Goal: Task Accomplishment & Management: Complete application form

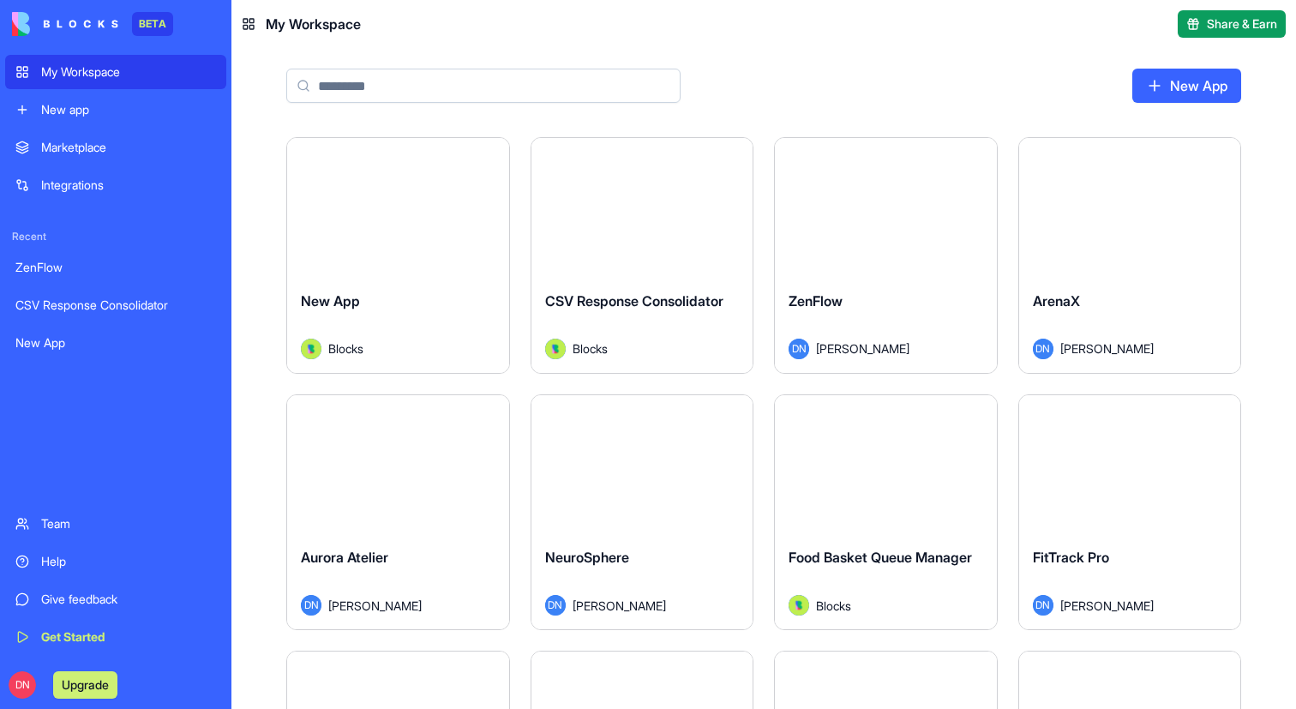
click at [95, 119] on link "New app" at bounding box center [115, 110] width 221 height 34
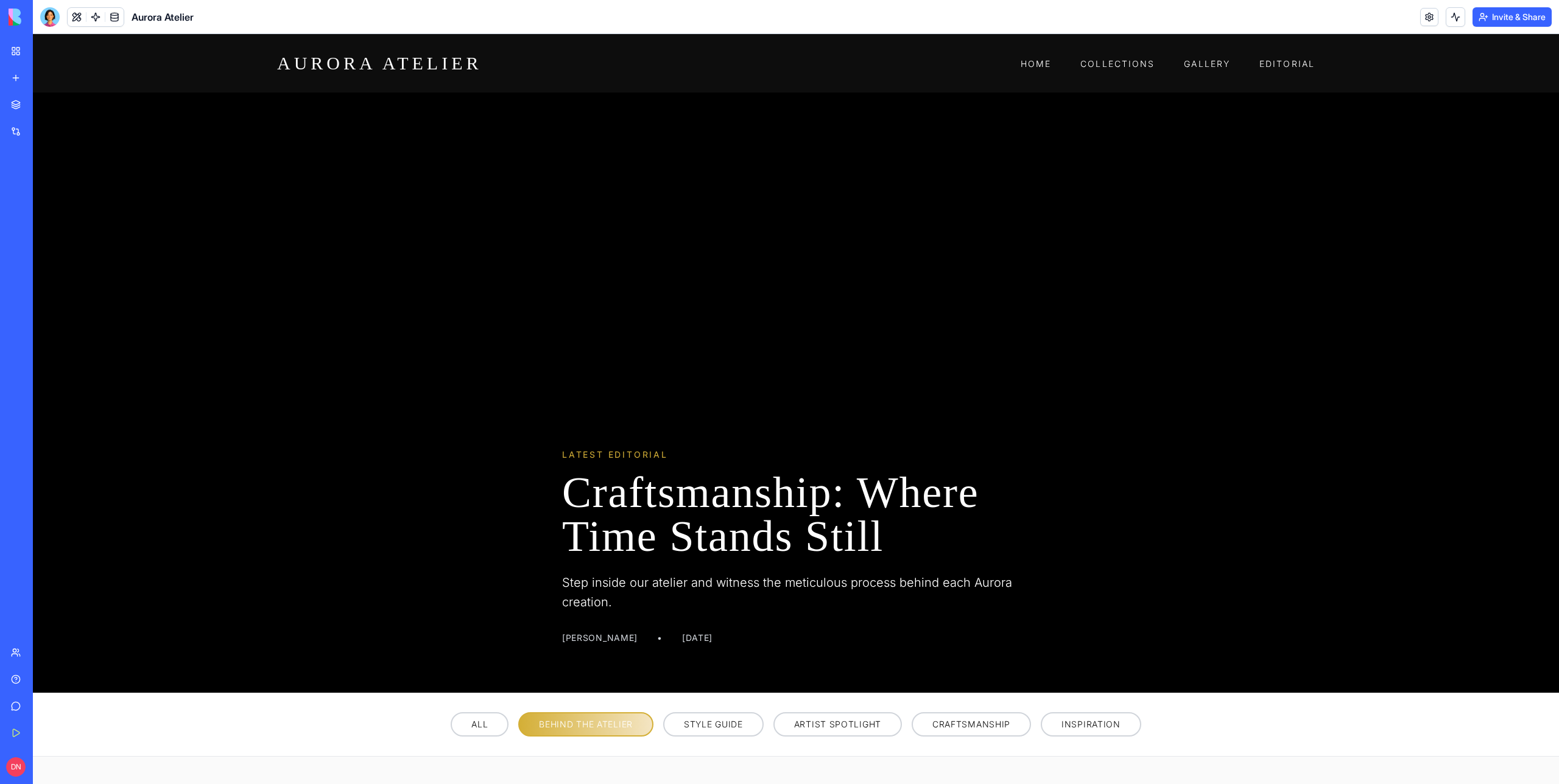
scroll to position [501, 0]
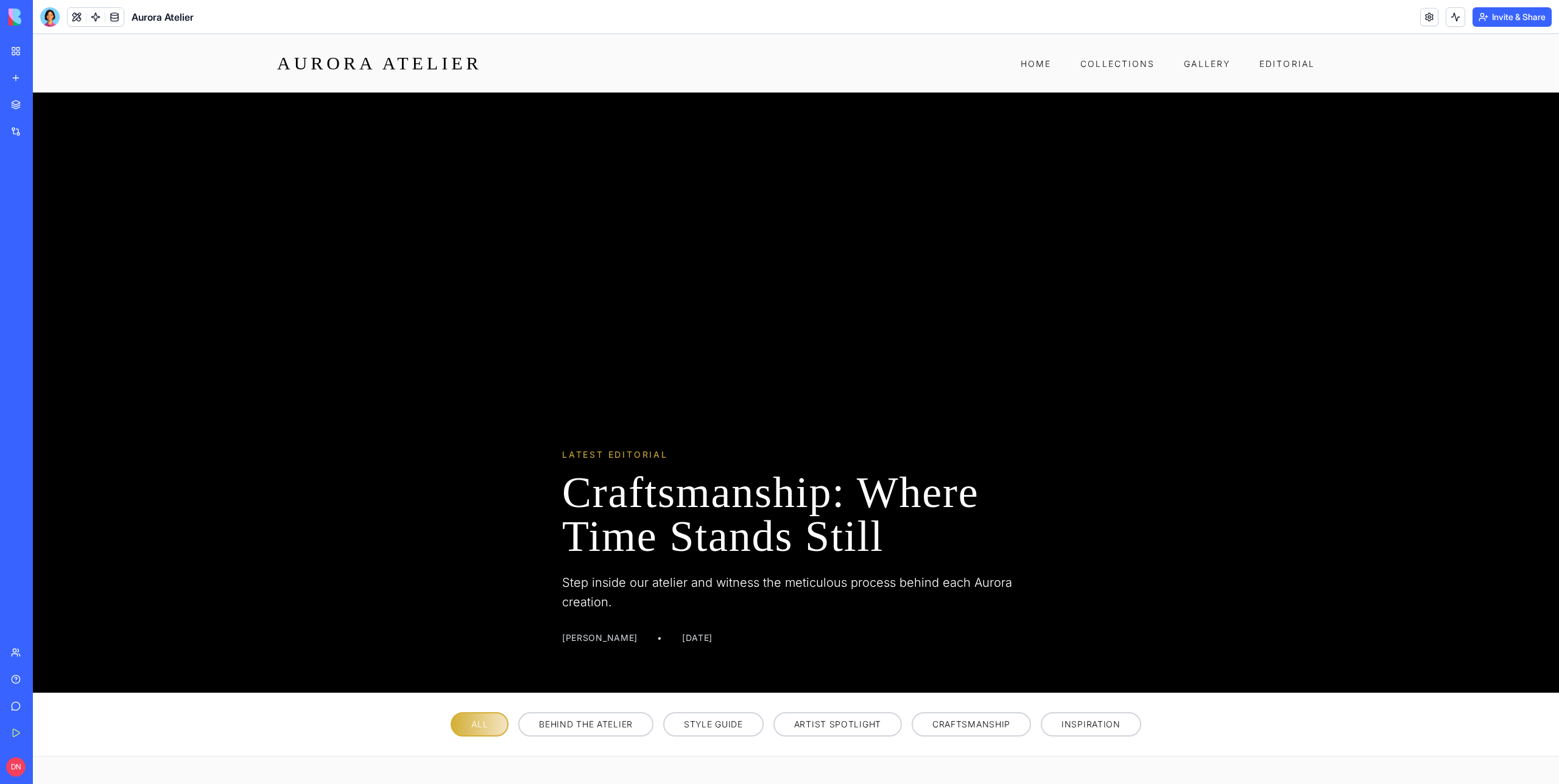
click at [45, 55] on div "My Workspace" at bounding box center [37, 50] width 16 height 12
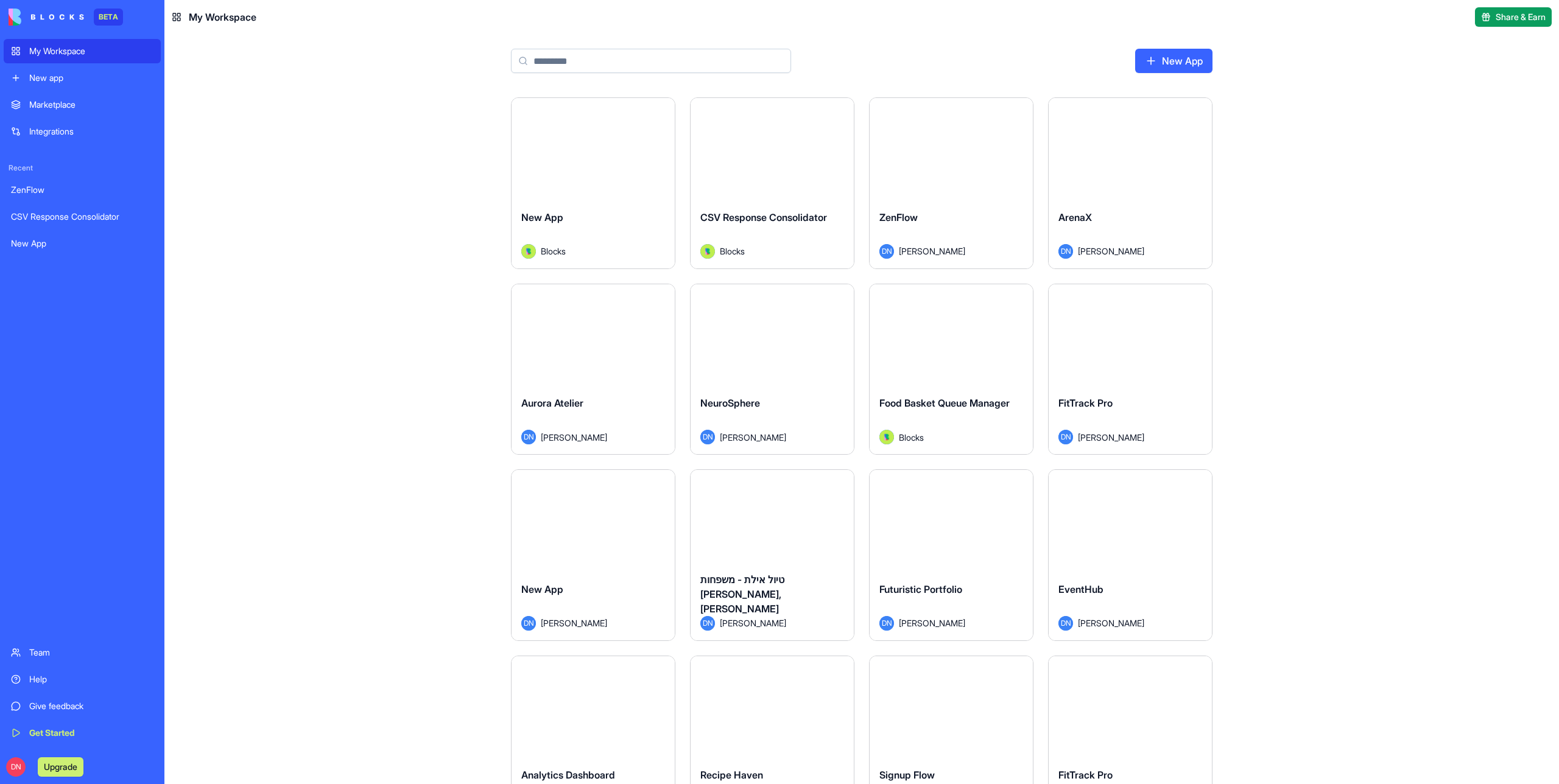
click at [949, 188] on div "Launch" at bounding box center [951, 149] width 163 height 102
click at [1131, 194] on div "Launch" at bounding box center [1131, 149] width 163 height 102
click at [573, 383] on div "Launch" at bounding box center [593, 335] width 163 height 102
click at [802, 360] on div "Launch" at bounding box center [772, 335] width 163 height 102
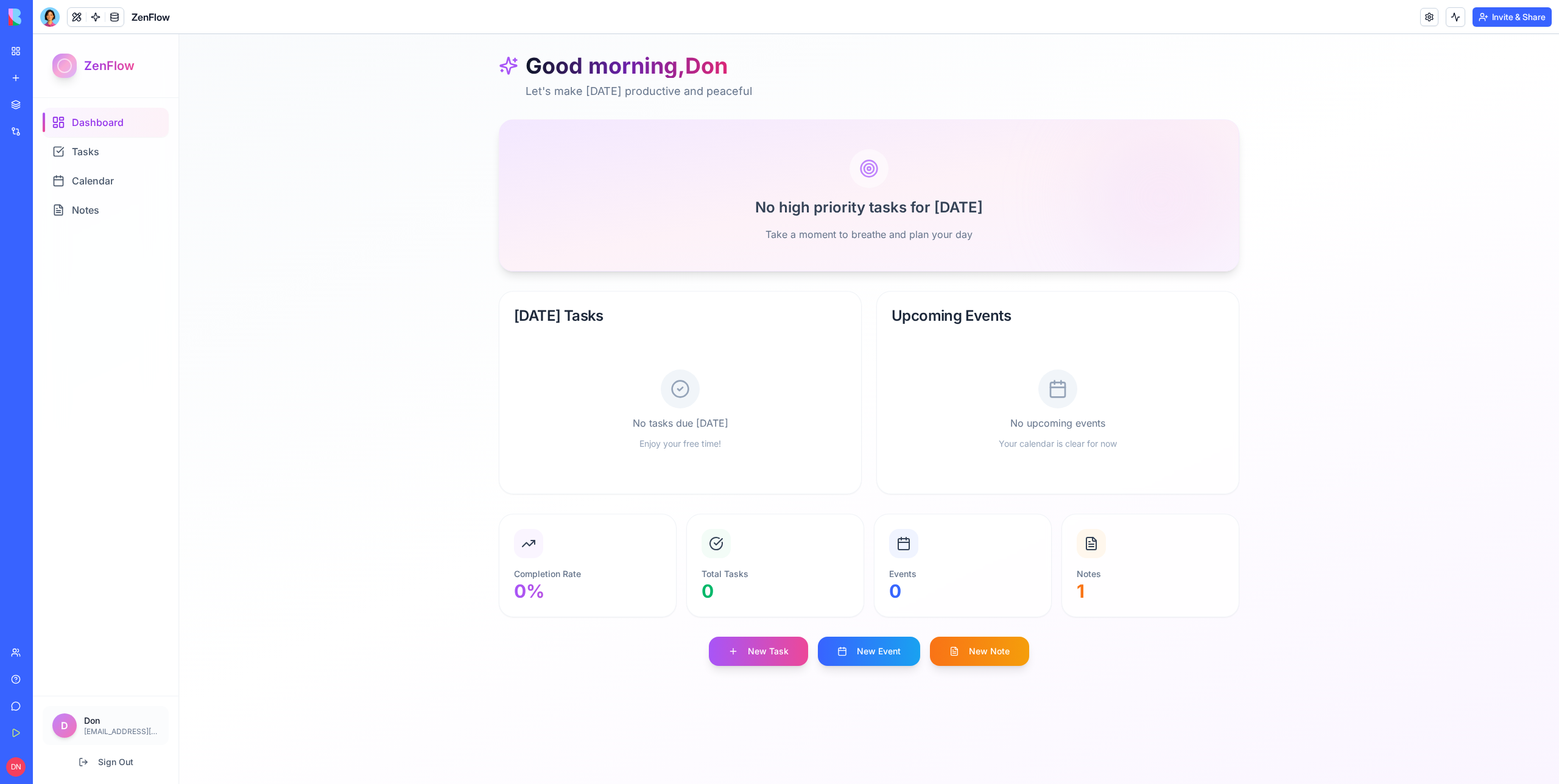
click at [345, 293] on main "Good morning , Don Let's make today productive and peaceful No high priority ta…" at bounding box center [869, 409] width 1380 height 750
click at [54, 21] on div at bounding box center [50, 16] width 19 height 19
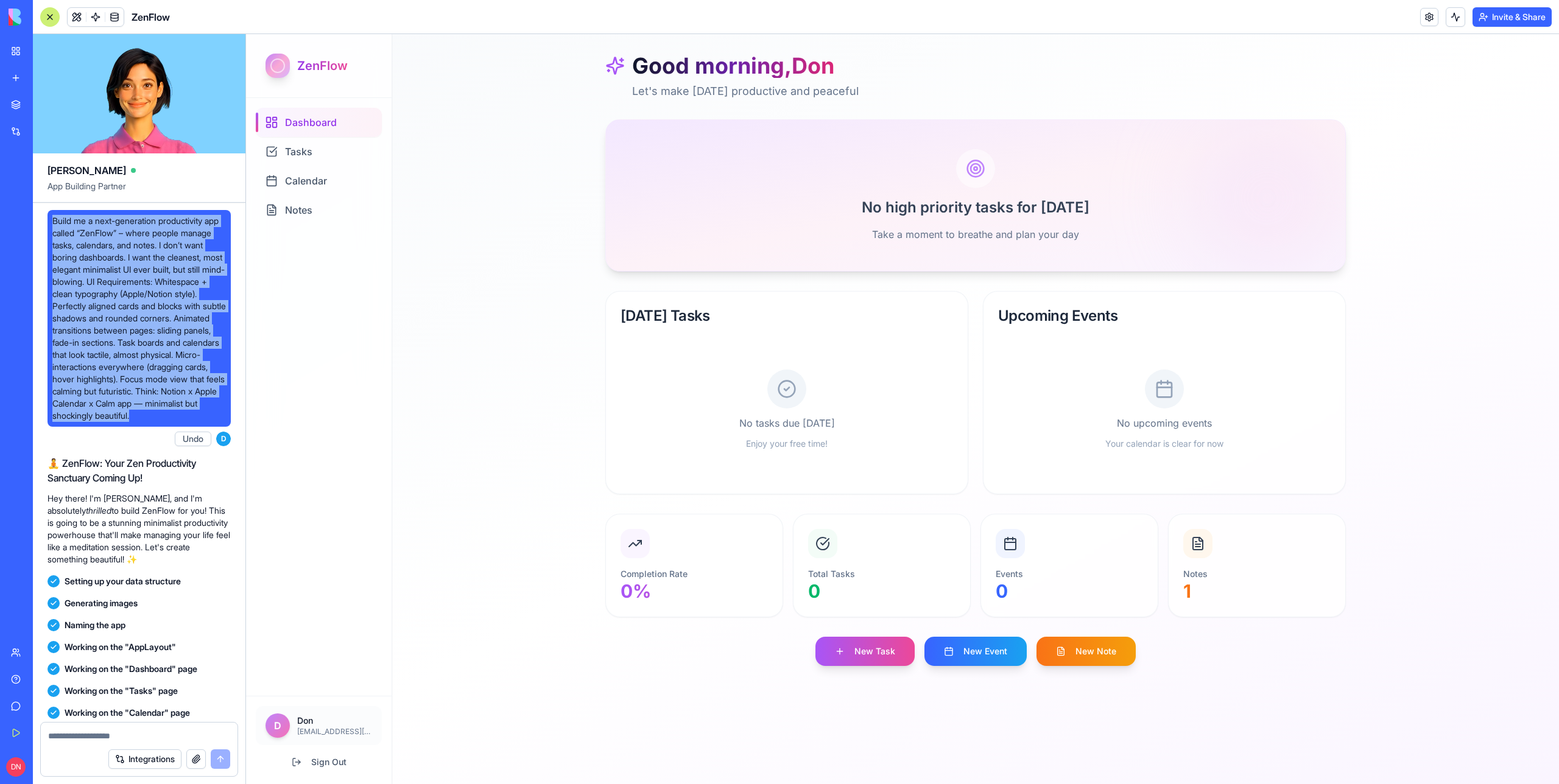
drag, startPoint x: 211, startPoint y: 430, endPoint x: 39, endPoint y: 223, distance: 269.1
click at [39, 223] on div "Build me a next-generation productivity app called “ZenFlow” – where people man…" at bounding box center [139, 700] width 212 height 996
copy span "Build me a next-generation productivity app called “ZenFlow” – where people man…"
click at [12, 79] on link "New app" at bounding box center [28, 78] width 49 height 24
click at [23, 77] on link "New app" at bounding box center [28, 78] width 49 height 24
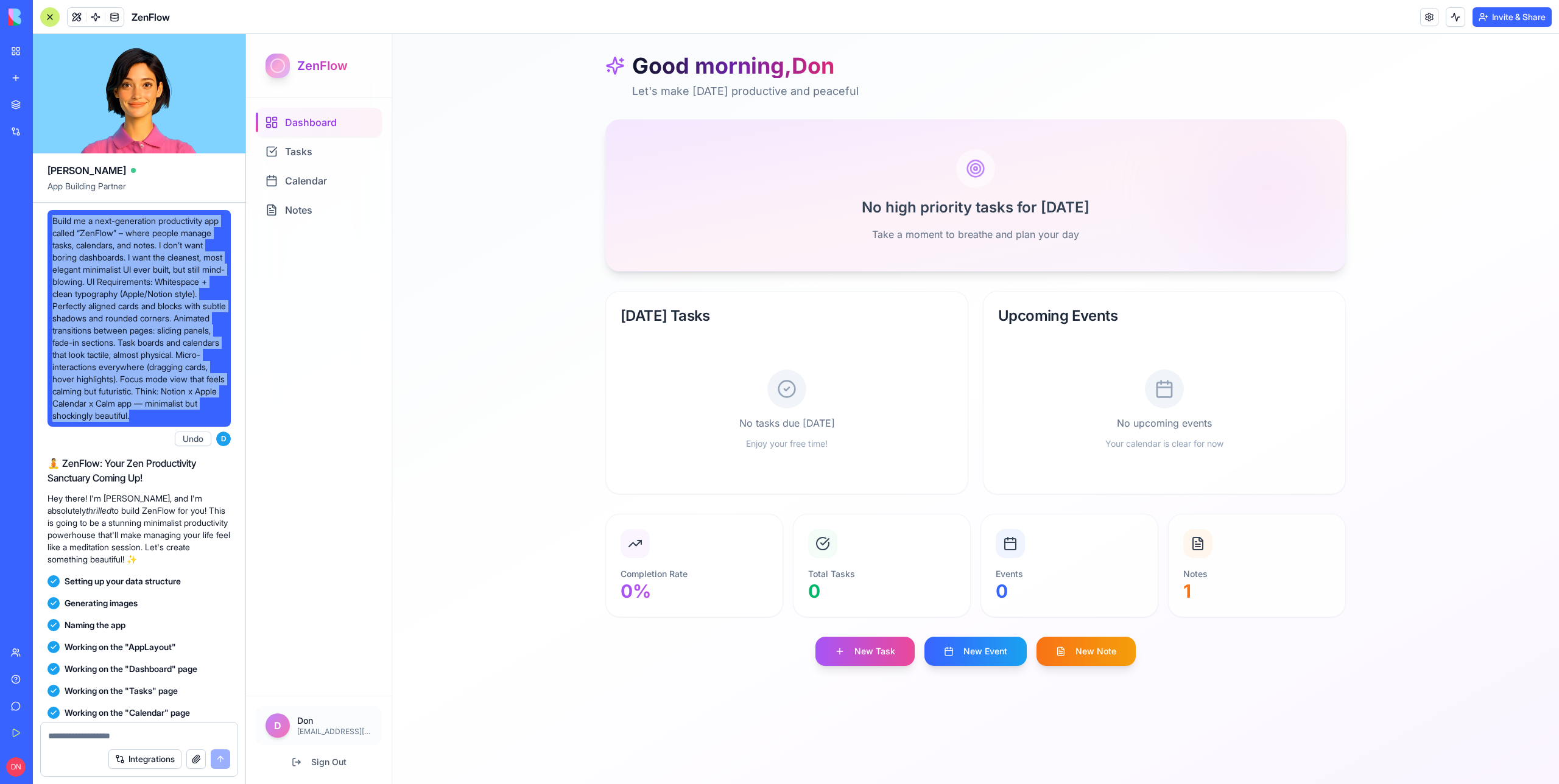
click at [23, 77] on link "New app" at bounding box center [28, 78] width 49 height 24
copy span "Build me a next-generation productivity app called “ZenFlow” – where people man…"
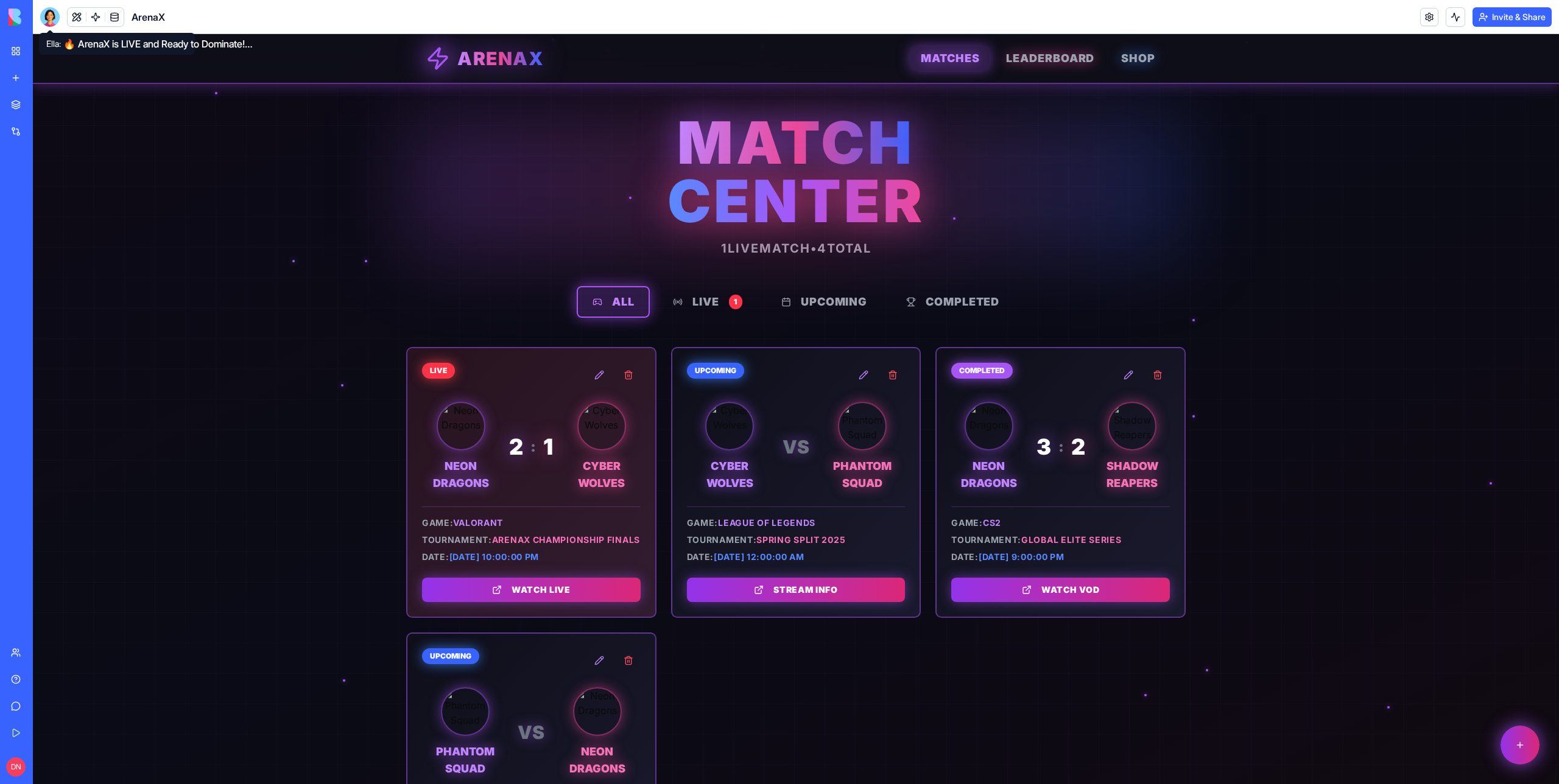
click at [46, 15] on div at bounding box center [50, 16] width 19 height 19
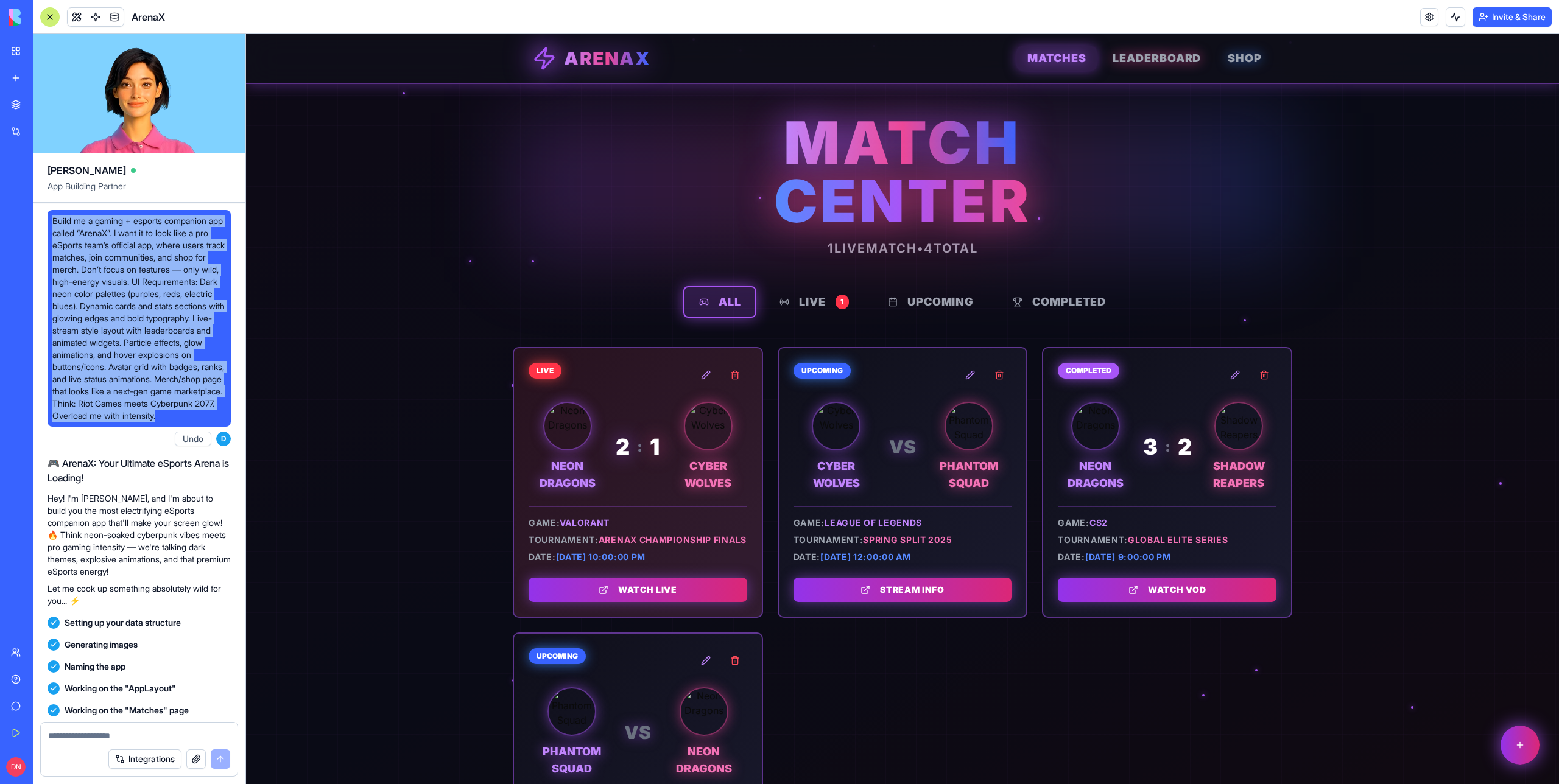
drag, startPoint x: 109, startPoint y: 442, endPoint x: 45, endPoint y: 222, distance: 229.1
click at [45, 221] on div "Build me a gaming + esports companion app called “ArenaX”. I want it to look li…" at bounding box center [139, 581] width 212 height 757
copy span "Build me a gaming + esports companion app called “ArenaX”. I want it to look li…"
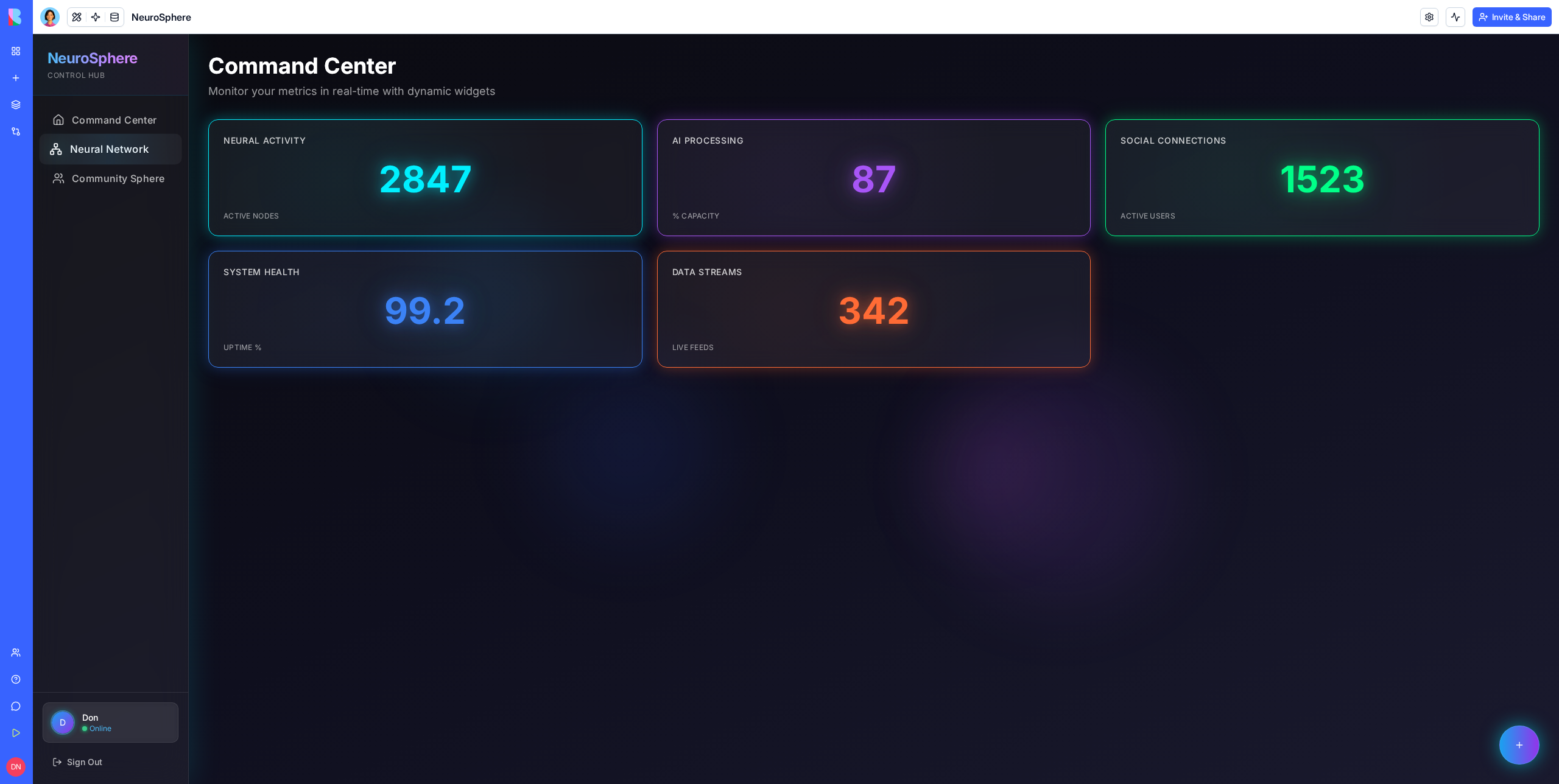
click at [131, 150] on div at bounding box center [110, 149] width 143 height 31
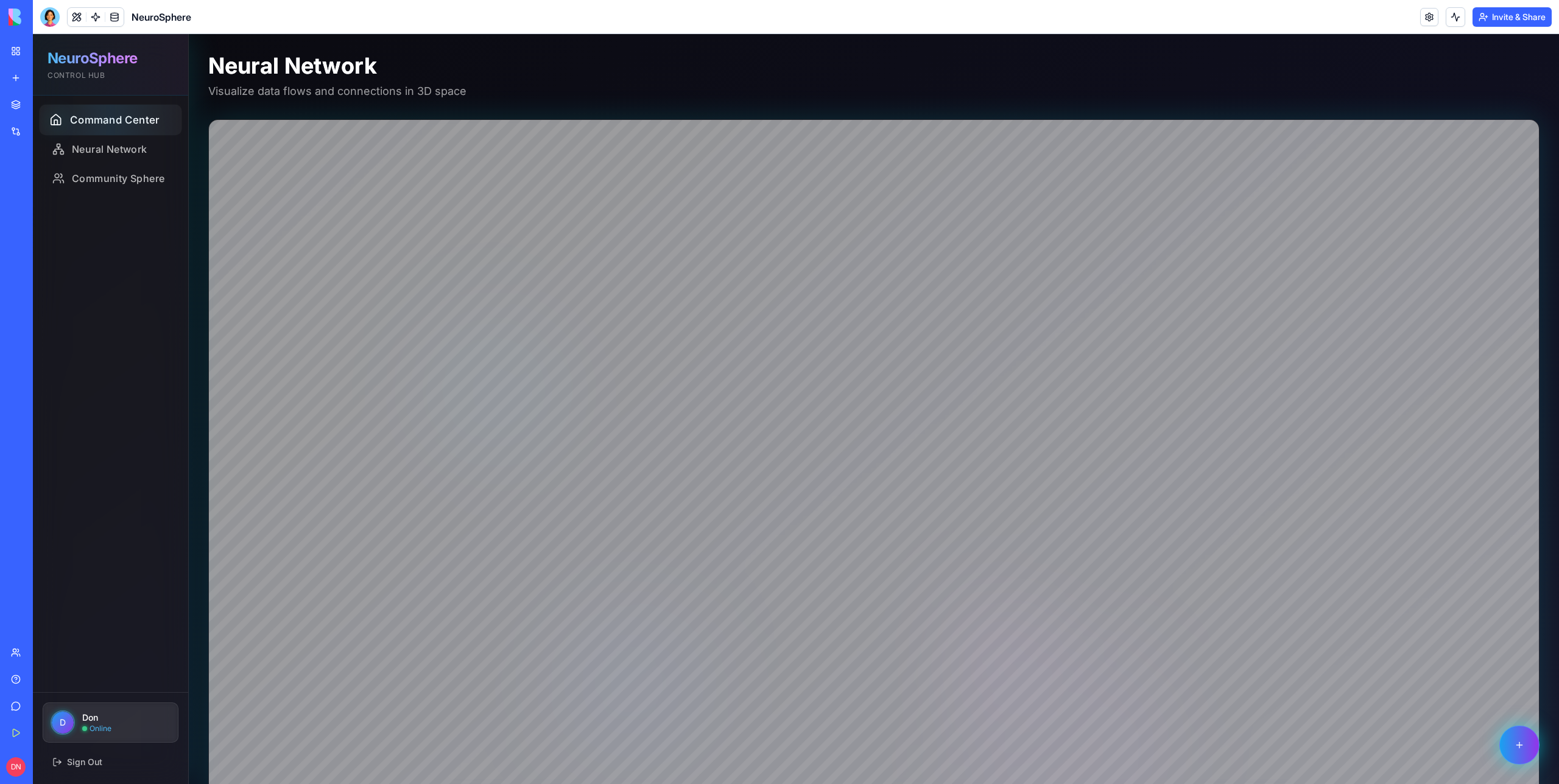
click at [154, 113] on div at bounding box center [110, 119] width 143 height 31
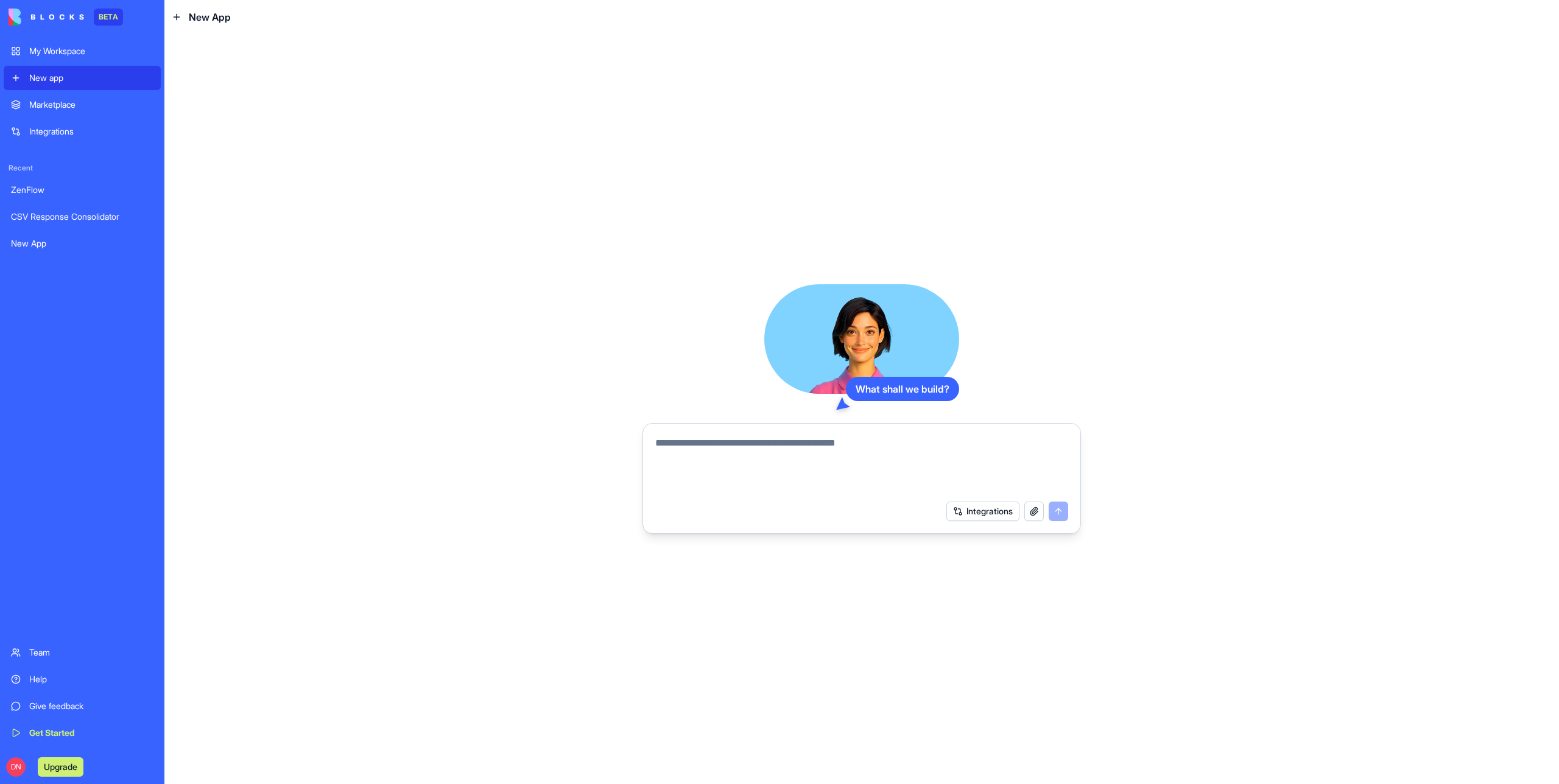
paste textarea "**********"
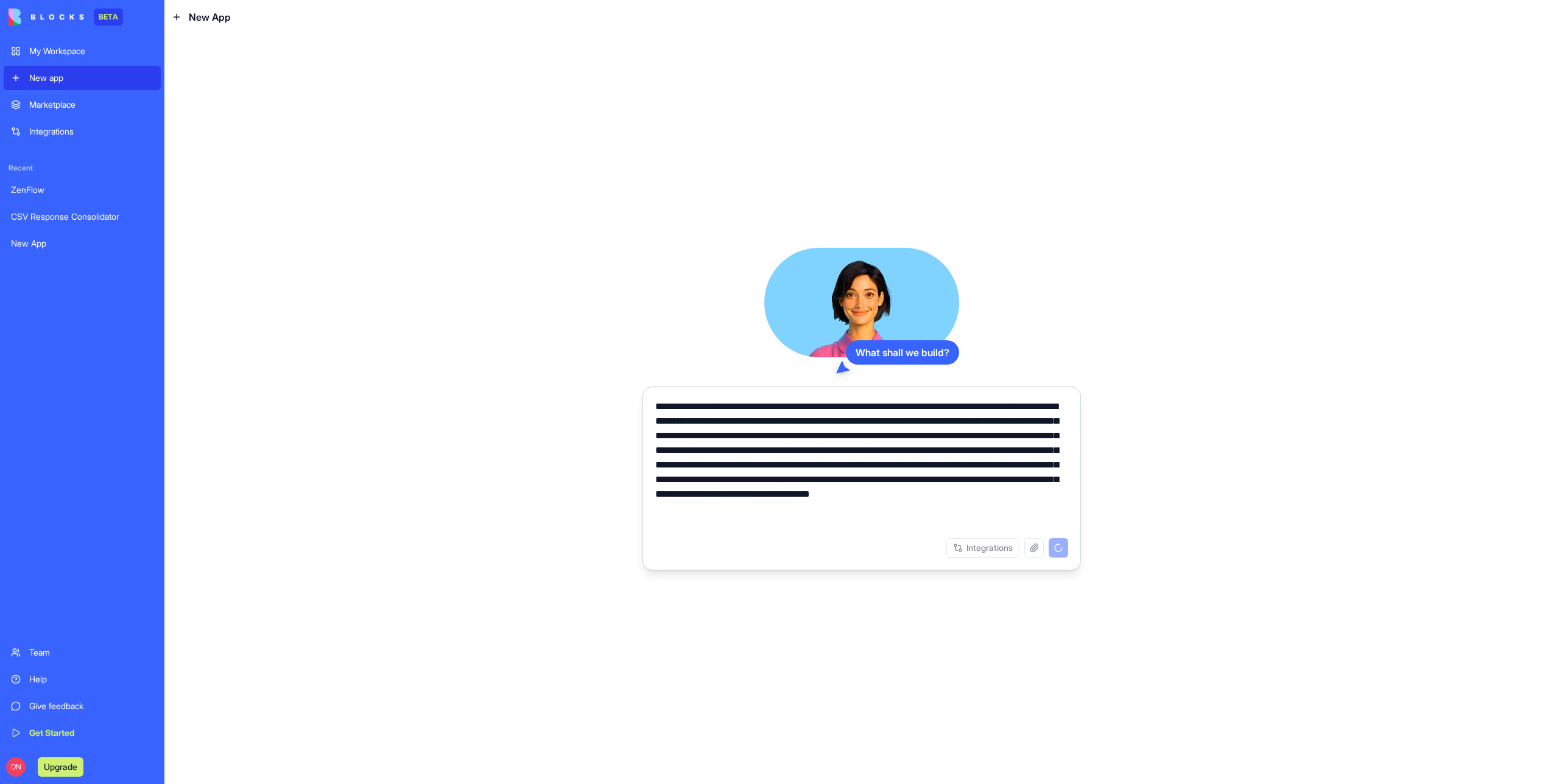
type textarea "**********"
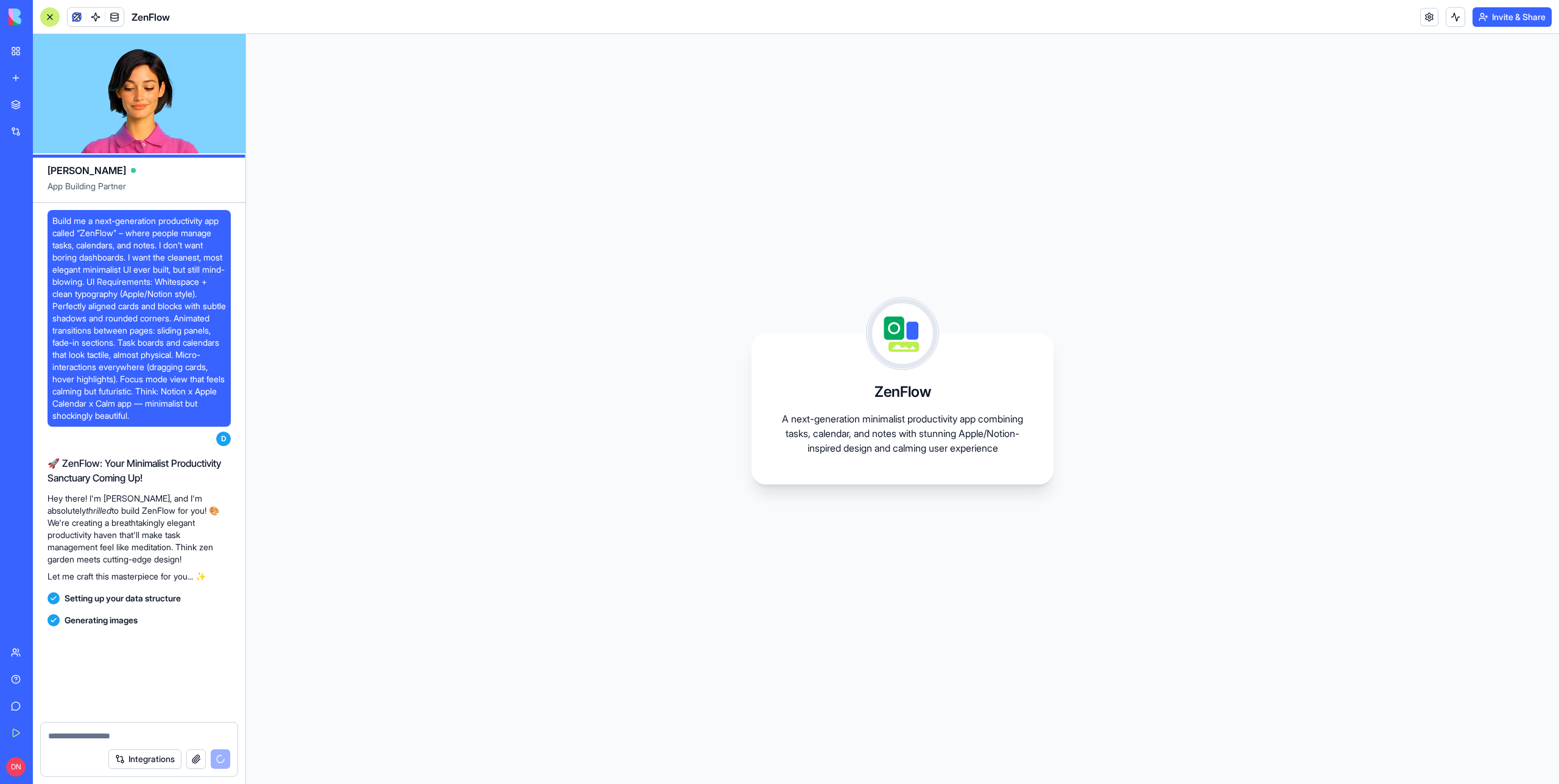
scroll to position [80, 0]
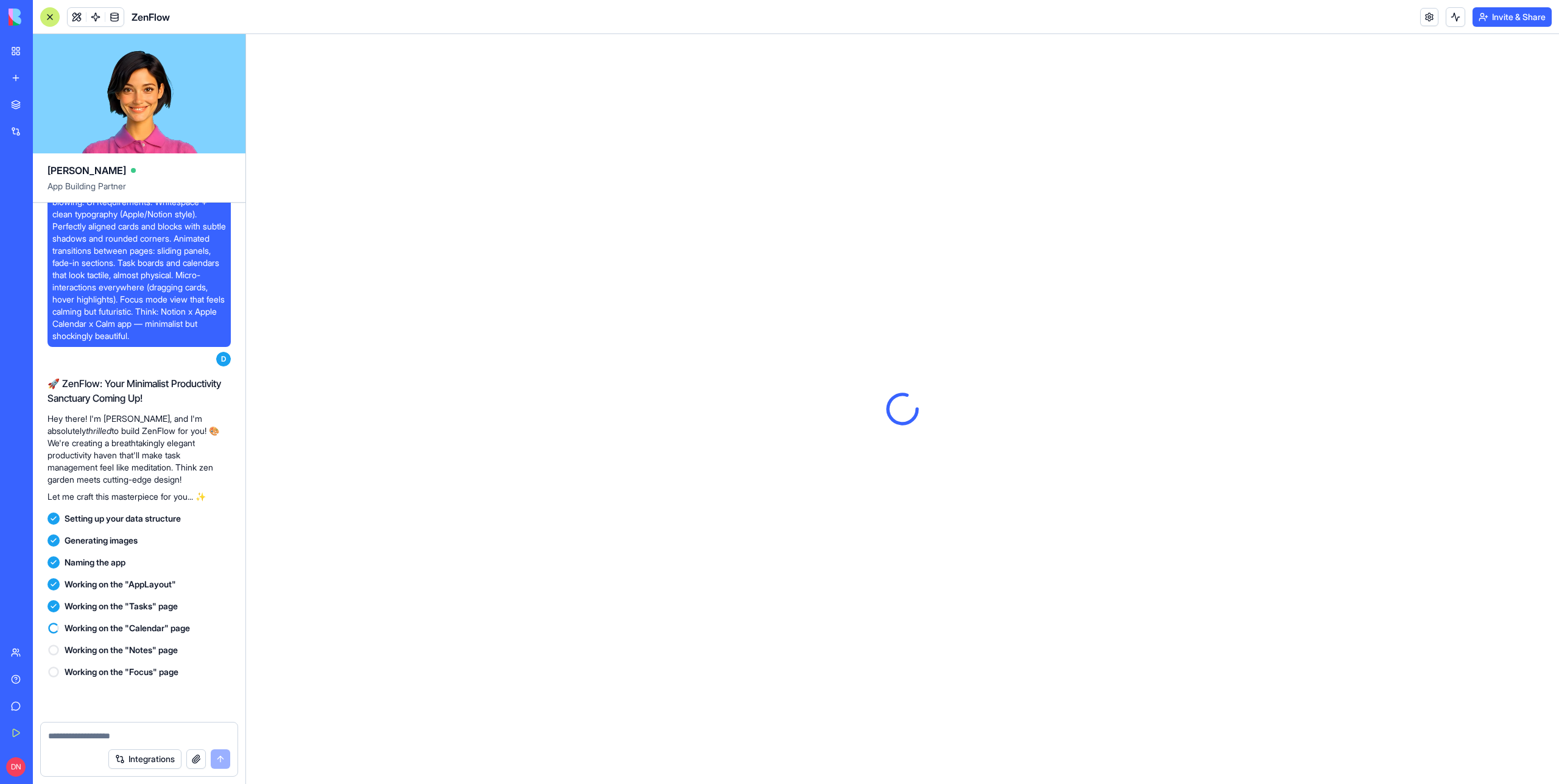
scroll to position [299, 0]
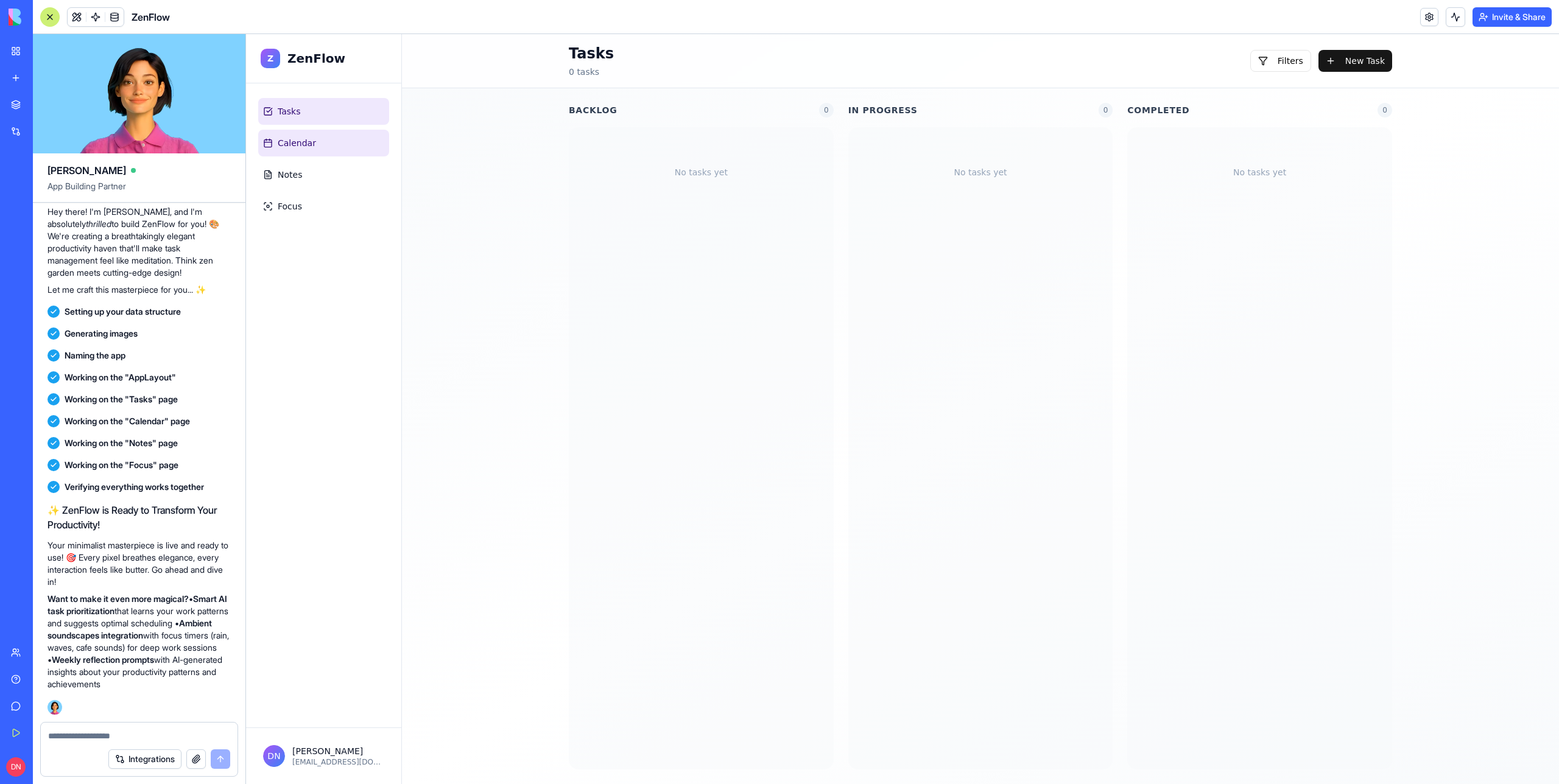
click at [322, 148] on link "Calendar" at bounding box center [323, 143] width 131 height 27
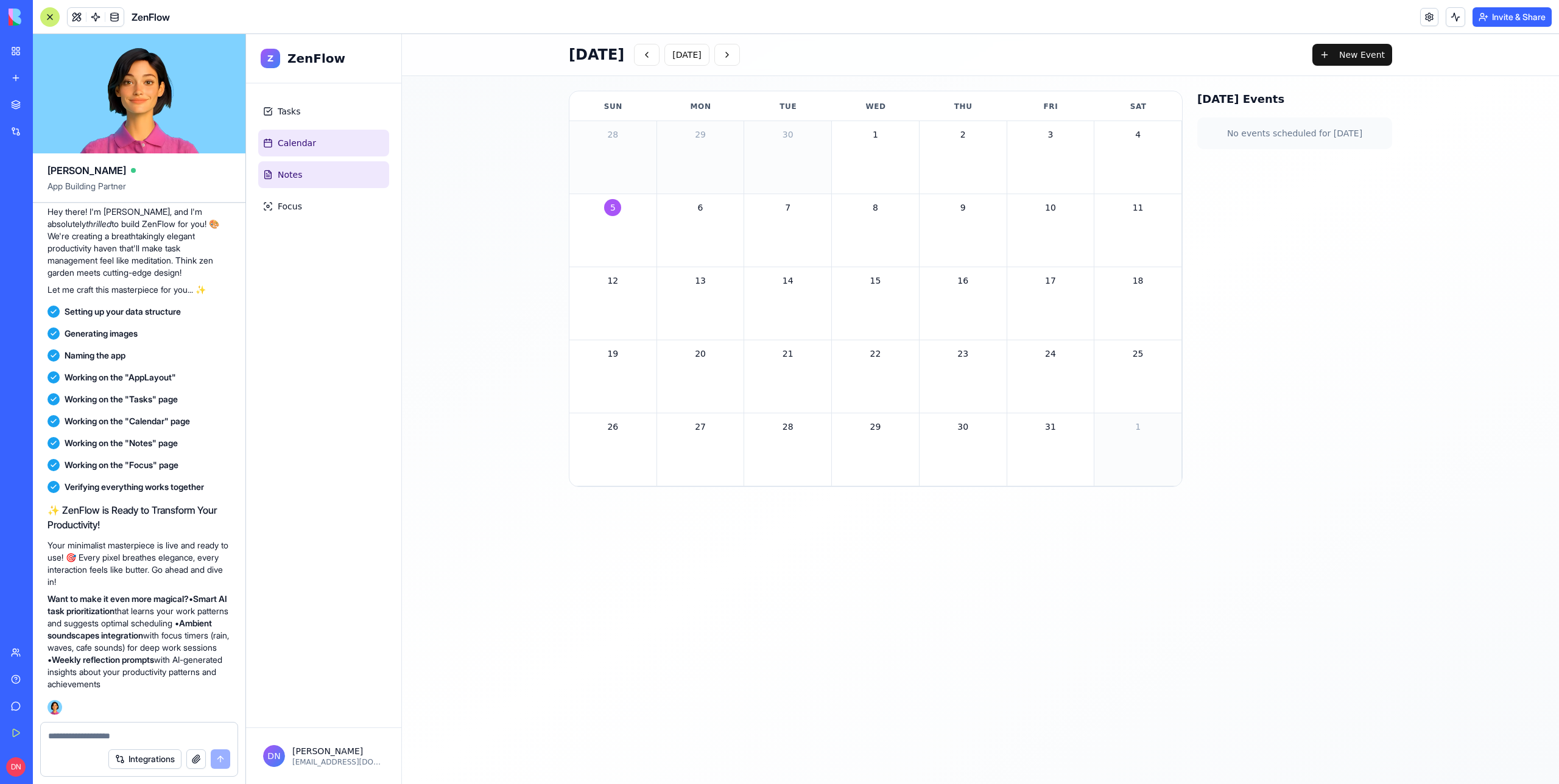
click at [321, 168] on link "Notes" at bounding box center [323, 175] width 131 height 27
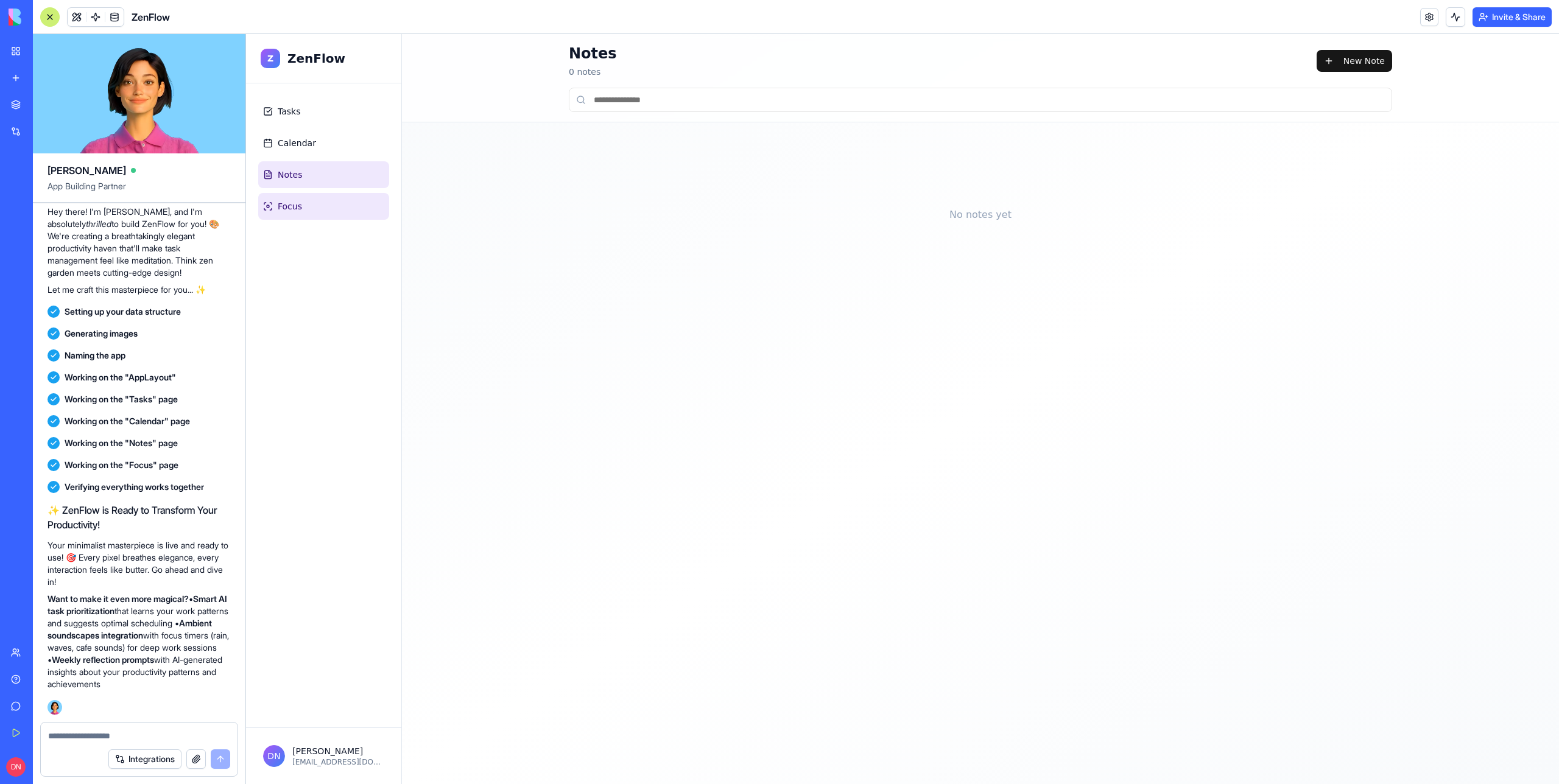
click at [322, 211] on link "Focus" at bounding box center [323, 207] width 131 height 27
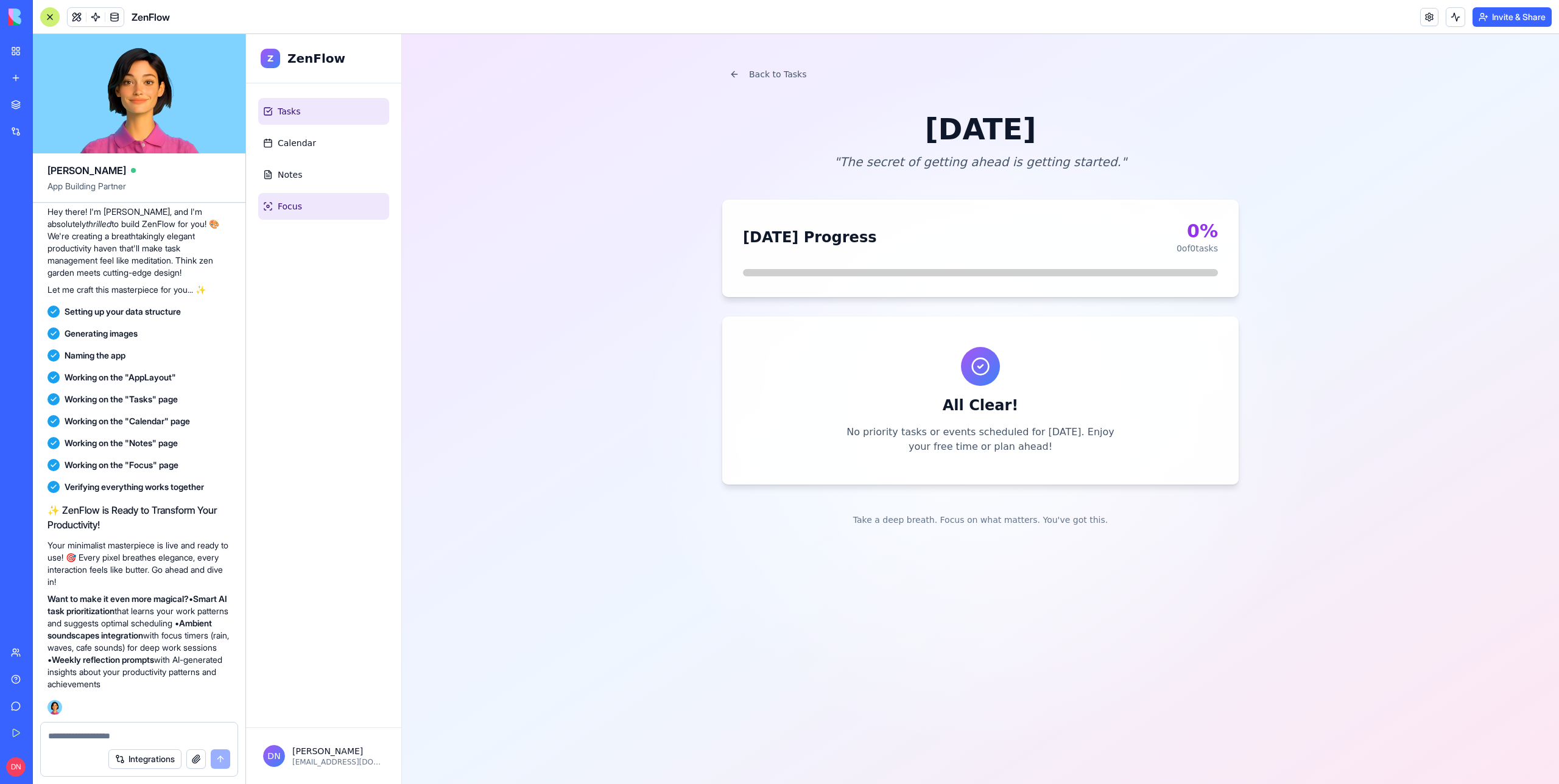
click at [343, 105] on link "Tasks" at bounding box center [323, 111] width 131 height 27
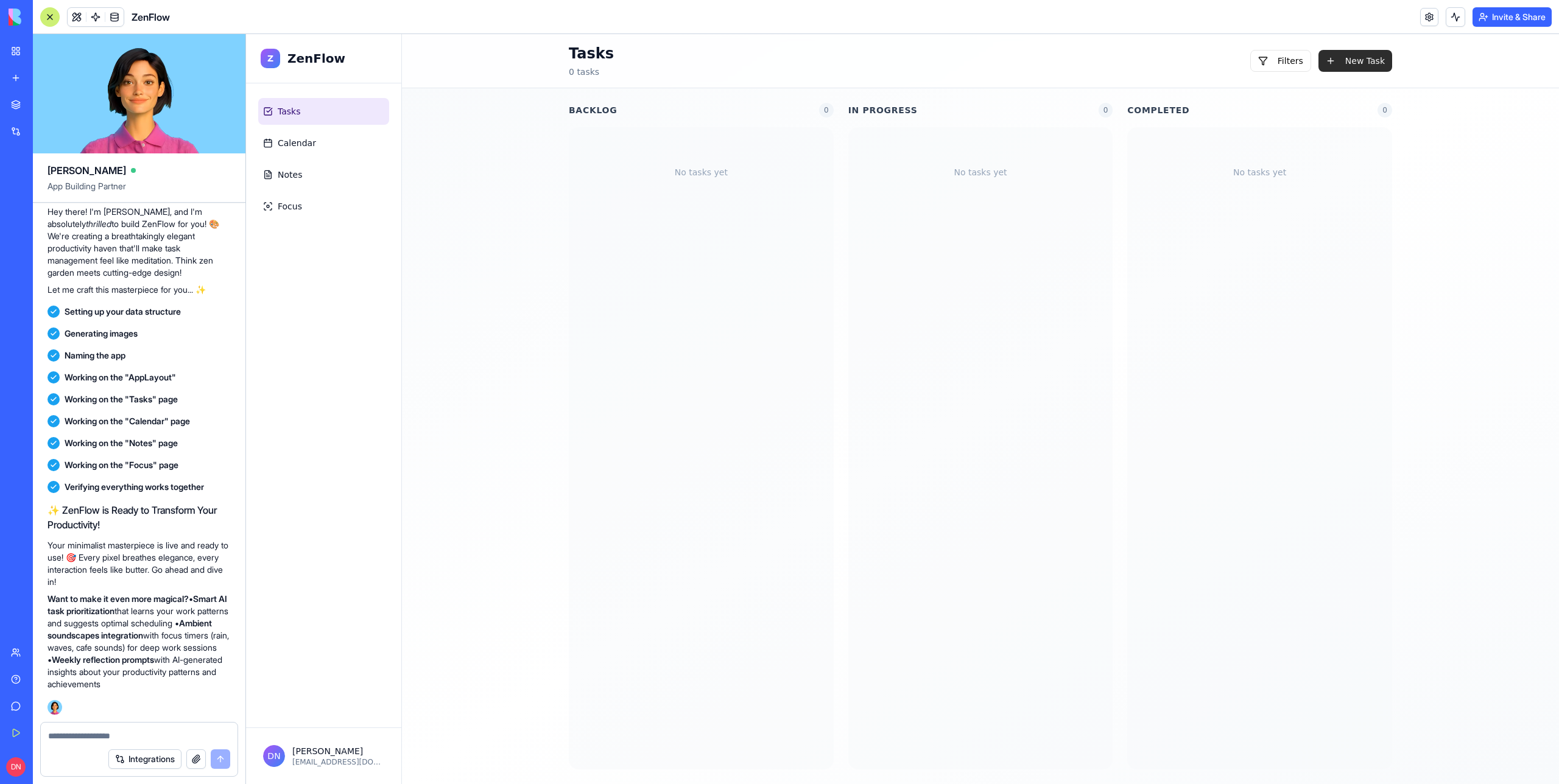
click at [1354, 62] on button "New Task" at bounding box center [1356, 60] width 74 height 22
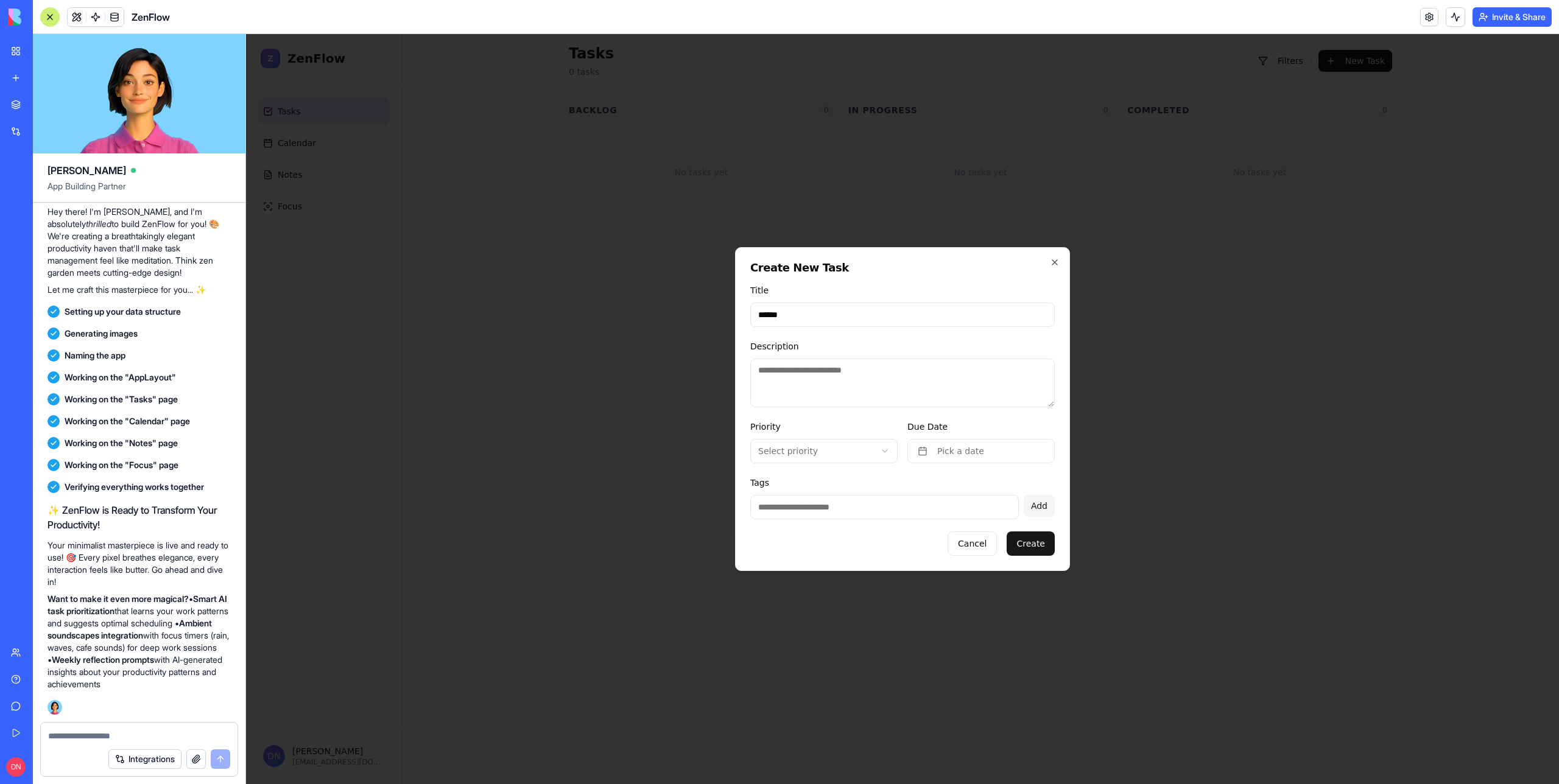
type input "******"
click at [811, 375] on textarea "*" at bounding box center [902, 383] width 305 height 49
type textarea "*********"
click at [1026, 543] on button "Create" at bounding box center [1031, 543] width 48 height 24
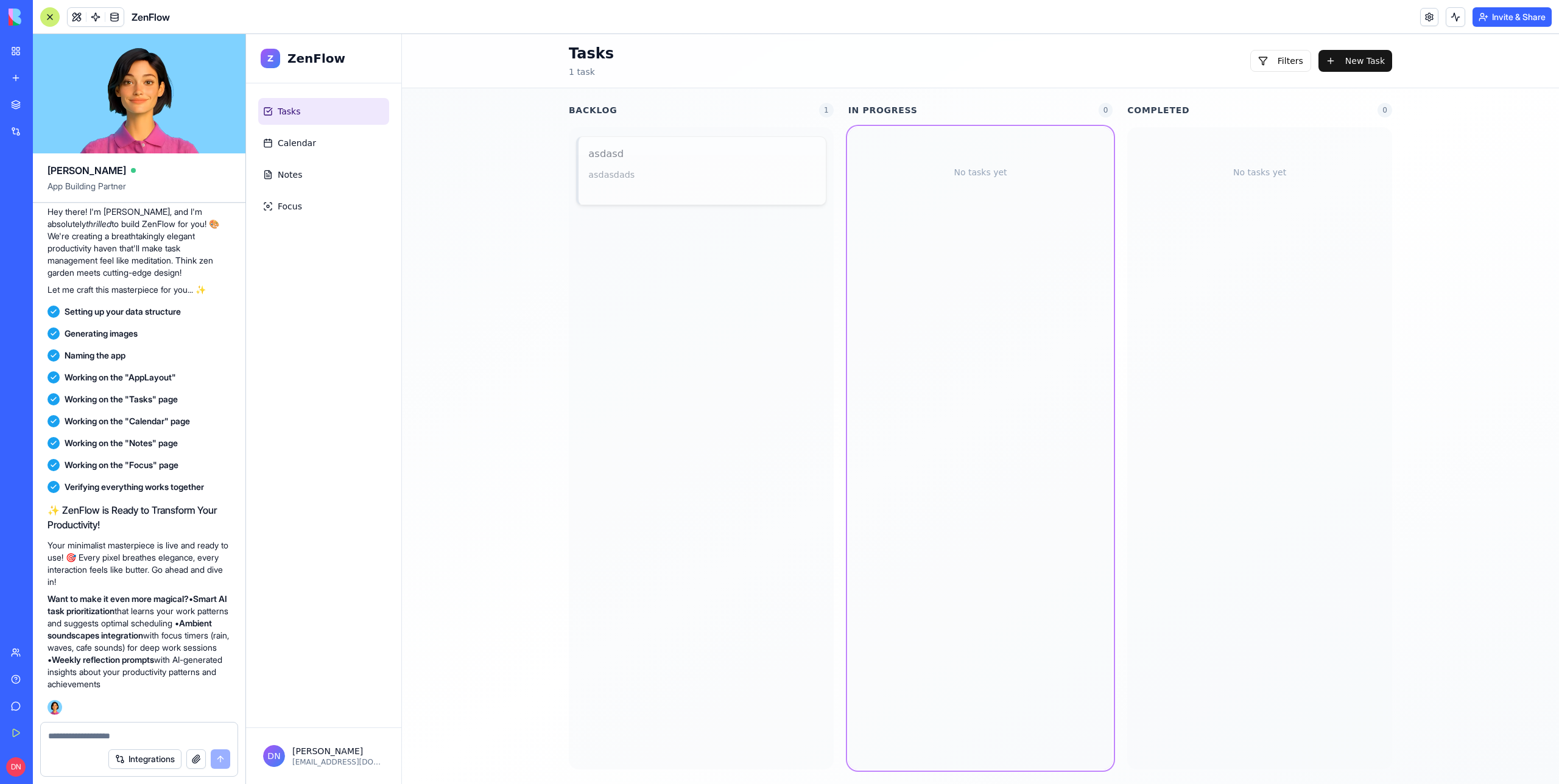
drag, startPoint x: 691, startPoint y: 175, endPoint x: 697, endPoint y: 175, distance: 6.0
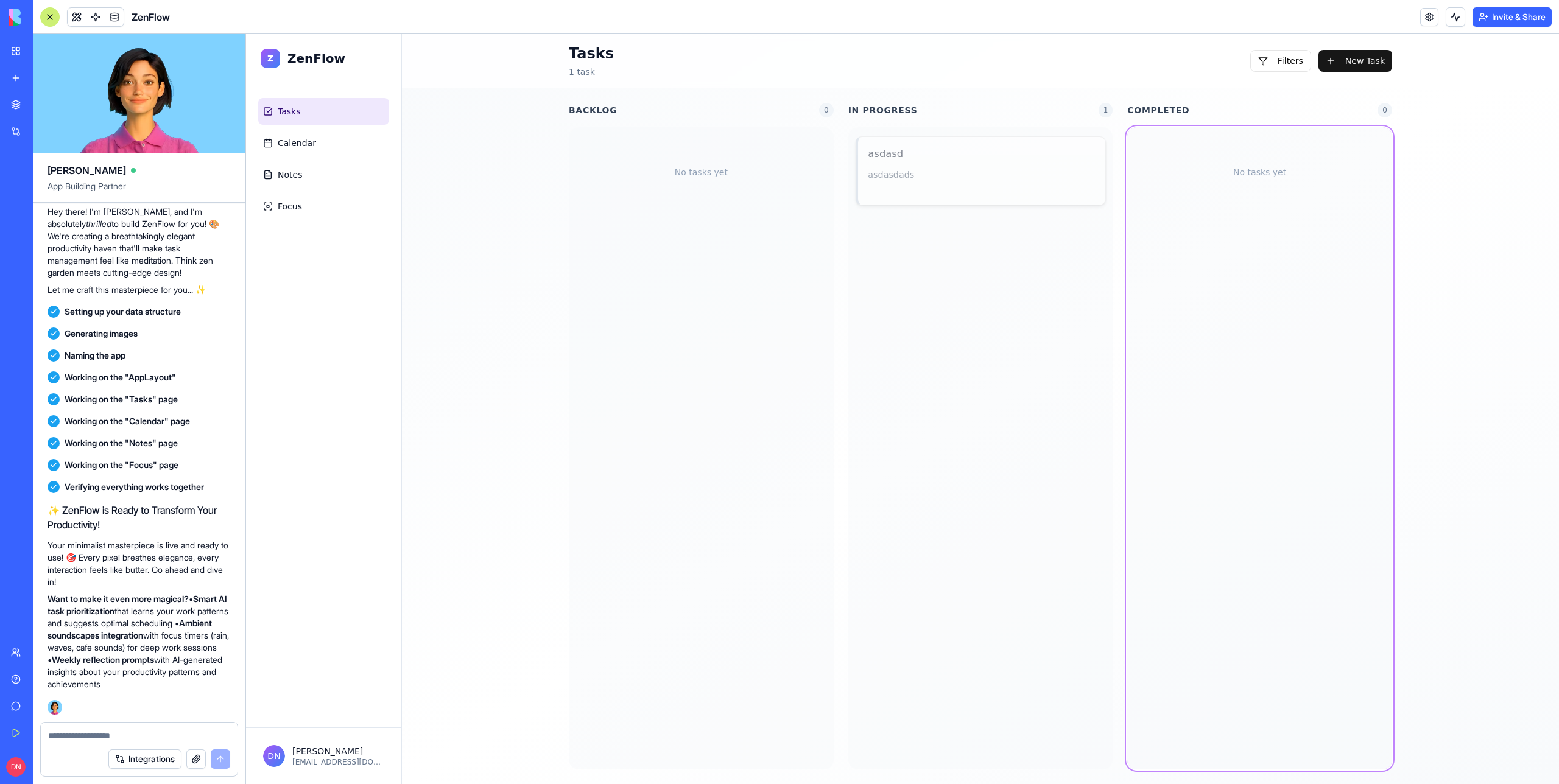
drag, startPoint x: 949, startPoint y: 181, endPoint x: 1256, endPoint y: 197, distance: 307.4
click at [1285, 62] on button "Filters" at bounding box center [1281, 60] width 61 height 22
click at [1285, 62] on button "Filters" at bounding box center [1281, 60] width 60 height 22
click at [1283, 62] on button "Filters" at bounding box center [1281, 60] width 61 height 22
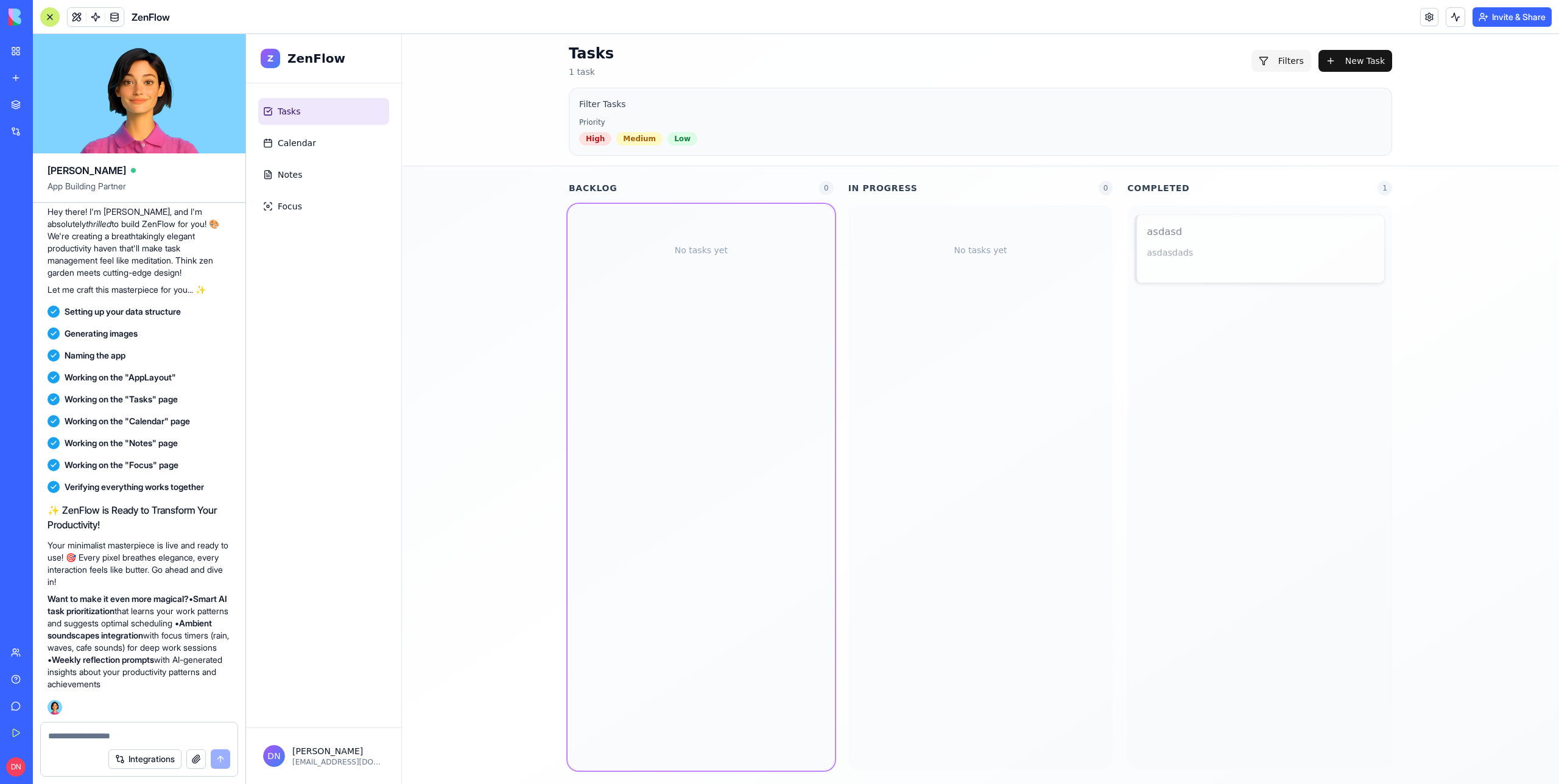
drag, startPoint x: 1246, startPoint y: 266, endPoint x: 632, endPoint y: 332, distance: 617.5
click at [324, 141] on link "Calendar" at bounding box center [323, 143] width 131 height 27
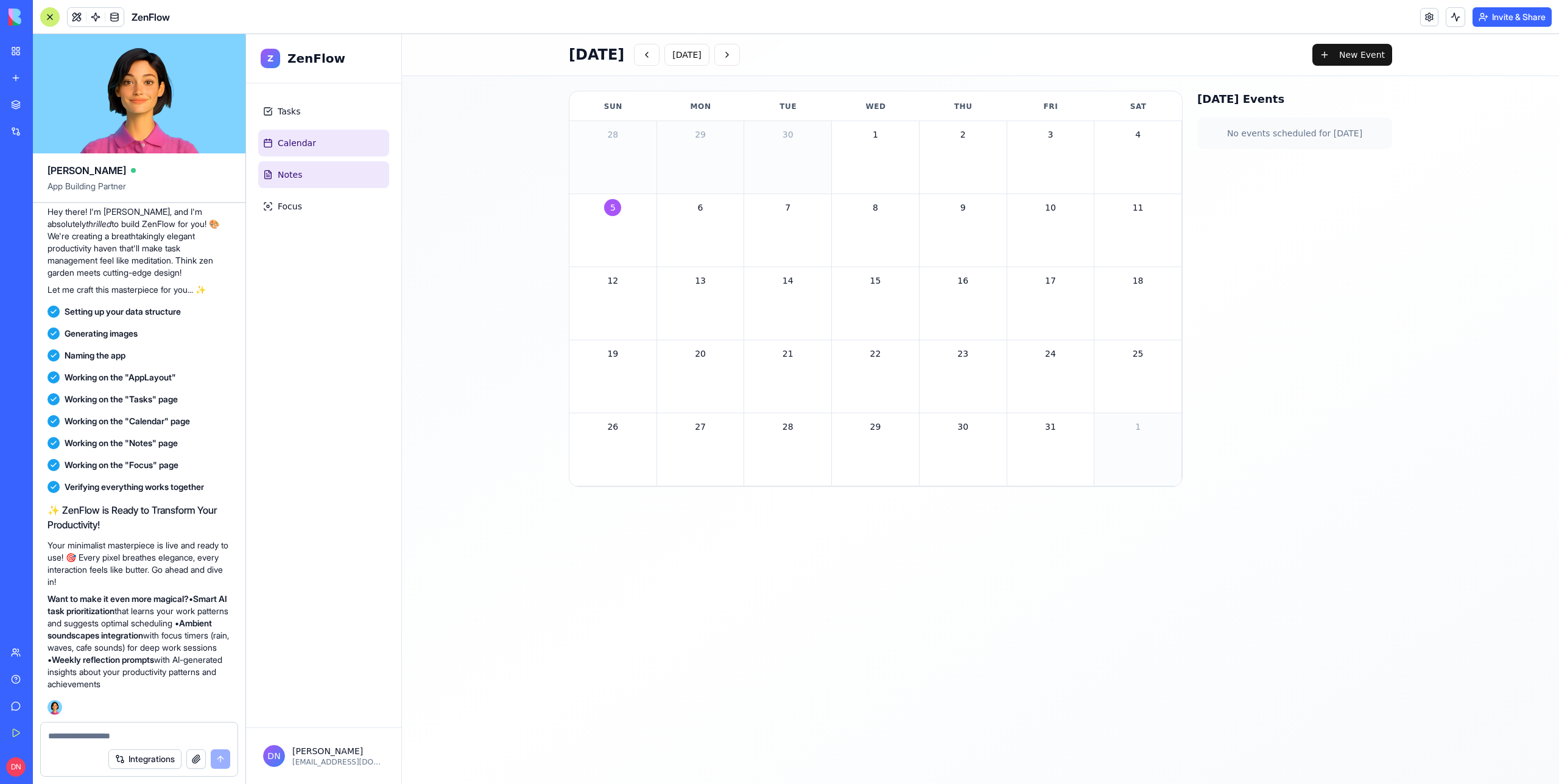
click at [322, 173] on link "Notes" at bounding box center [323, 175] width 131 height 27
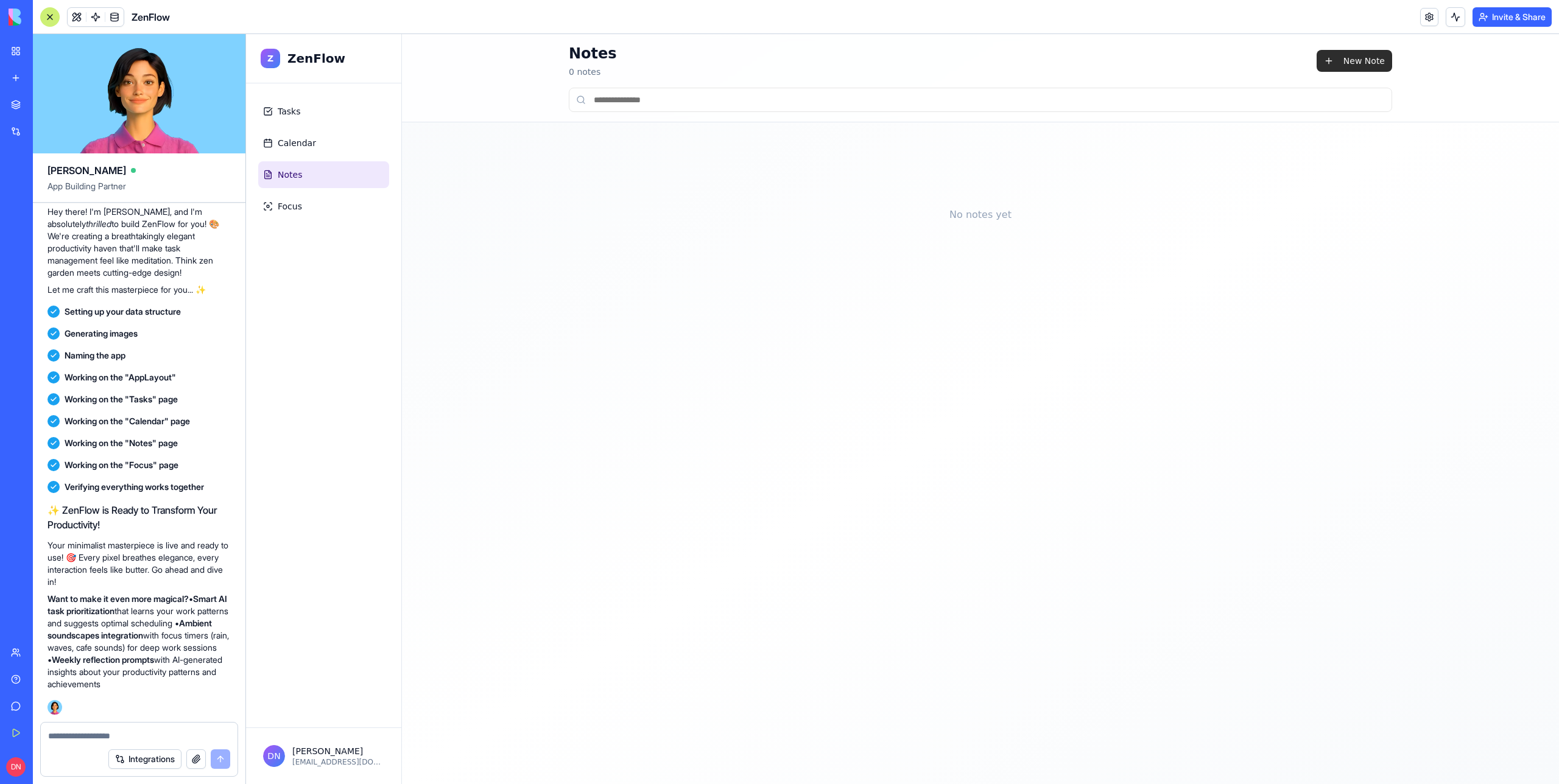
click at [1363, 66] on button "New Note" at bounding box center [1354, 60] width 75 height 22
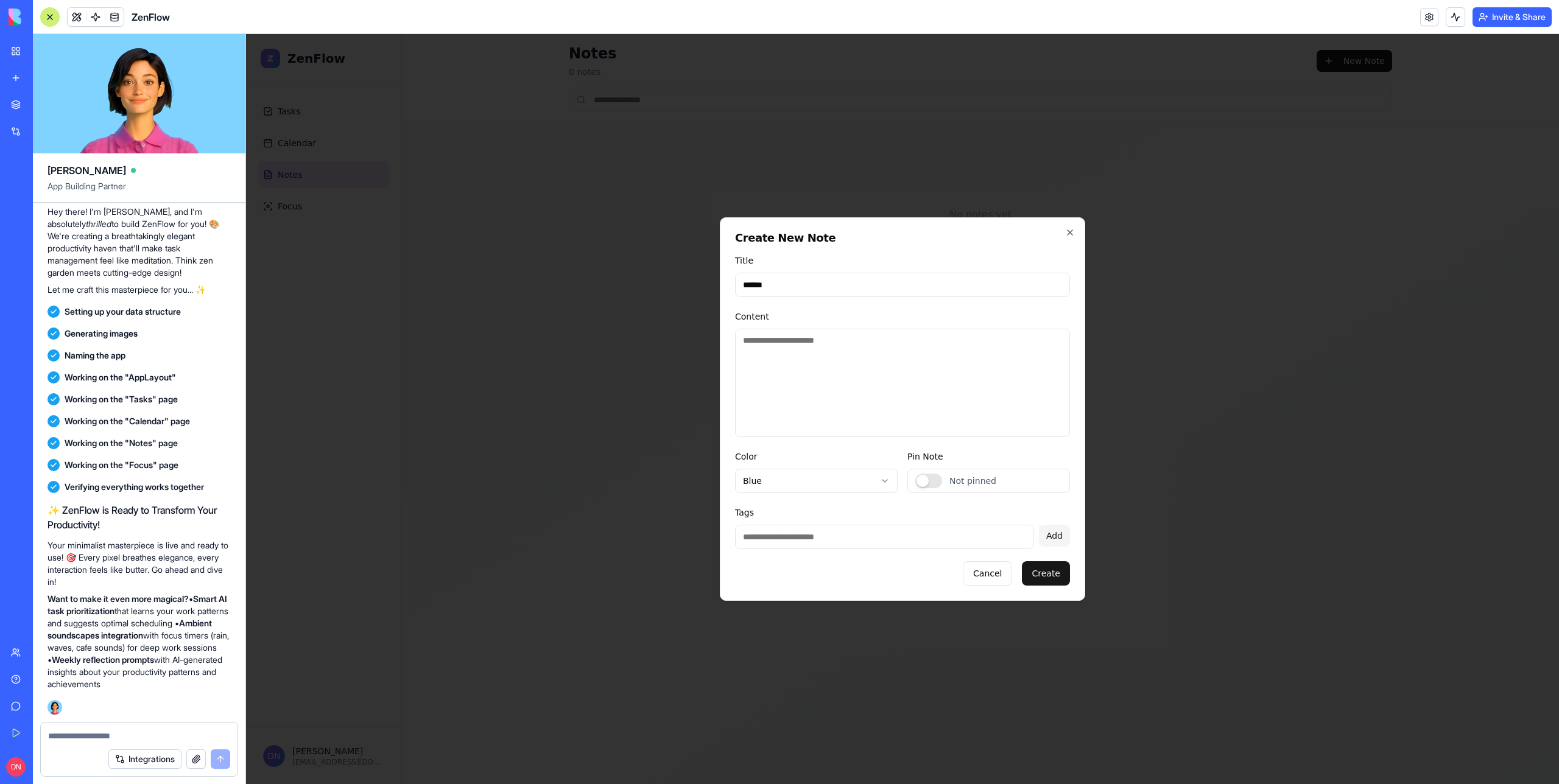
type input "******"
type textarea "**********"
click at [807, 487] on body "**********" at bounding box center [902, 409] width 1313 height 750
click at [1052, 573] on button "Create" at bounding box center [1046, 573] width 48 height 24
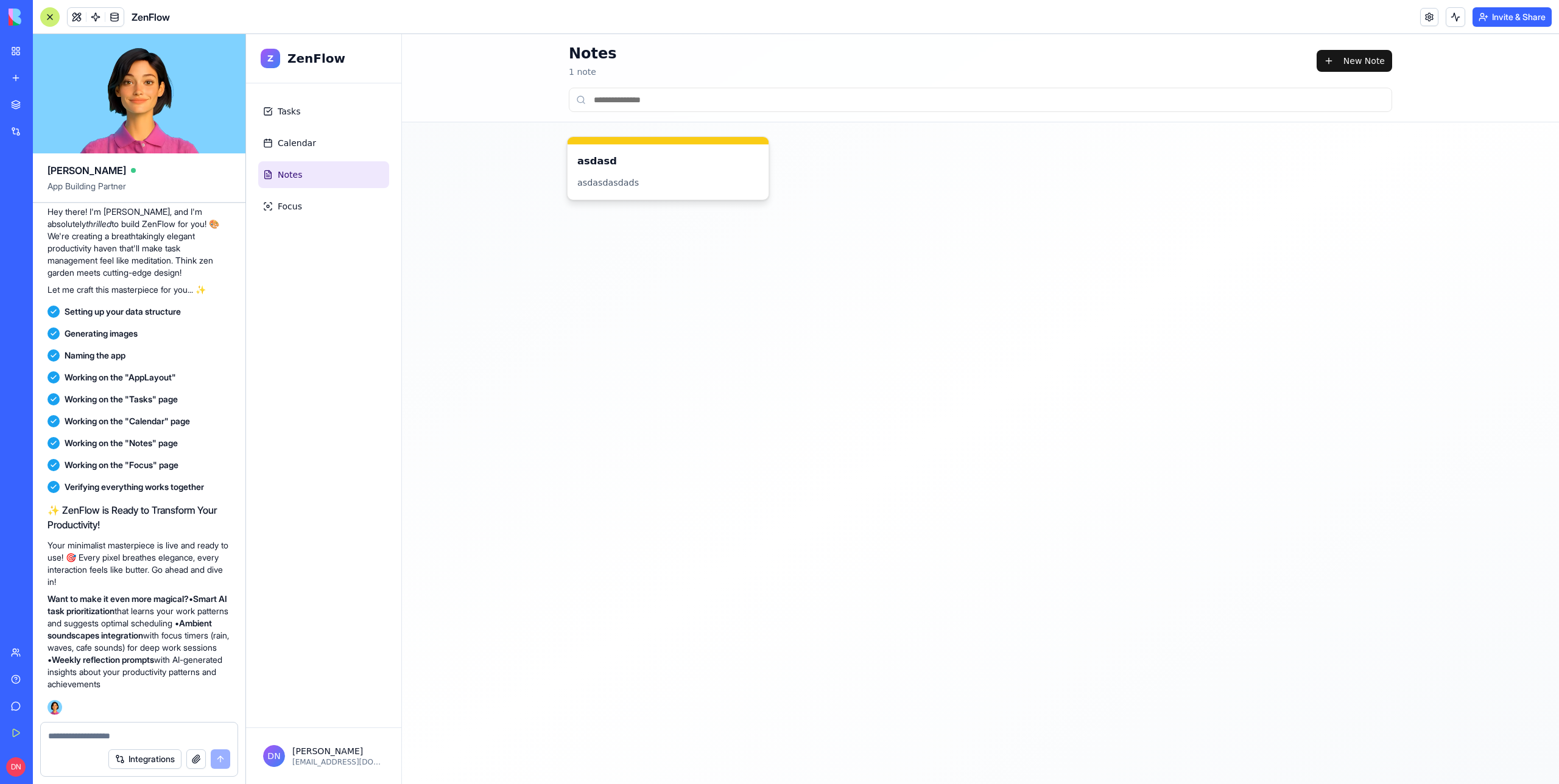
click at [717, 174] on div "asdasd asdasdasdads" at bounding box center [668, 172] width 201 height 55
click at [377, 200] on link "Focus" at bounding box center [323, 207] width 131 height 27
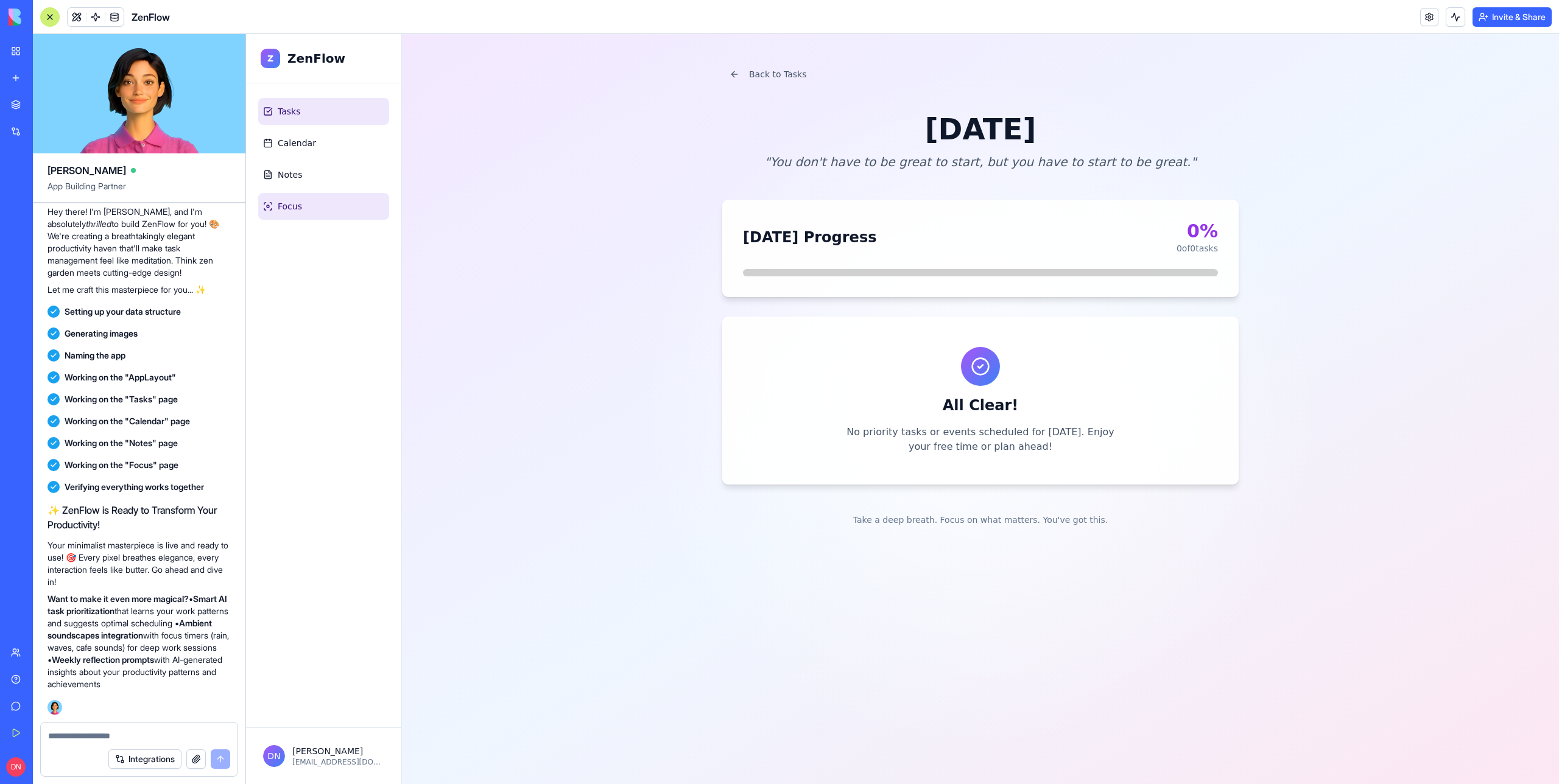
click at [335, 102] on link "Tasks" at bounding box center [323, 111] width 131 height 27
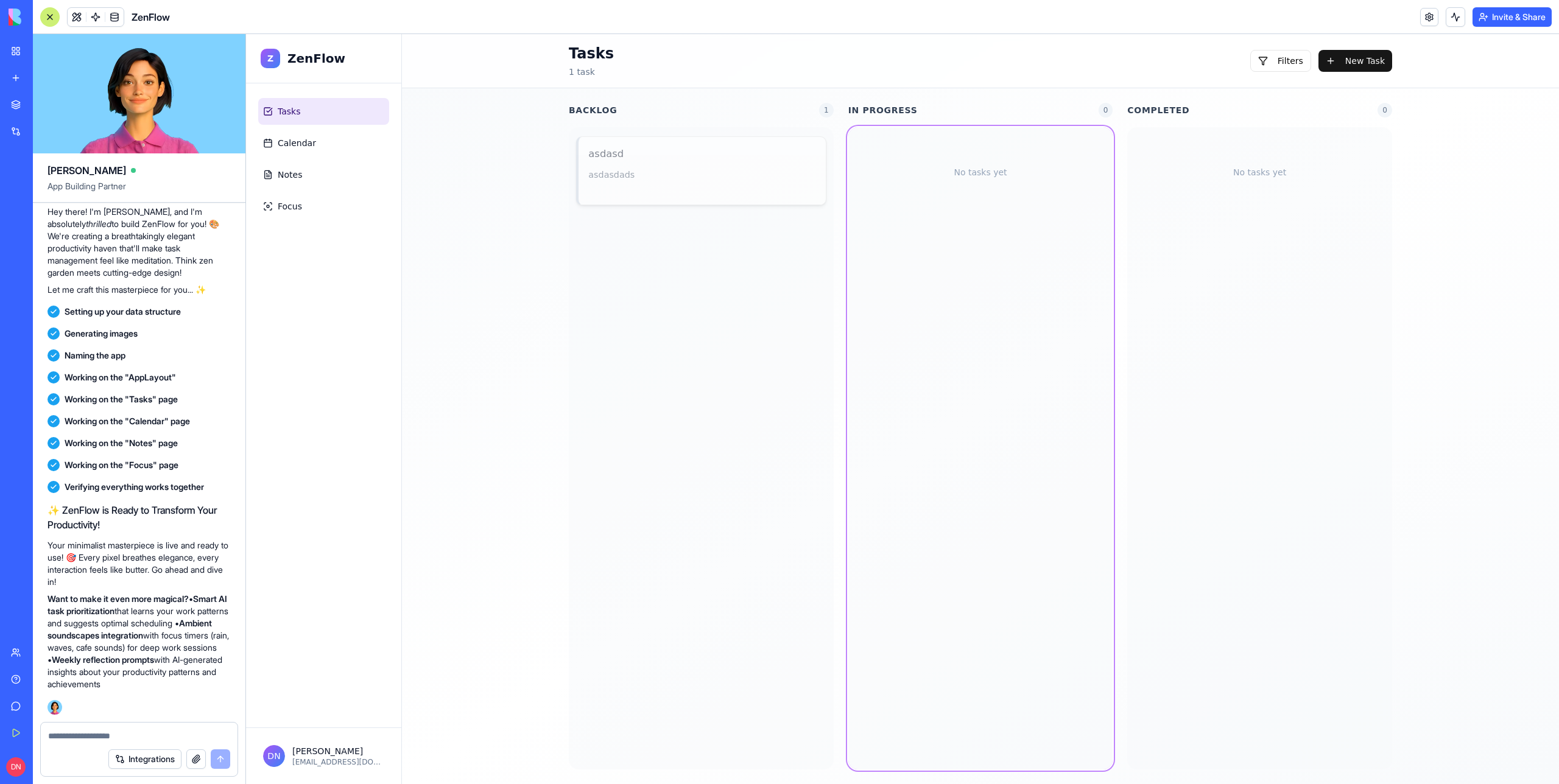
drag, startPoint x: 666, startPoint y: 170, endPoint x: 965, endPoint y: 208, distance: 301.4
click at [325, 209] on link "Focus" at bounding box center [323, 207] width 131 height 27
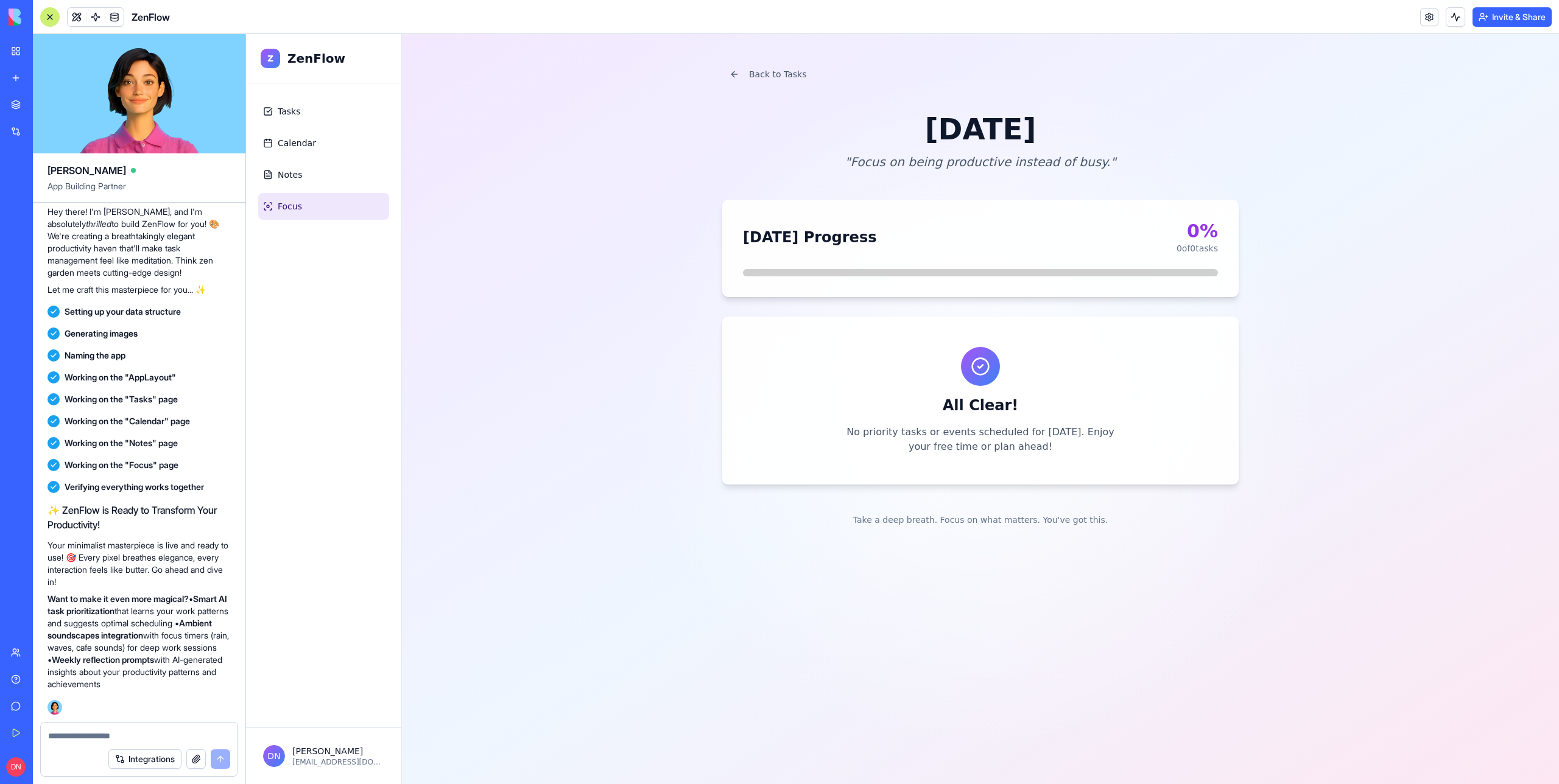
click at [743, 85] on div "Back to Tasks Sunday, October 5 " Focus on being productive instead of busy. " …" at bounding box center [981, 295] width 546 height 521
click at [769, 80] on button "Back to Tasks" at bounding box center [768, 74] width 92 height 22
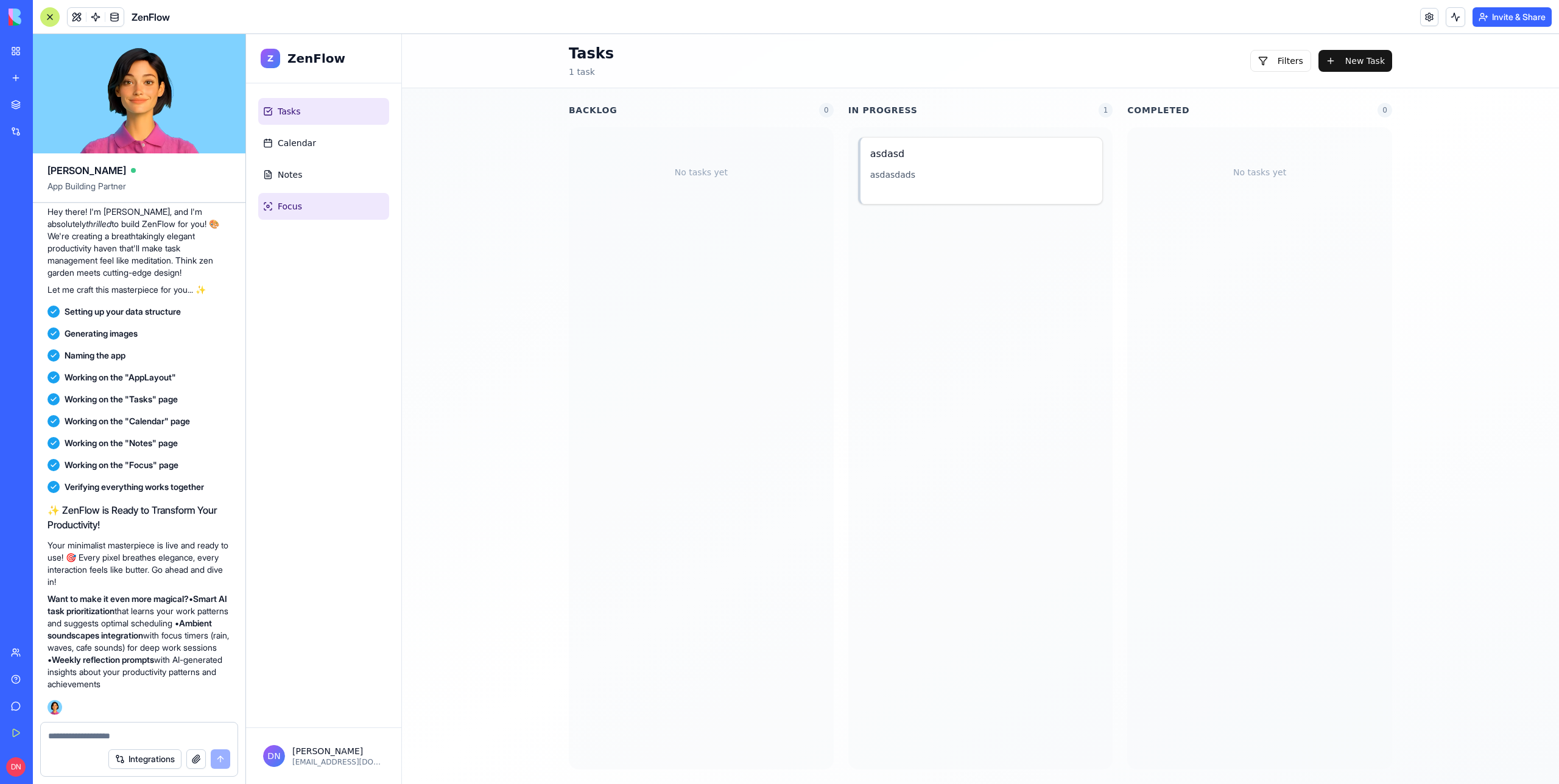
click at [300, 206] on span "Focus" at bounding box center [290, 206] width 24 height 12
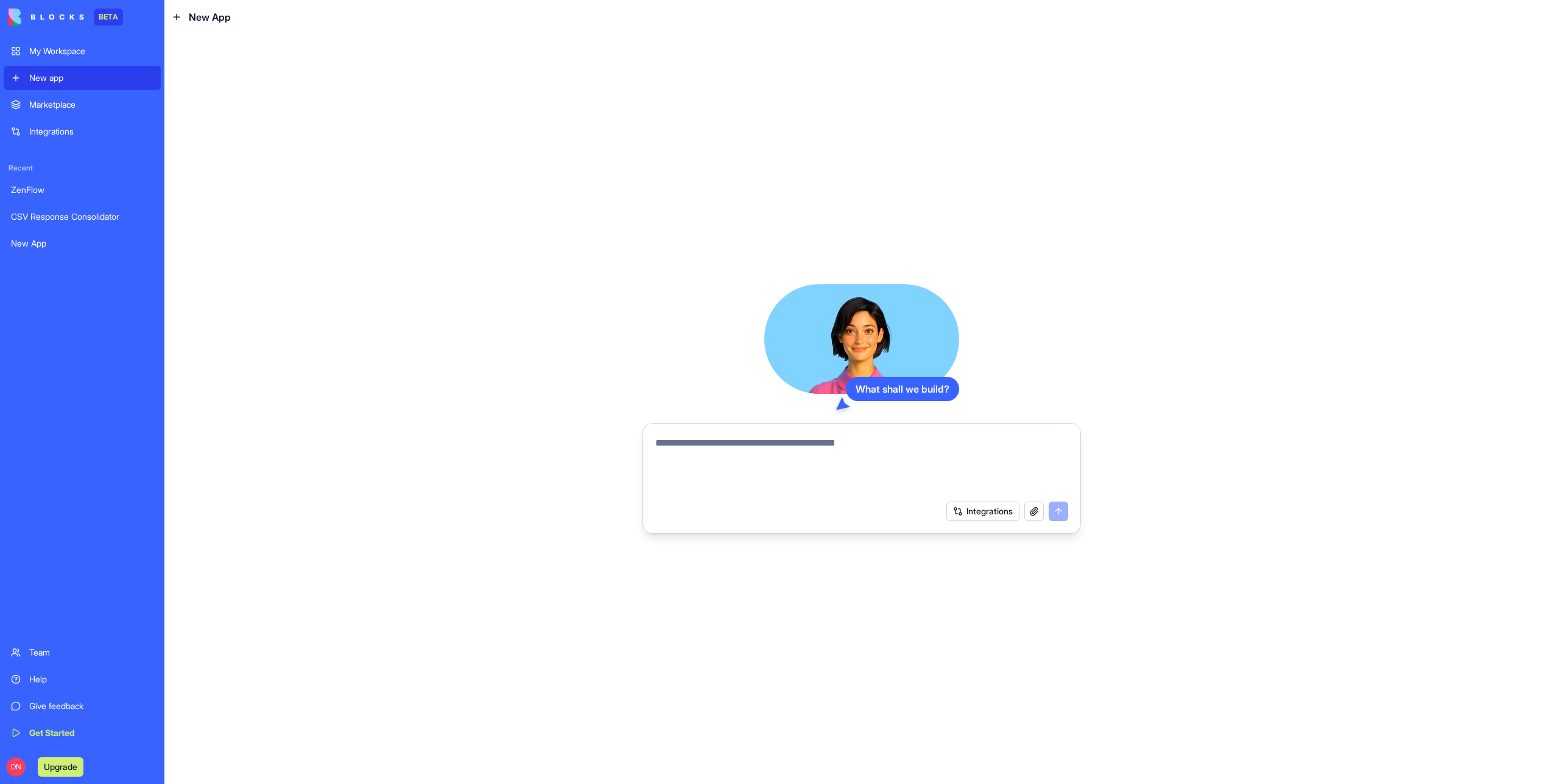
paste textarea "**********"
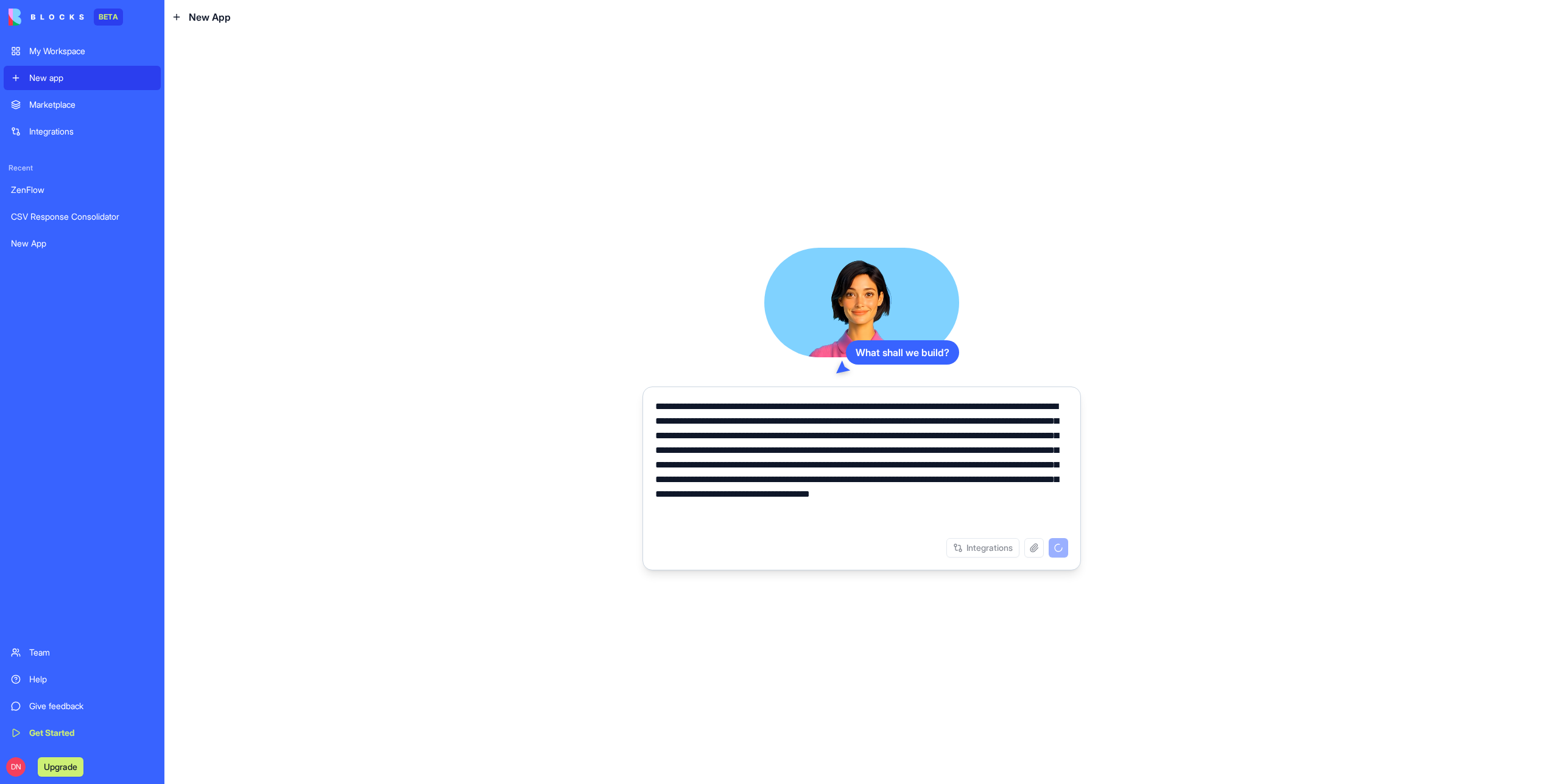
type textarea "**********"
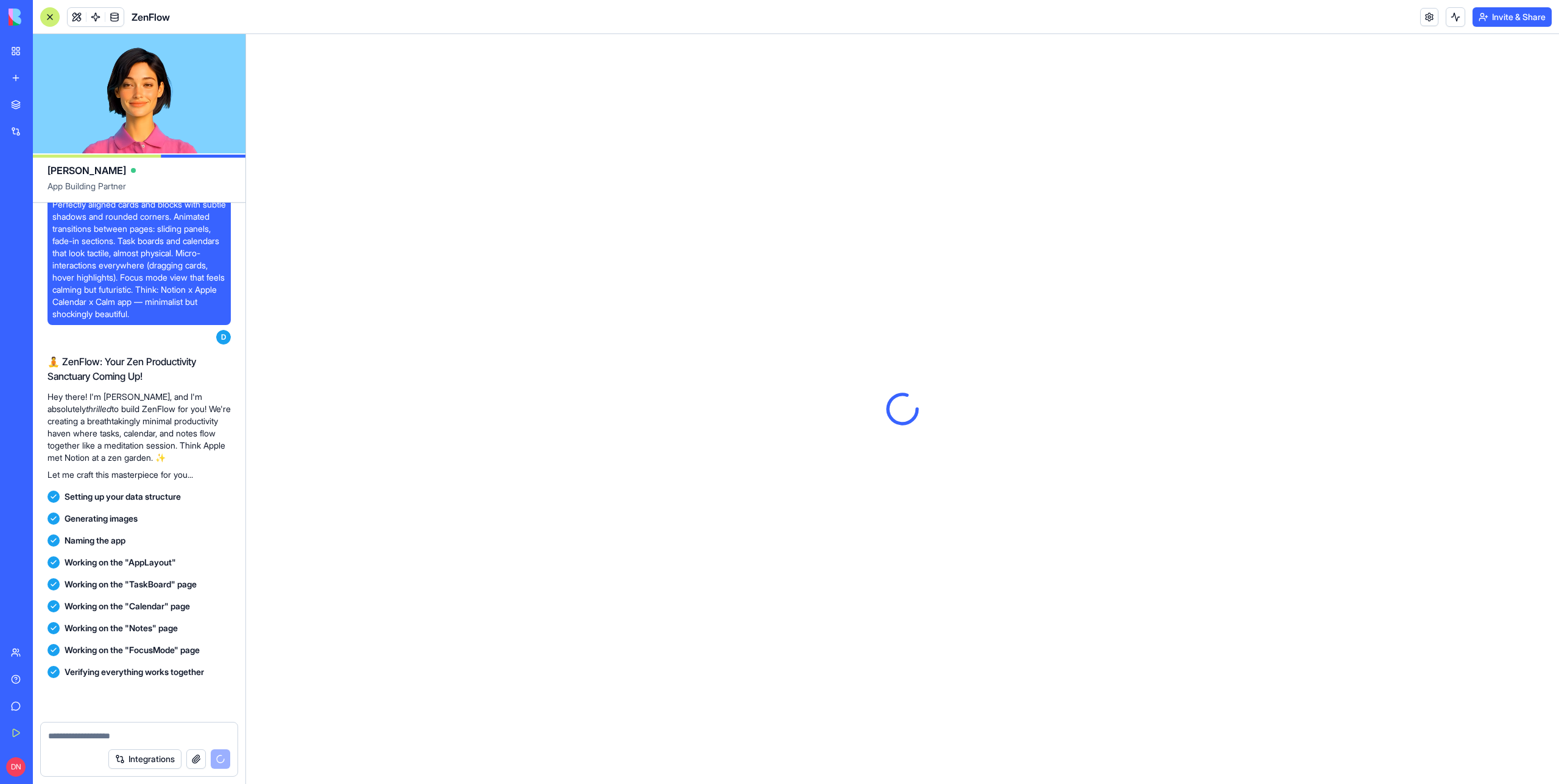
scroll to position [306, 0]
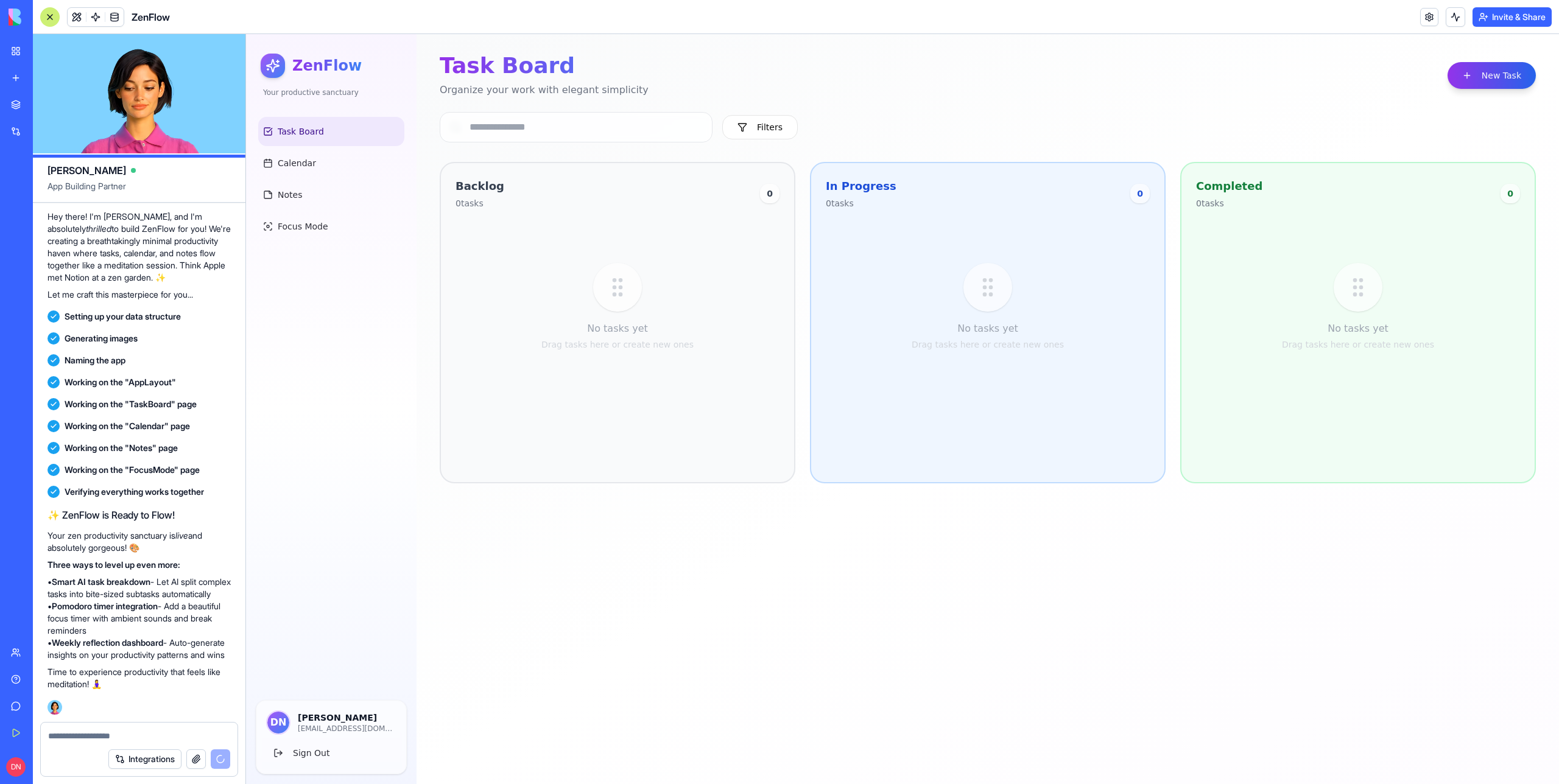
click at [1497, 80] on button "New Task" at bounding box center [1491, 75] width 88 height 27
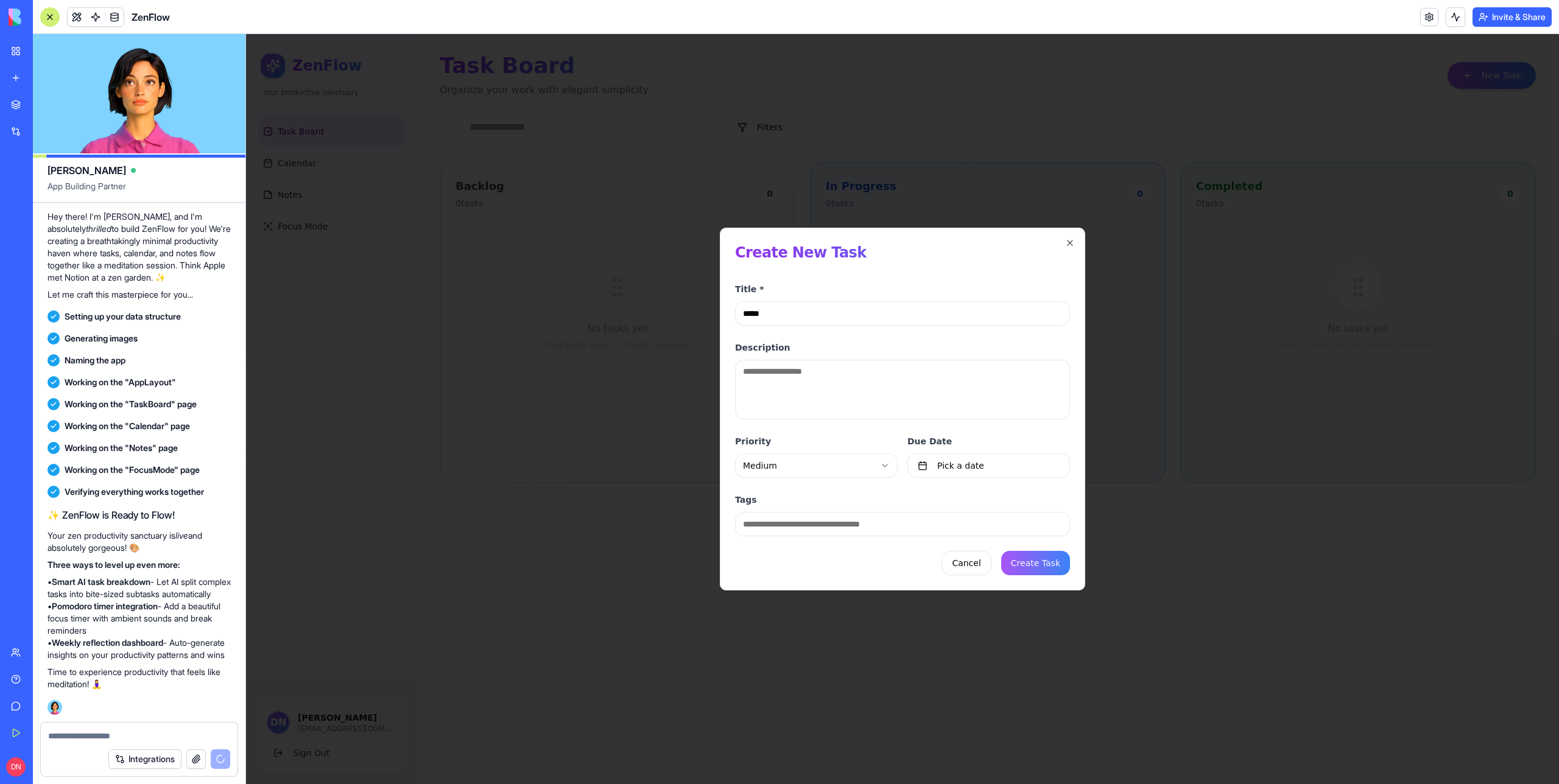
type input "*****"
click at [812, 375] on textarea "*" at bounding box center [902, 390] width 335 height 60
type textarea "******"
click at [1035, 558] on button "Create Task" at bounding box center [1035, 563] width 69 height 24
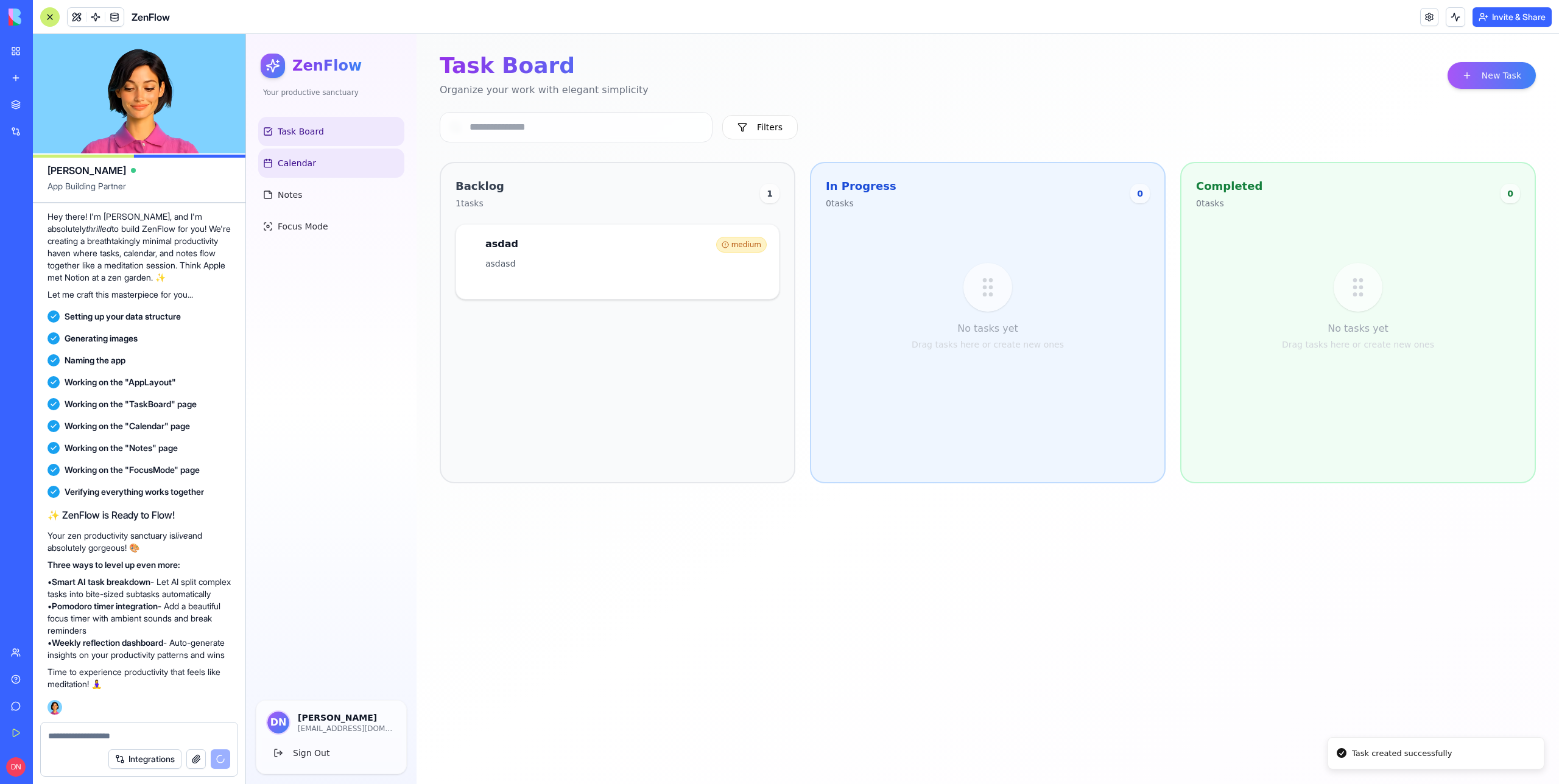
click at [322, 173] on link "Calendar" at bounding box center [331, 163] width 146 height 29
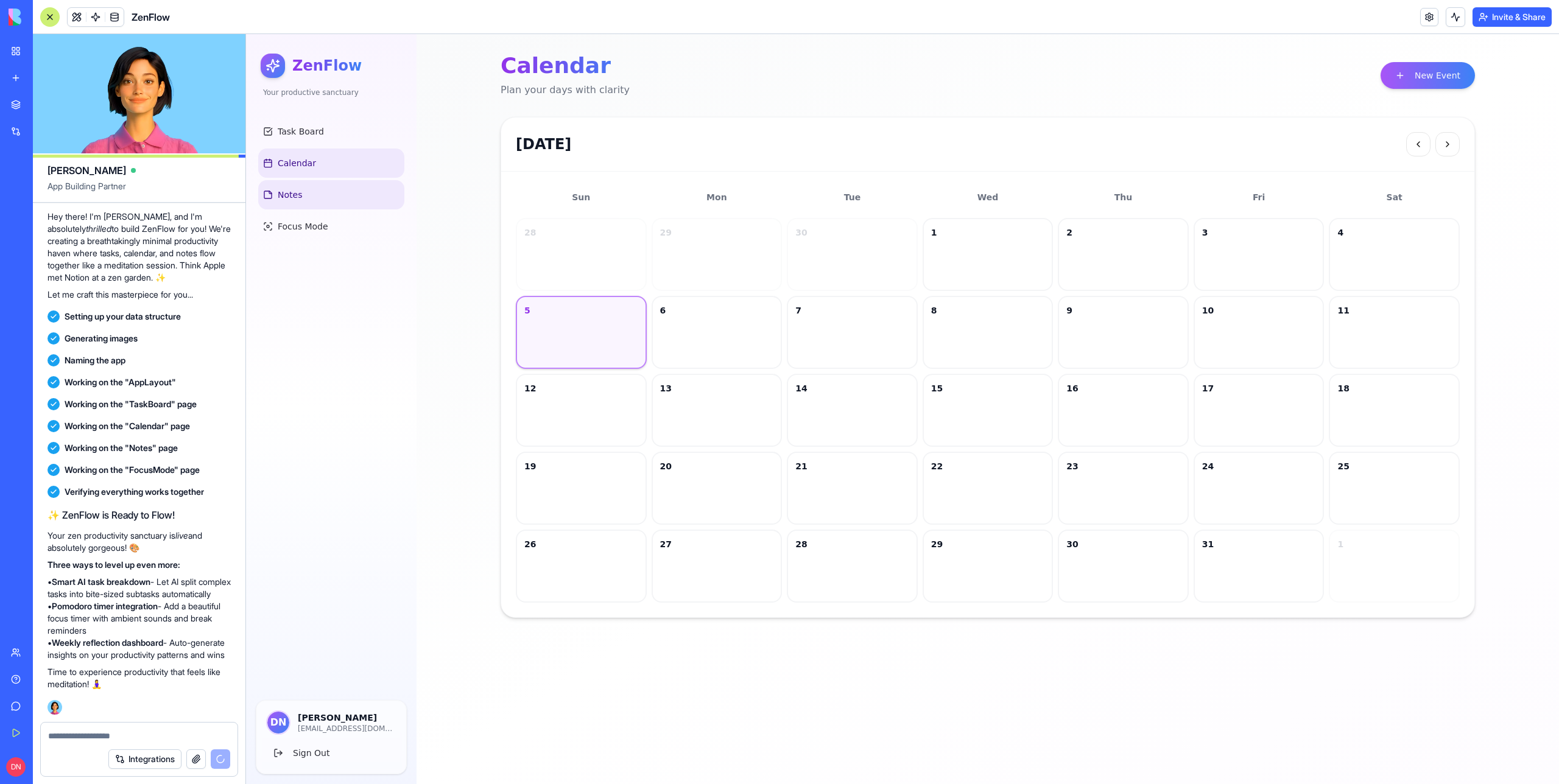
click at [315, 194] on link "Notes" at bounding box center [331, 195] width 146 height 29
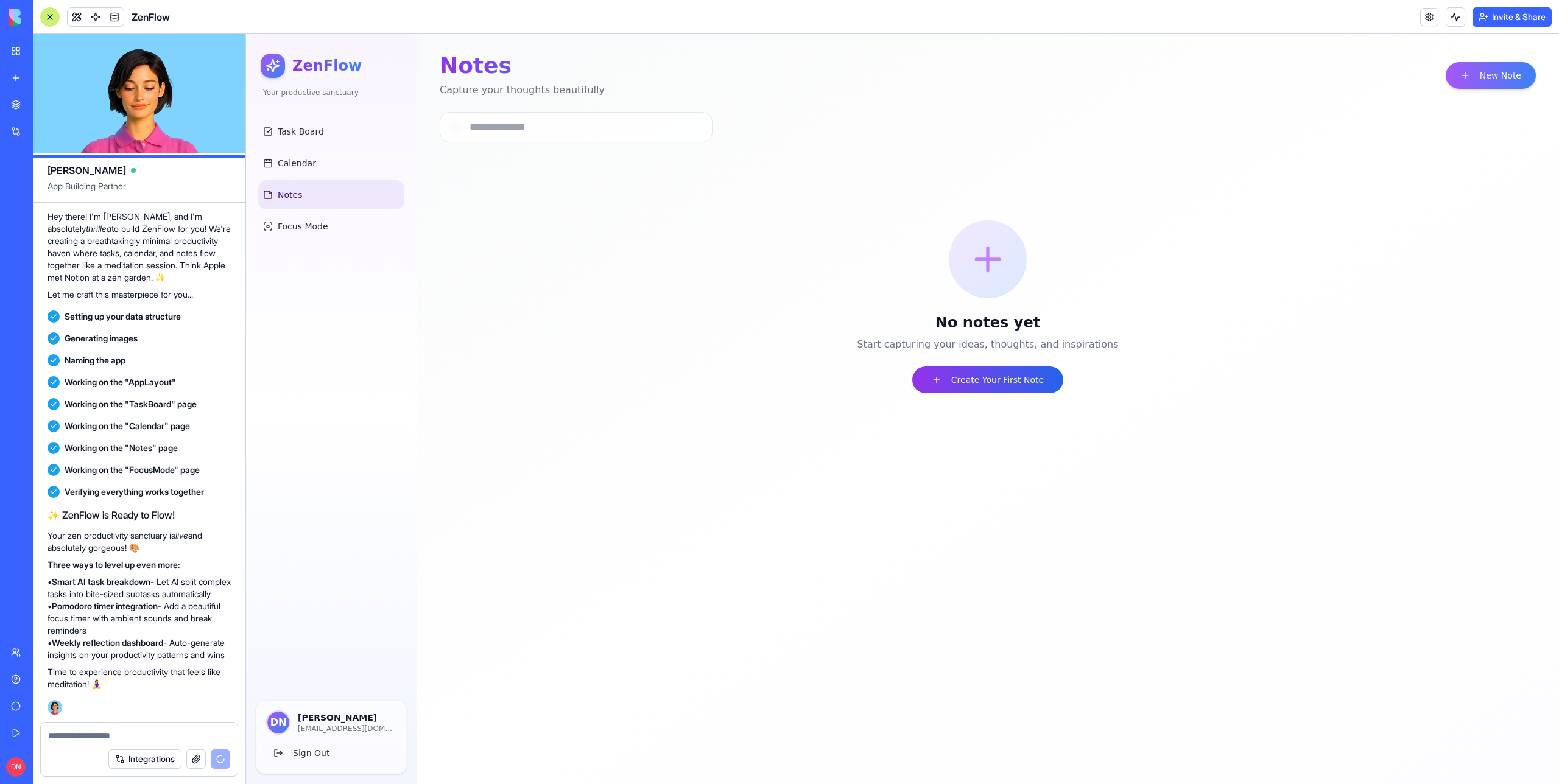
click at [1010, 376] on button "Create Your First Note" at bounding box center [988, 380] width 151 height 27
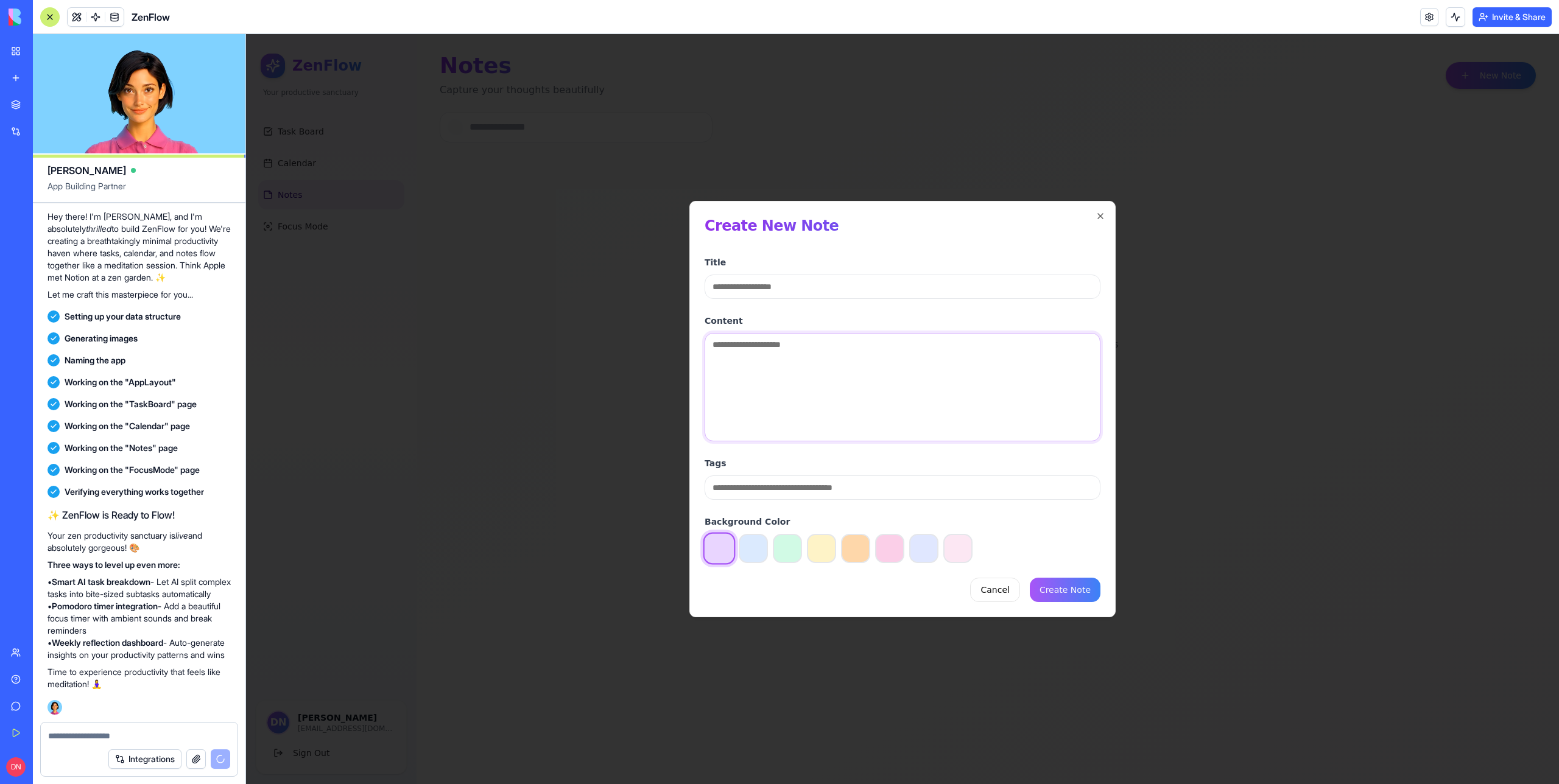
click at [878, 385] on textarea "Content" at bounding box center [902, 387] width 396 height 109
type textarea "******"
click at [772, 281] on input "*" at bounding box center [902, 287] width 396 height 24
type input "******"
click at [1080, 582] on button "Create Note" at bounding box center [1064, 589] width 70 height 24
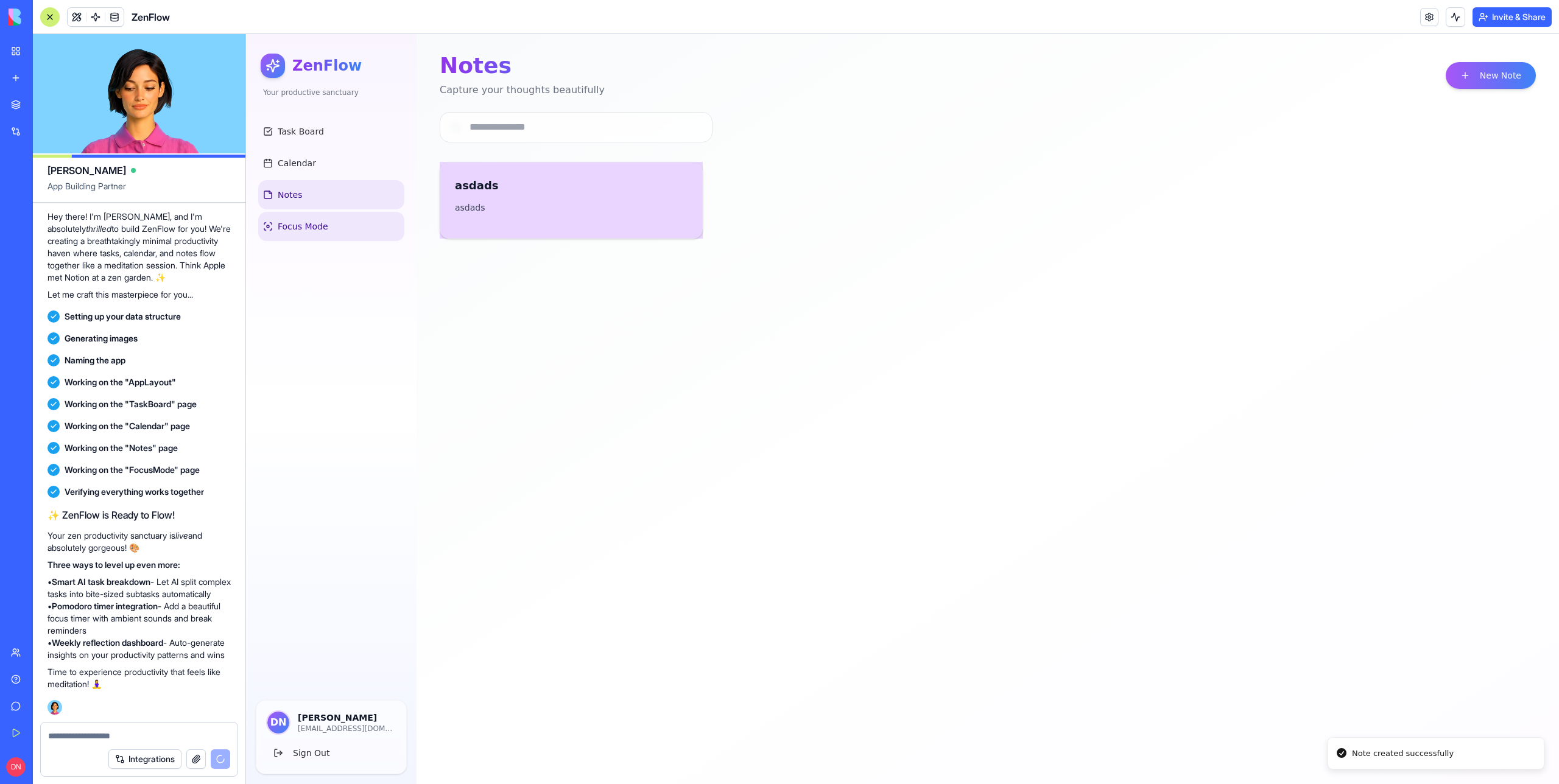
click at [330, 234] on link "Focus Mode" at bounding box center [331, 226] width 146 height 29
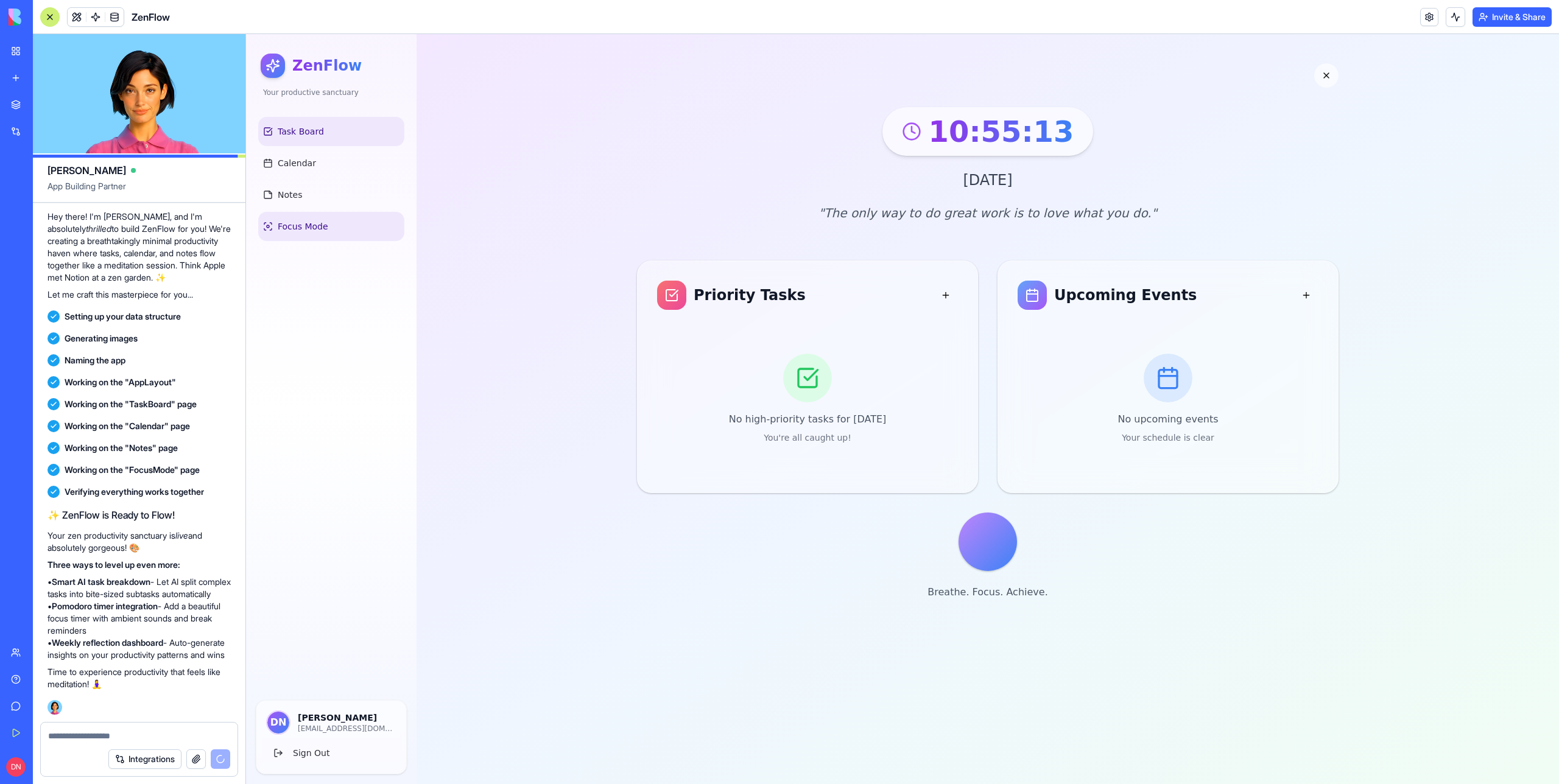
click at [306, 126] on span "Task Board" at bounding box center [301, 131] width 46 height 12
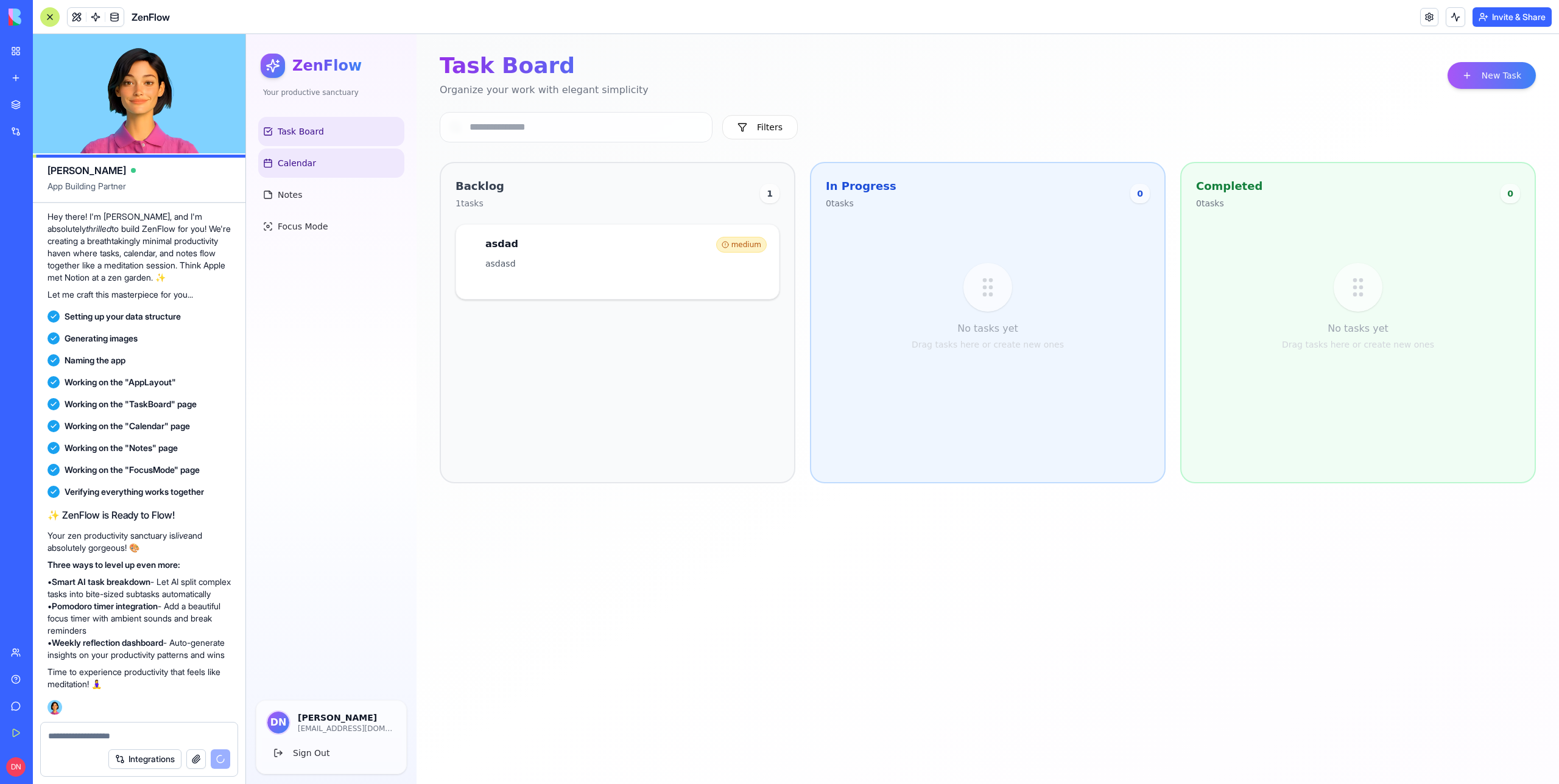
click at [350, 160] on link "Calendar" at bounding box center [331, 163] width 146 height 29
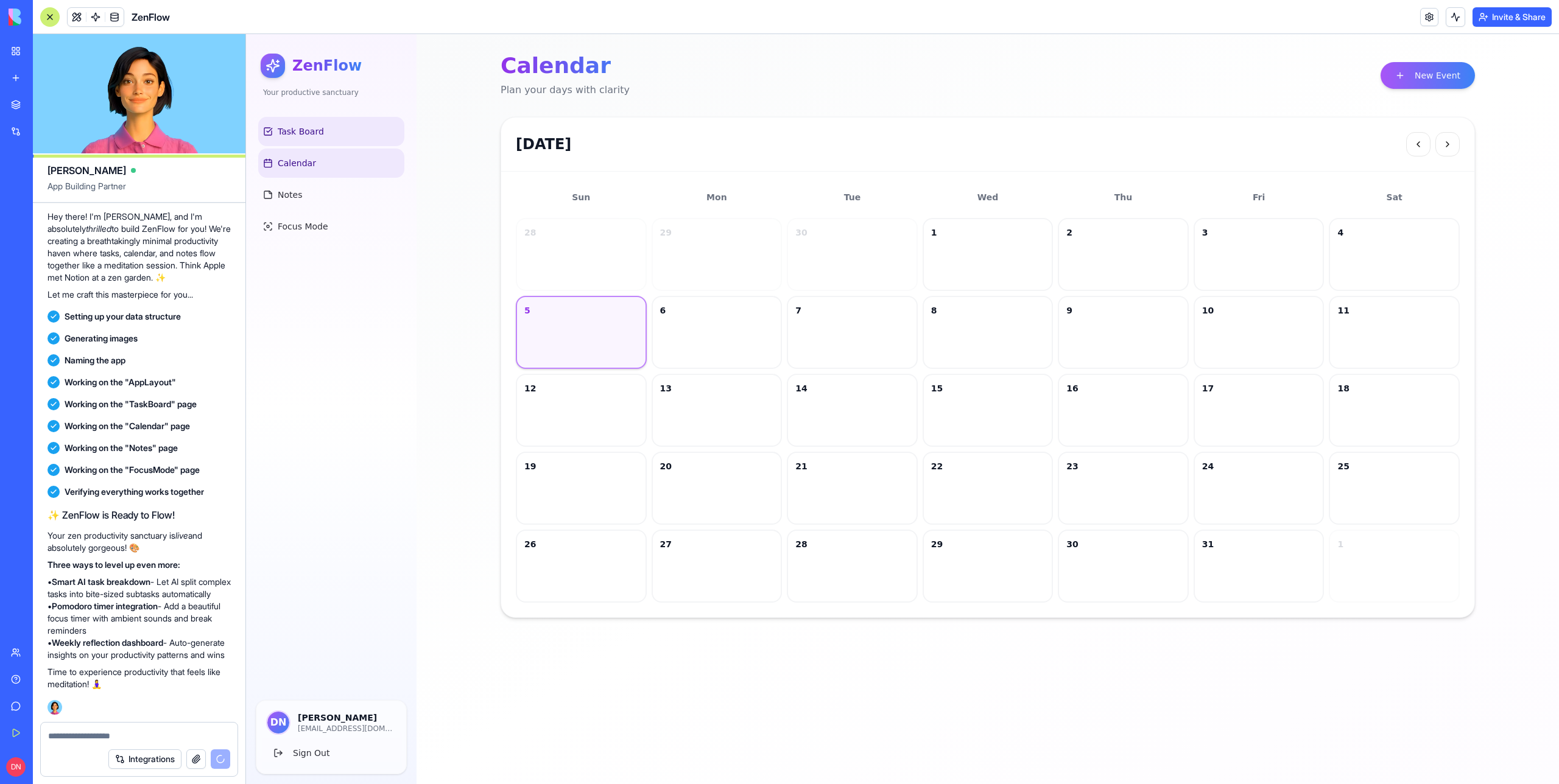
click at [340, 144] on link "Task Board" at bounding box center [331, 131] width 146 height 29
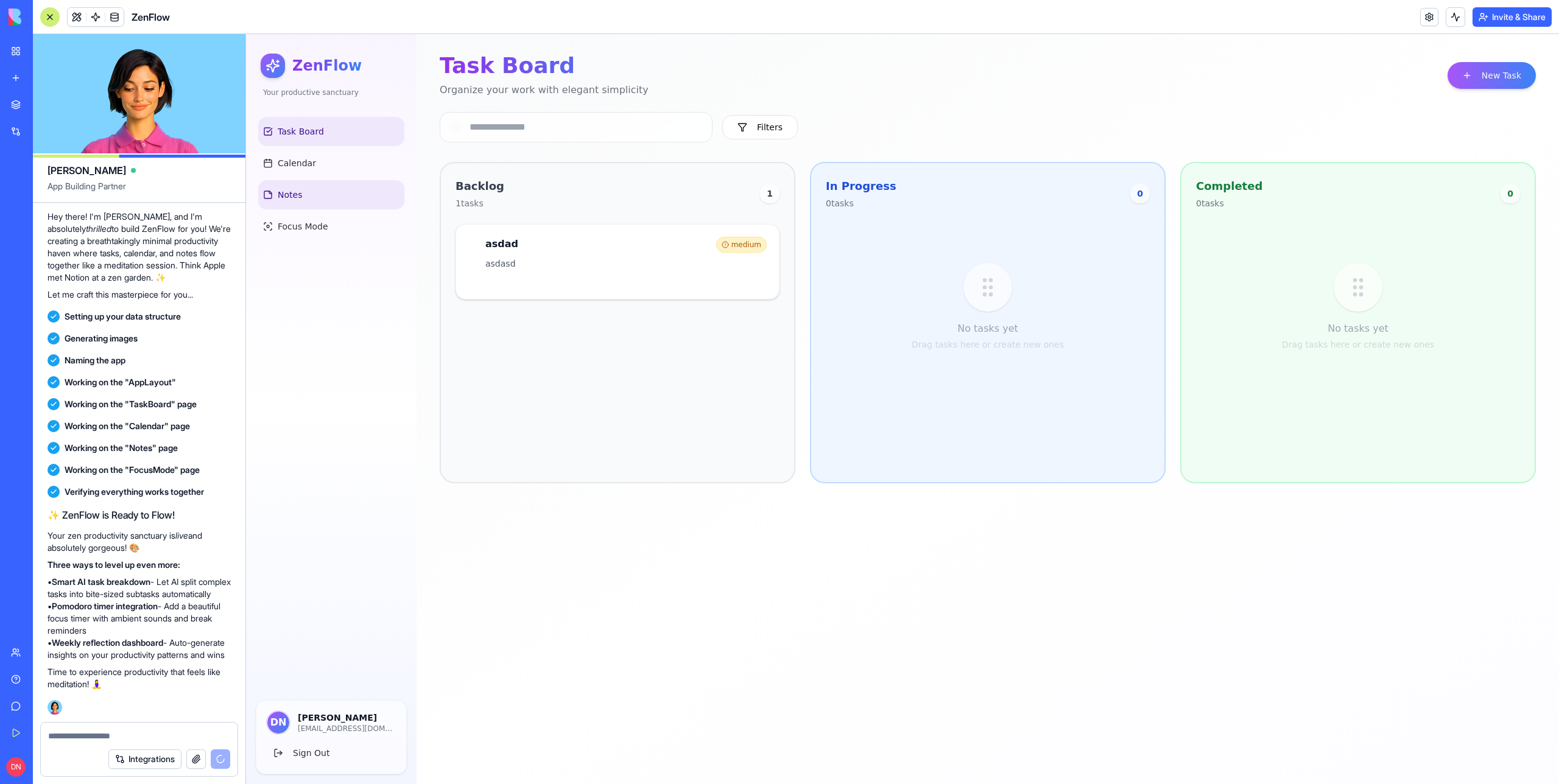
click at [318, 188] on link "Notes" at bounding box center [331, 195] width 146 height 29
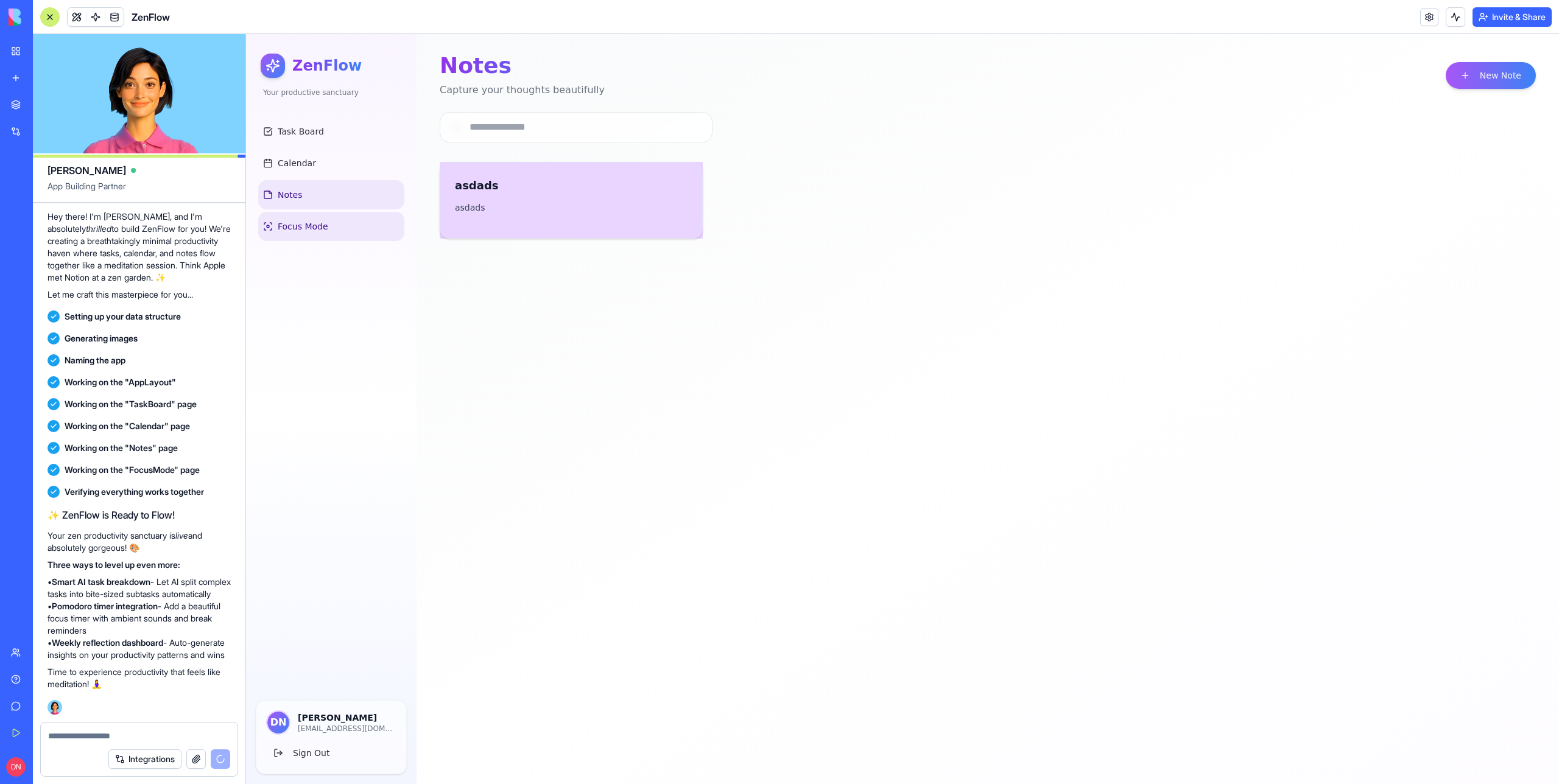
click at [318, 219] on link "Focus Mode" at bounding box center [331, 226] width 146 height 29
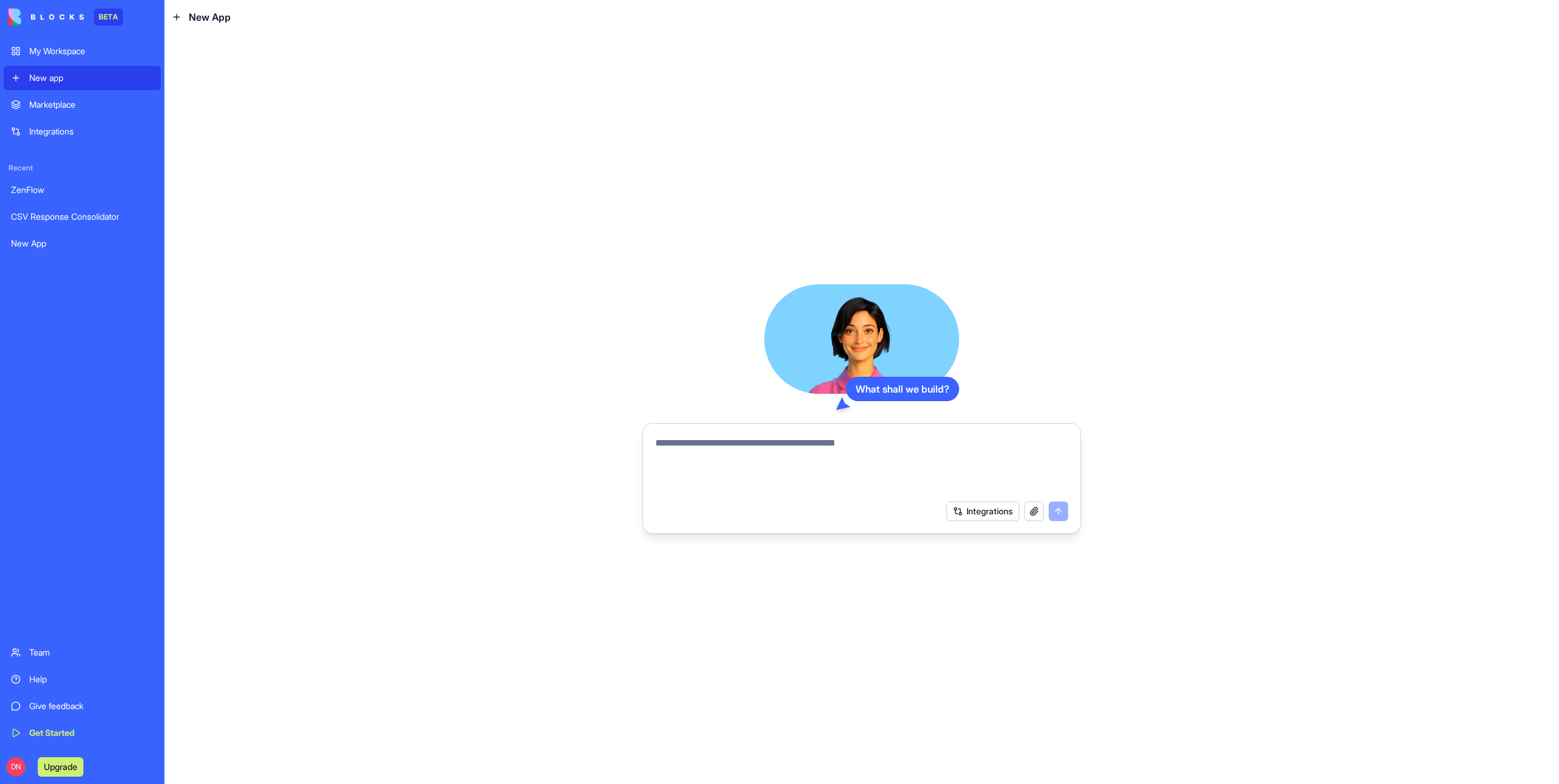
paste textarea "**********"
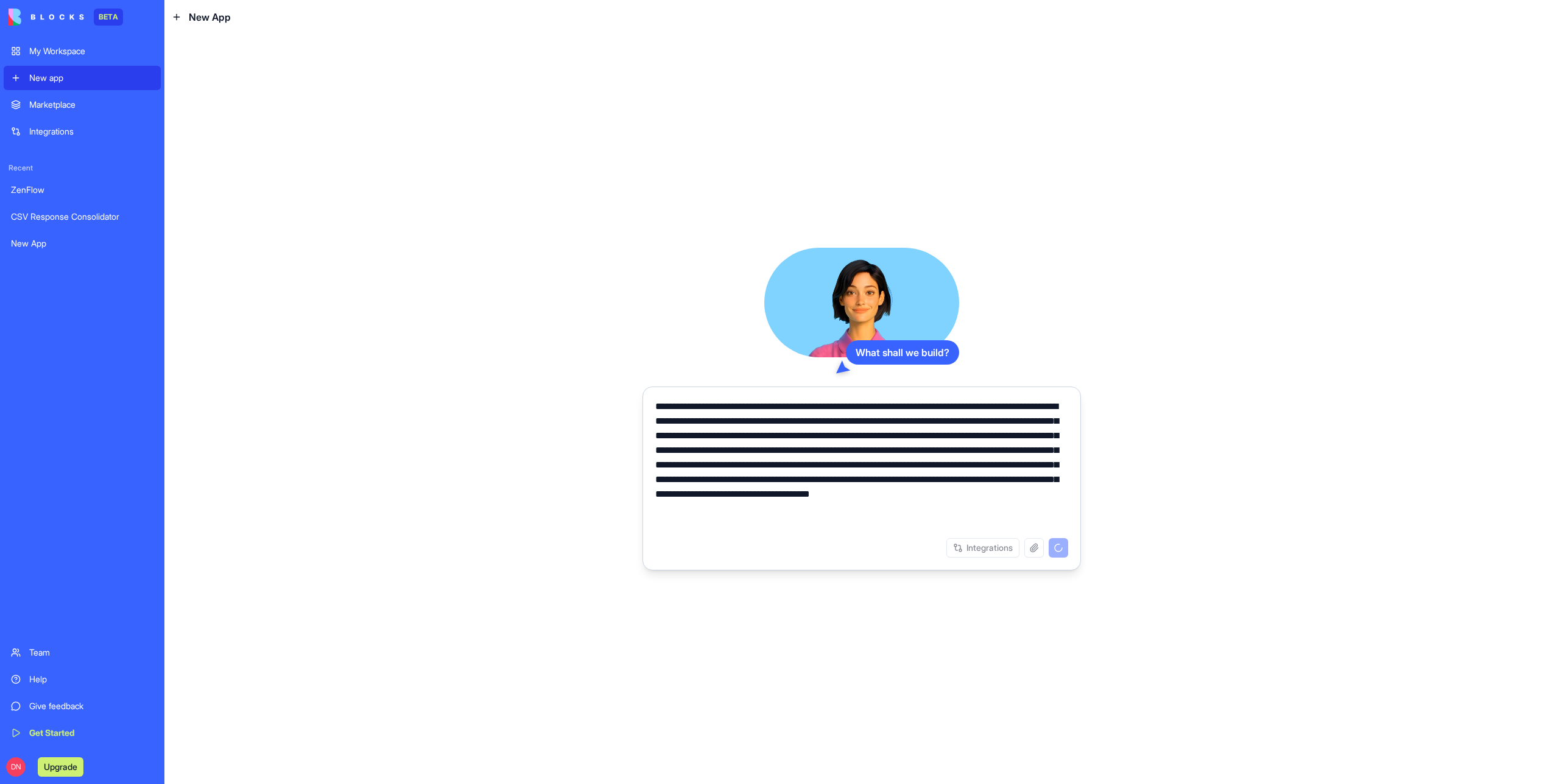
click at [963, 477] on textarea "**********" at bounding box center [861, 464] width 413 height 131
type textarea "**********"
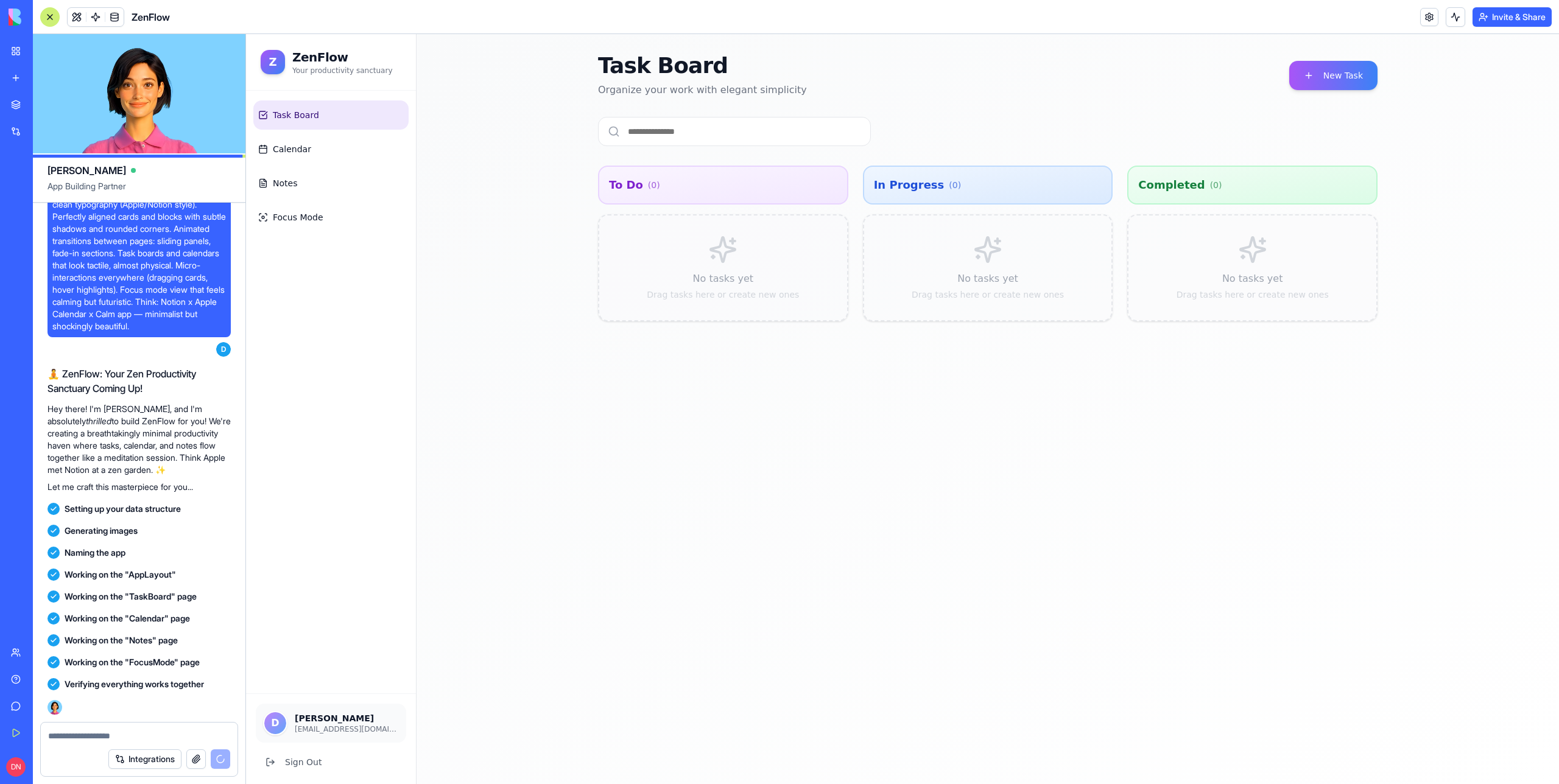
scroll to position [403, 0]
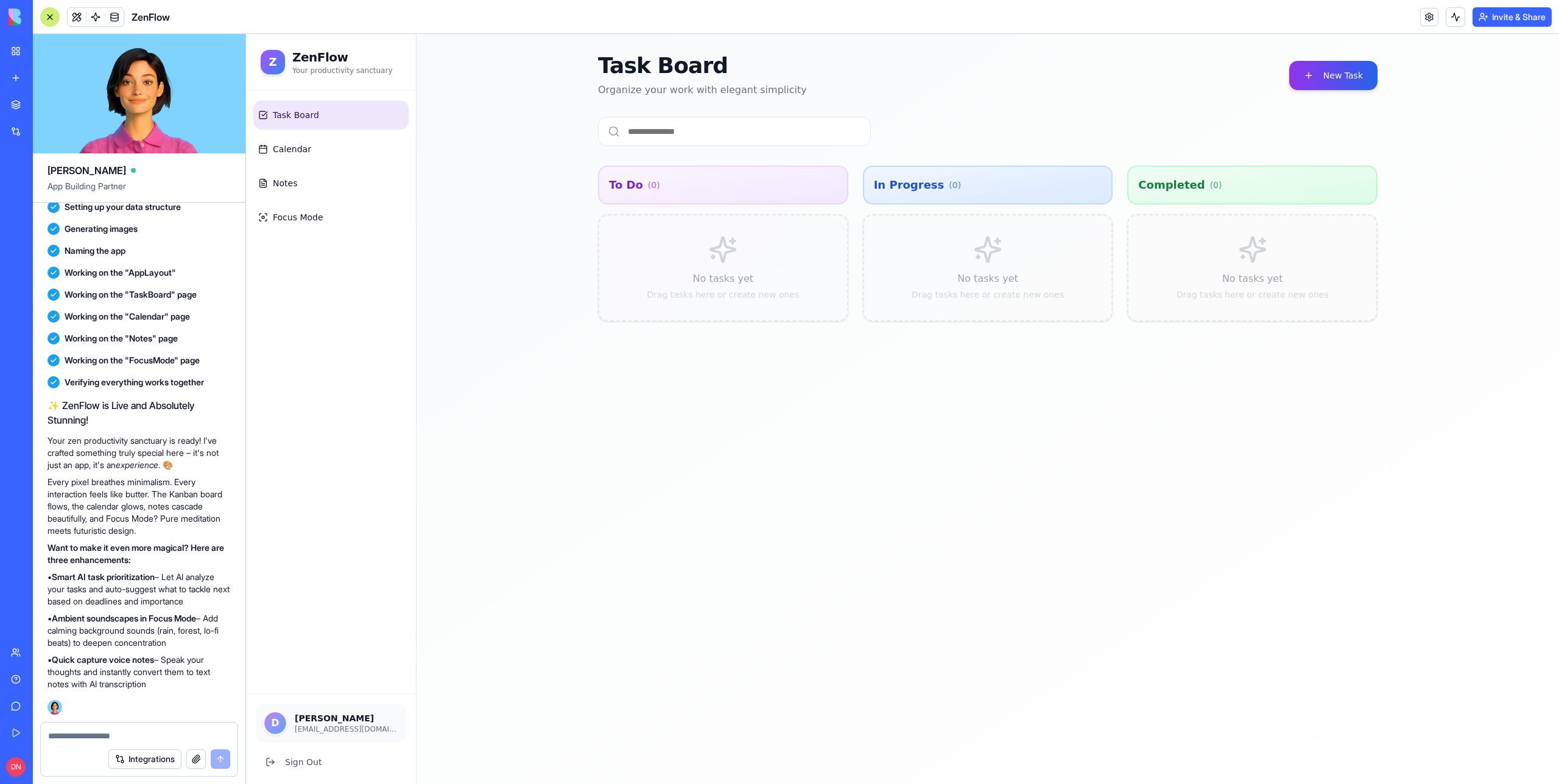
click at [1340, 82] on button "New Task" at bounding box center [1333, 75] width 88 height 29
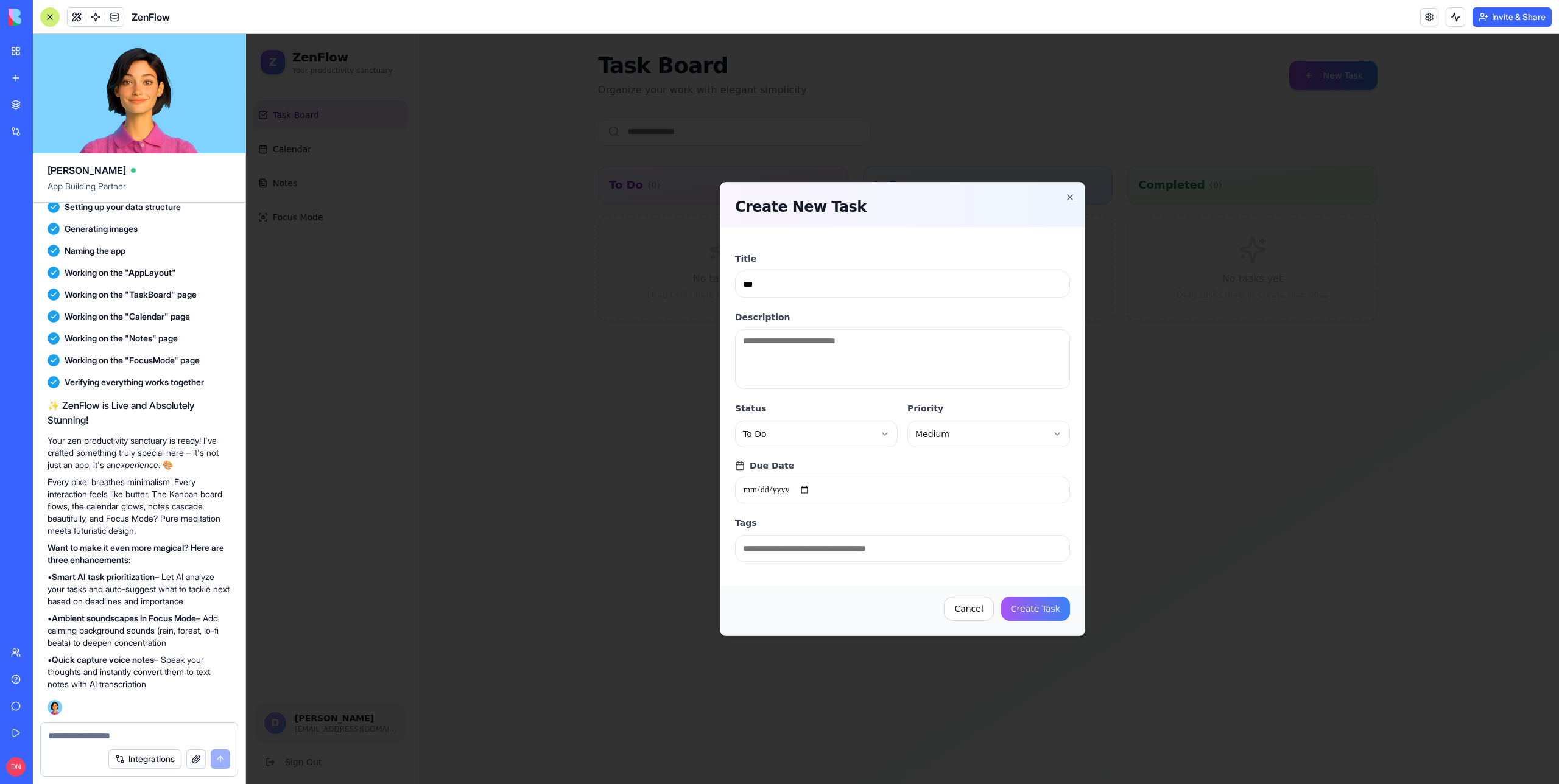
type input "***"
click at [865, 370] on textarea "Description" at bounding box center [902, 359] width 335 height 60
type textarea "***"
click at [790, 290] on input "***" at bounding box center [902, 284] width 335 height 27
type input "********"
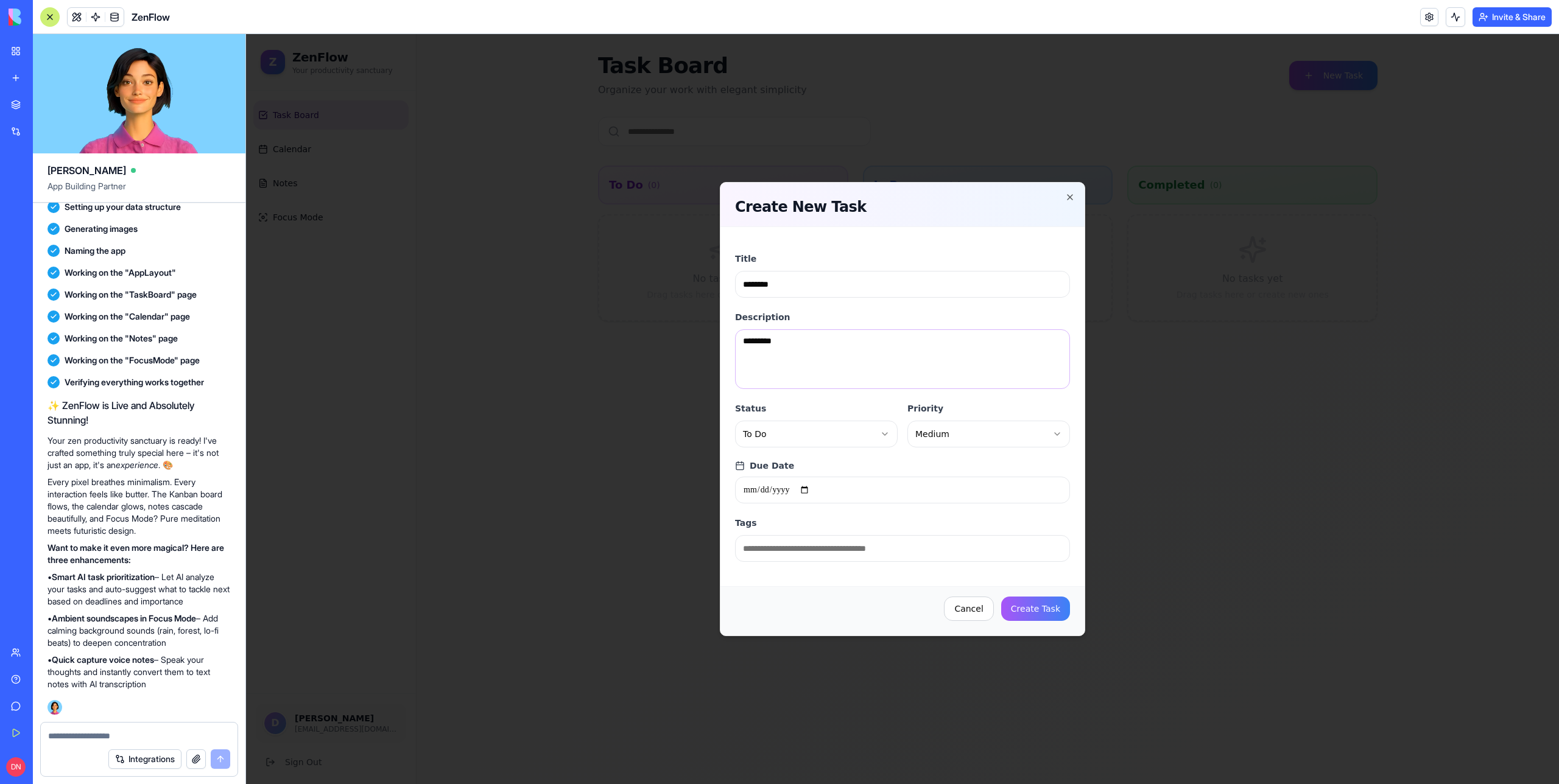
type textarea "*********"
click at [841, 442] on body "Z ZenFlow Your productivity sanctuary Task Board Calendar Notes Focus Mode D Do…" at bounding box center [902, 409] width 1313 height 750
click at [813, 491] on input "Due Date" at bounding box center [902, 490] width 335 height 27
type input "**********"
click at [801, 558] on input "Tags" at bounding box center [902, 548] width 335 height 27
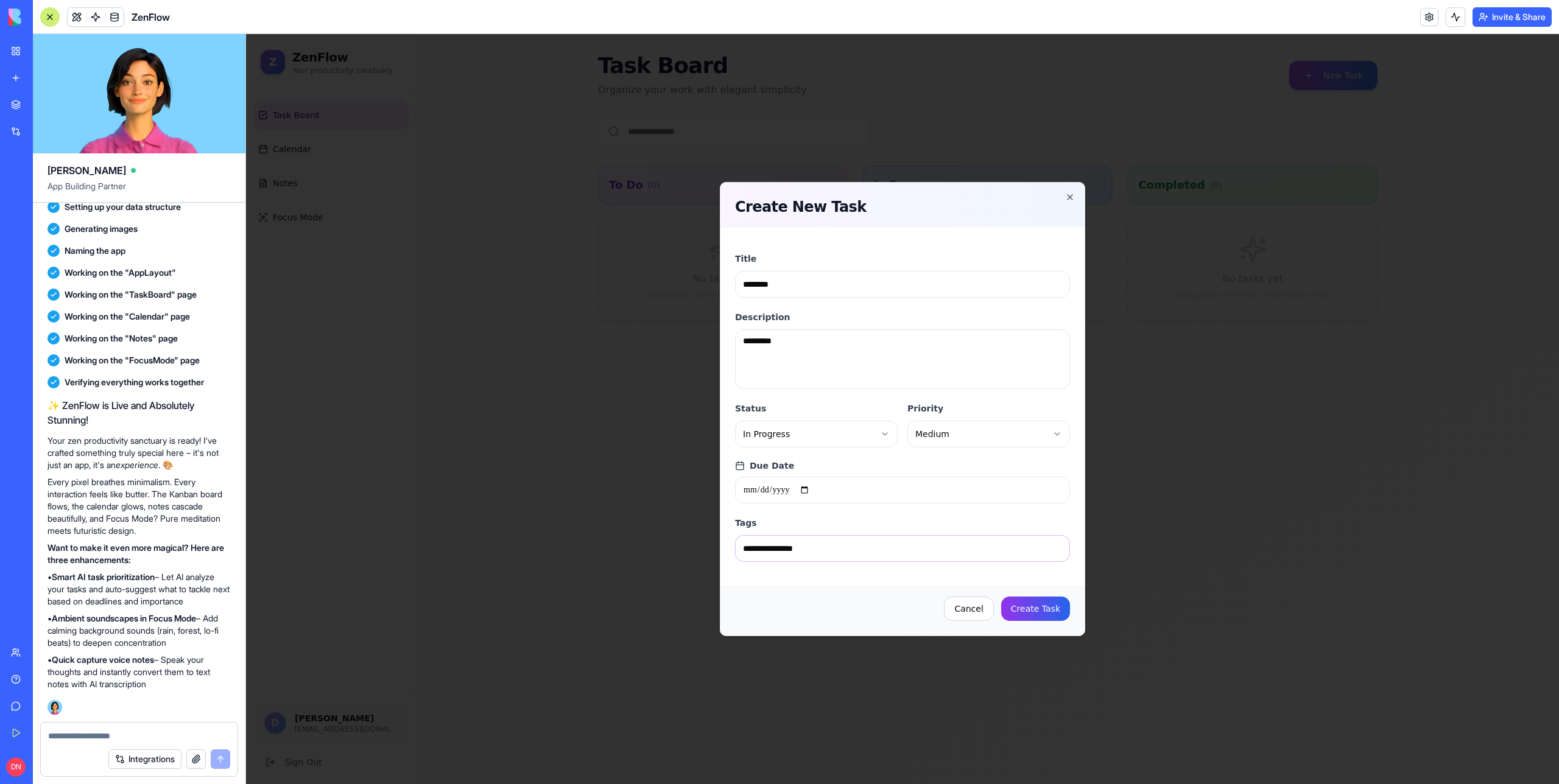
type input "**********"
click at [1047, 619] on button "Create Task" at bounding box center [1035, 609] width 69 height 24
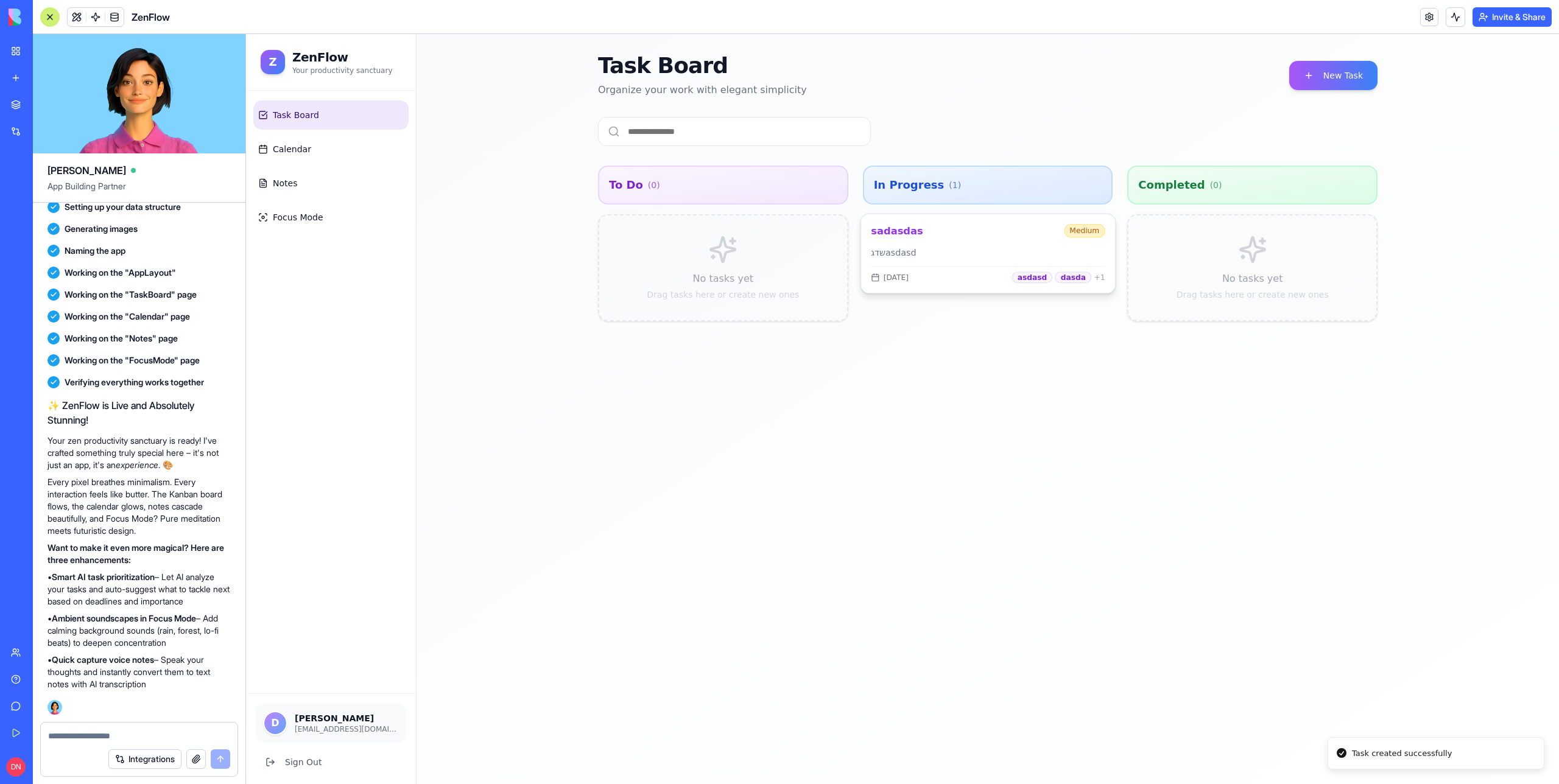
click at [978, 233] on h3 "sadasdas" at bounding box center [965, 231] width 188 height 15
drag, startPoint x: 952, startPoint y: 230, endPoint x: 1195, endPoint y: 249, distance: 243.7
click at [924, 211] on div "In Progress ( 1 ) sadasdas Medium שדגasdasd in 17 days asdasd dasda + 1" at bounding box center [988, 311] width 250 height 292
click at [937, 236] on div "No tasks yet Drag tasks here or create new ones" at bounding box center [988, 268] width 250 height 107
drag, startPoint x: 1223, startPoint y: 254, endPoint x: 1214, endPoint y: 254, distance: 9.0
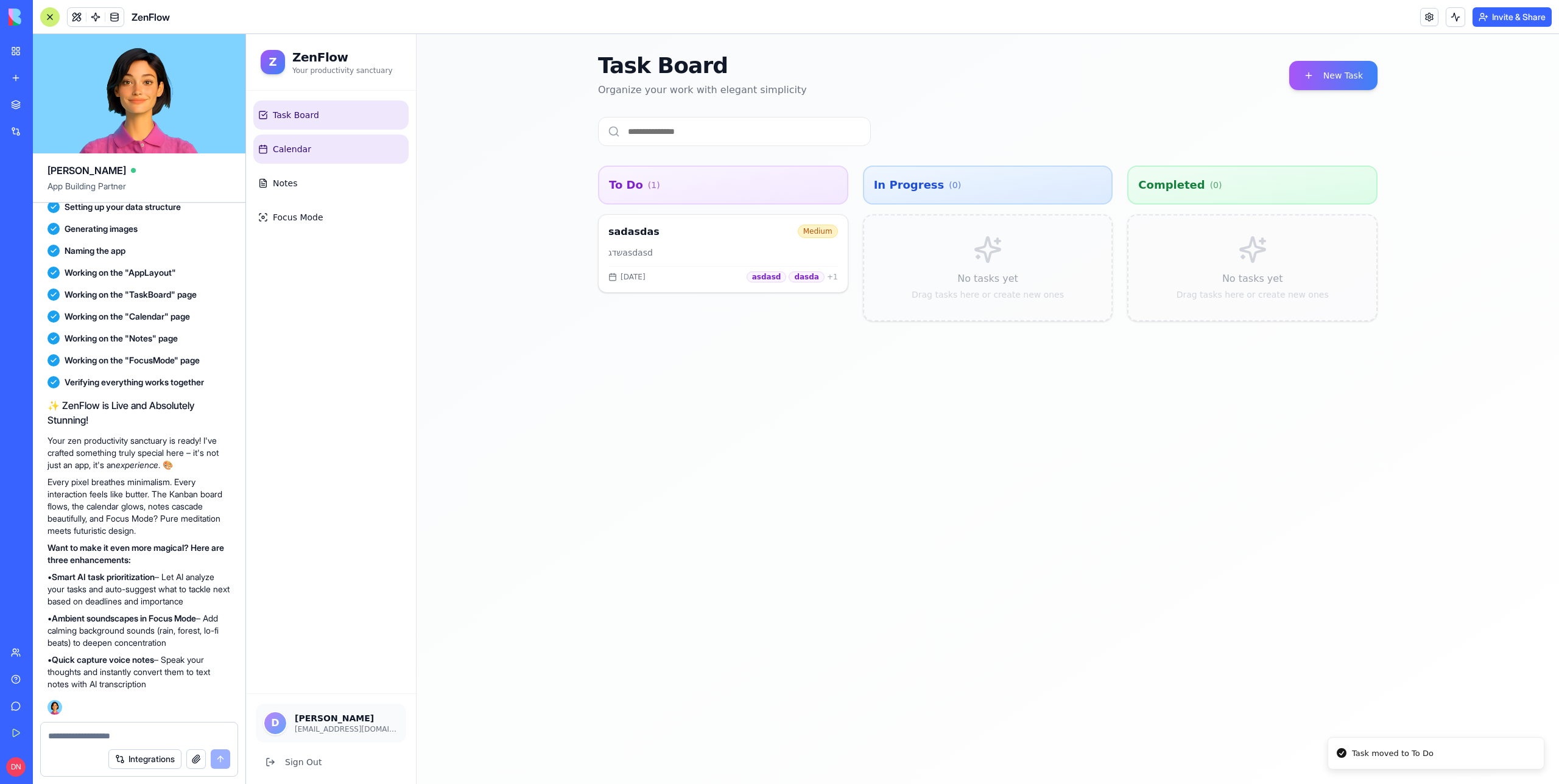
click at [334, 144] on link "Calendar" at bounding box center [331, 148] width 156 height 29
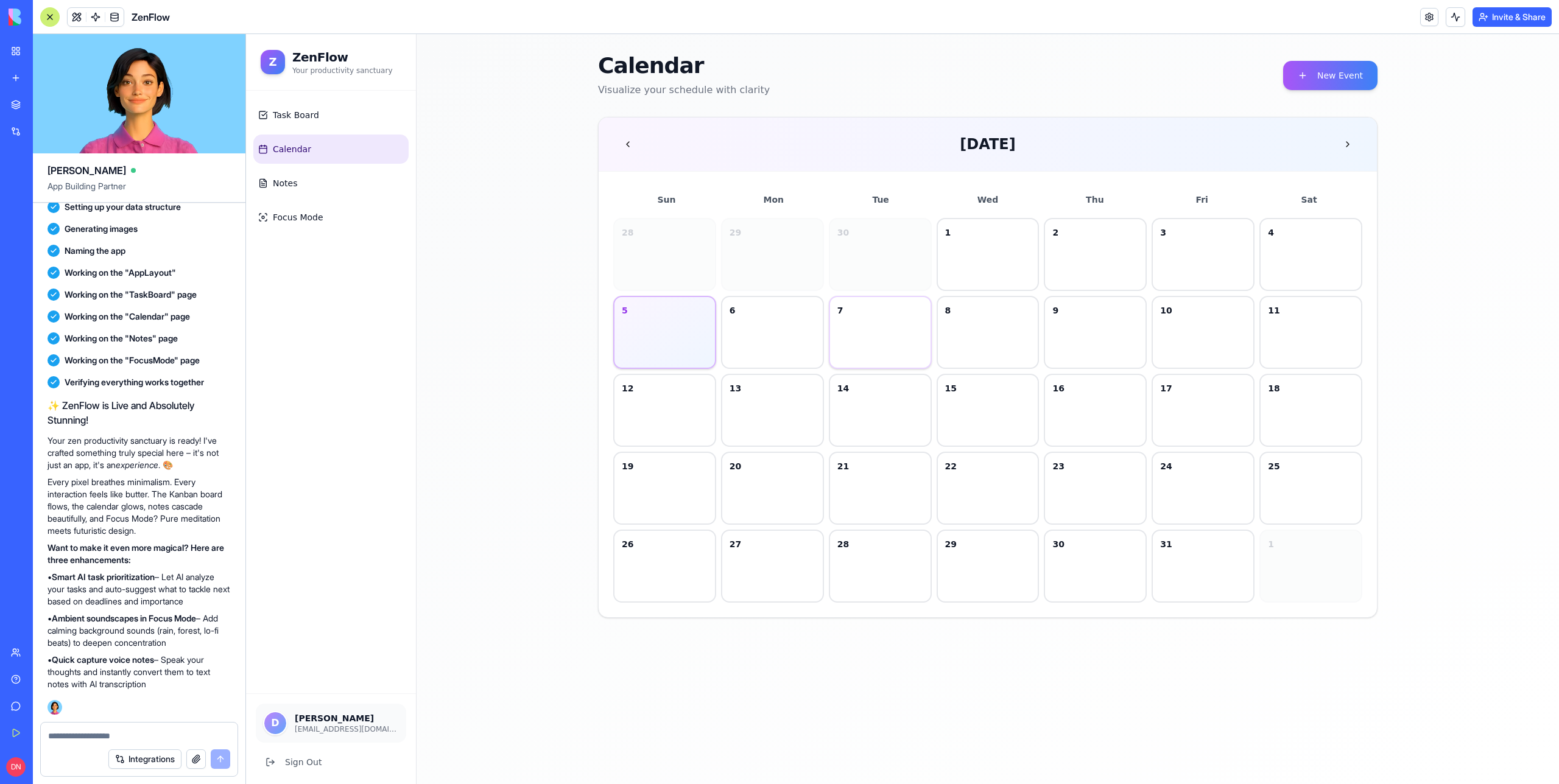
click at [883, 322] on div "7" at bounding box center [880, 332] width 103 height 73
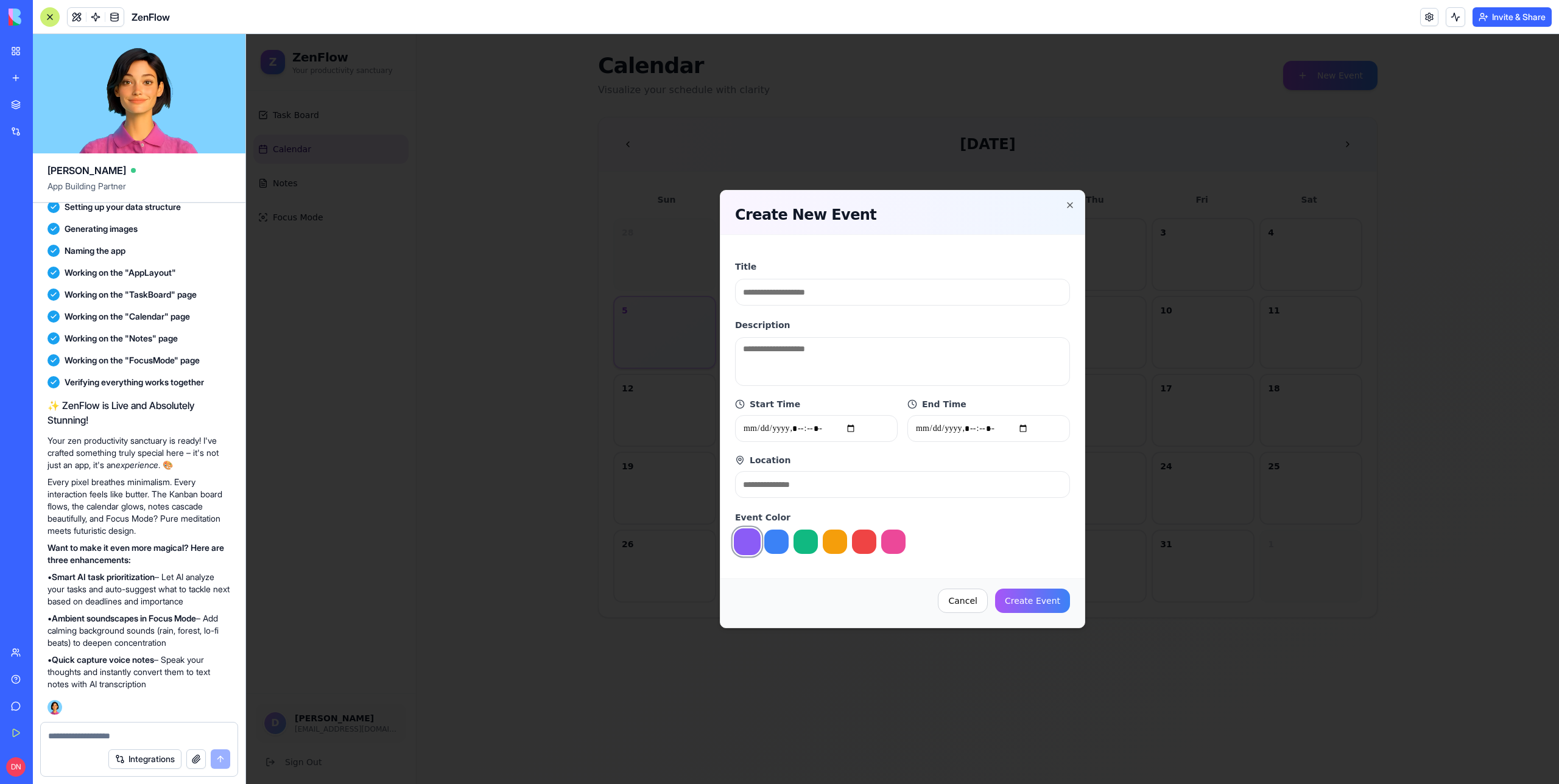
click at [1071, 211] on div "Create New Event" at bounding box center [902, 212] width 365 height 45
click at [1069, 201] on icon "button" at bounding box center [1070, 205] width 10 height 10
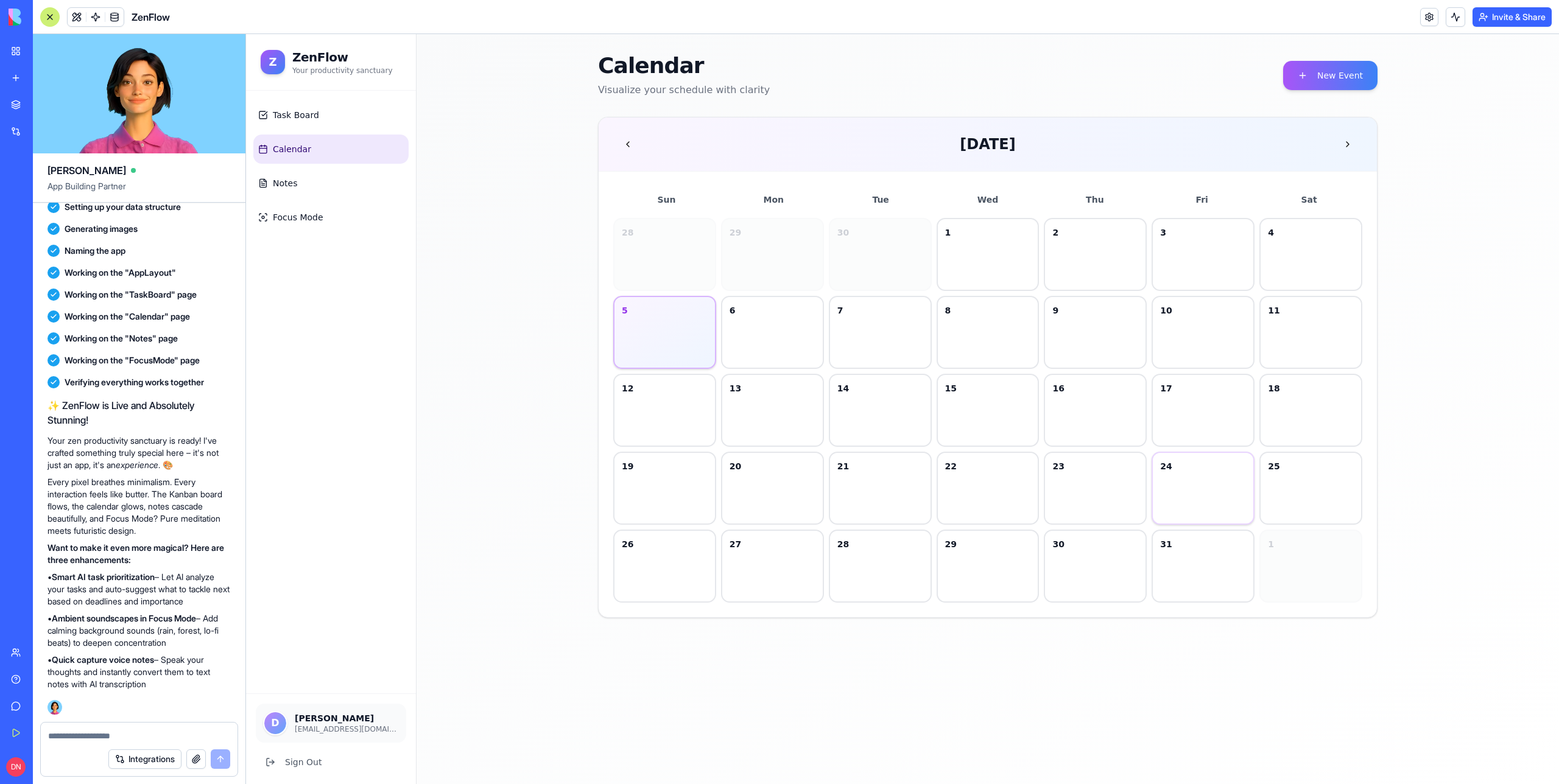
click at [1166, 486] on div "24" at bounding box center [1203, 488] width 103 height 73
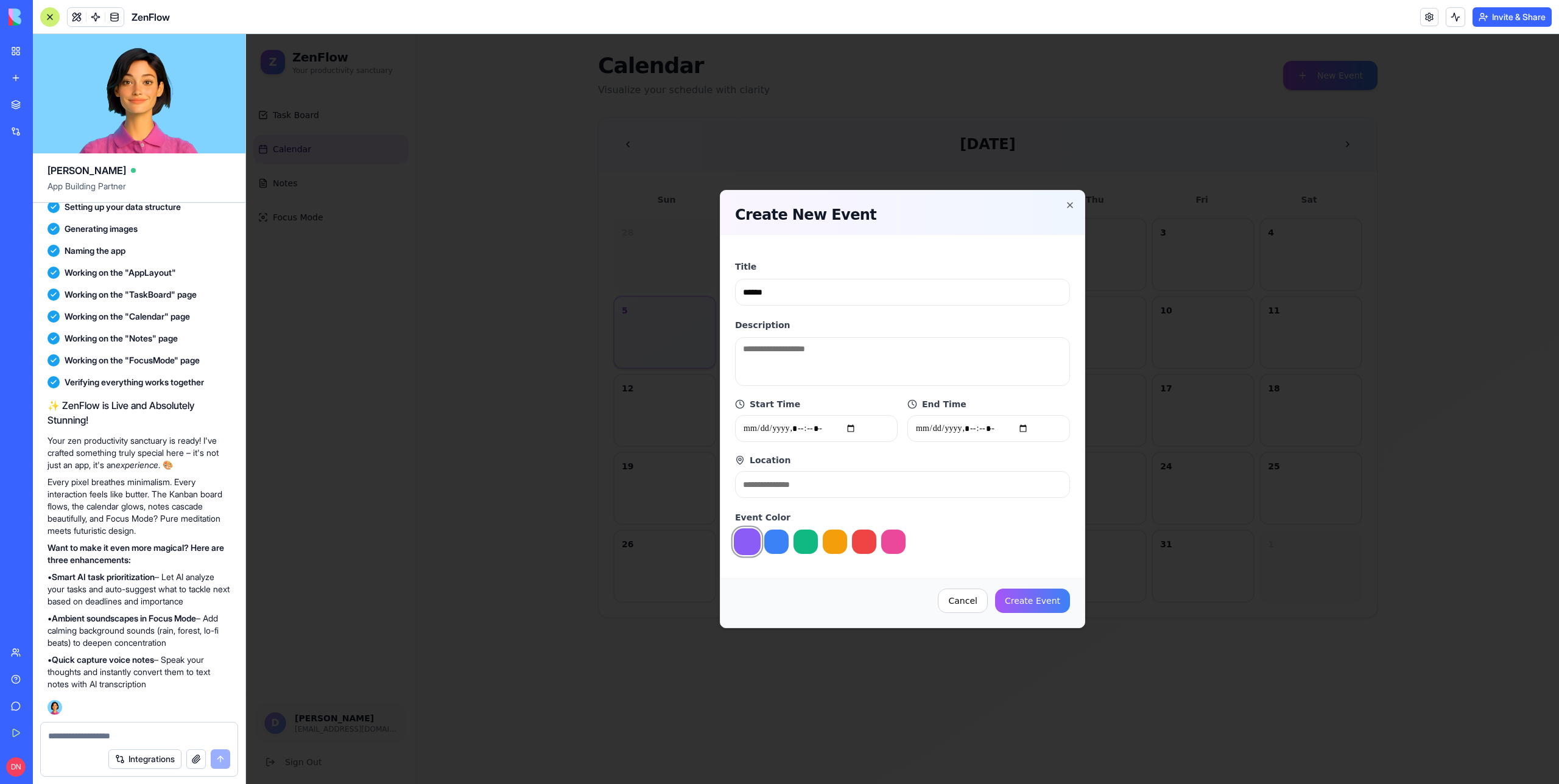
type input "******"
click at [786, 369] on textarea "*" at bounding box center [902, 361] width 335 height 49
type textarea "******"
click at [831, 423] on input "Start Time" at bounding box center [816, 429] width 163 height 27
click at [811, 476] on input "Location" at bounding box center [902, 484] width 335 height 27
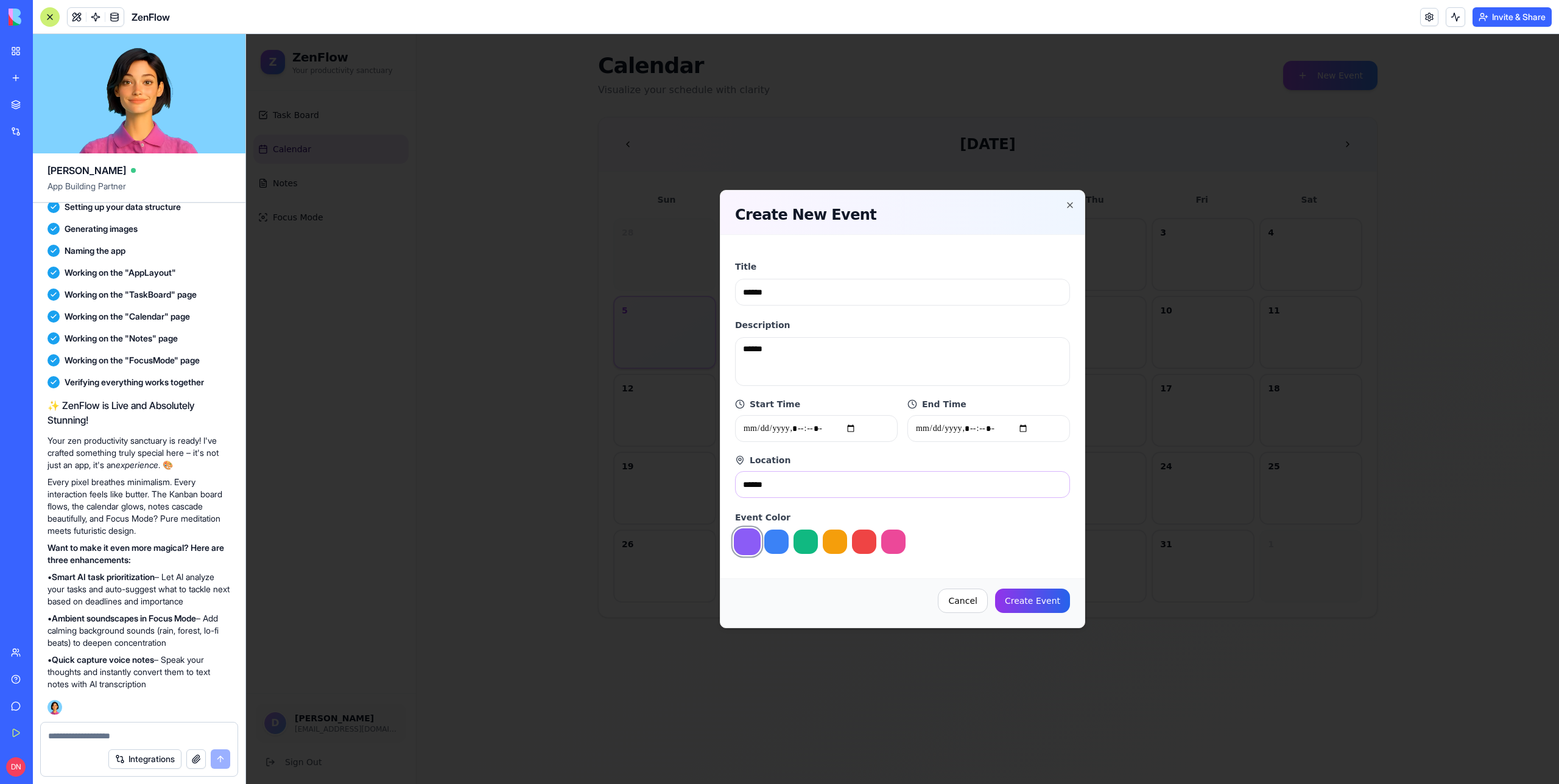
type input "******"
click at [1025, 594] on button "Create Event" at bounding box center [1032, 601] width 75 height 24
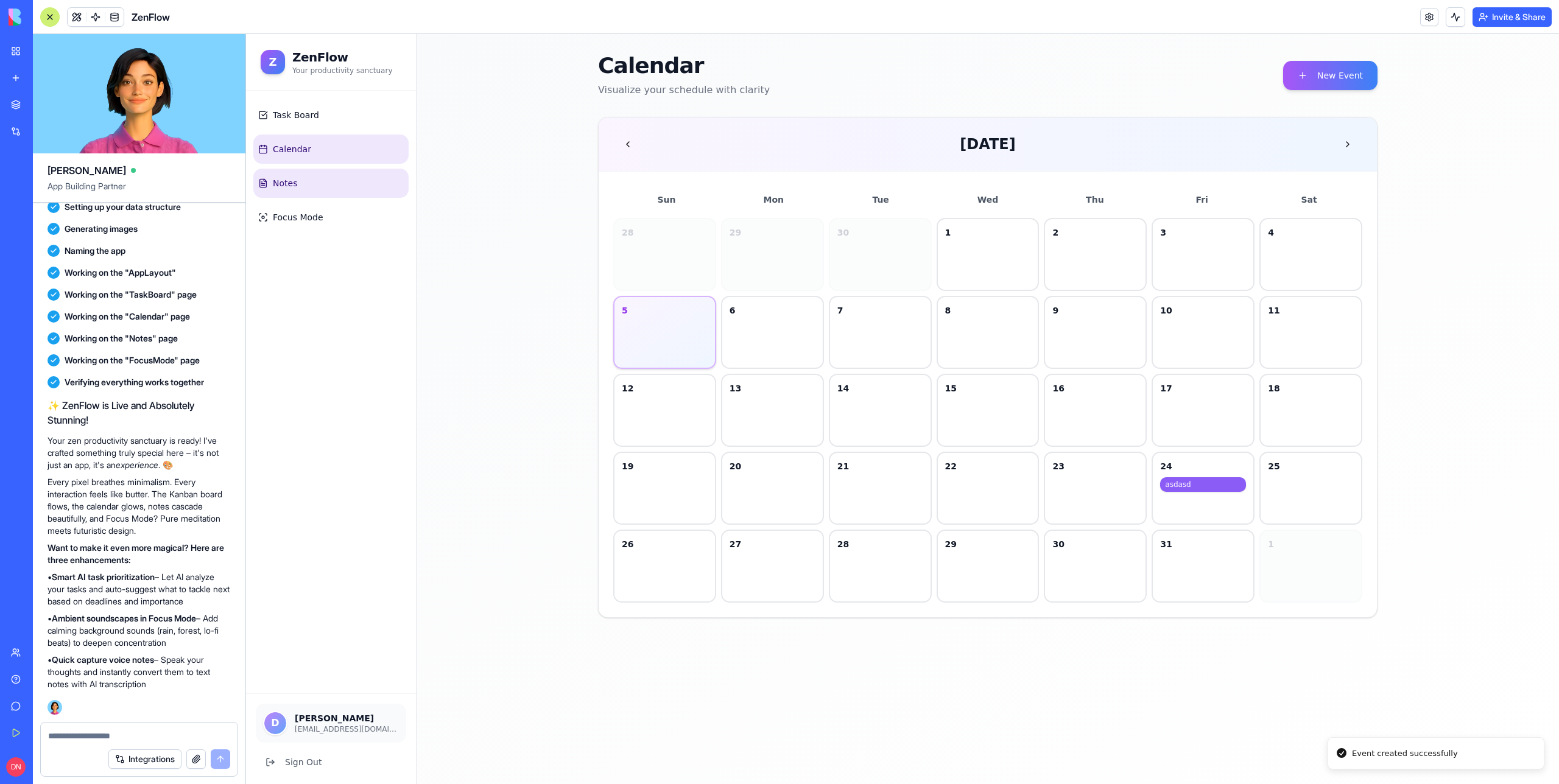
click at [330, 194] on link "Notes" at bounding box center [331, 183] width 156 height 29
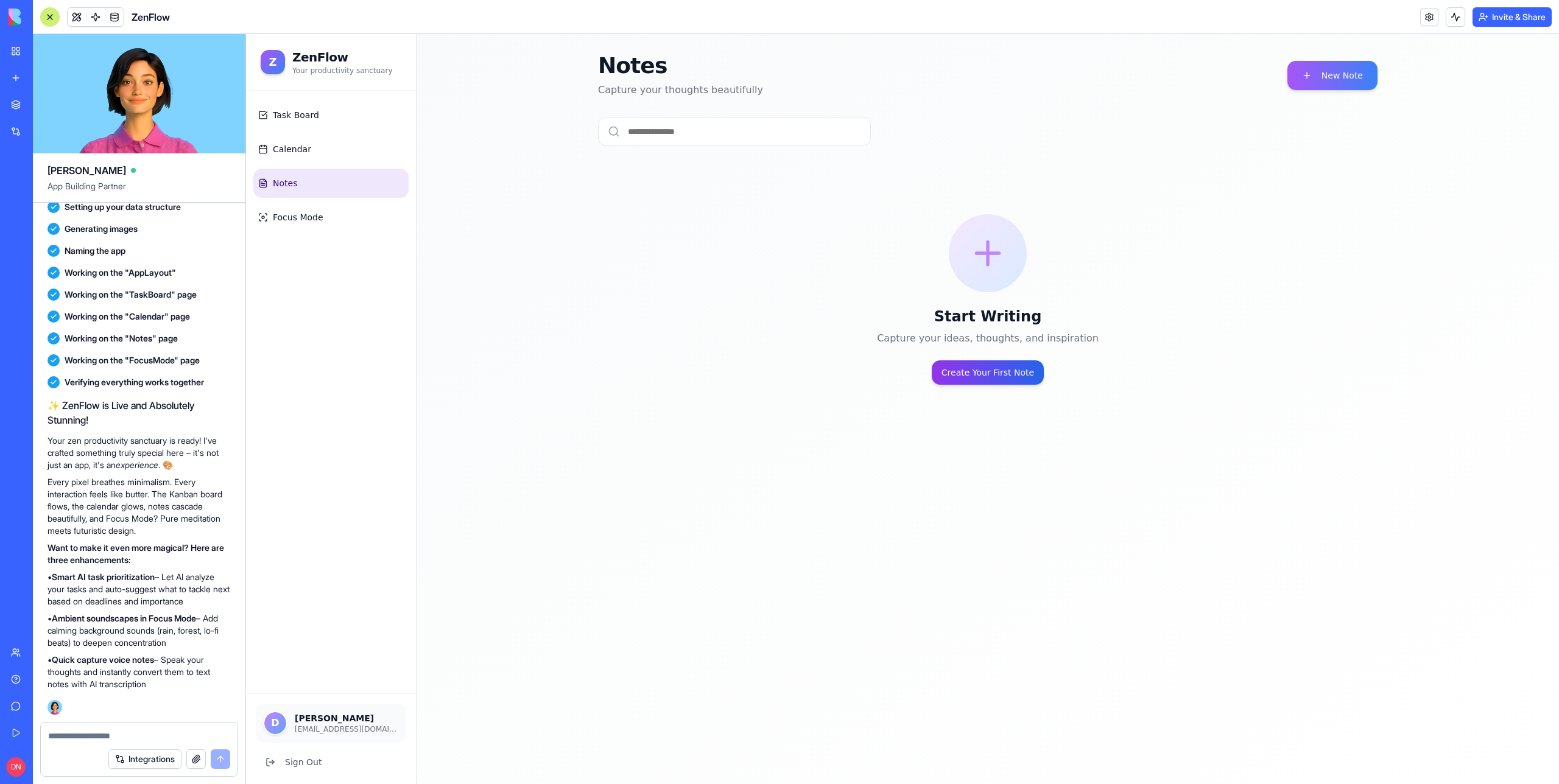
click at [1003, 374] on button "Create Your First Note" at bounding box center [988, 372] width 112 height 24
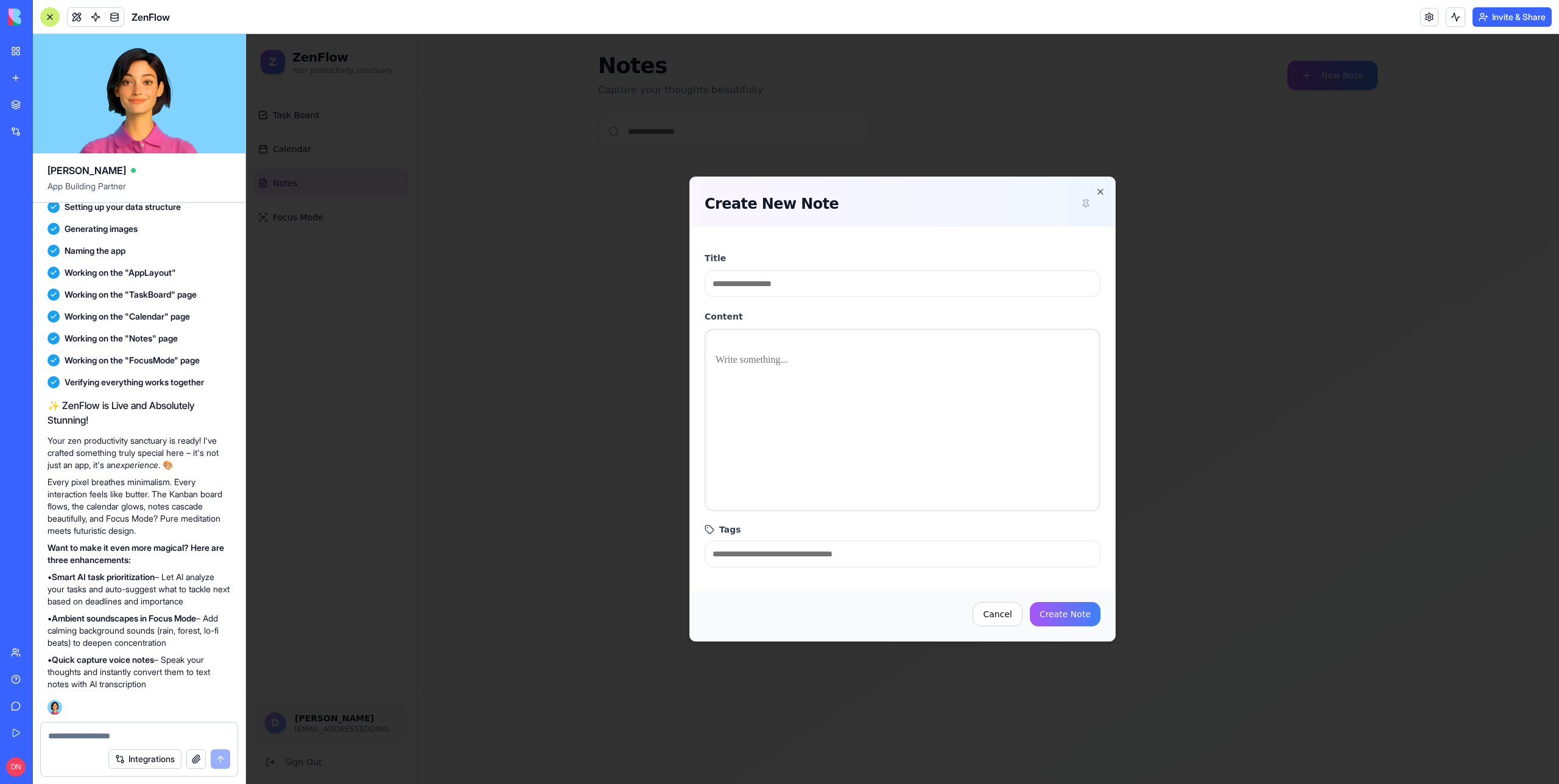
click at [883, 381] on div at bounding box center [902, 420] width 396 height 183
click at [792, 281] on input "*" at bounding box center [902, 284] width 396 height 27
type input "******"
click at [763, 365] on p at bounding box center [902, 360] width 374 height 17
drag, startPoint x: 752, startPoint y: 356, endPoint x: 724, endPoint y: 356, distance: 28.0
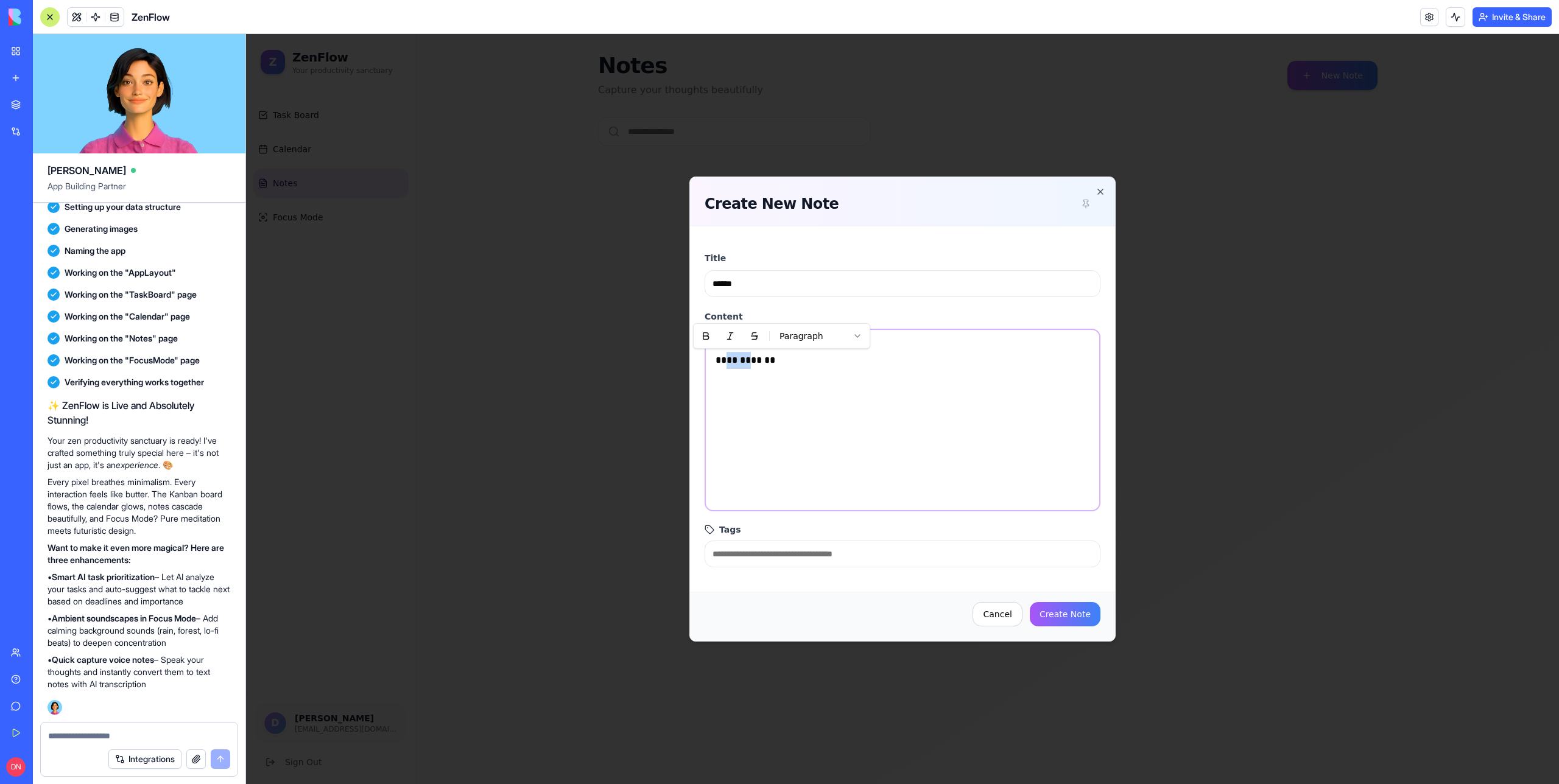
click at [724, 356] on p "**********" at bounding box center [902, 360] width 374 height 17
click at [774, 408] on div "** ***** ***** Paragraph" at bounding box center [902, 420] width 396 height 183
click at [1072, 628] on div "Cancel Create Note" at bounding box center [902, 616] width 425 height 49
click at [1072, 612] on button "Create Note" at bounding box center [1064, 614] width 70 height 24
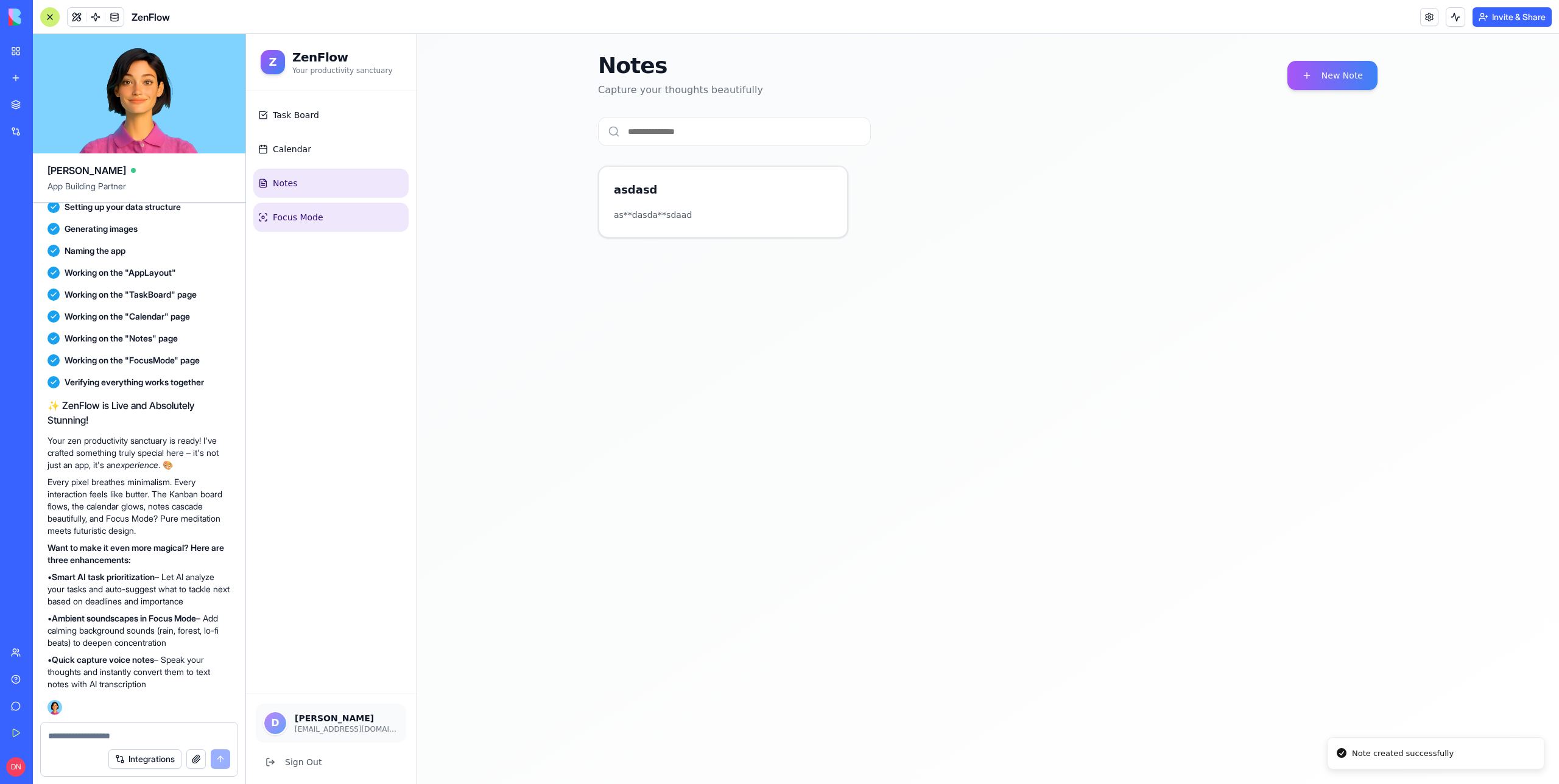
click at [328, 221] on link "Focus Mode" at bounding box center [331, 217] width 156 height 29
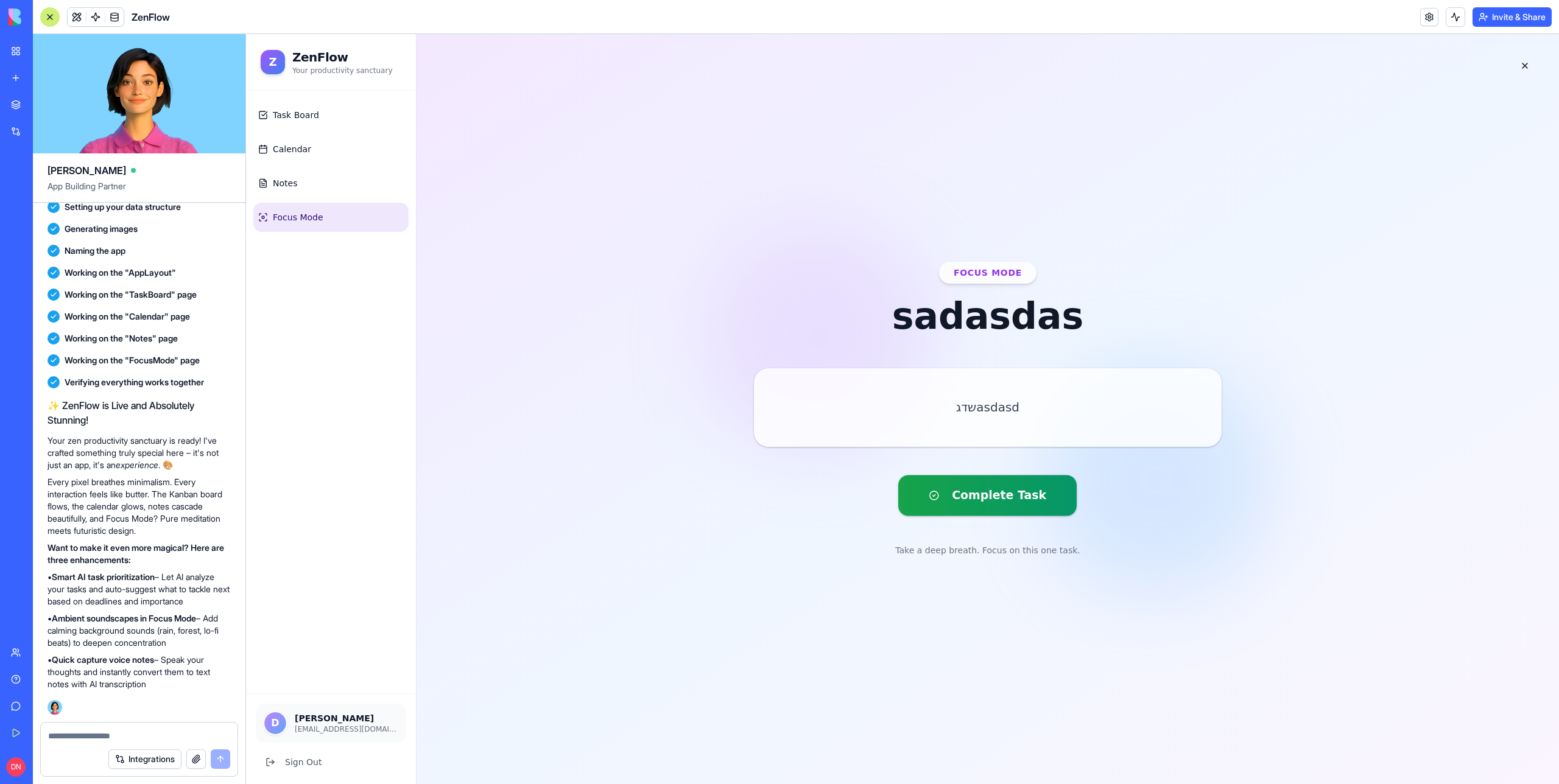
click at [1005, 501] on button "Complete Task" at bounding box center [987, 495] width 178 height 40
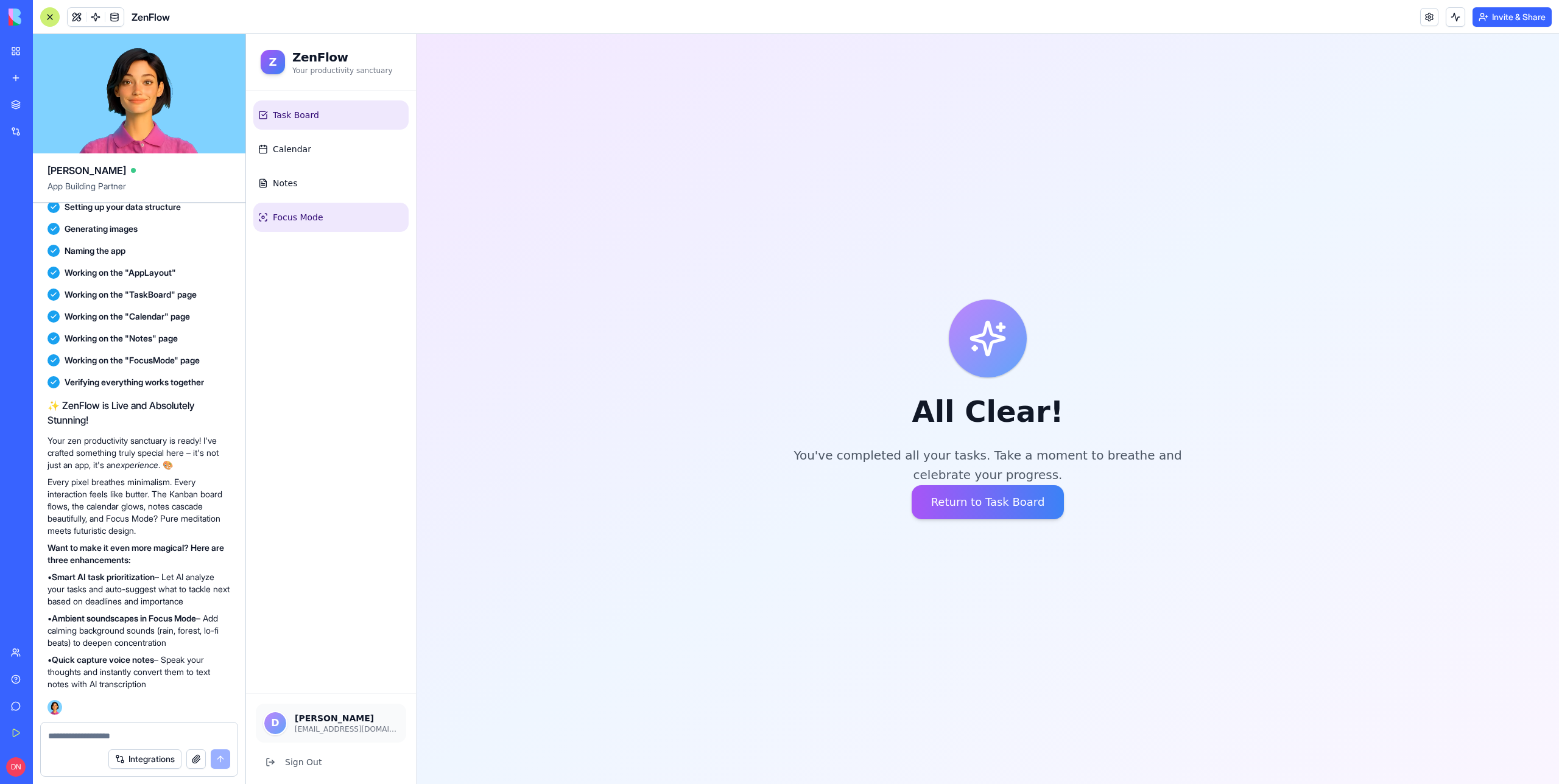
click at [352, 114] on link "Task Board" at bounding box center [331, 114] width 156 height 29
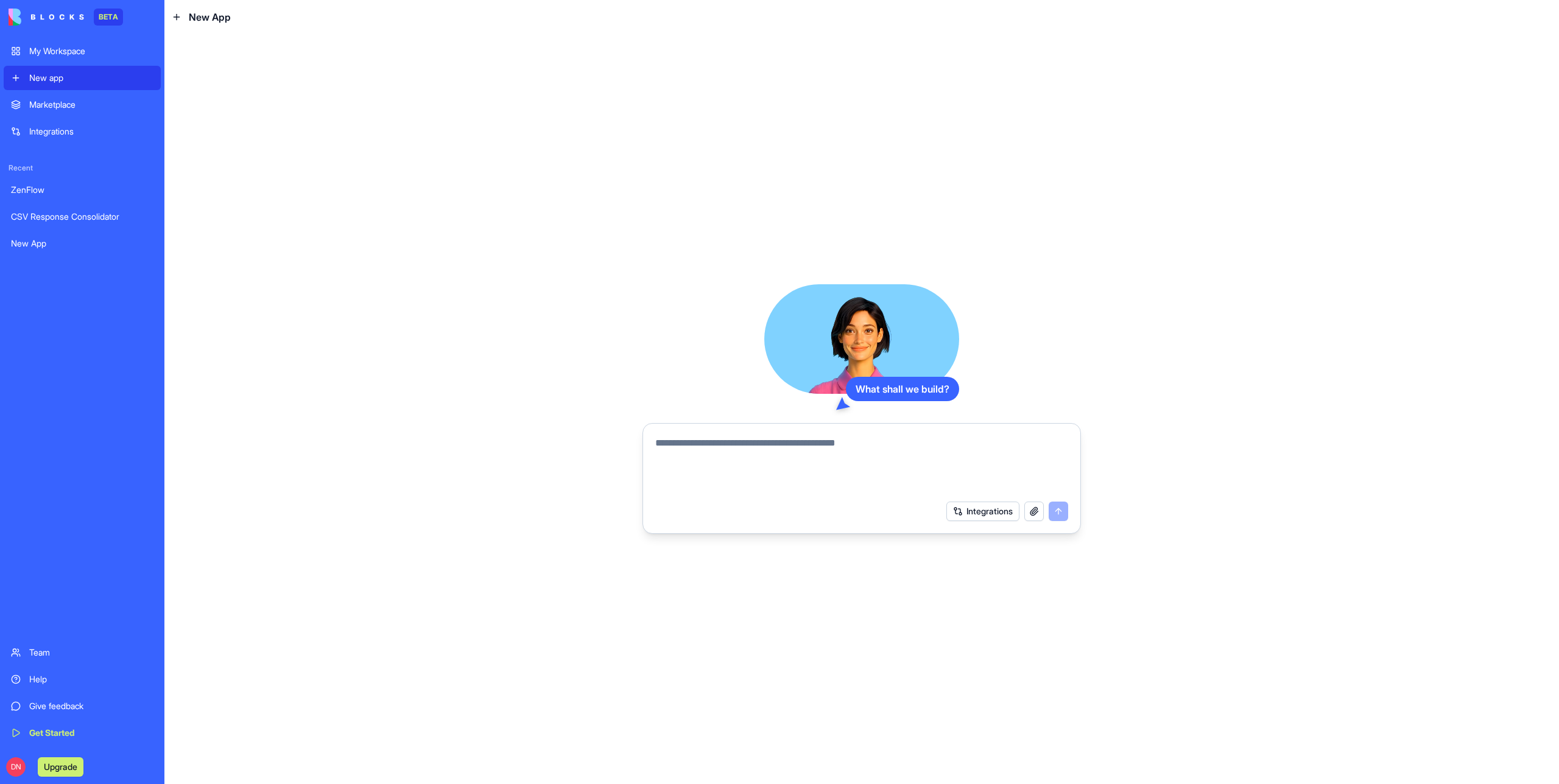
paste textarea "**********"
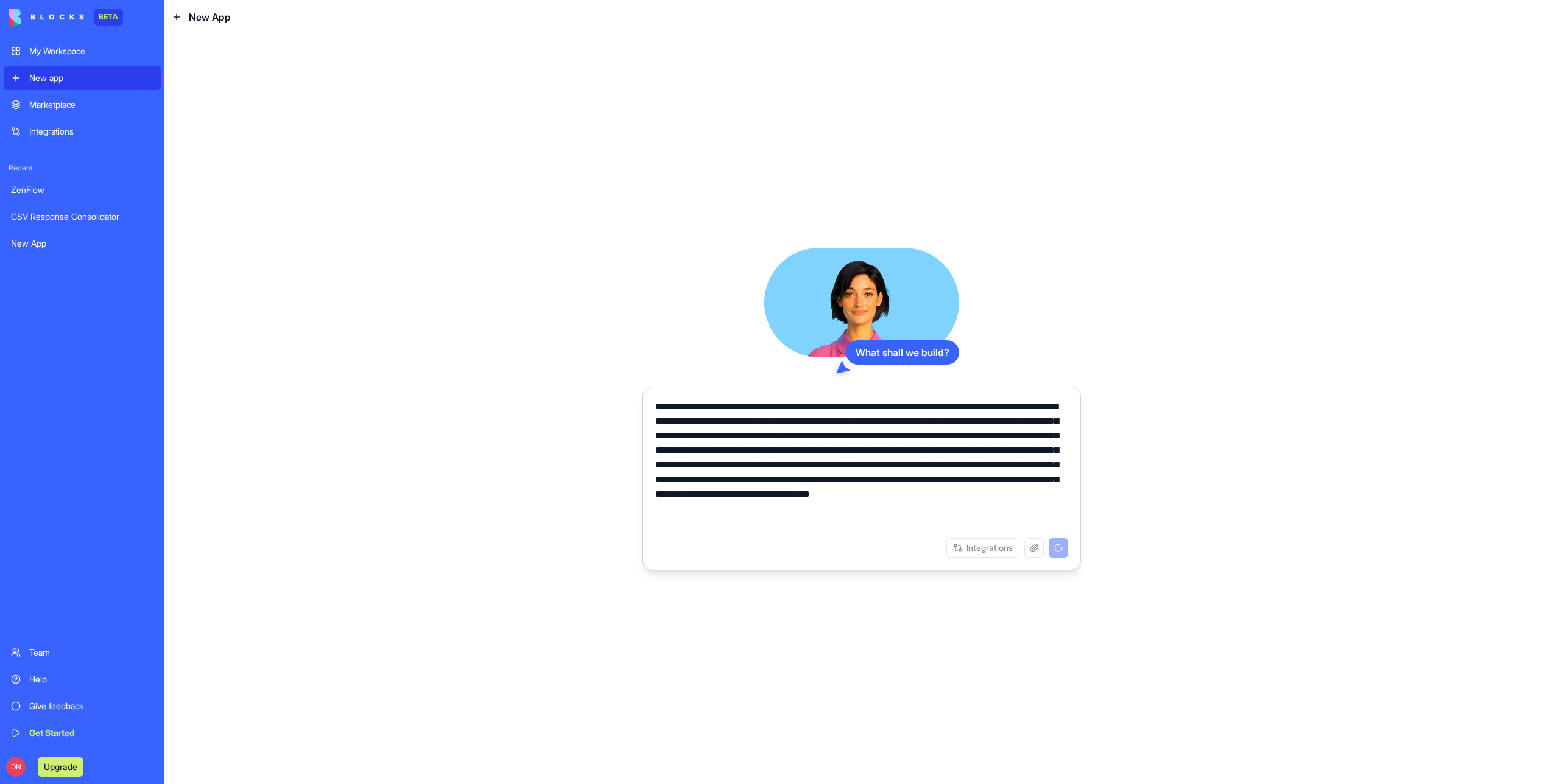
click at [882, 456] on textarea "**********" at bounding box center [861, 464] width 413 height 131
type textarea "**********"
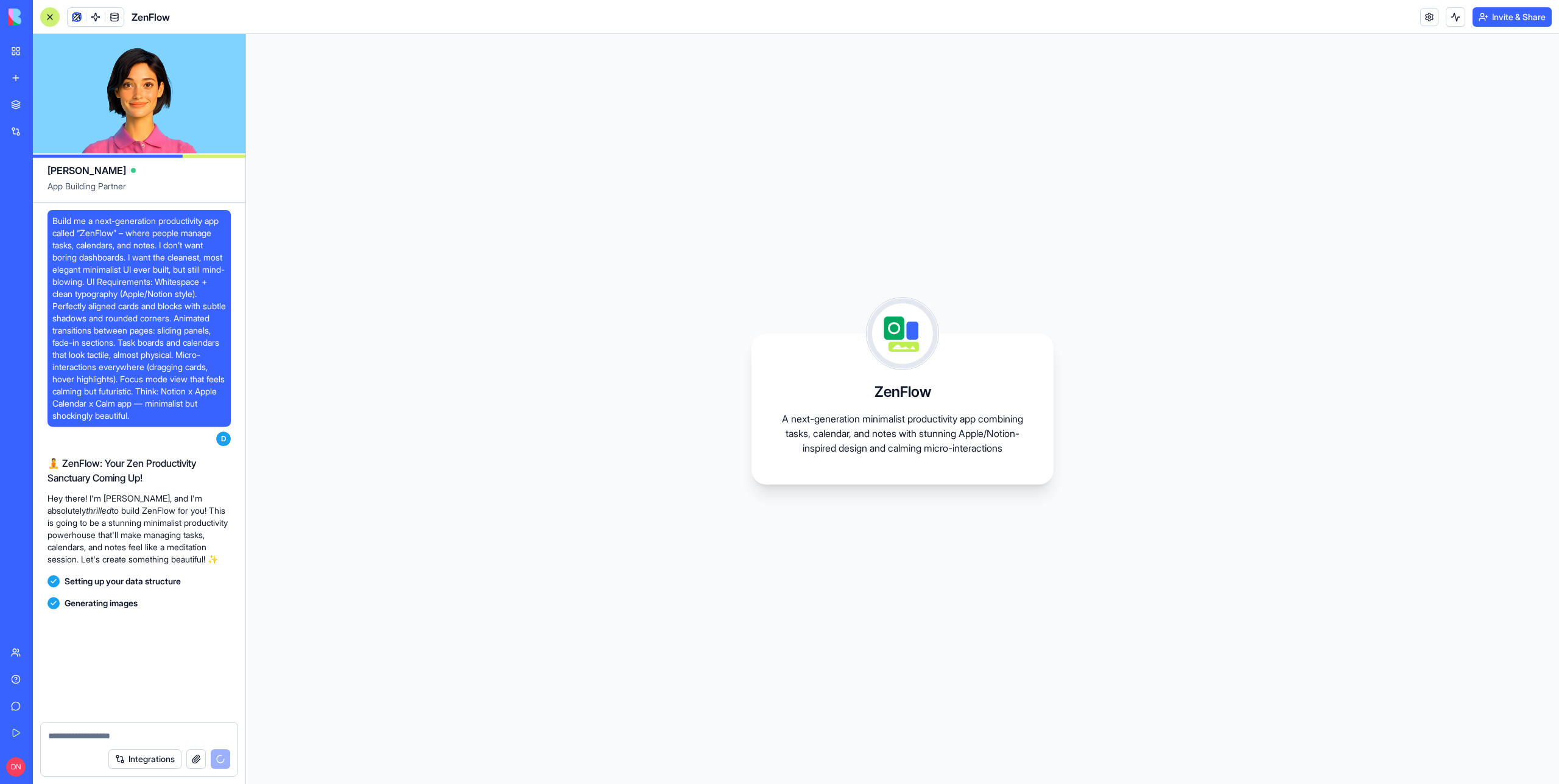
scroll to position [62, 0]
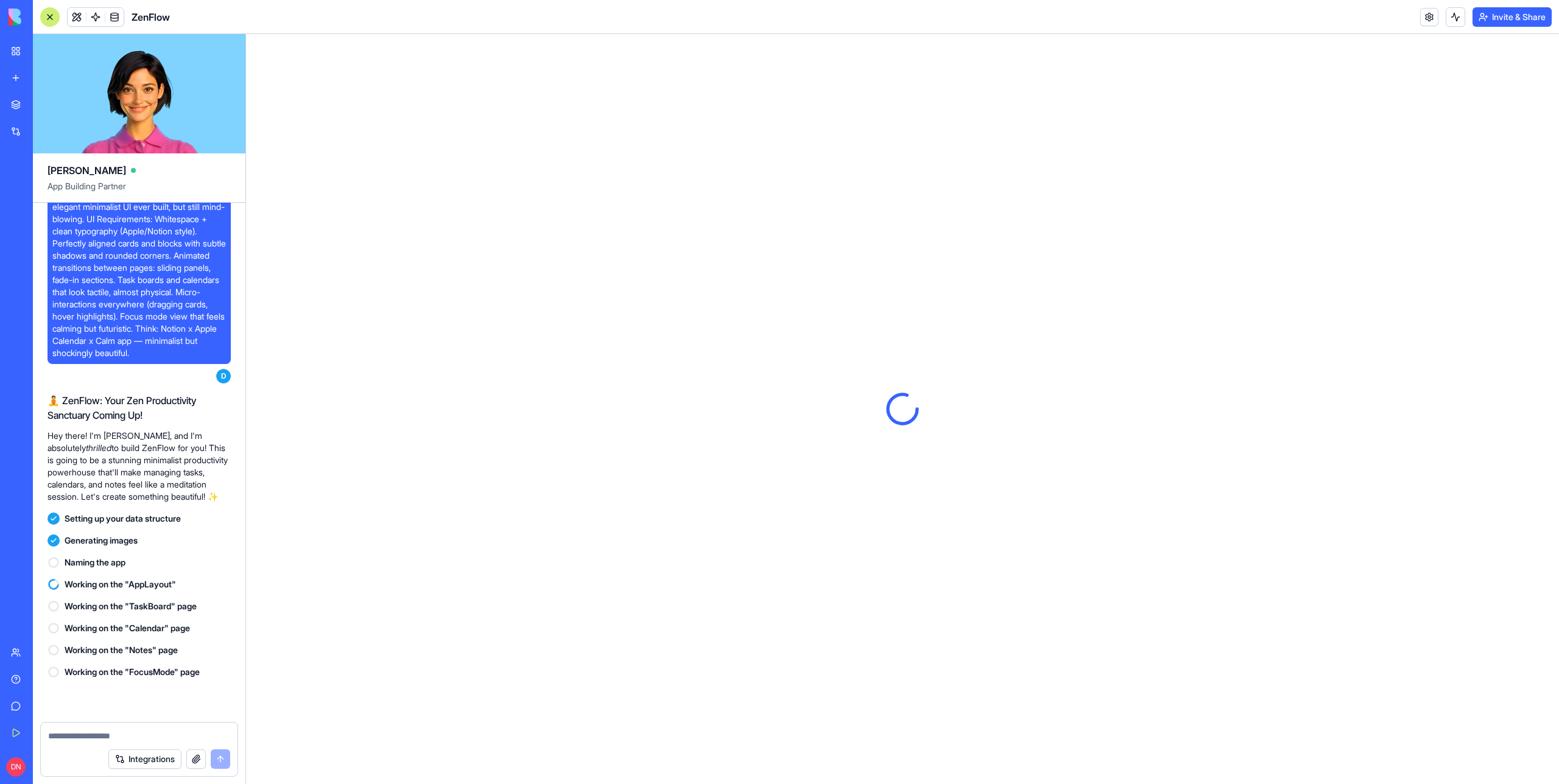
scroll to position [267, 0]
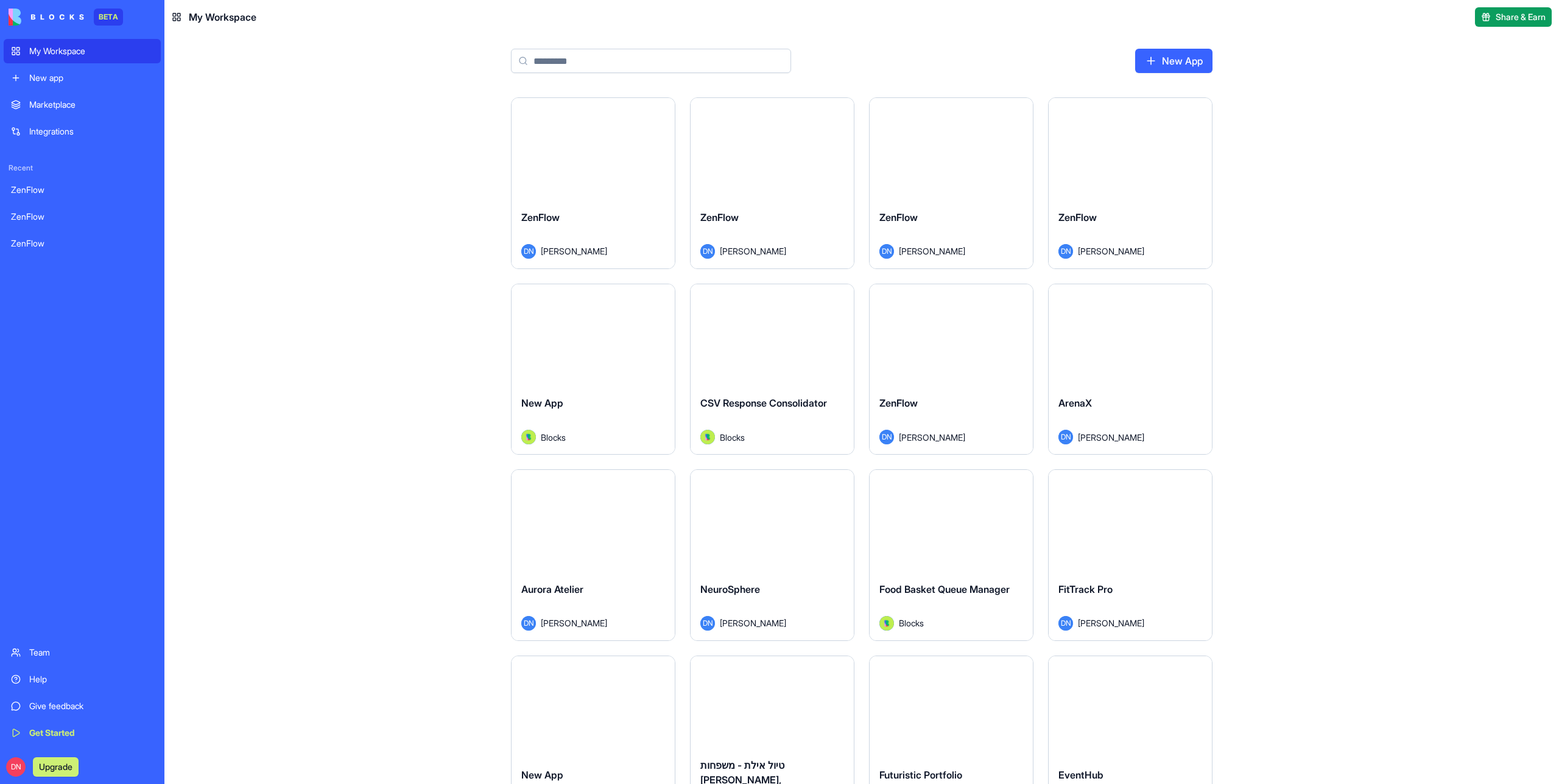
click at [759, 394] on div "CSV Response Consolidator Blocks" at bounding box center [772, 420] width 163 height 68
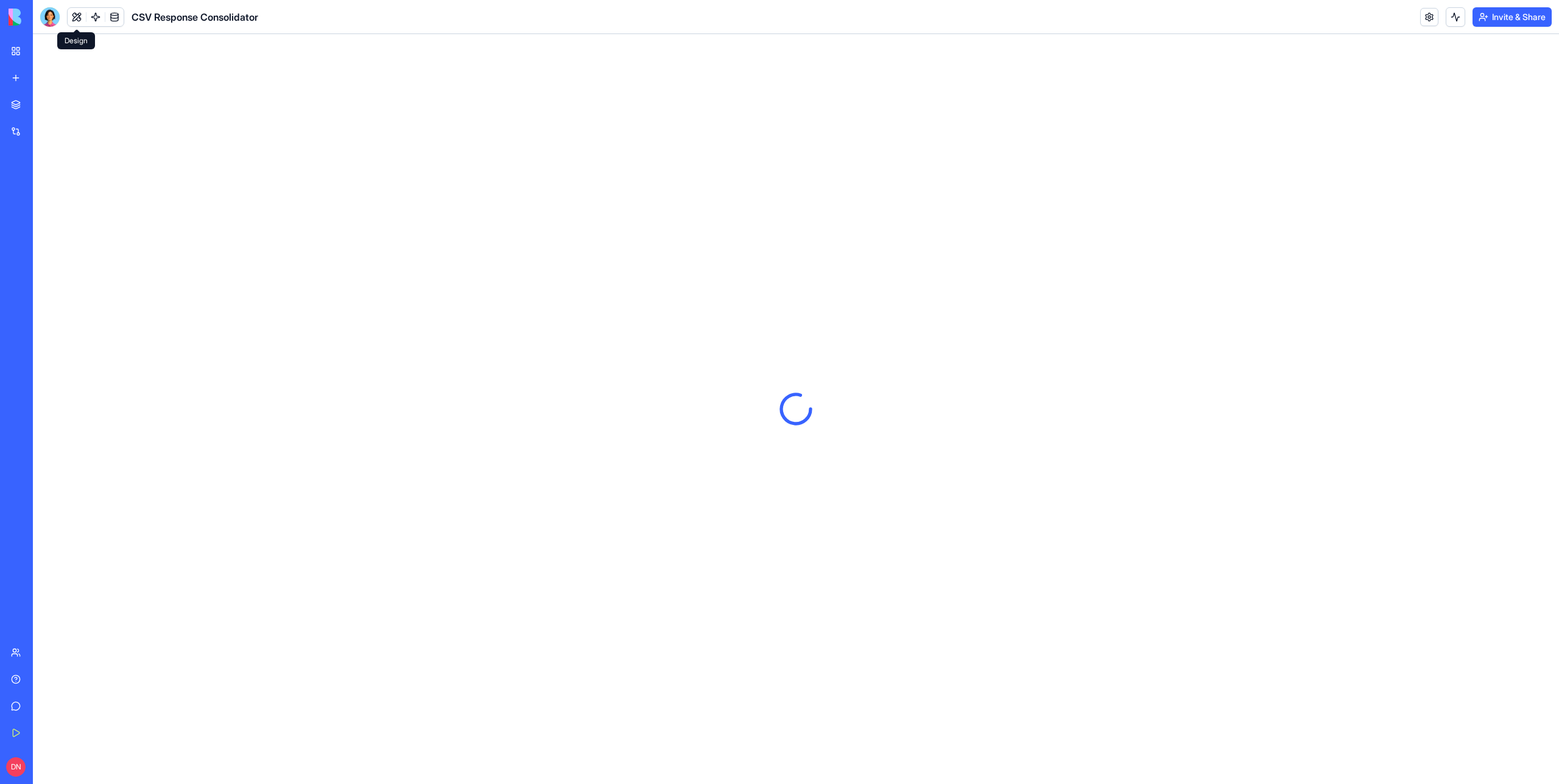
click at [80, 16] on button at bounding box center [77, 17] width 18 height 18
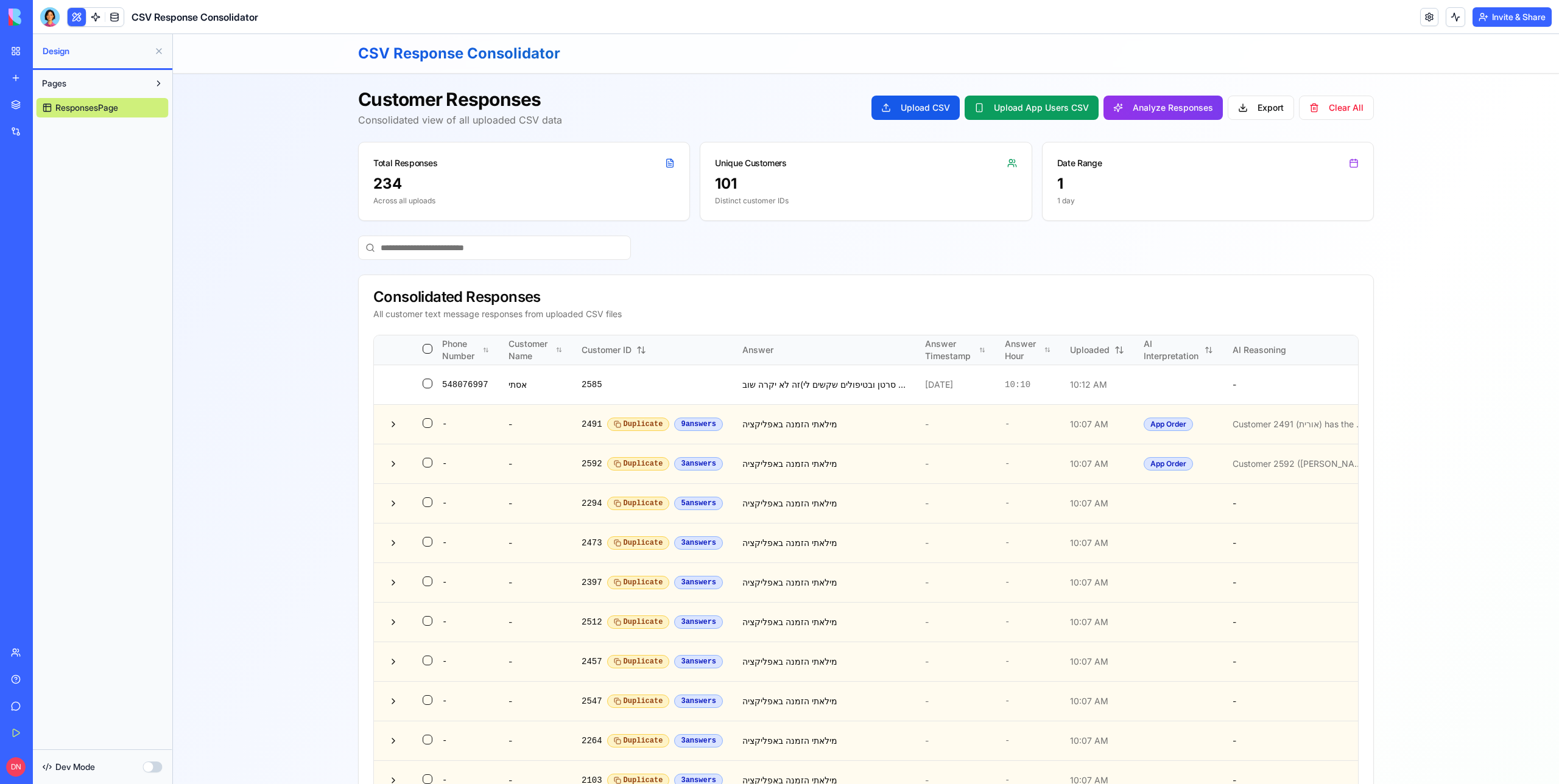
click at [98, 15] on link at bounding box center [96, 17] width 18 height 18
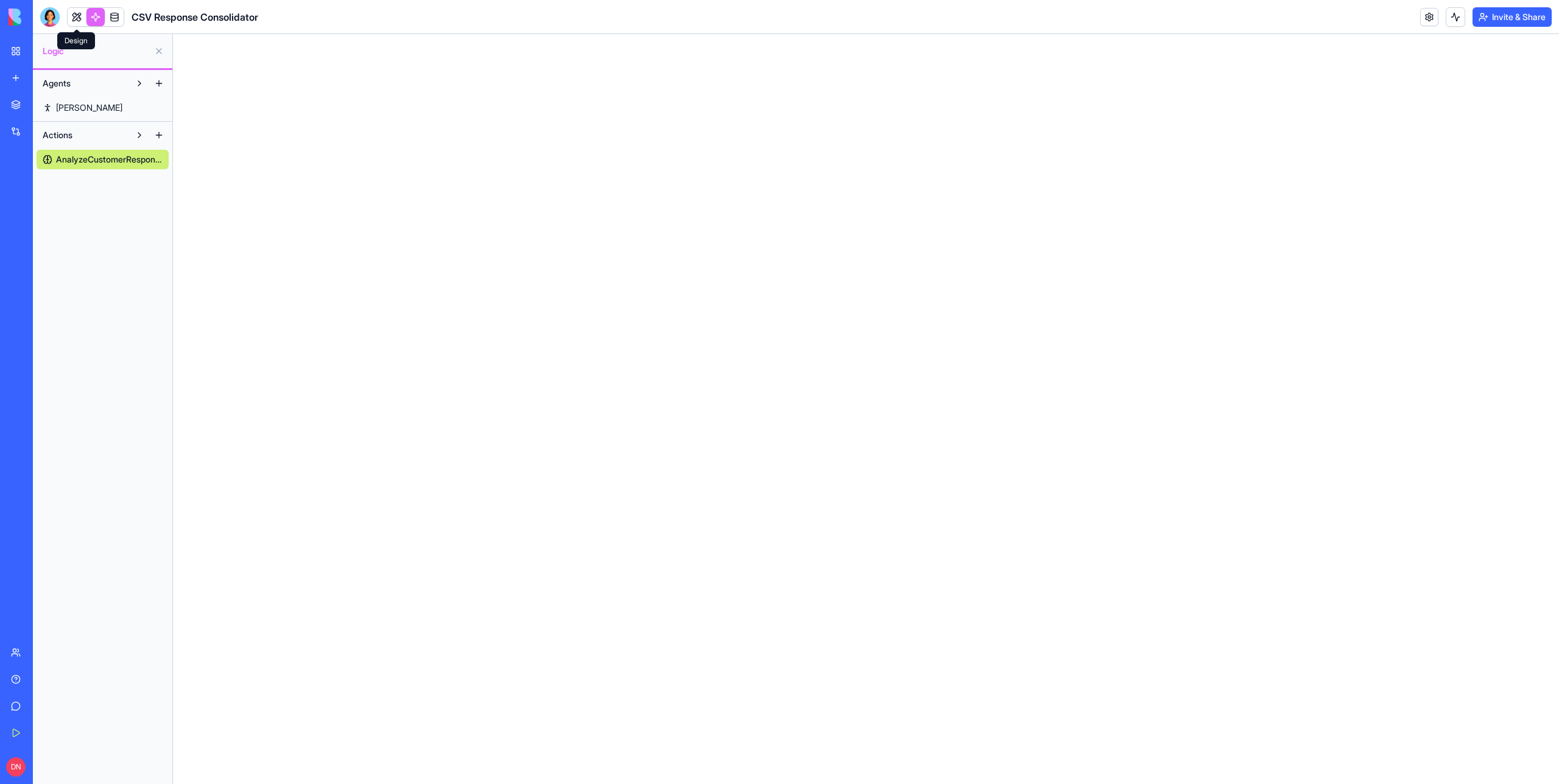
click at [75, 7] on div at bounding box center [95, 16] width 58 height 19
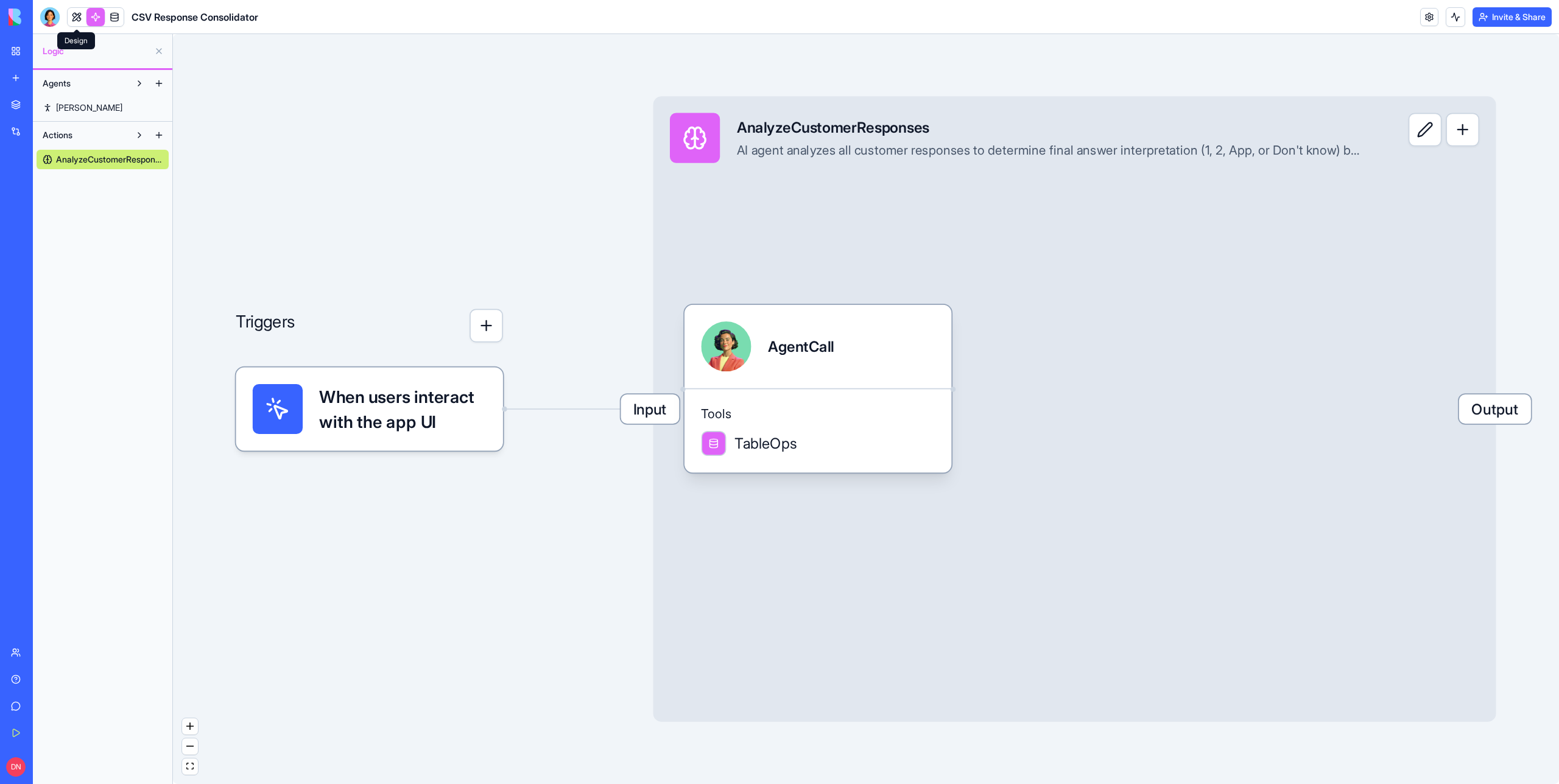
click at [77, 11] on link at bounding box center [77, 17] width 18 height 18
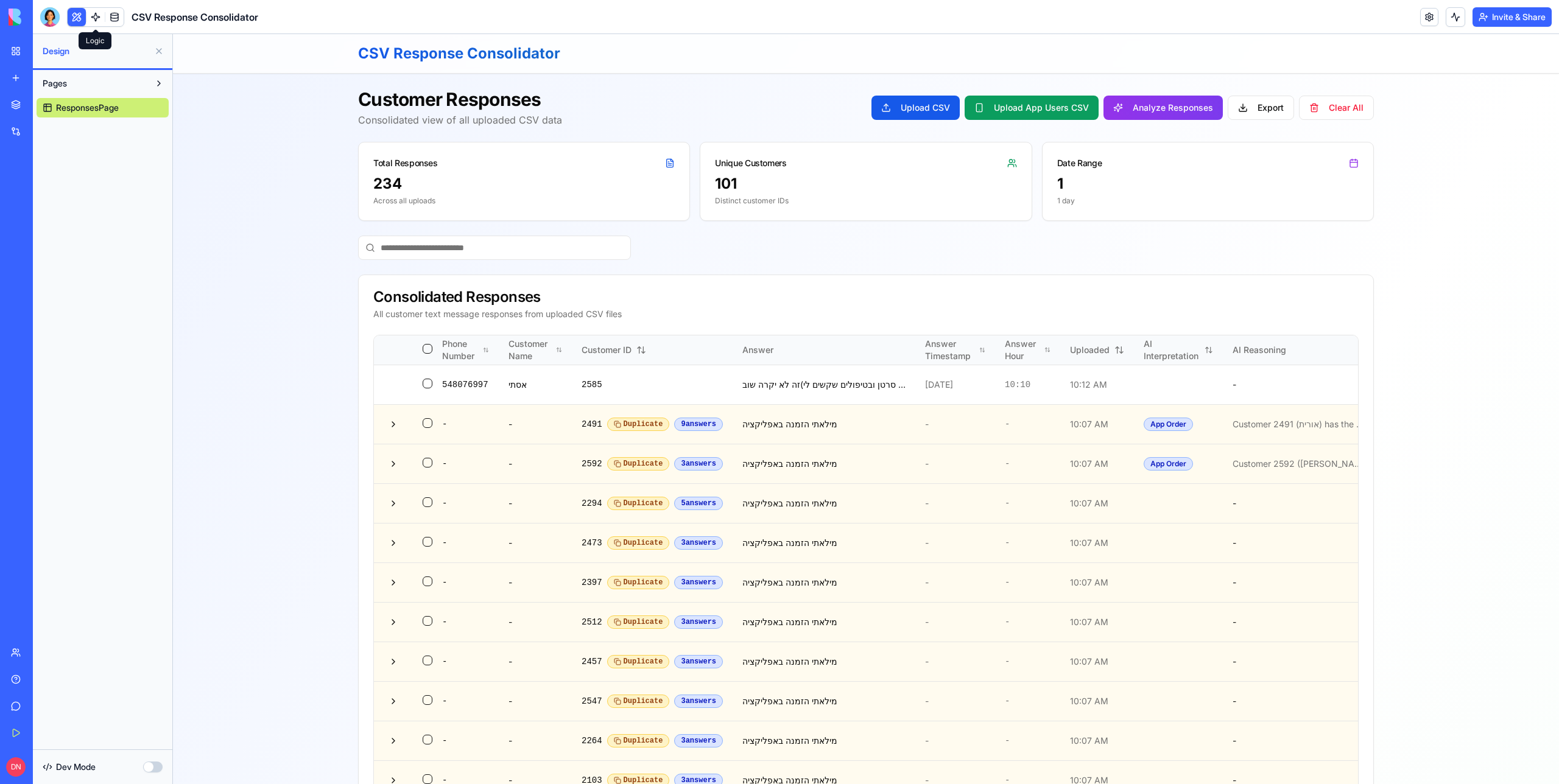
click at [92, 16] on link at bounding box center [96, 17] width 18 height 18
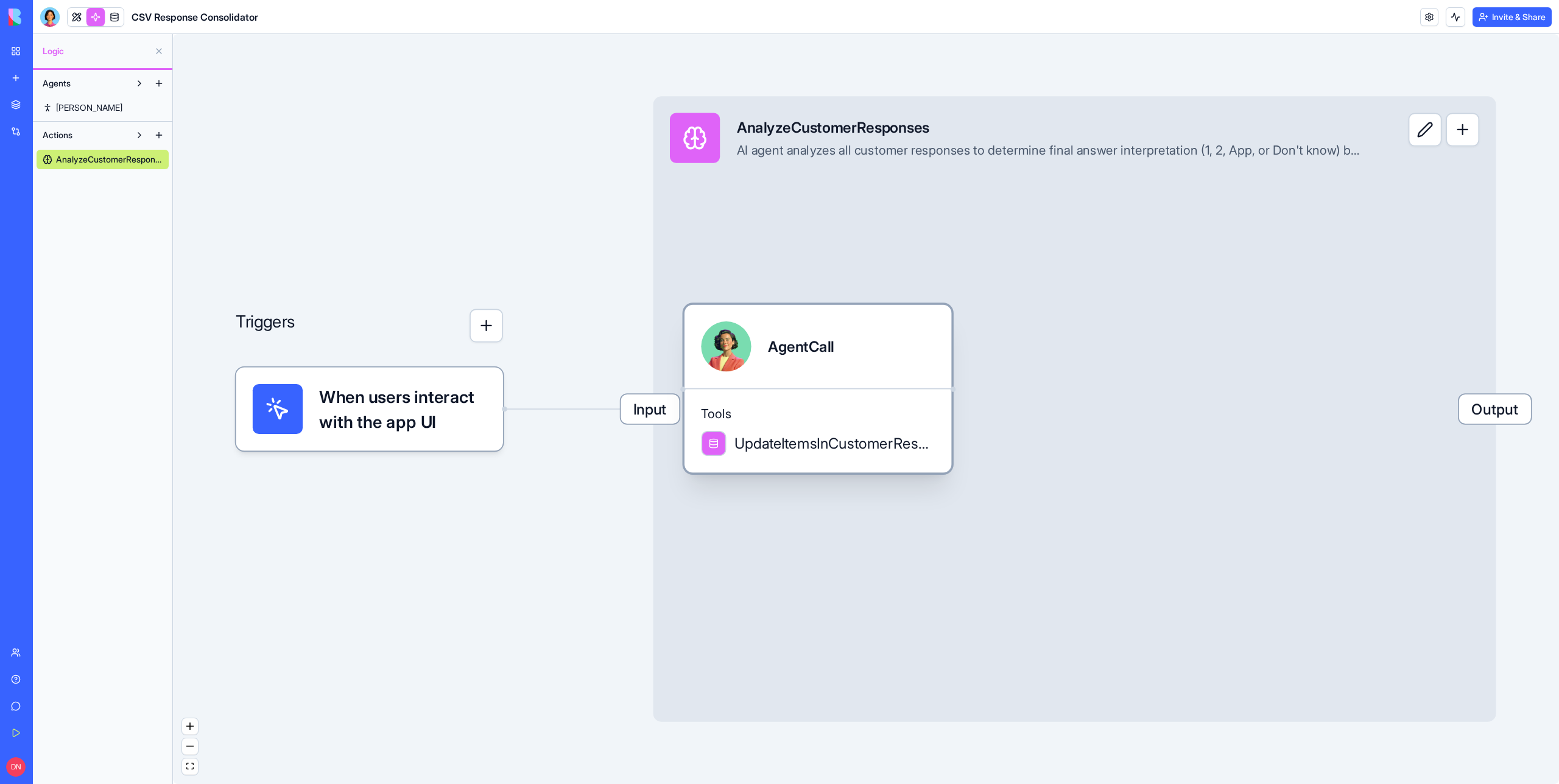
click at [804, 443] on span "UpdateItemsInCustomerResponsesTable" at bounding box center [835, 442] width 200 height 21
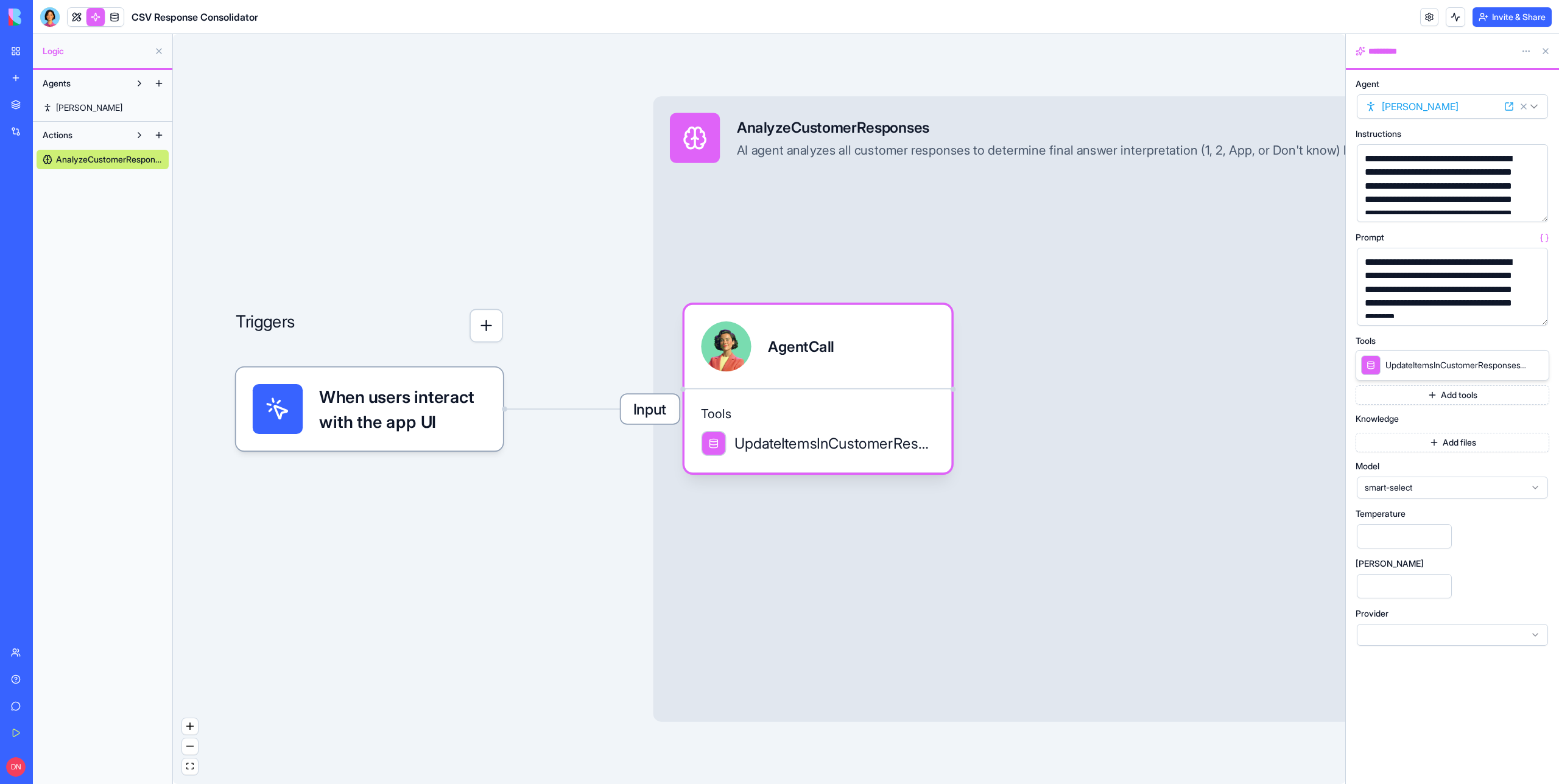
click at [1391, 47] on div "*********" at bounding box center [1433, 50] width 156 height 12
click at [1376, 28] on header "CSV Response Consolidator Invite & Share" at bounding box center [796, 17] width 1526 height 34
click at [1376, 47] on div "*********" at bounding box center [1433, 50] width 156 height 12
click at [1402, 31] on header "CSV Response Consolidator Invite & Share" at bounding box center [796, 17] width 1526 height 34
click at [1545, 48] on button at bounding box center [1545, 50] width 19 height 19
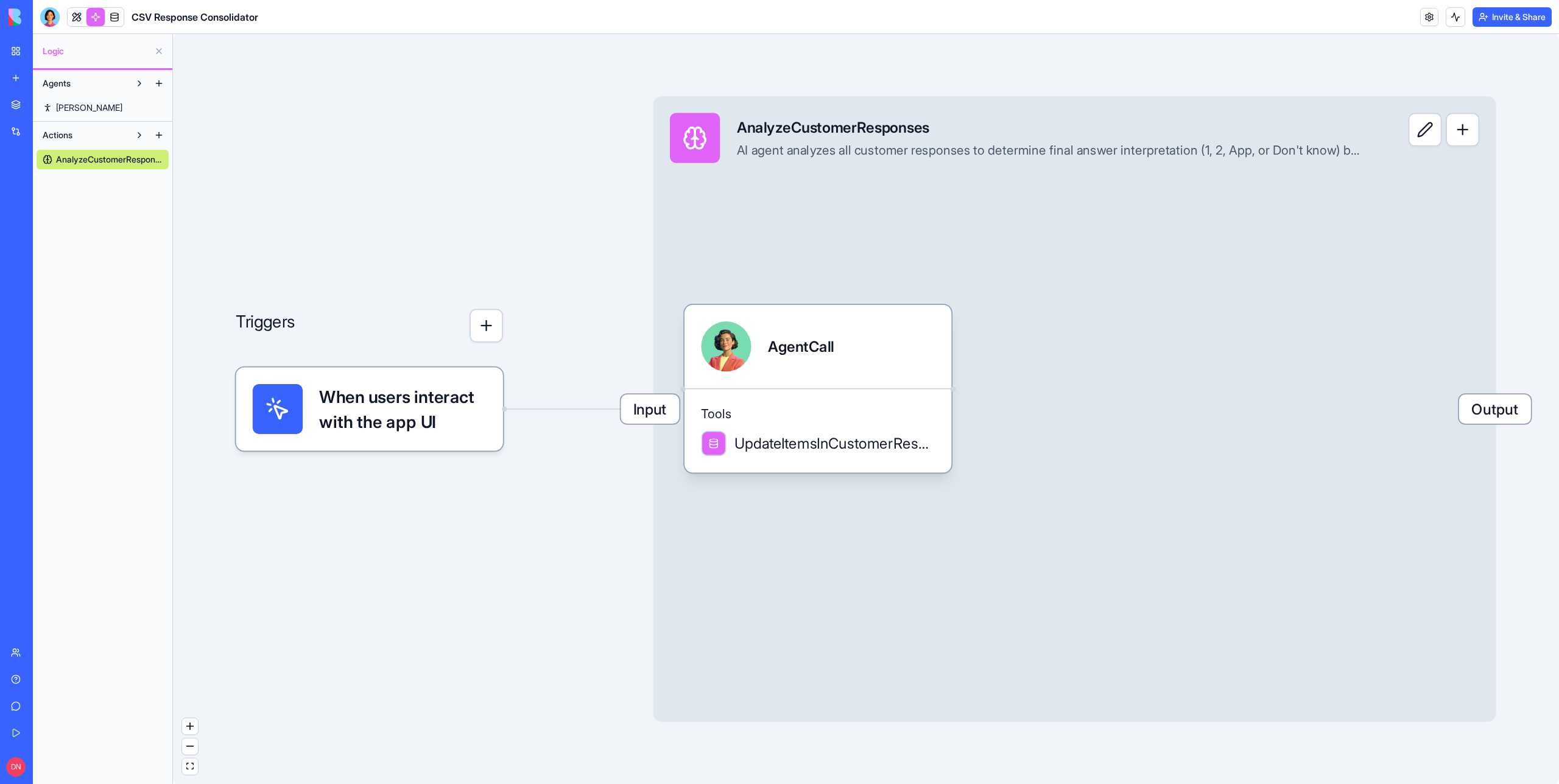
click at [419, 403] on span "When users interact with the app UI" at bounding box center [402, 409] width 167 height 50
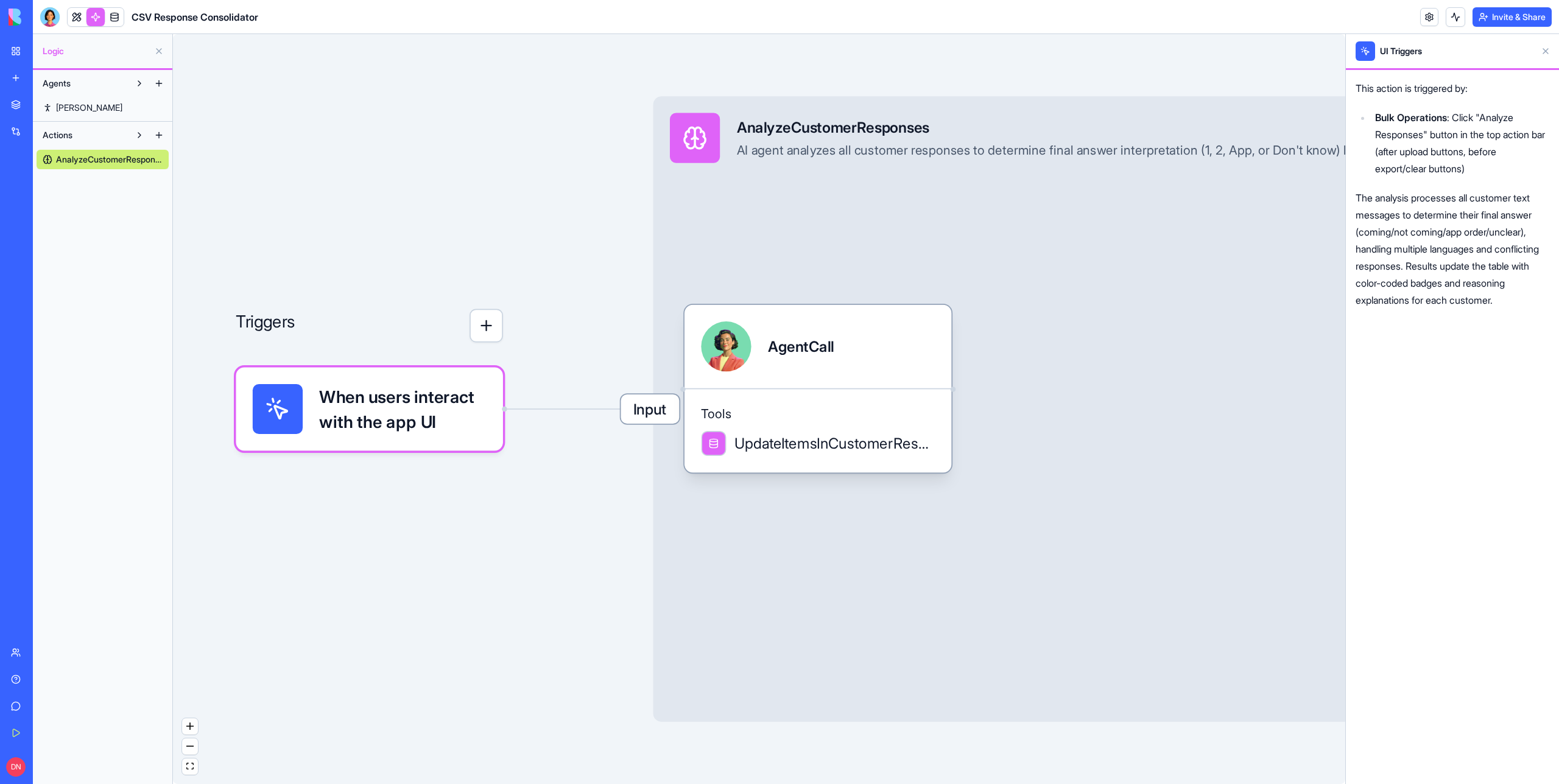
click at [1550, 48] on button at bounding box center [1545, 50] width 19 height 19
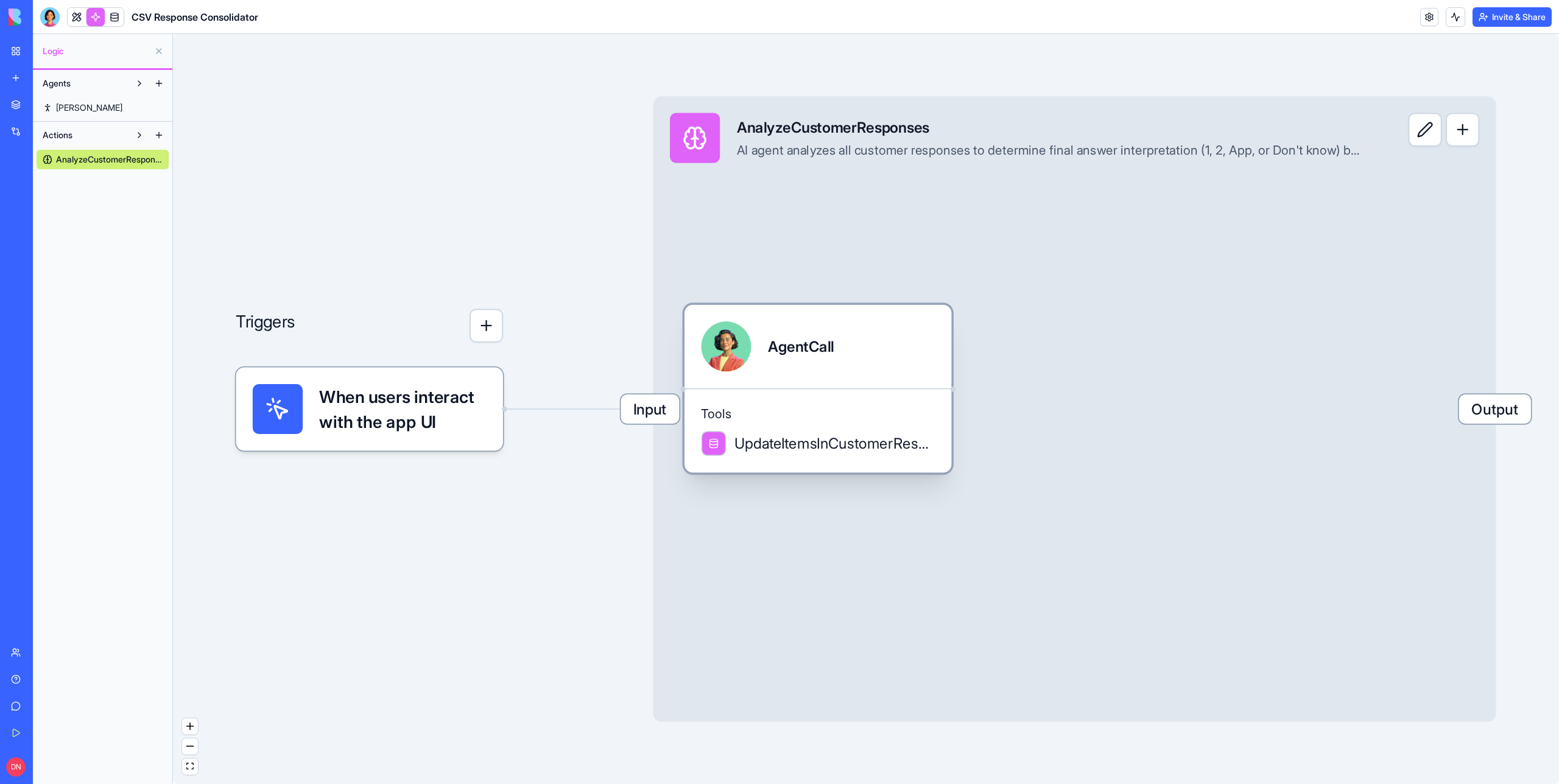
click at [841, 326] on div "AgentCall" at bounding box center [818, 347] width 234 height 50
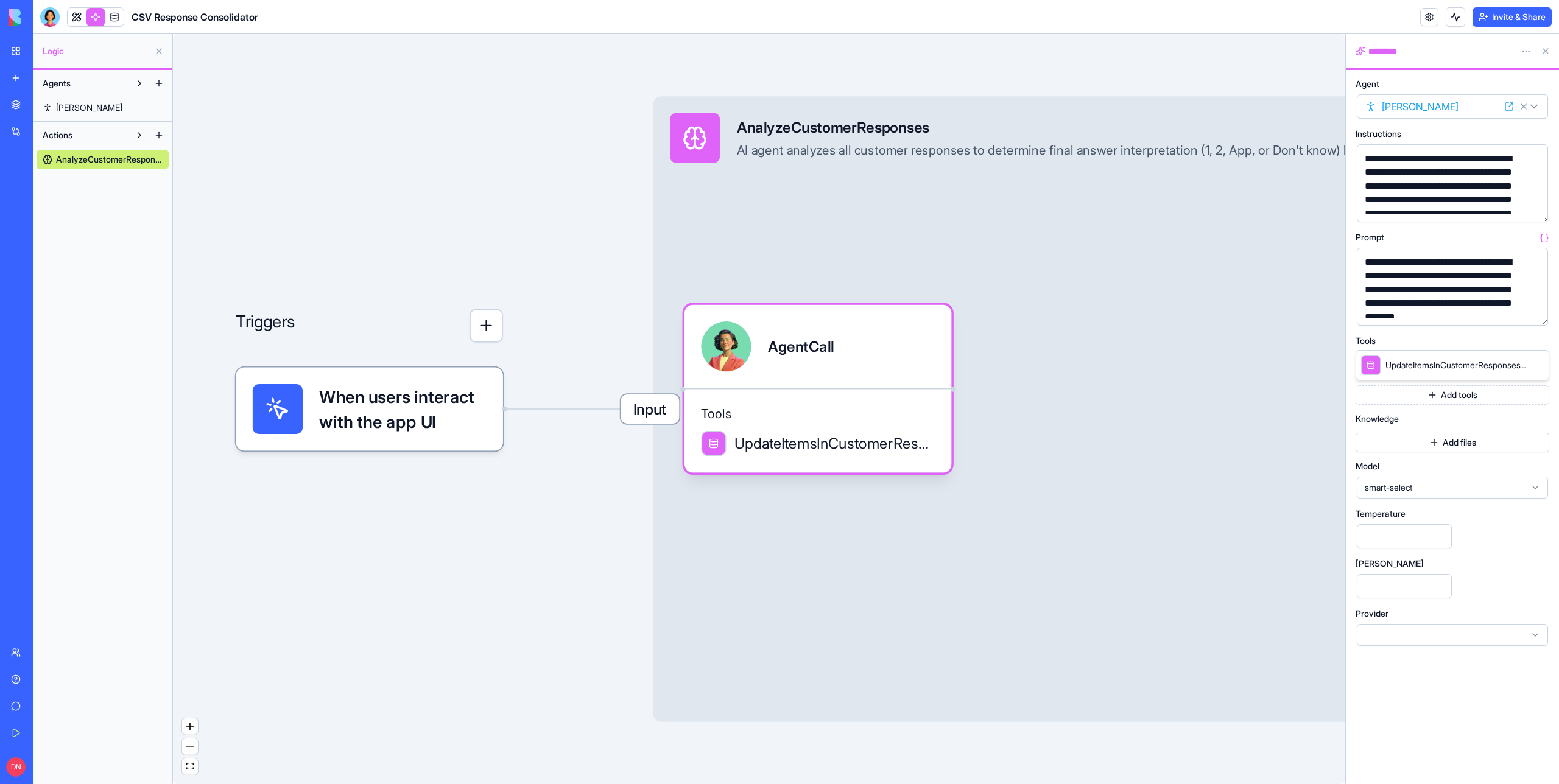
click at [772, 236] on div "Input AnalyzeCustomerResponses AI agent analyzes all customer responses to dete…" at bounding box center [1075, 408] width 843 height 626
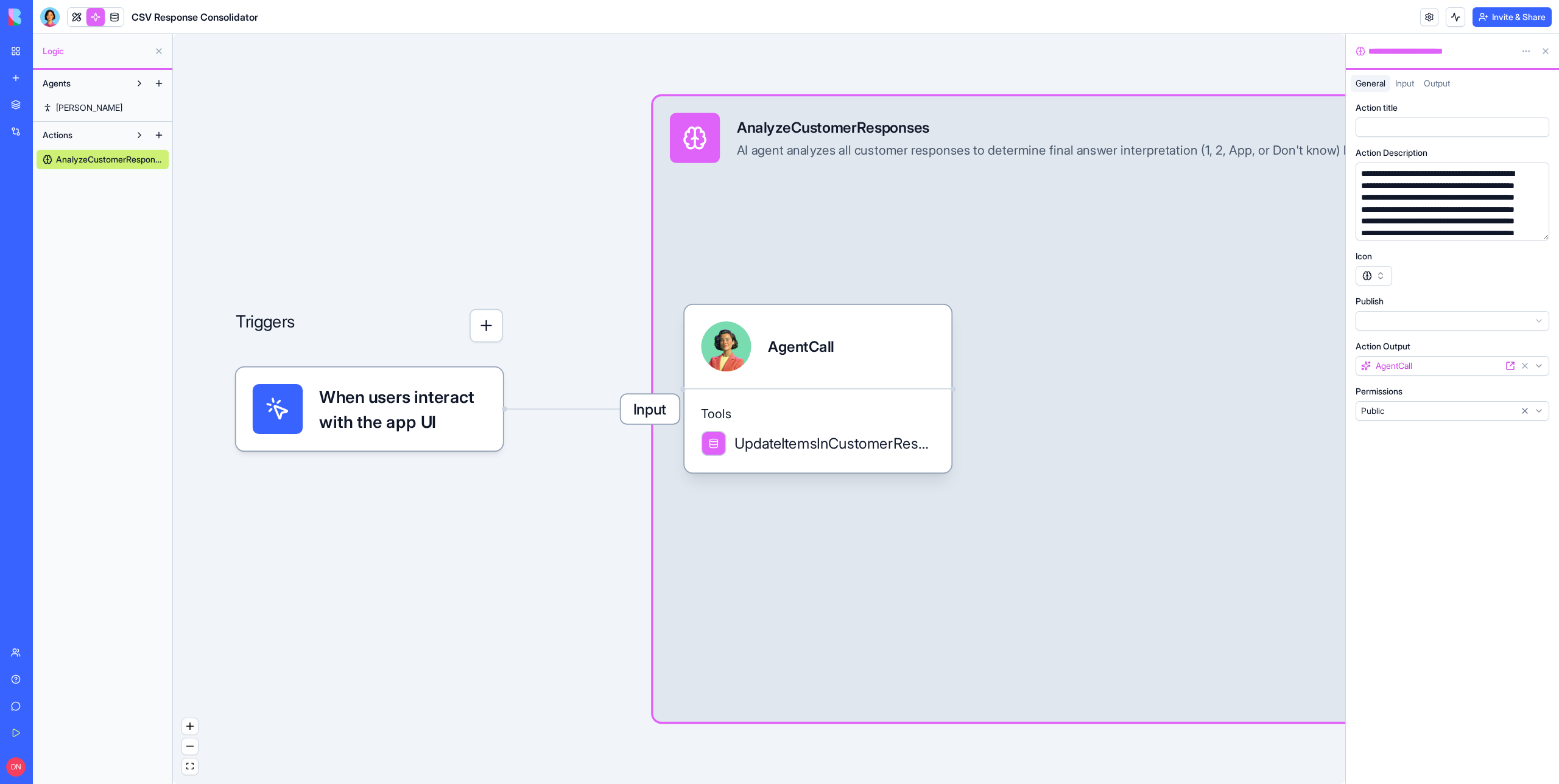
click at [1400, 84] on span "Input" at bounding box center [1405, 83] width 19 height 11
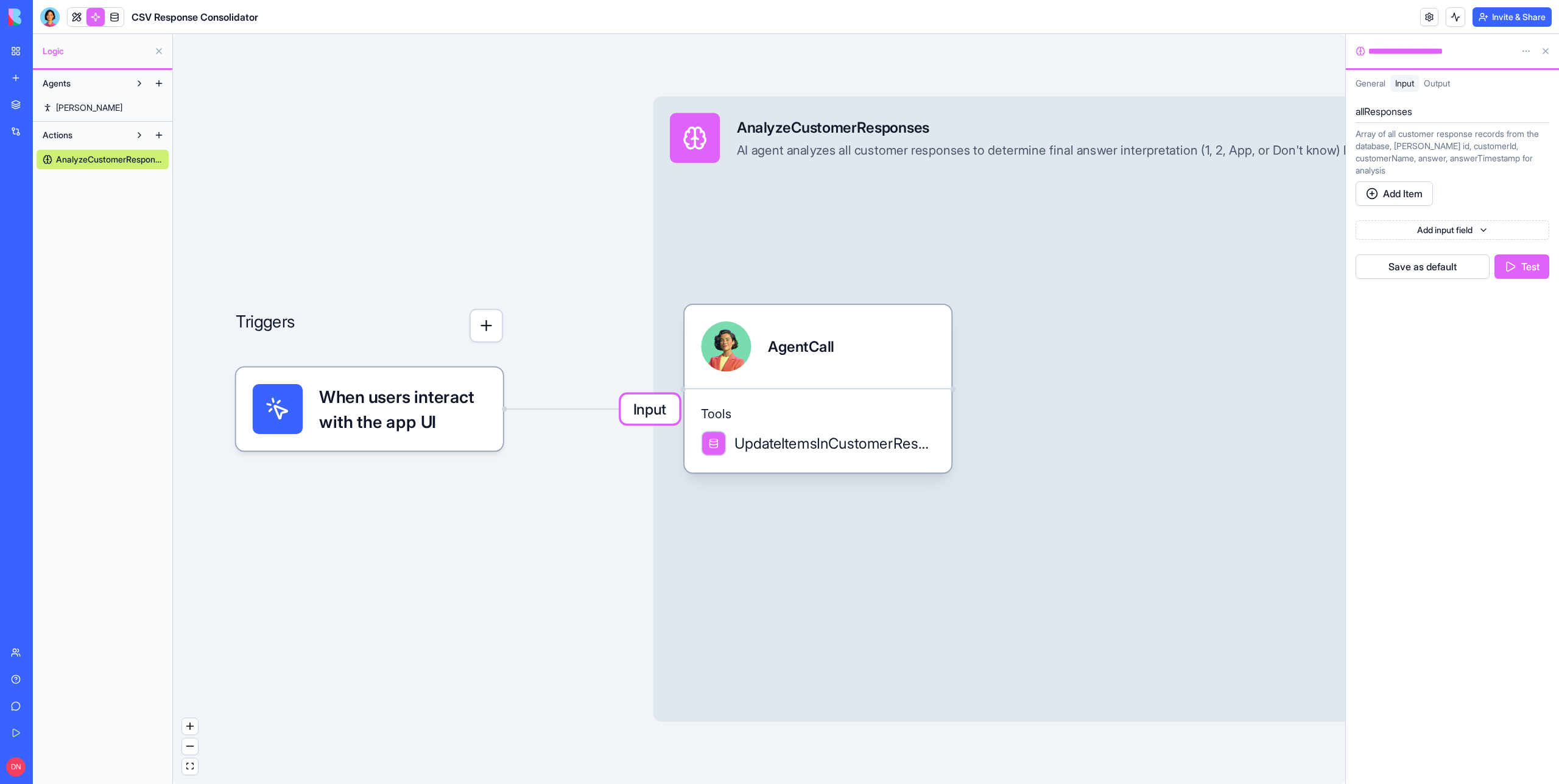
click at [1372, 87] on span "General" at bounding box center [1371, 83] width 30 height 11
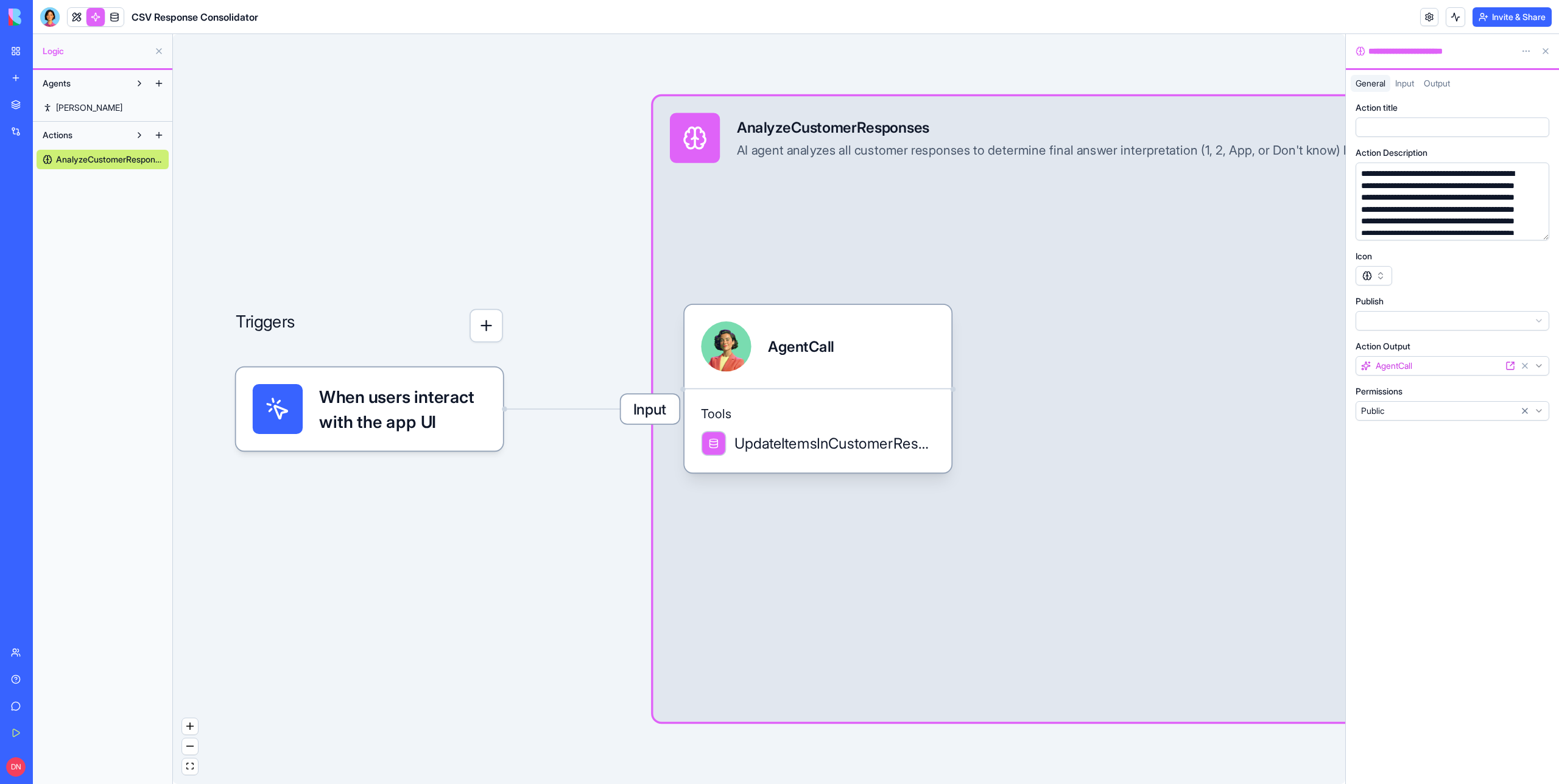
click at [1406, 87] on span "Input" at bounding box center [1405, 83] width 19 height 11
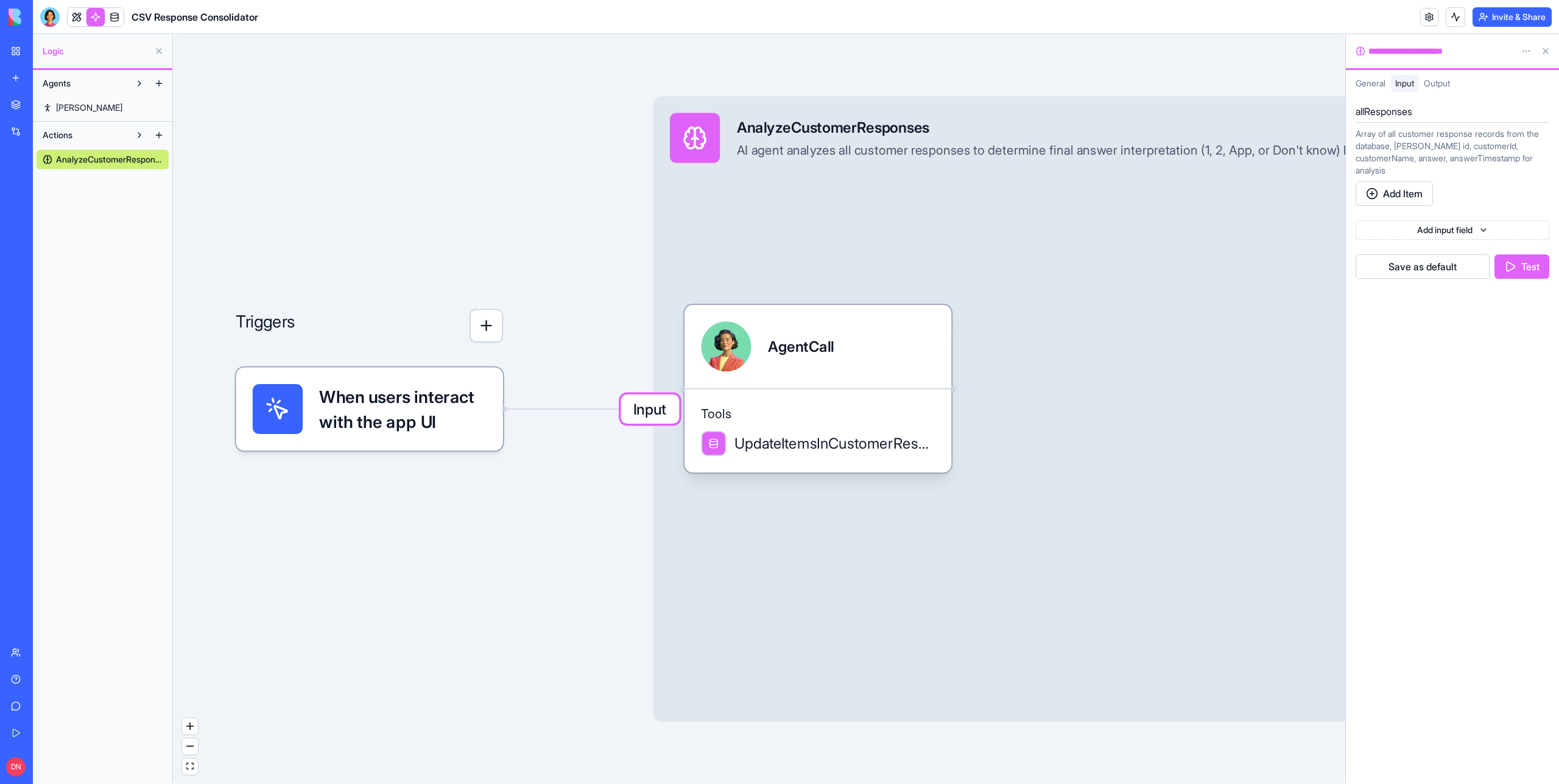
click at [1447, 87] on span "Output" at bounding box center [1437, 83] width 26 height 11
click at [1398, 84] on span "Input" at bounding box center [1405, 83] width 19 height 11
click at [1379, 83] on span "General" at bounding box center [1371, 83] width 30 height 11
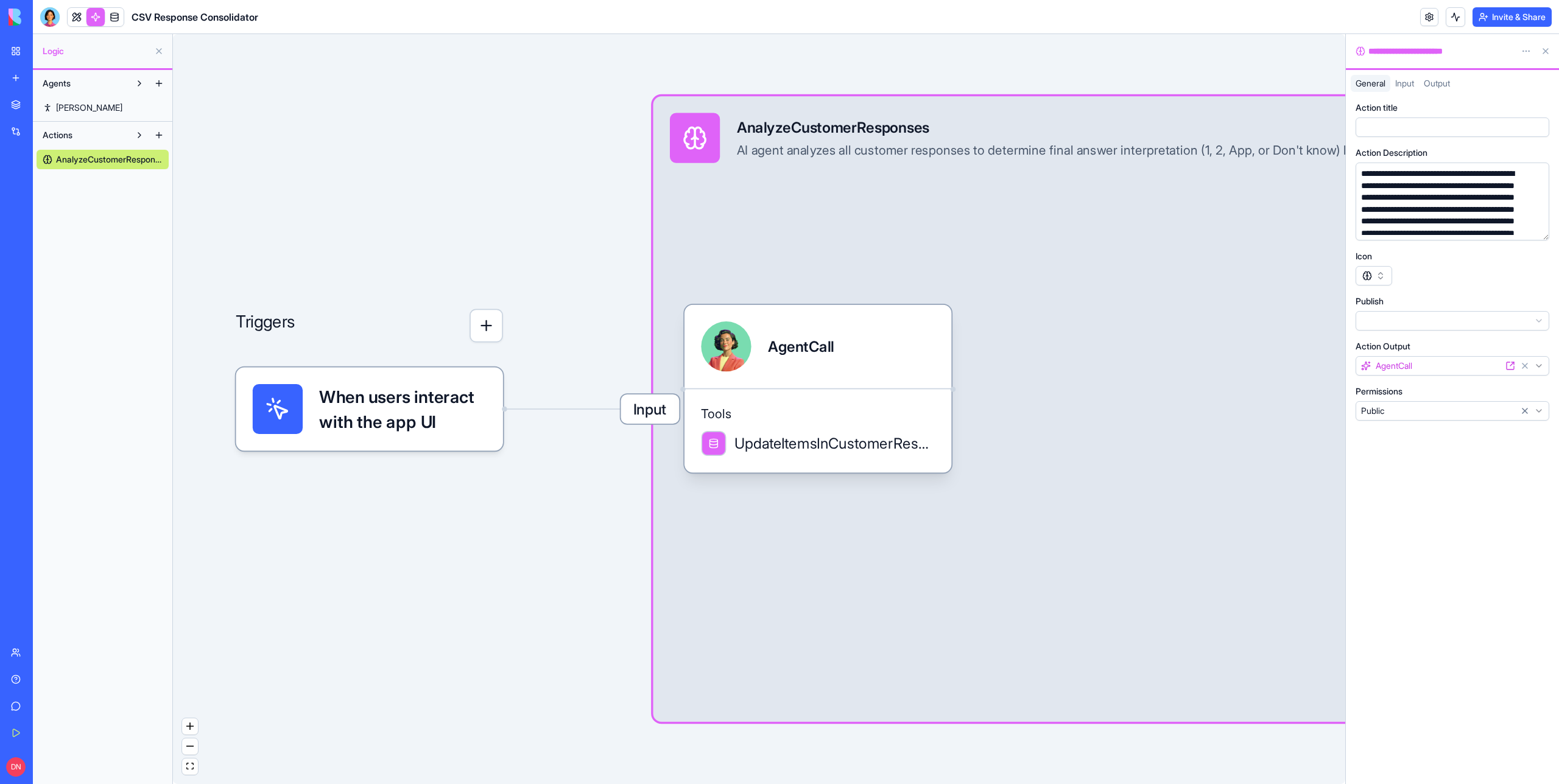
click at [1414, 84] on span "Input" at bounding box center [1405, 83] width 19 height 11
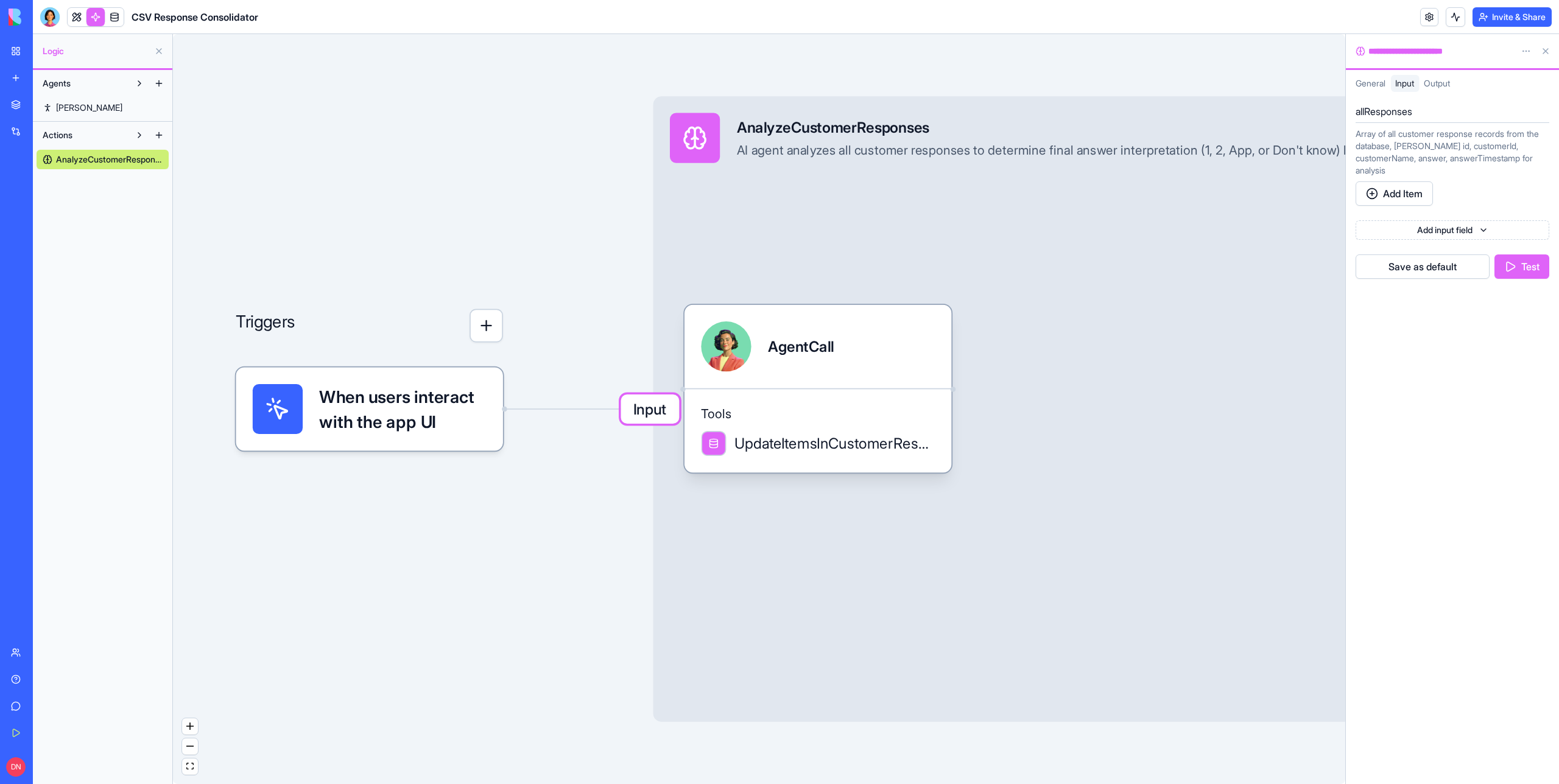
click at [1437, 84] on span "Output" at bounding box center [1437, 83] width 26 height 11
click at [1544, 49] on button at bounding box center [1545, 50] width 19 height 19
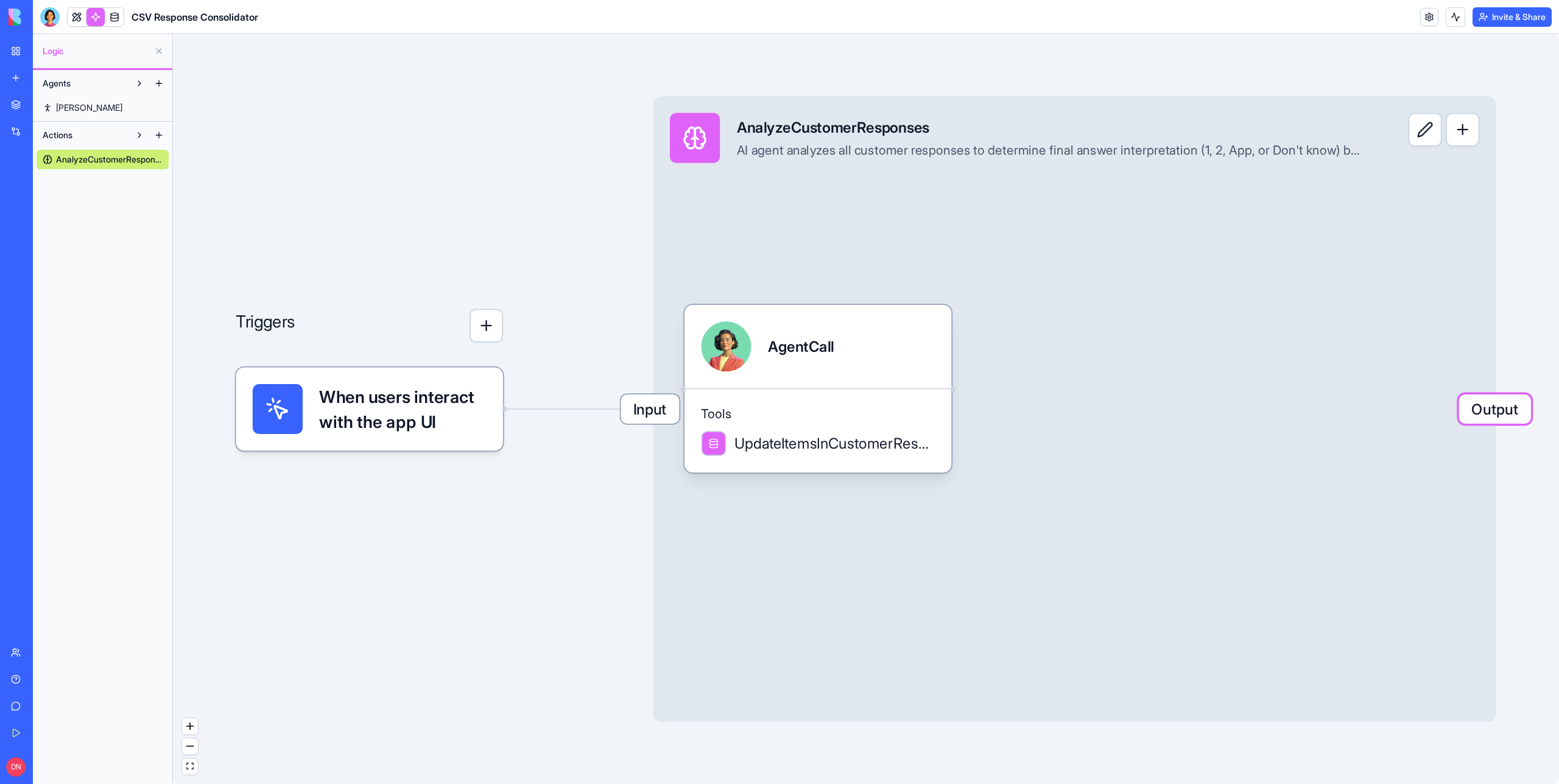
click at [352, 424] on span "When users interact with the app UI" at bounding box center [402, 409] width 167 height 50
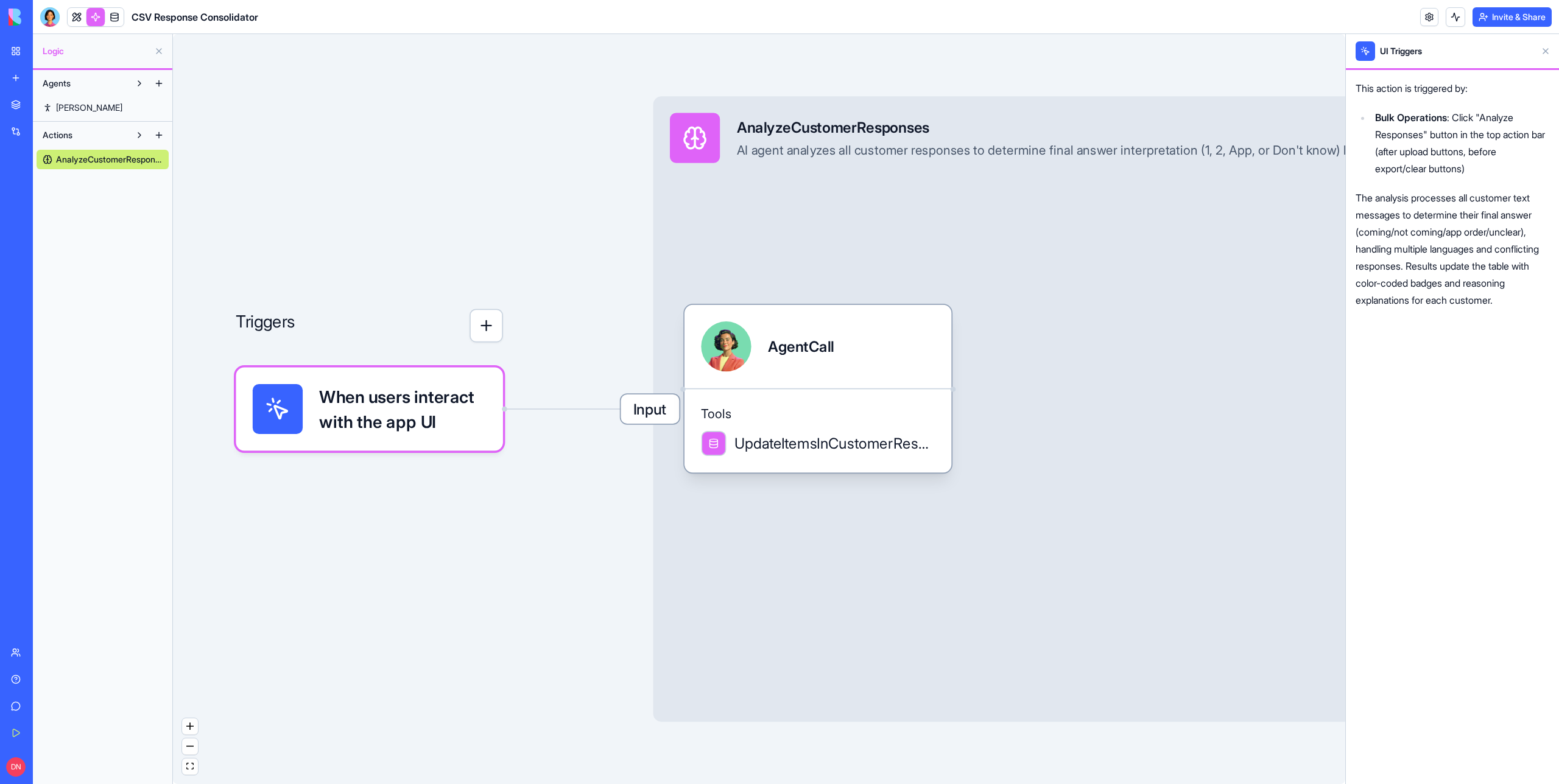
click at [317, 320] on div "Triggers" at bounding box center [369, 309] width 266 height 67
click at [77, 106] on link "Nina" at bounding box center [102, 107] width 132 height 19
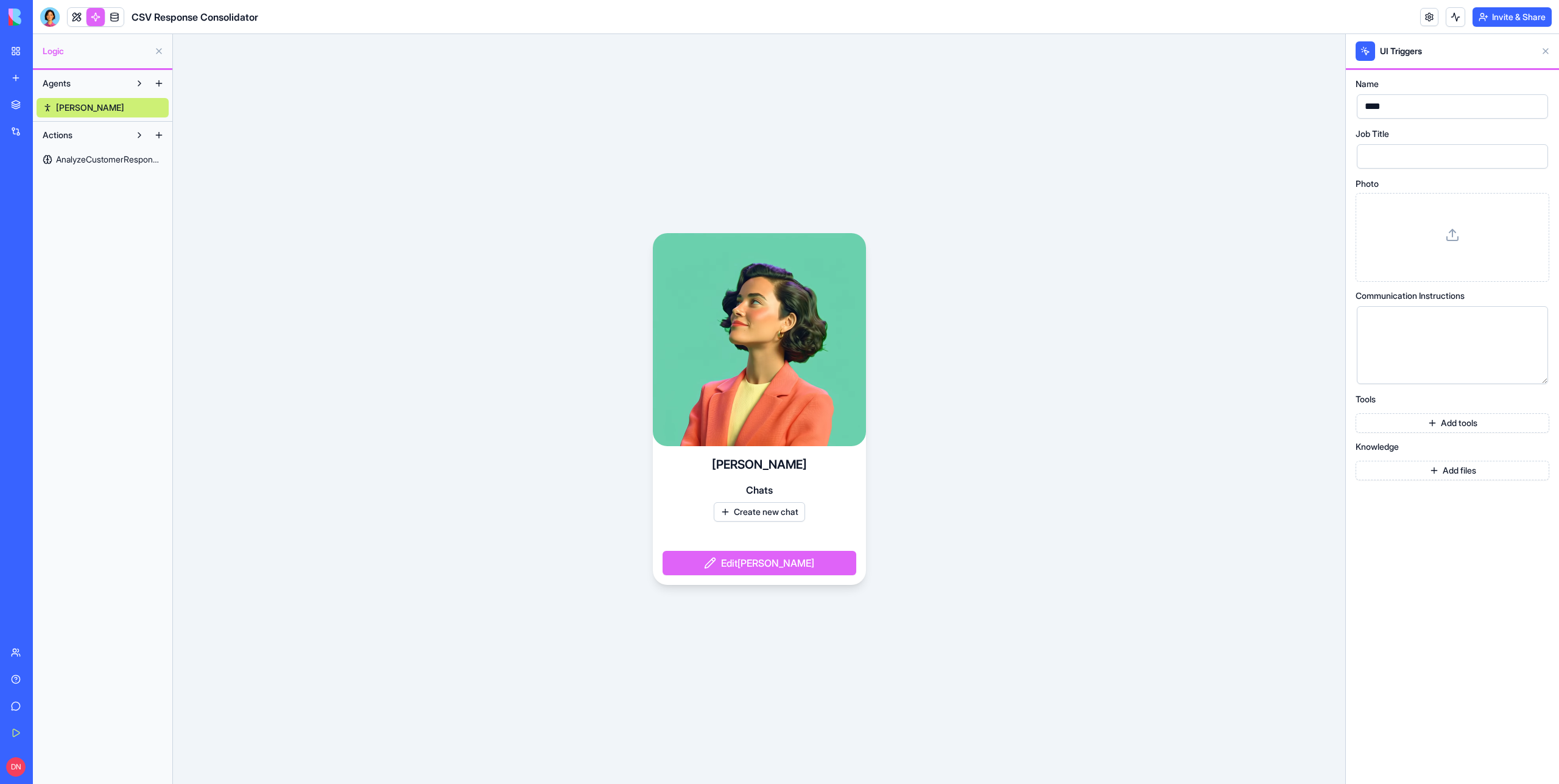
click at [1547, 49] on button at bounding box center [1545, 50] width 19 height 19
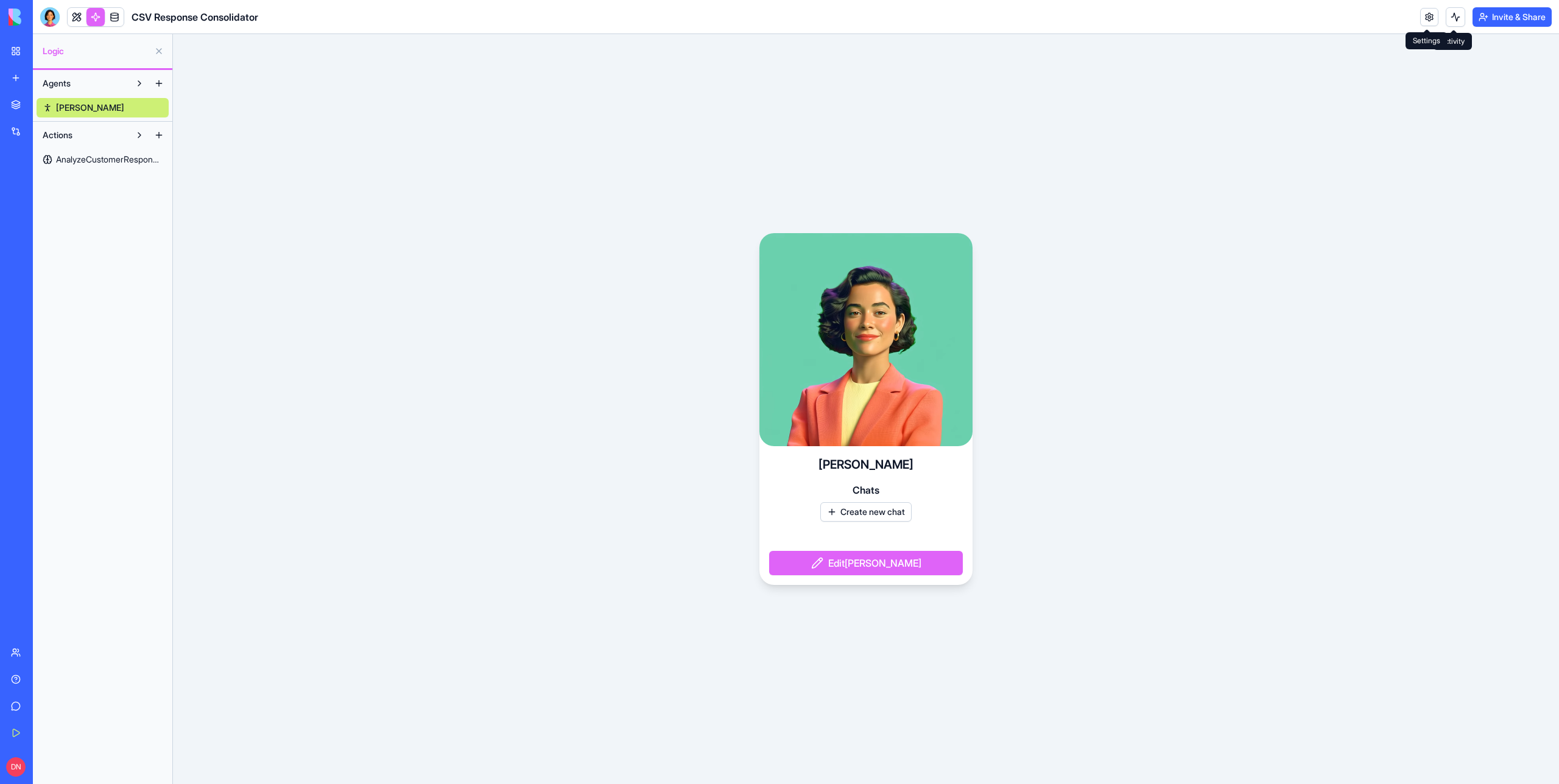
click at [1423, 17] on link at bounding box center [1430, 17] width 18 height 18
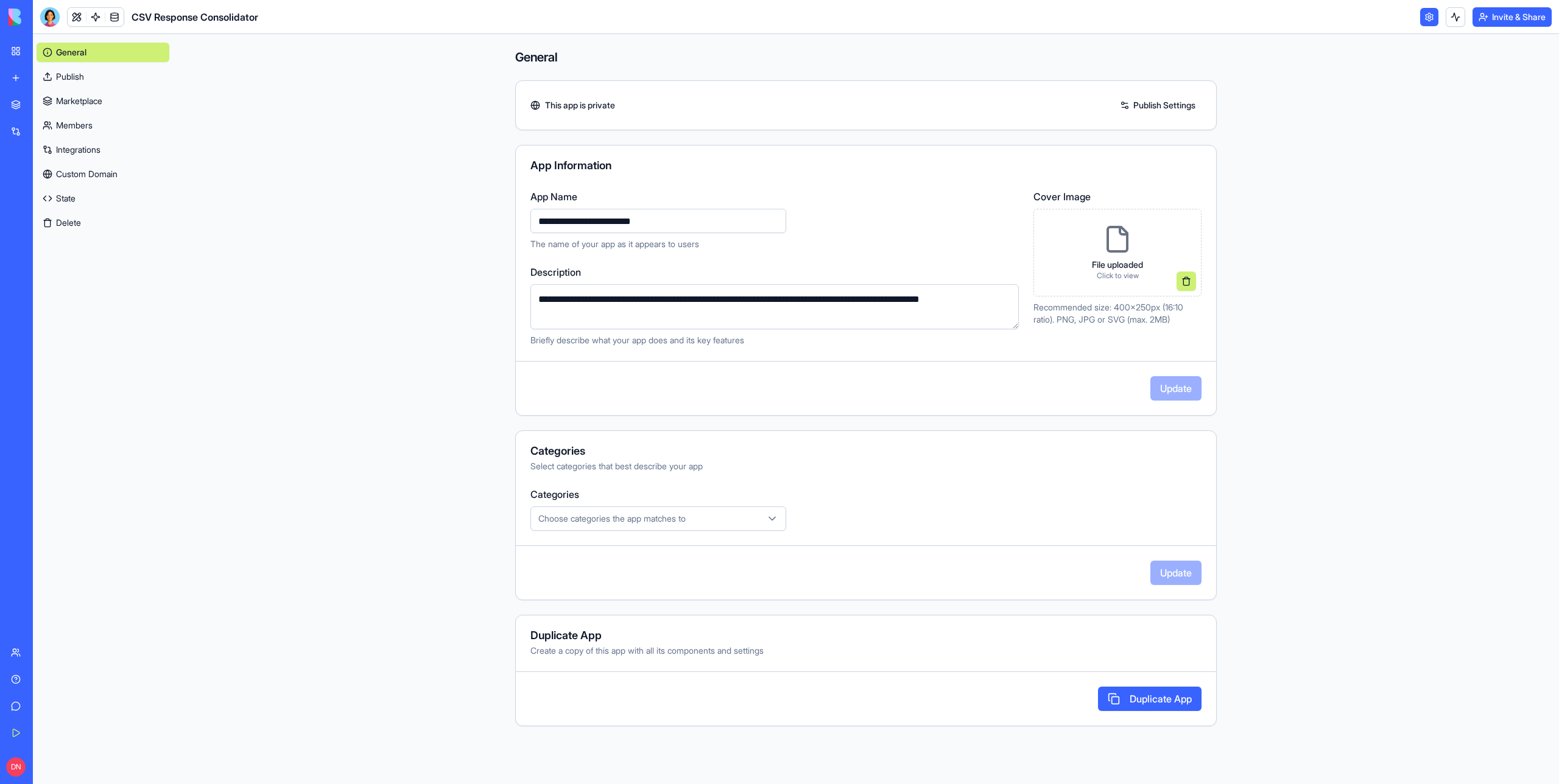
click at [308, 279] on main "**********" at bounding box center [865, 409] width 1386 height 750
click at [73, 86] on link "Publish" at bounding box center [102, 76] width 133 height 19
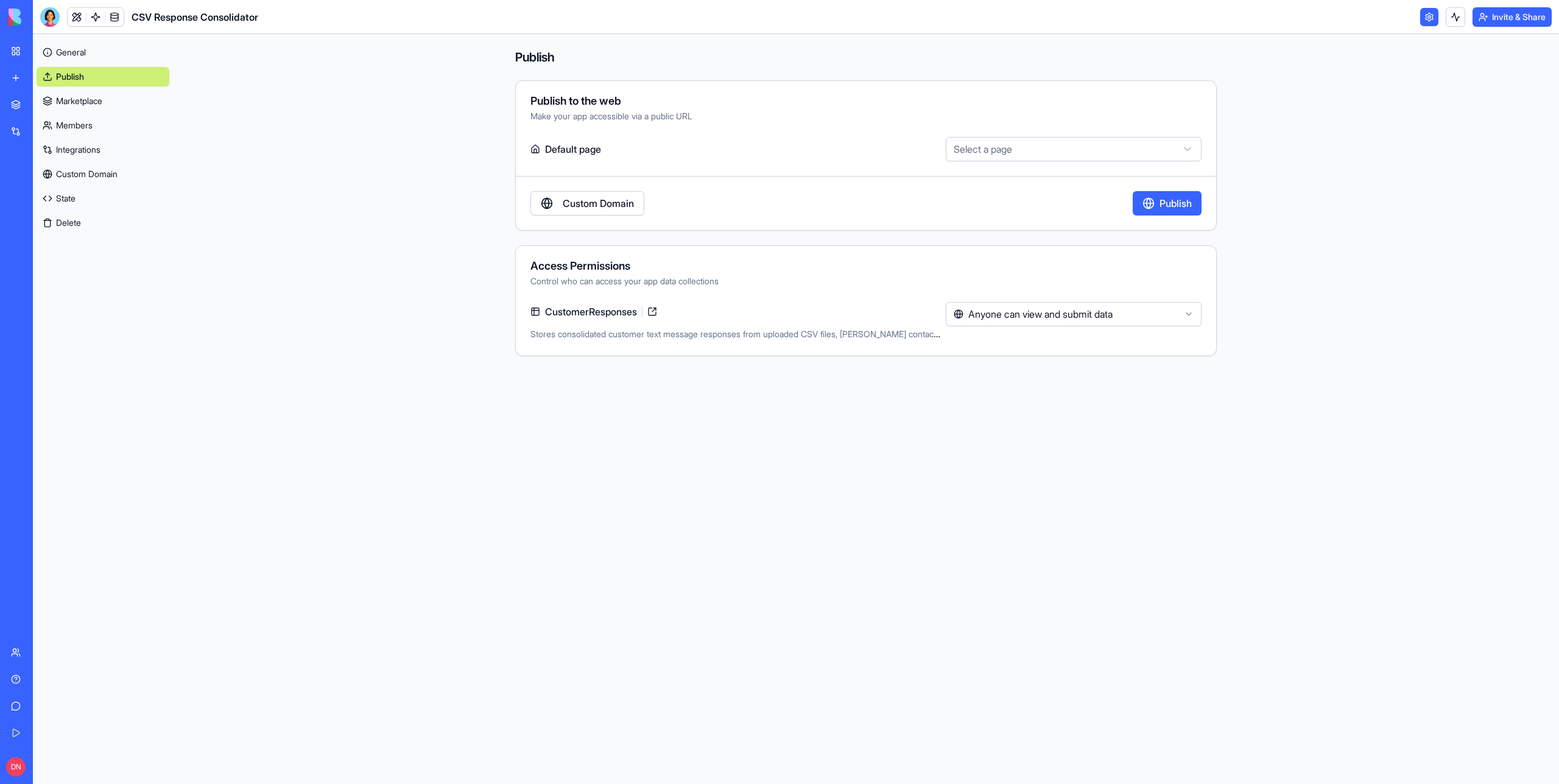
click at [80, 114] on div "General Publish Marketplace Members Integrations Custom Domain State Delete" at bounding box center [102, 135] width 133 height 195
click at [80, 124] on link "Members" at bounding box center [102, 125] width 133 height 19
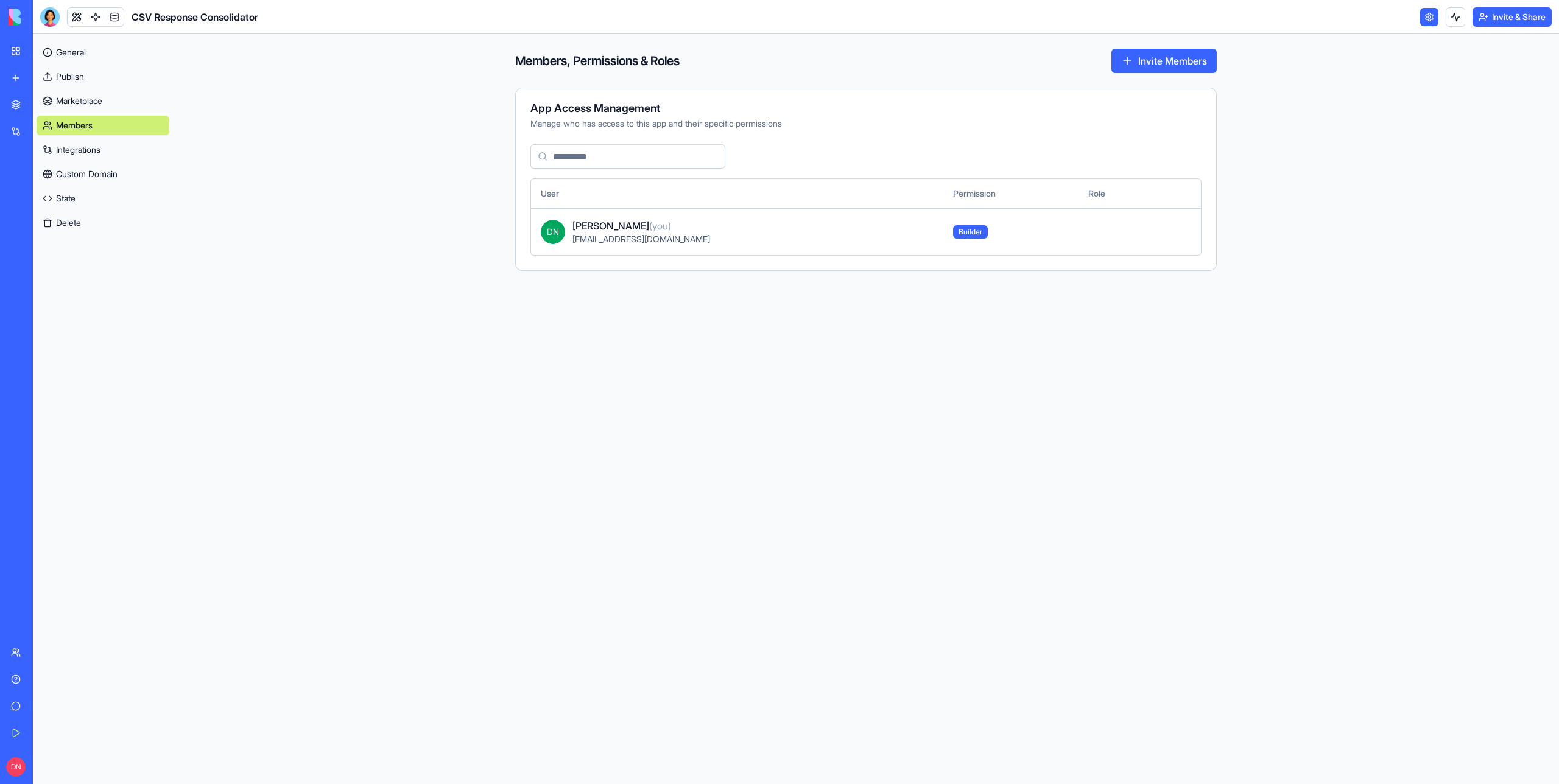
click at [77, 53] on link "General" at bounding box center [102, 52] width 133 height 19
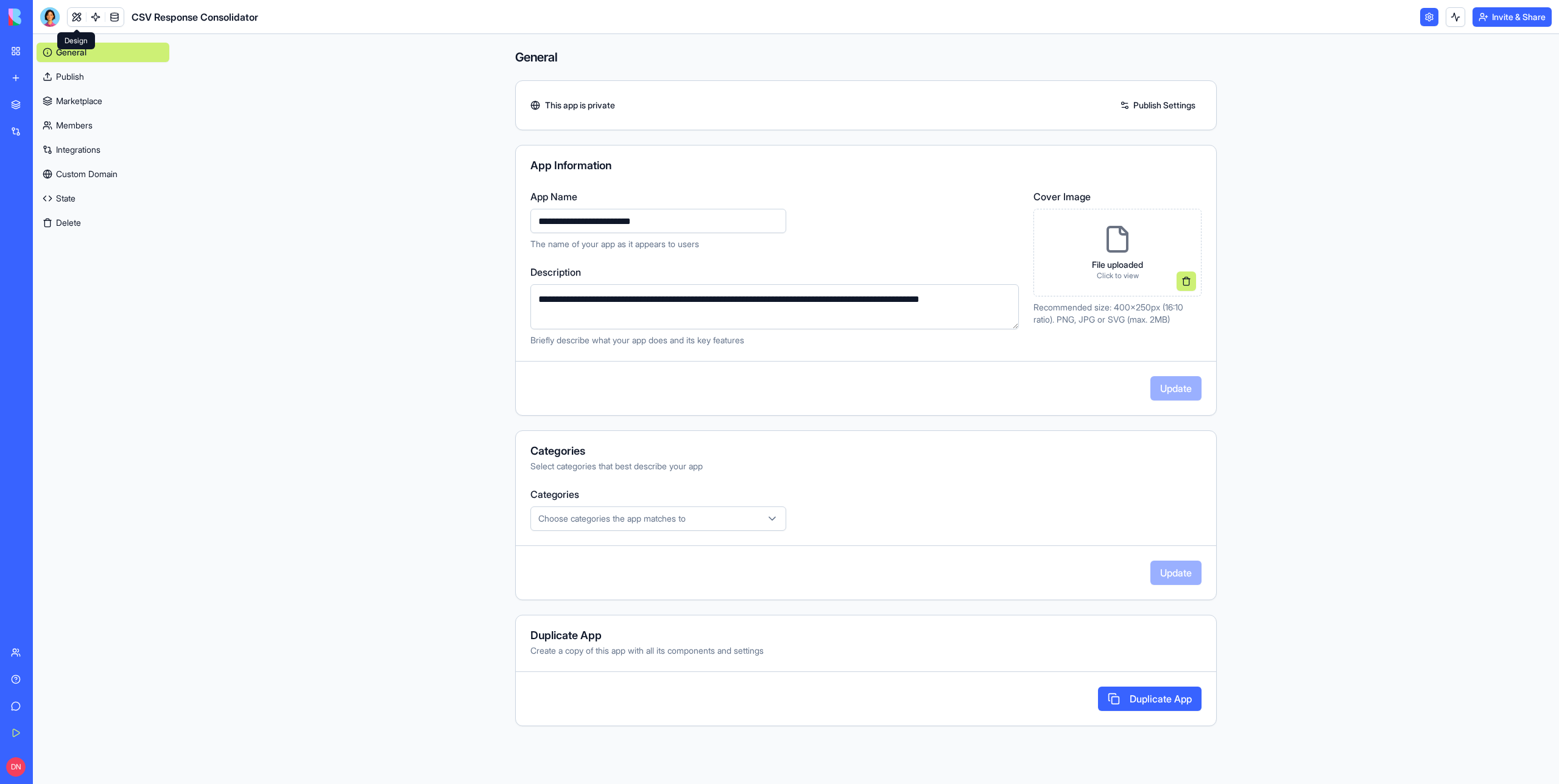
click at [80, 15] on link at bounding box center [77, 17] width 18 height 18
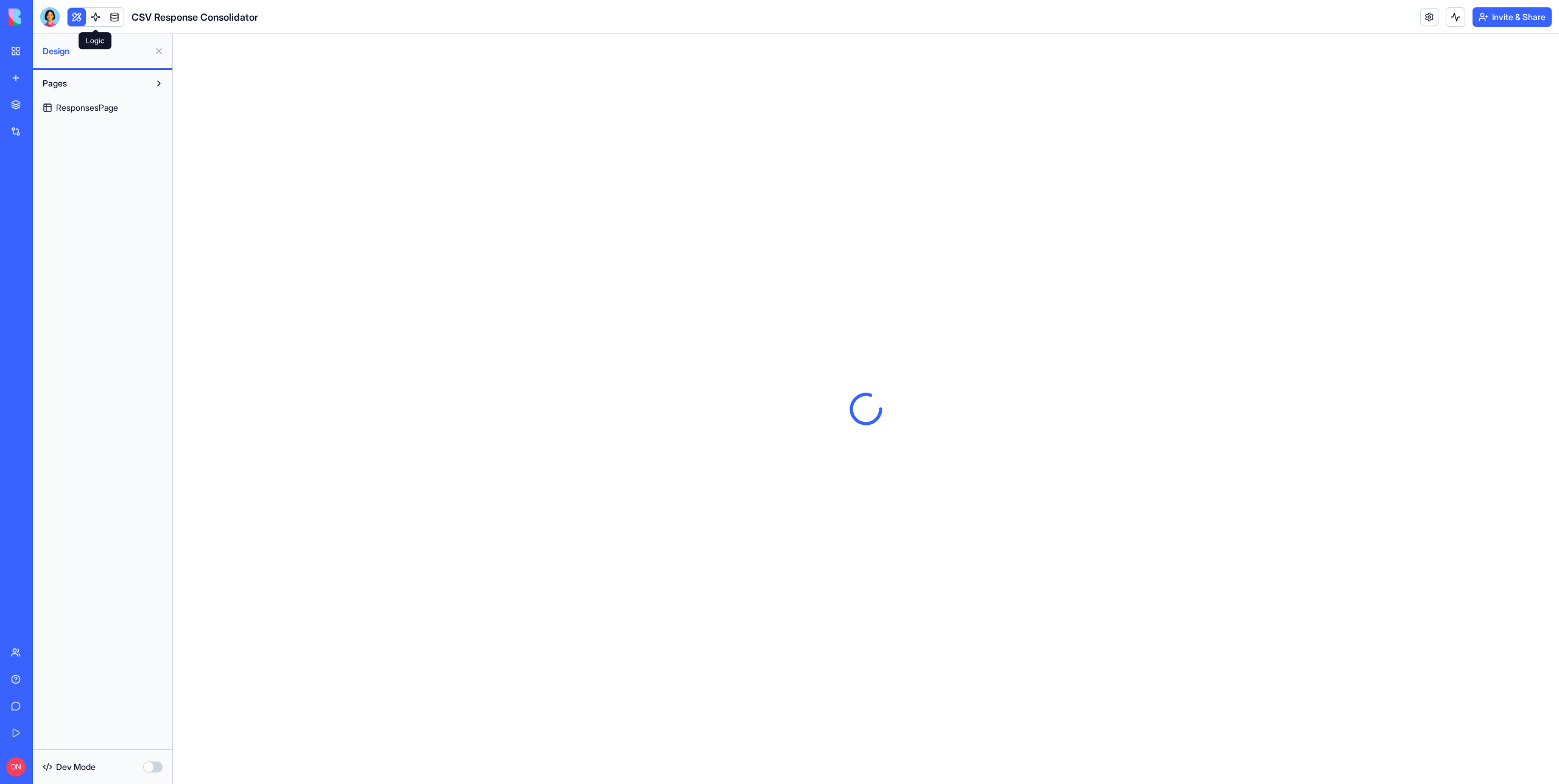
click at [92, 21] on link at bounding box center [96, 17] width 18 height 18
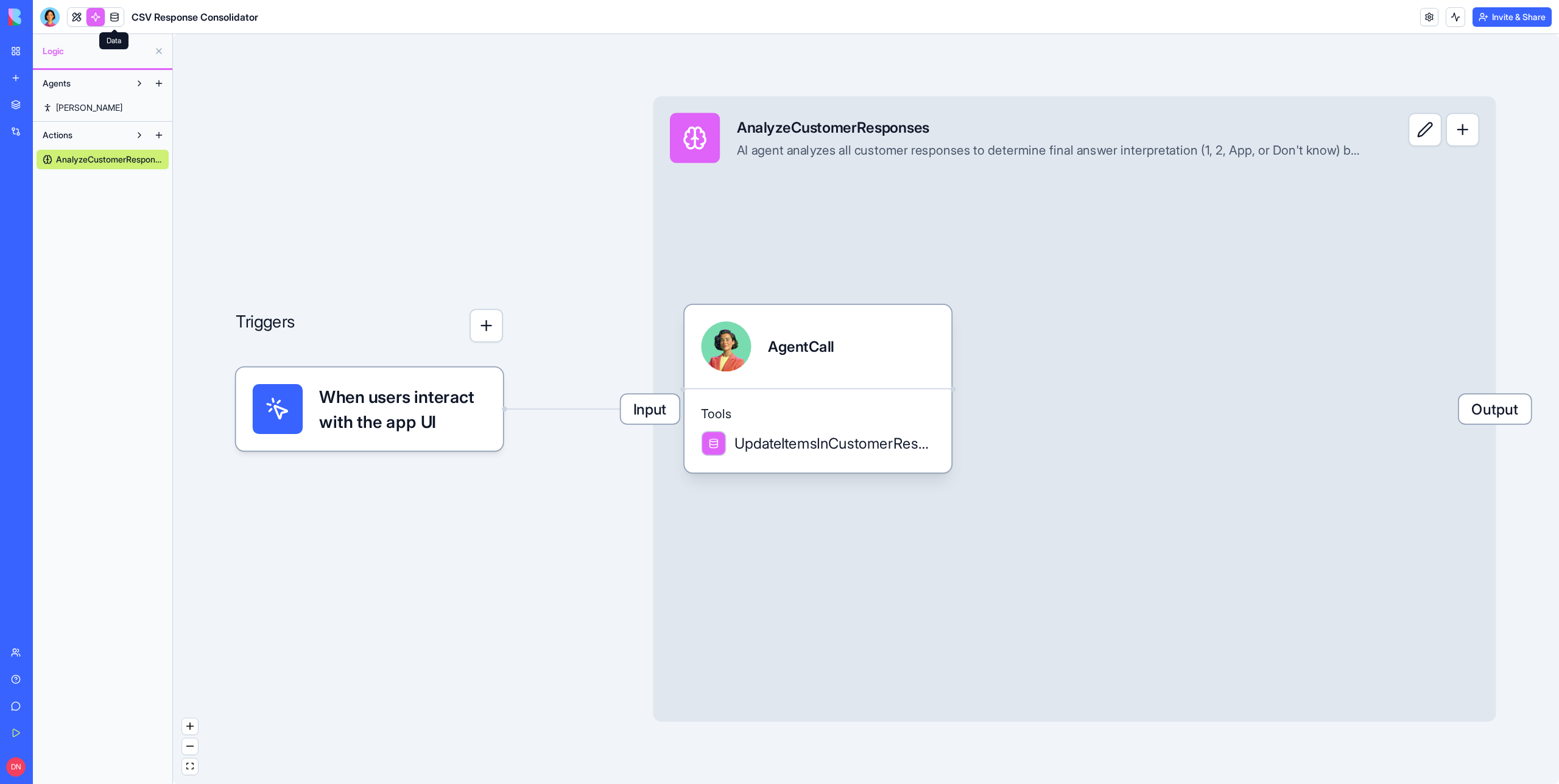
click at [108, 22] on link at bounding box center [114, 17] width 18 height 18
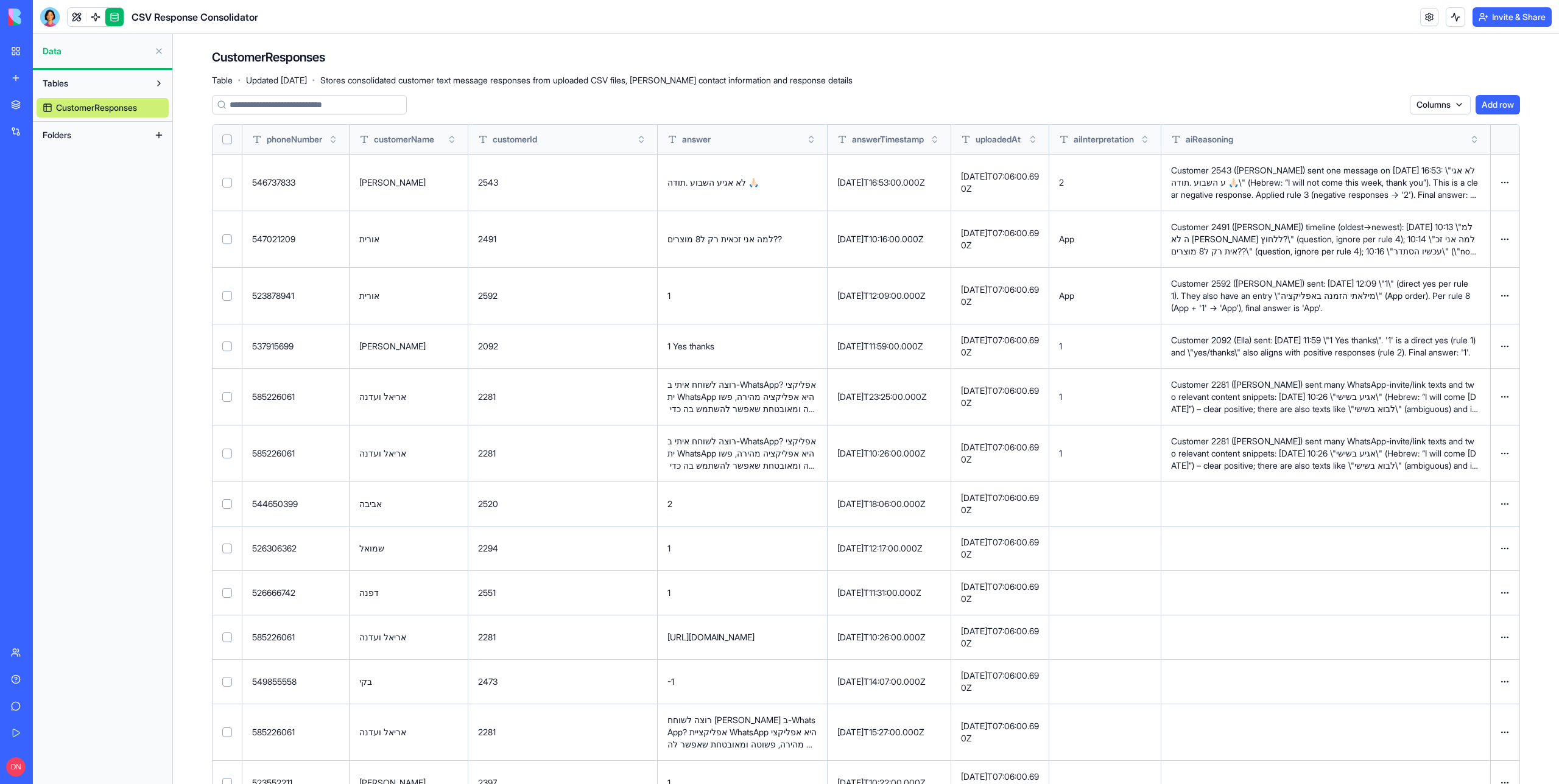
click at [154, 138] on button at bounding box center [158, 135] width 19 height 19
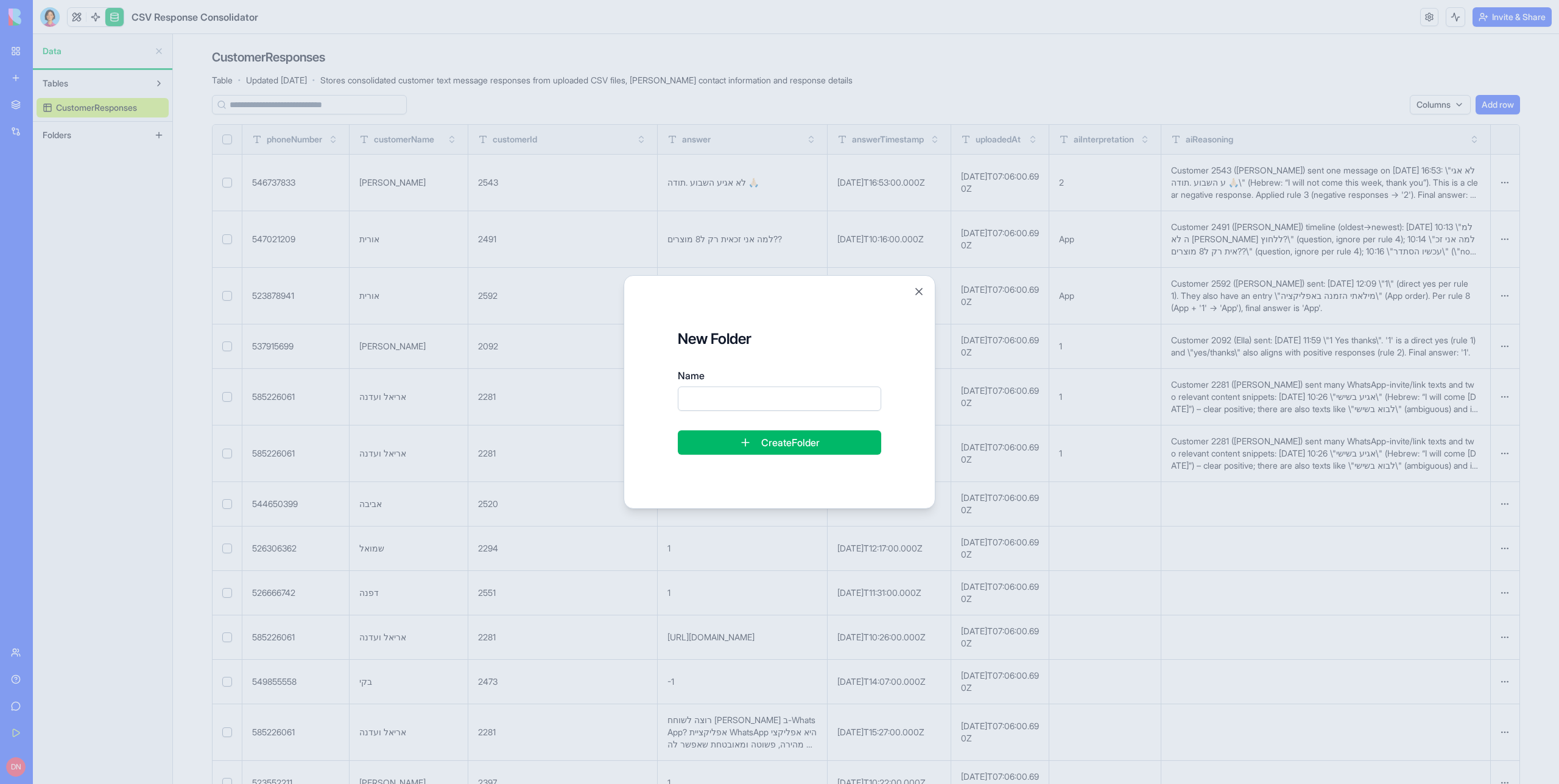
click at [167, 214] on div at bounding box center [780, 392] width 1559 height 784
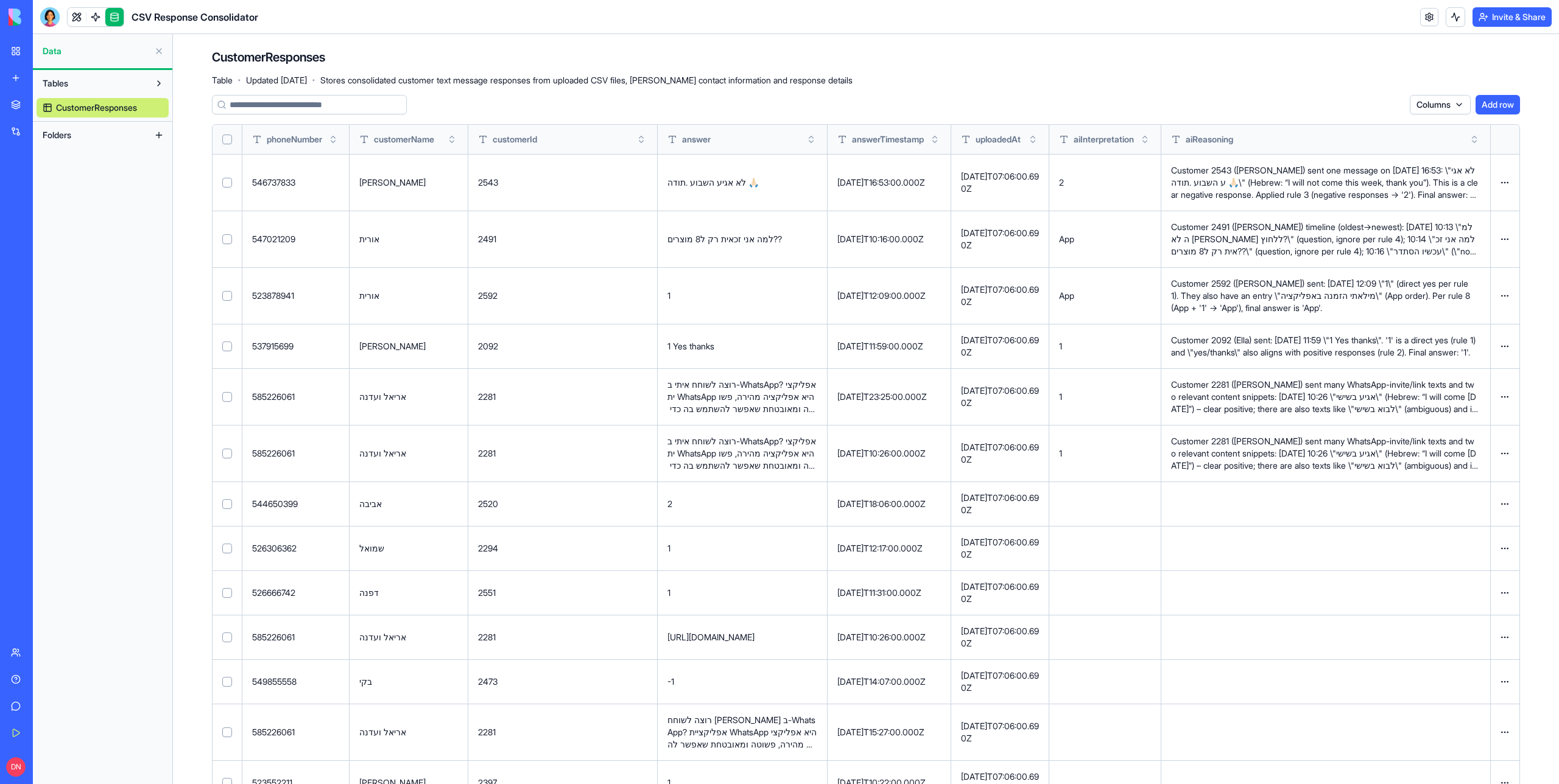
click at [151, 129] on button at bounding box center [158, 135] width 19 height 19
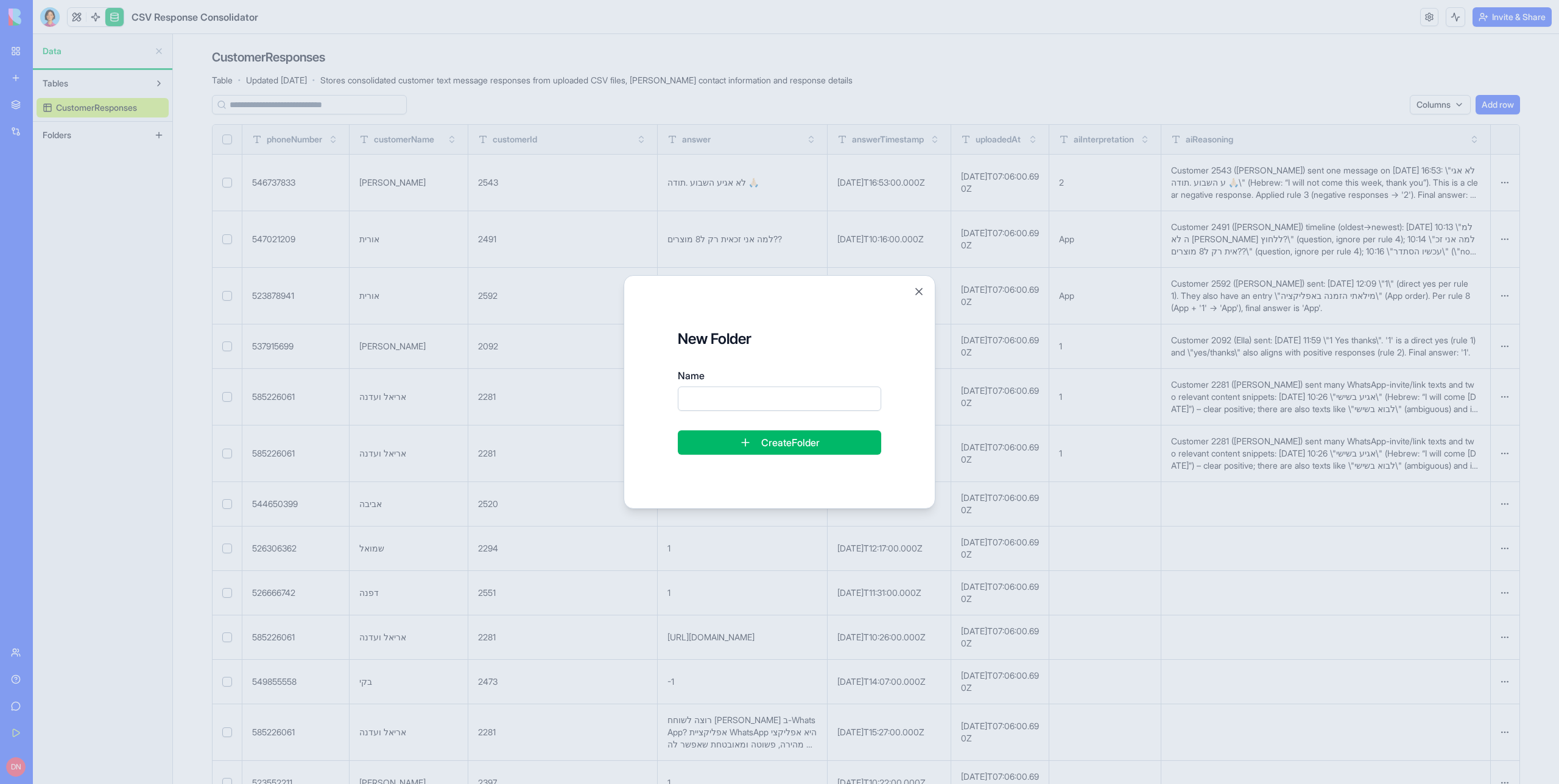
click at [701, 190] on div at bounding box center [780, 392] width 1559 height 784
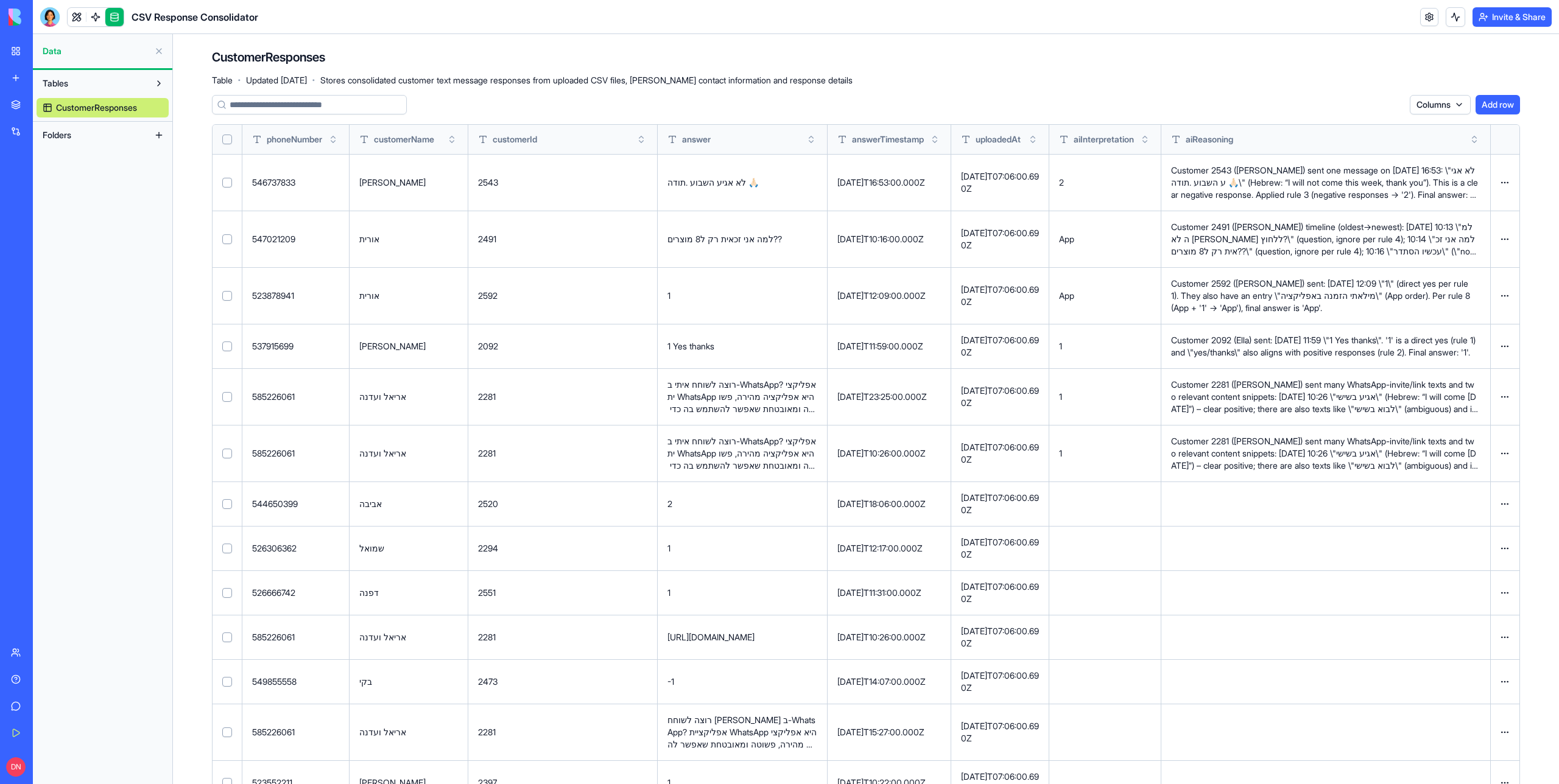
click at [1293, 346] on p "Customer 2092 (Ella) sent: 2025-09-02 11:59 \"1 Yes thanks\". '1' is a direct y…" at bounding box center [1325, 347] width 309 height 24
click at [1285, 400] on p "Customer 2281 (אריאל ועדנה) sent many WhatsApp-invite/link texts and two releva…" at bounding box center [1325, 396] width 309 height 36
drag, startPoint x: 1251, startPoint y: 343, endPoint x: 1251, endPoint y: 350, distance: 7.0
click at [1251, 343] on p "Customer 2092 (Ella) sent: 2025-09-02 11:59 \"1 Yes thanks\". '1' is a direct y…" at bounding box center [1325, 347] width 309 height 24
click at [1251, 440] on td "Customer 2281 (אריאל ועדנה) sent many WhatsApp-invite/link texts and two releva…" at bounding box center [1325, 453] width 329 height 57
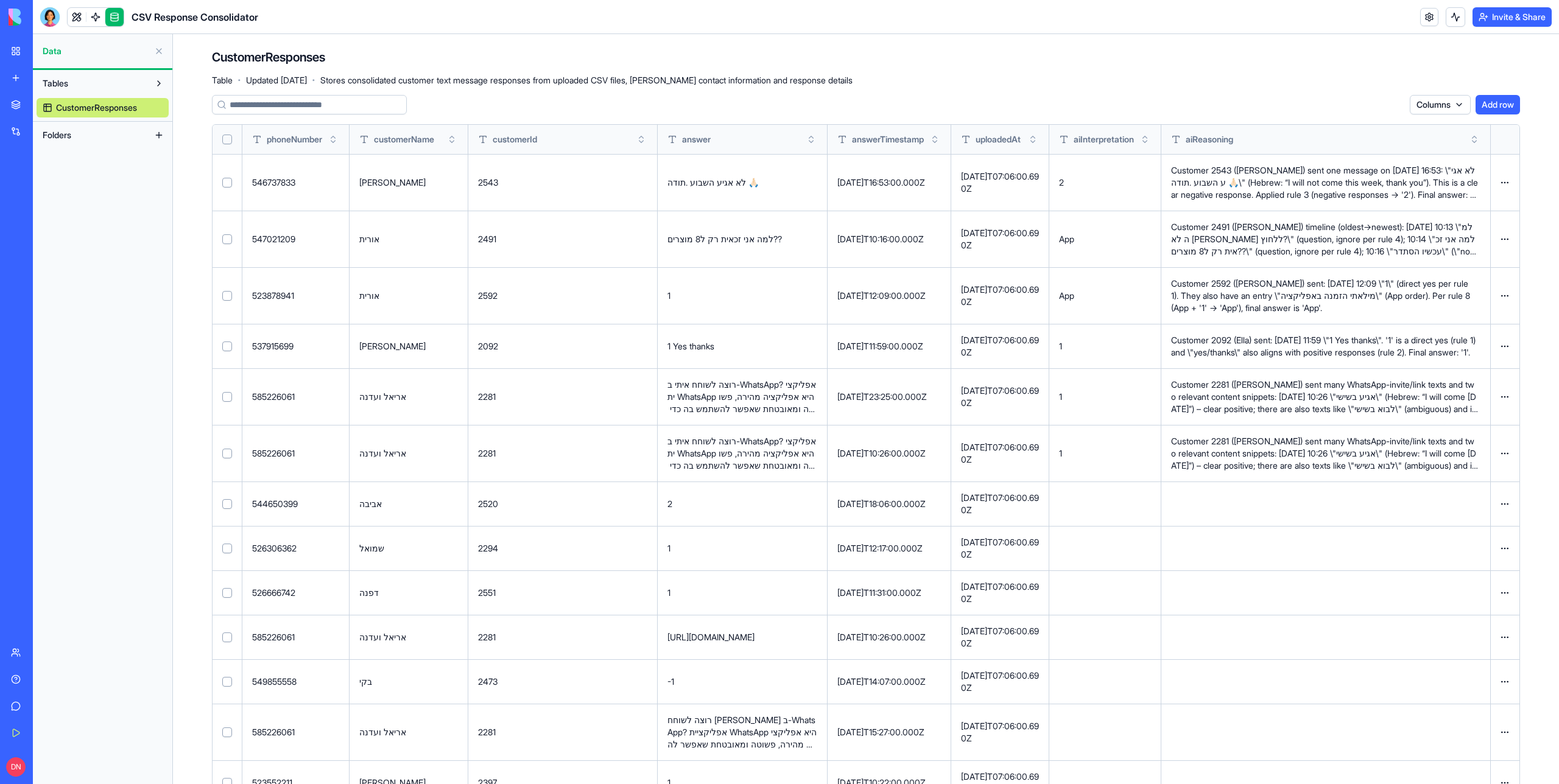
click at [1251, 411] on p "Customer 2281 (אריאל ועדנה) sent many WhatsApp-invite/link texts and two releva…" at bounding box center [1325, 396] width 309 height 36
click at [1251, 470] on p "Customer 2281 (אריאל ועדנה) sent many WhatsApp-invite/link texts and two releva…" at bounding box center [1325, 453] width 309 height 36
click at [1255, 357] on p "Customer 2092 (Ella) sent: 2025-09-02 11:59 \"1 Yes thanks\". '1' is a direct y…" at bounding box center [1325, 347] width 309 height 24
click at [79, 16] on link at bounding box center [77, 17] width 18 height 18
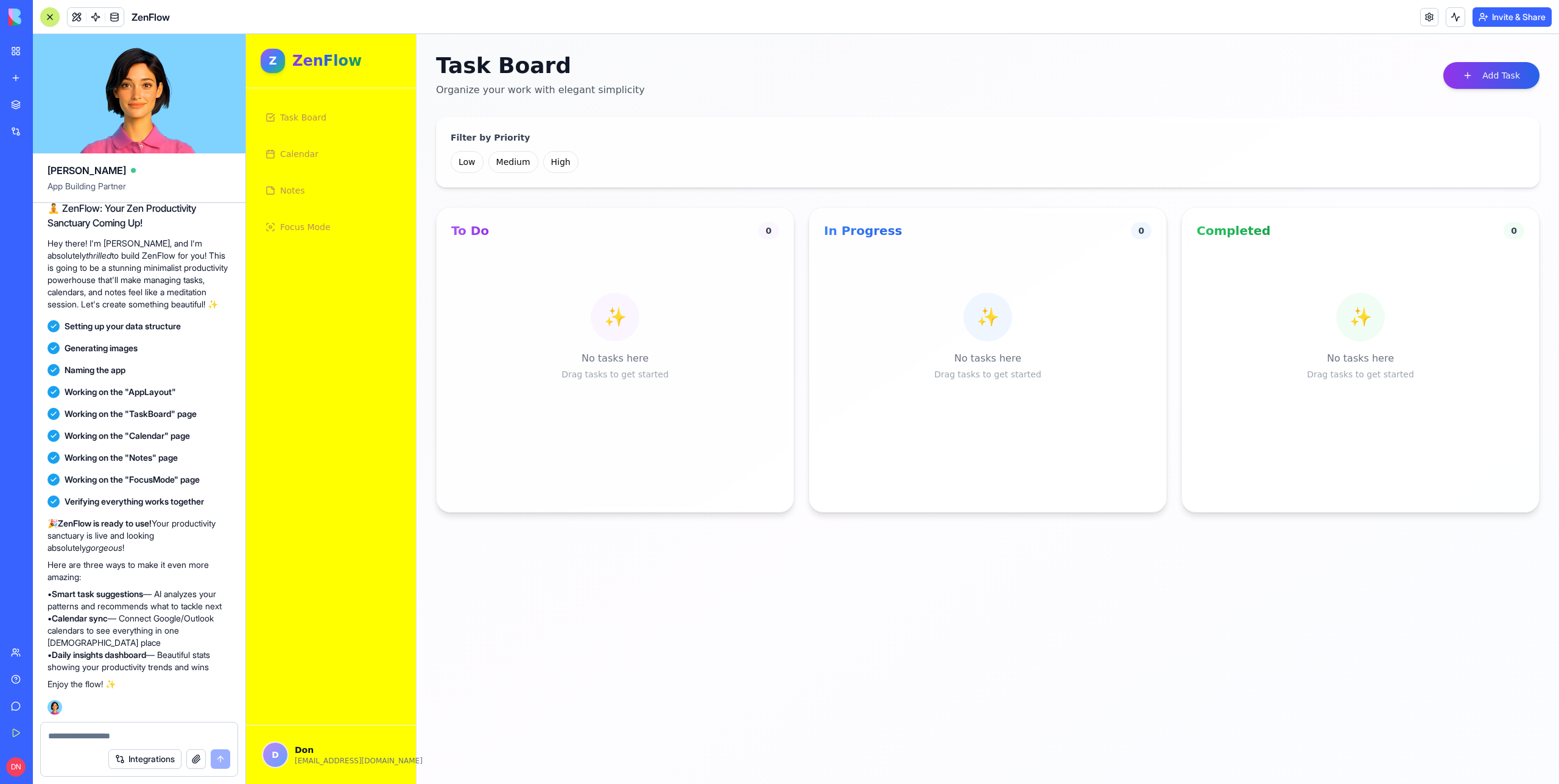
click at [1505, 94] on div "Task Board Organize your work with elegant simplicity Add Task" at bounding box center [988, 75] width 1104 height 44
click at [1495, 78] on button "Add Task" at bounding box center [1491, 75] width 96 height 27
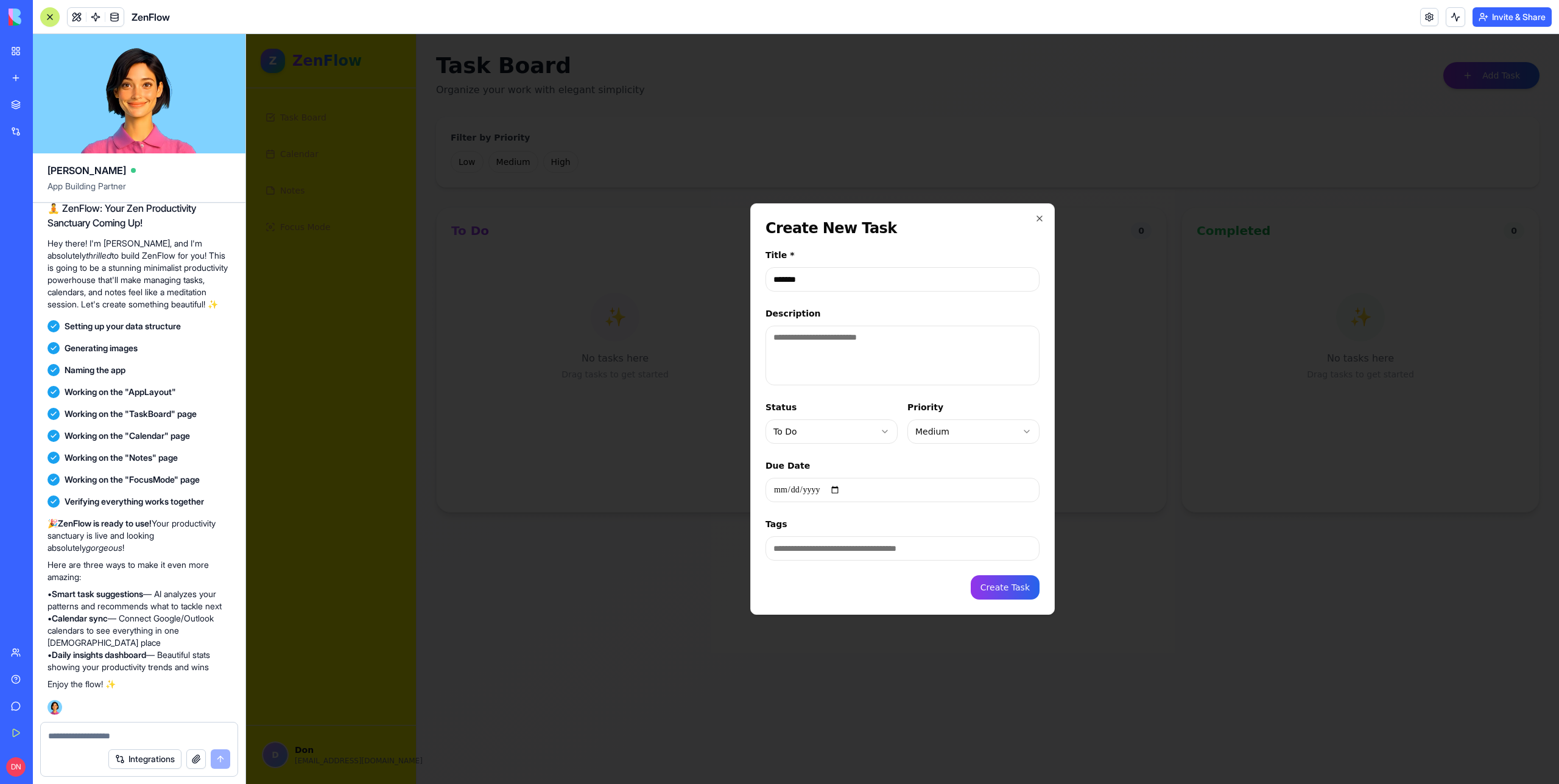
type input "*******"
click at [922, 349] on textarea "Description" at bounding box center [902, 356] width 274 height 60
type textarea "******"
click at [1005, 589] on button "Create Task" at bounding box center [1005, 587] width 69 height 24
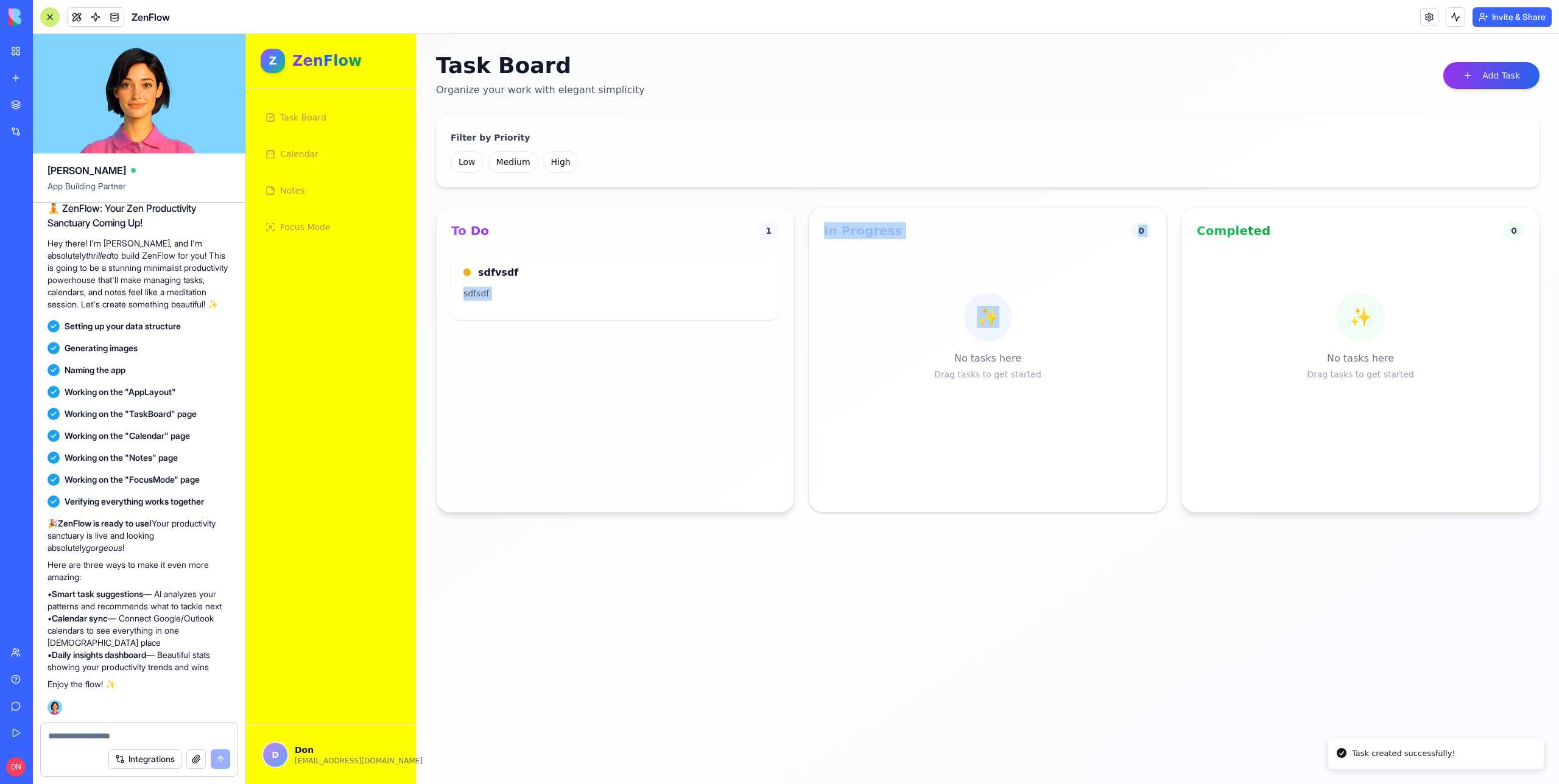
drag, startPoint x: 624, startPoint y: 270, endPoint x: 971, endPoint y: 342, distance: 354.4
click at [971, 342] on div "To Do 1 sdfvsdf sdfsdf In Progress 0 ✨ No tasks here Drag tasks to get started …" at bounding box center [988, 359] width 1104 height 305
drag, startPoint x: 615, startPoint y: 293, endPoint x: 590, endPoint y: 281, distance: 27.7
drag, startPoint x: 586, startPoint y: 285, endPoint x: 944, endPoint y: 344, distance: 362.8
click at [944, 344] on div "To Do 1 sdfvsdf sdfsdf In Progress 0 ✨ No tasks here Drag tasks to get started …" at bounding box center [988, 359] width 1104 height 305
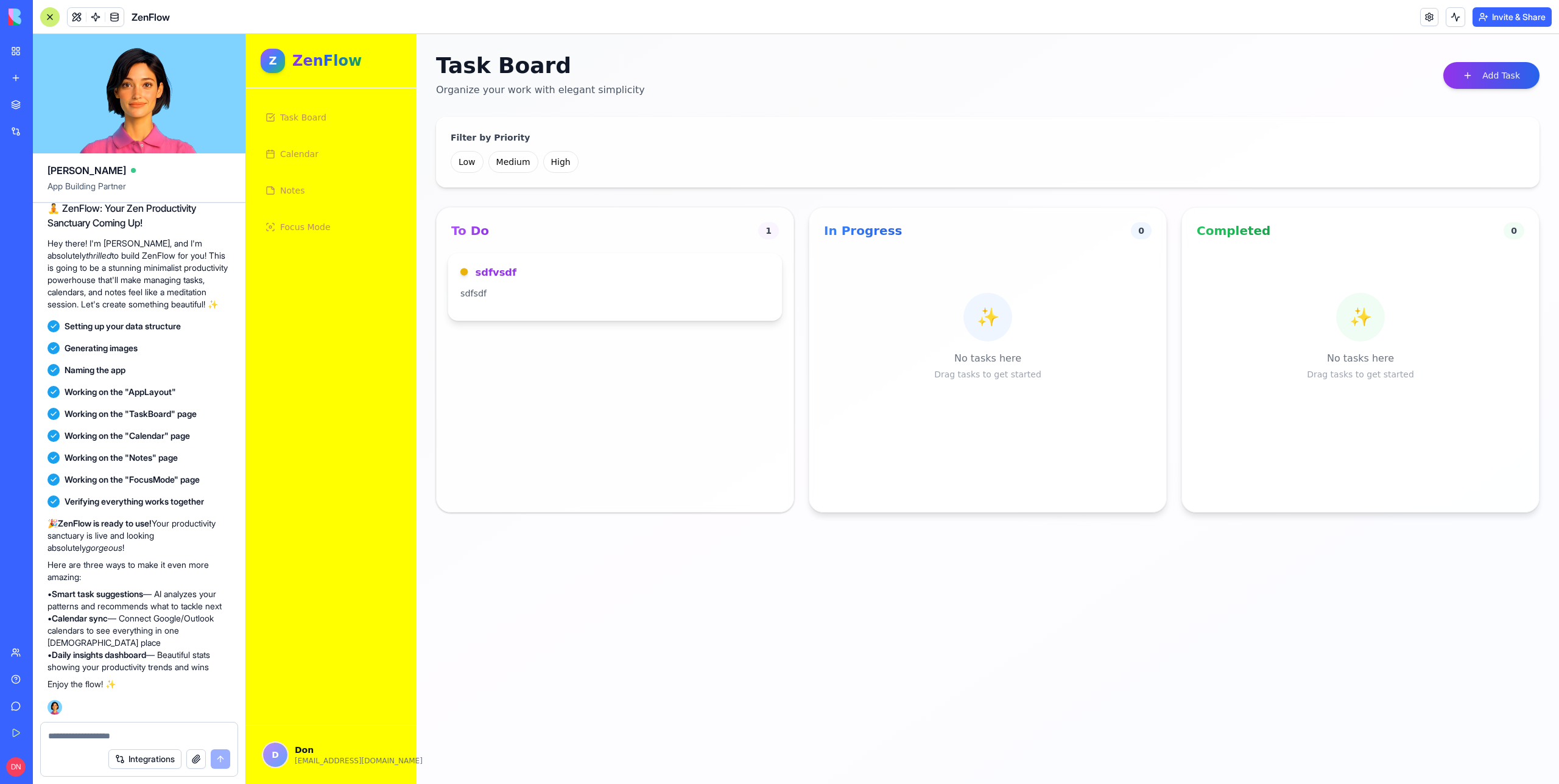
click at [659, 263] on div "sdfvsdf sdfsdf" at bounding box center [615, 287] width 335 height 67
click at [367, 134] on ul "Task Board Calendar Notes Focus Mode" at bounding box center [331, 172] width 141 height 138
click at [355, 147] on link "Calendar" at bounding box center [331, 153] width 141 height 29
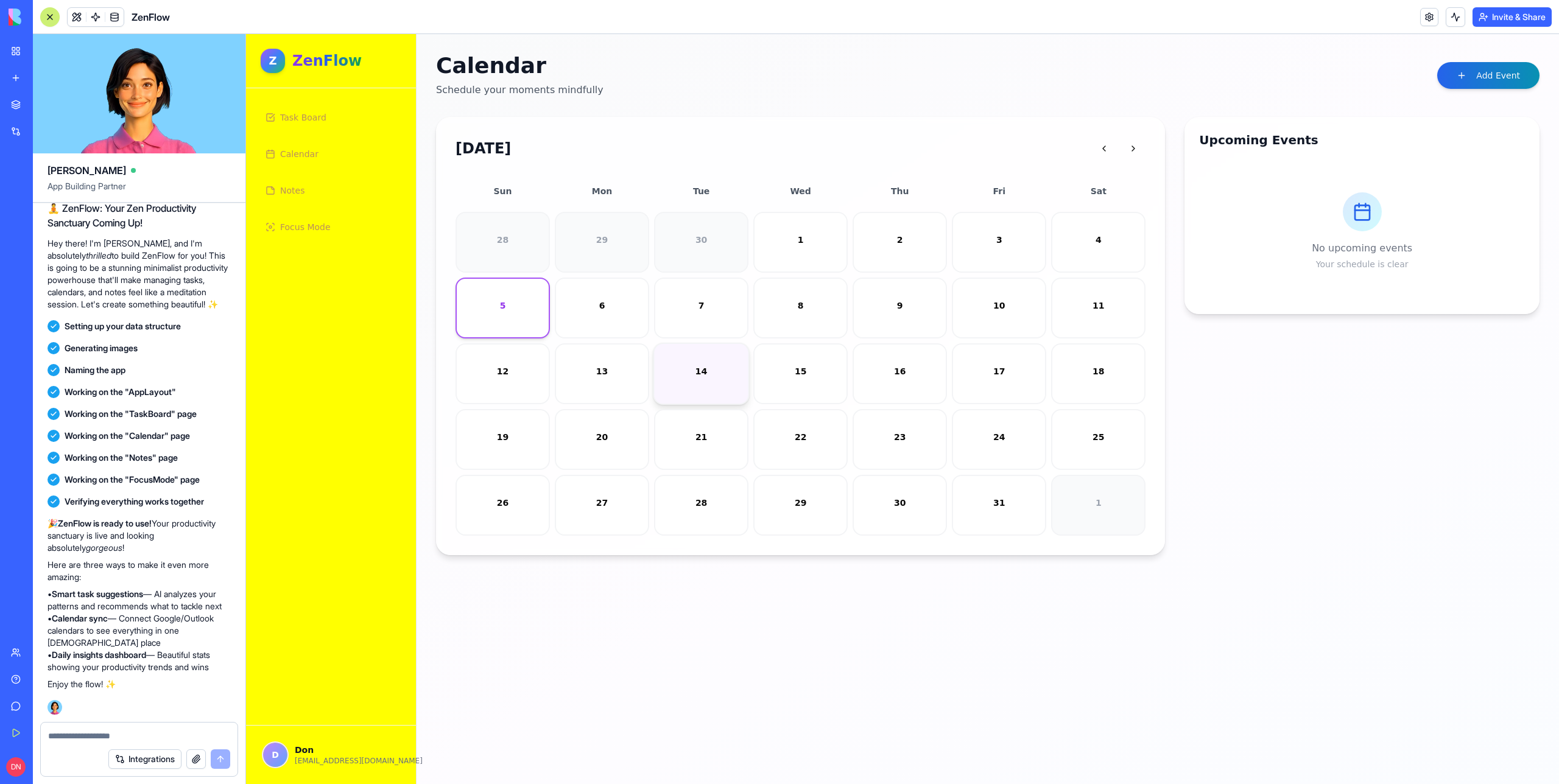
click at [718, 371] on div "14" at bounding box center [701, 371] width 79 height 12
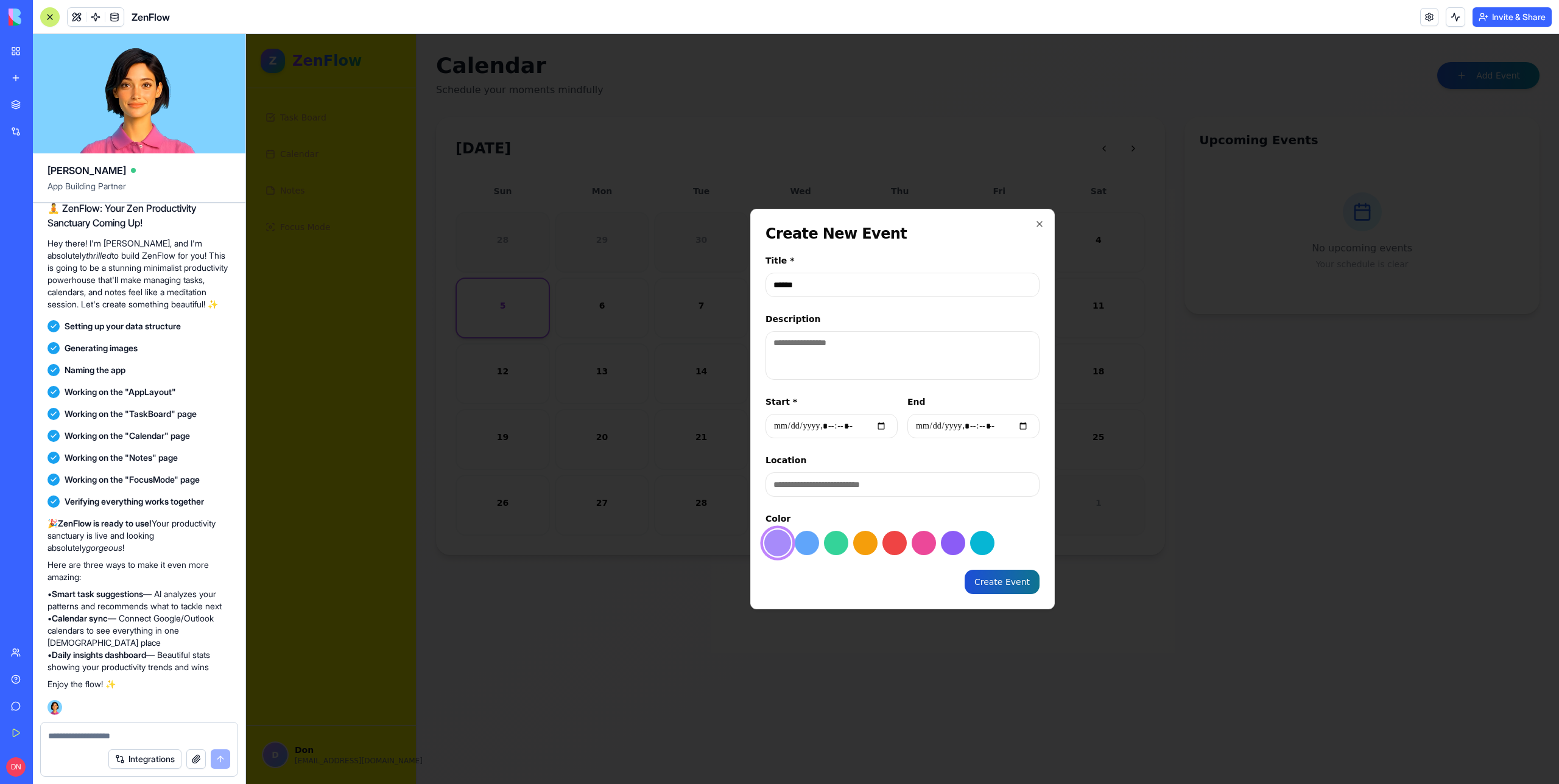
type input "******"
click at [1012, 589] on button "Create Event" at bounding box center [1002, 582] width 75 height 24
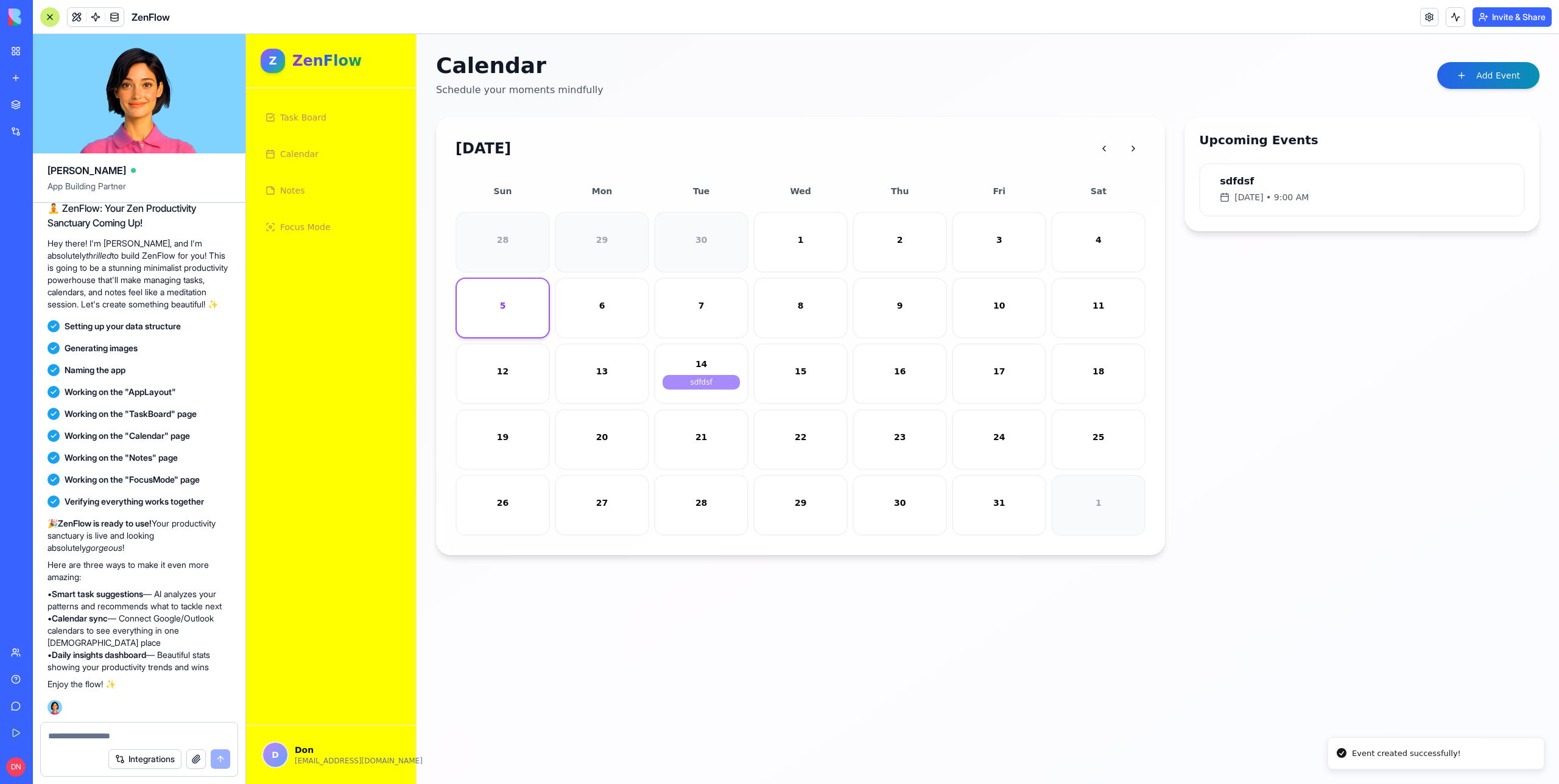
click at [342, 186] on link "Notes" at bounding box center [331, 190] width 141 height 29
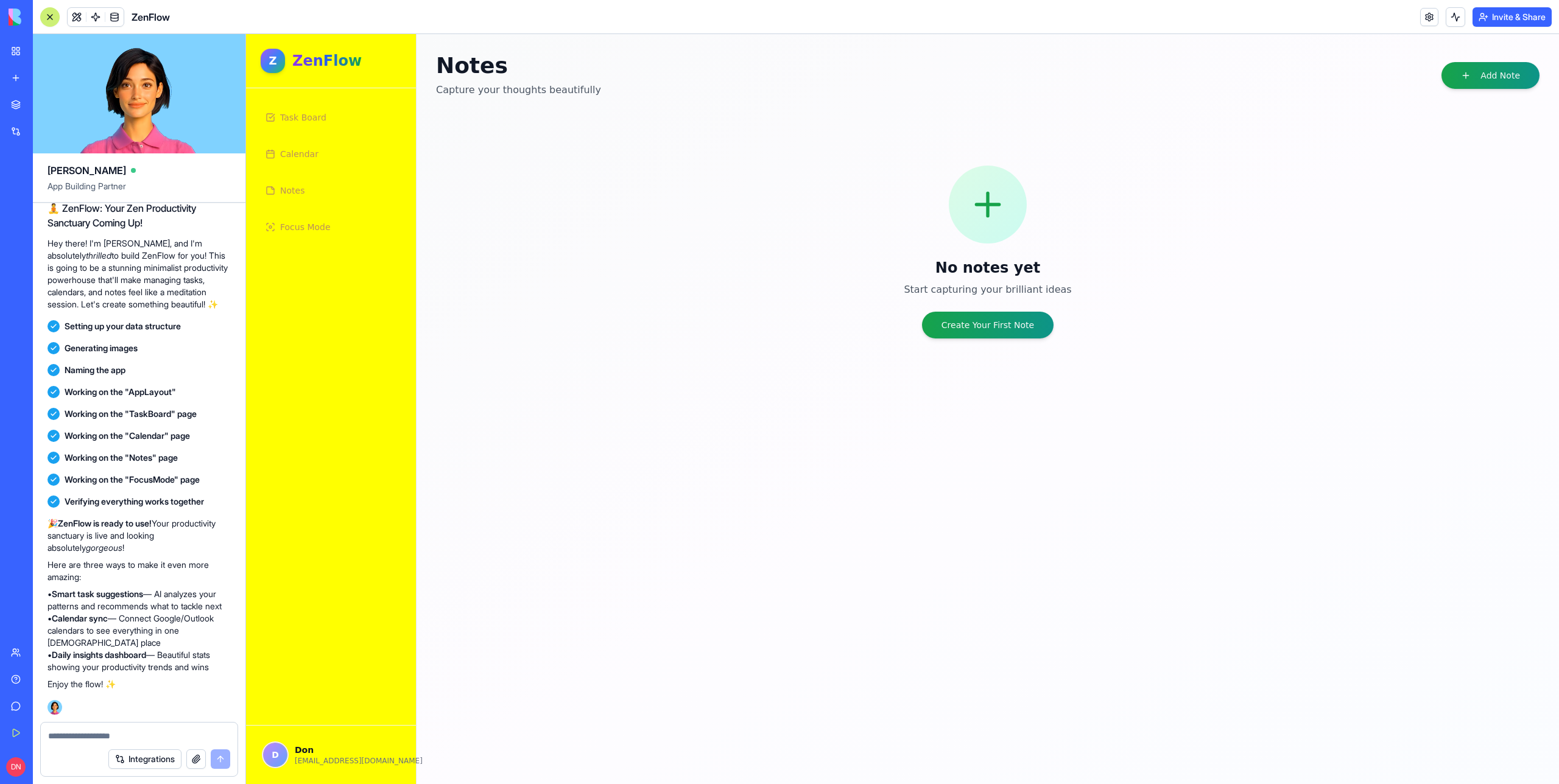
click at [956, 324] on button "Create Your First Note" at bounding box center [988, 325] width 131 height 27
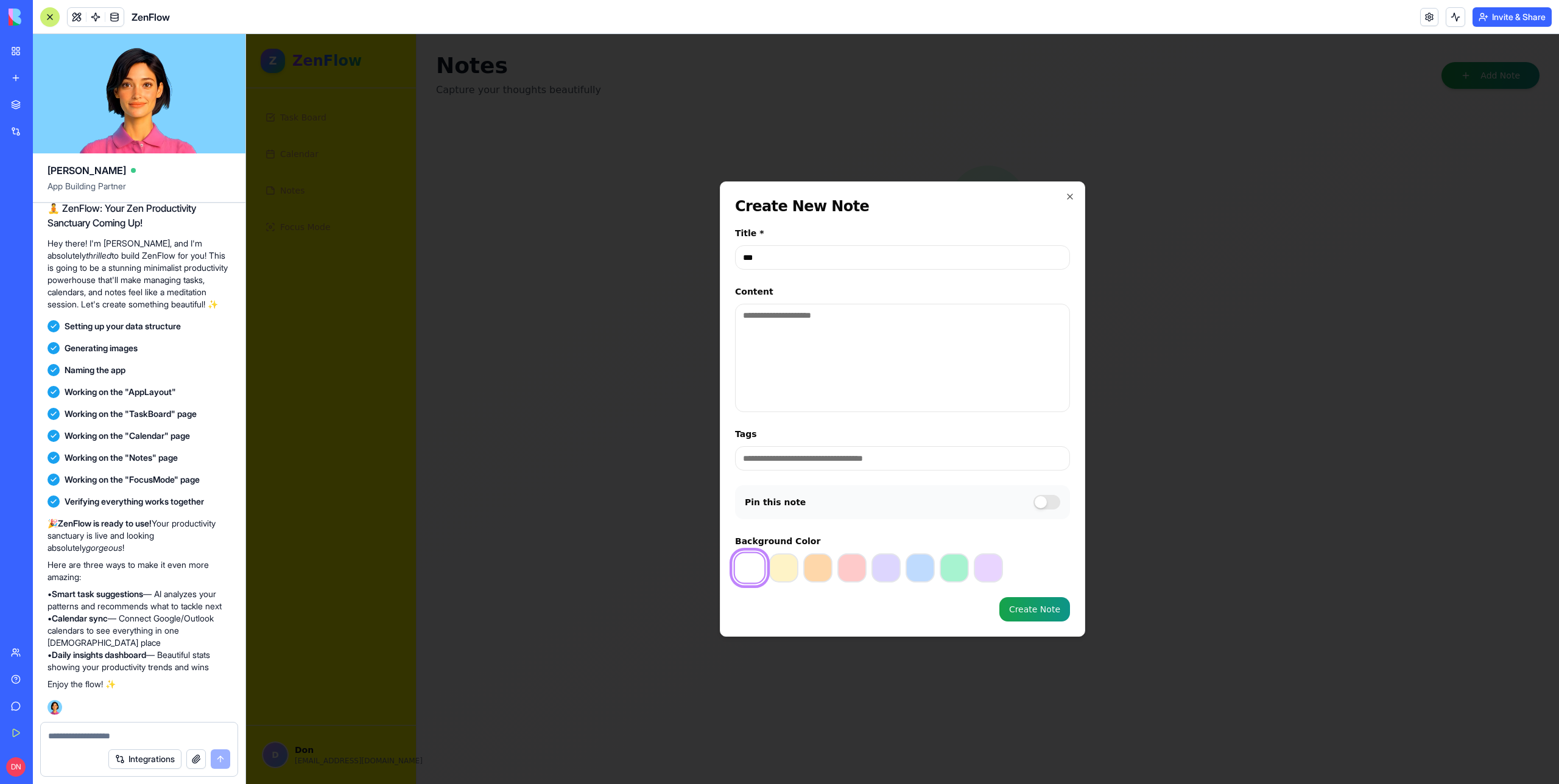
type input "***"
click at [913, 339] on textarea "Content" at bounding box center [902, 358] width 335 height 109
type textarea "******"
click at [1051, 591] on form "Title * *** Content ****** Tags Pin this note Background Color Create Note" at bounding box center [902, 423] width 335 height 396
click at [825, 447] on input "Tags" at bounding box center [902, 458] width 335 height 24
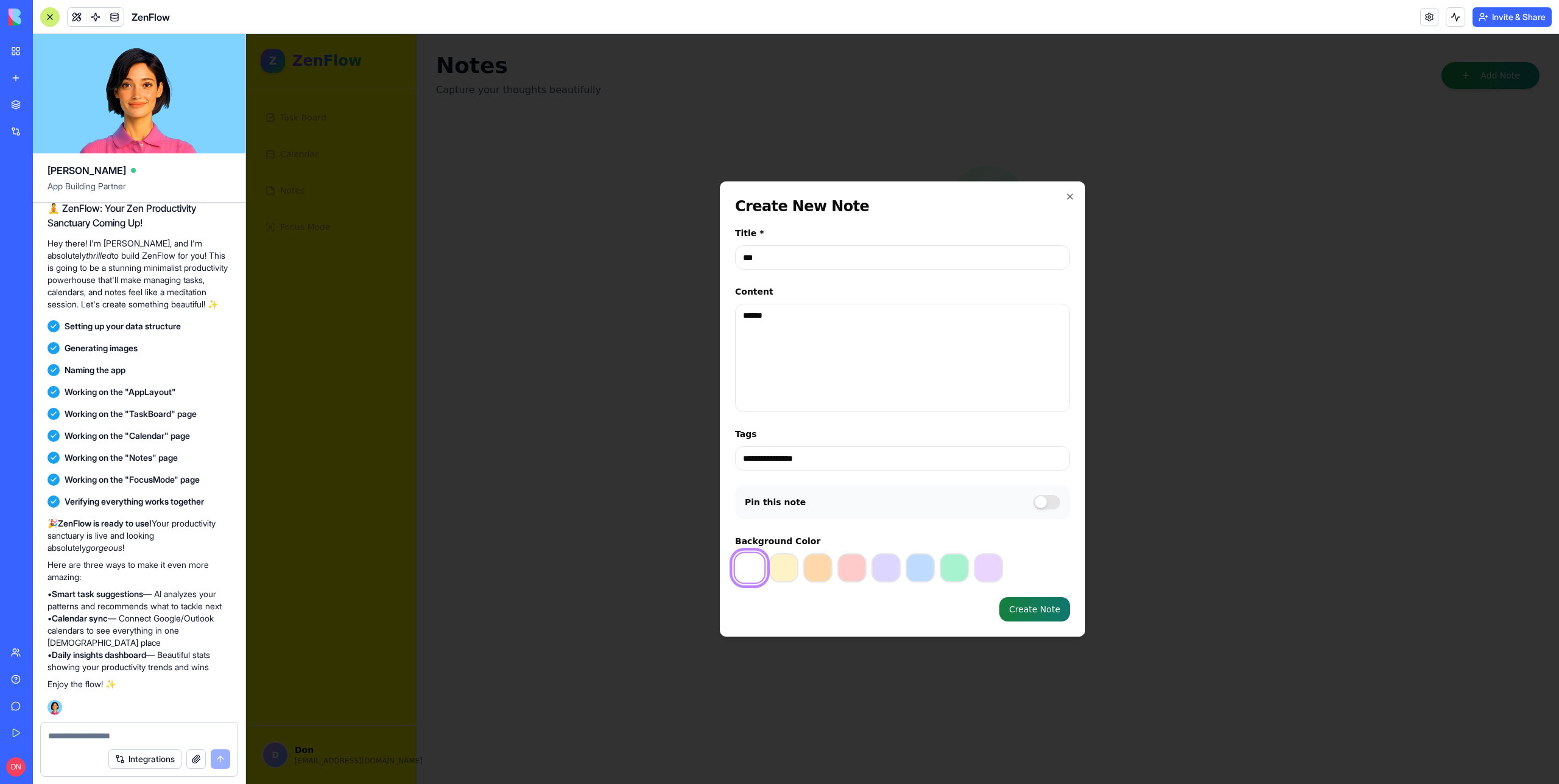
type input "**********"
click at [1008, 604] on button "Create Note" at bounding box center [1034, 609] width 70 height 24
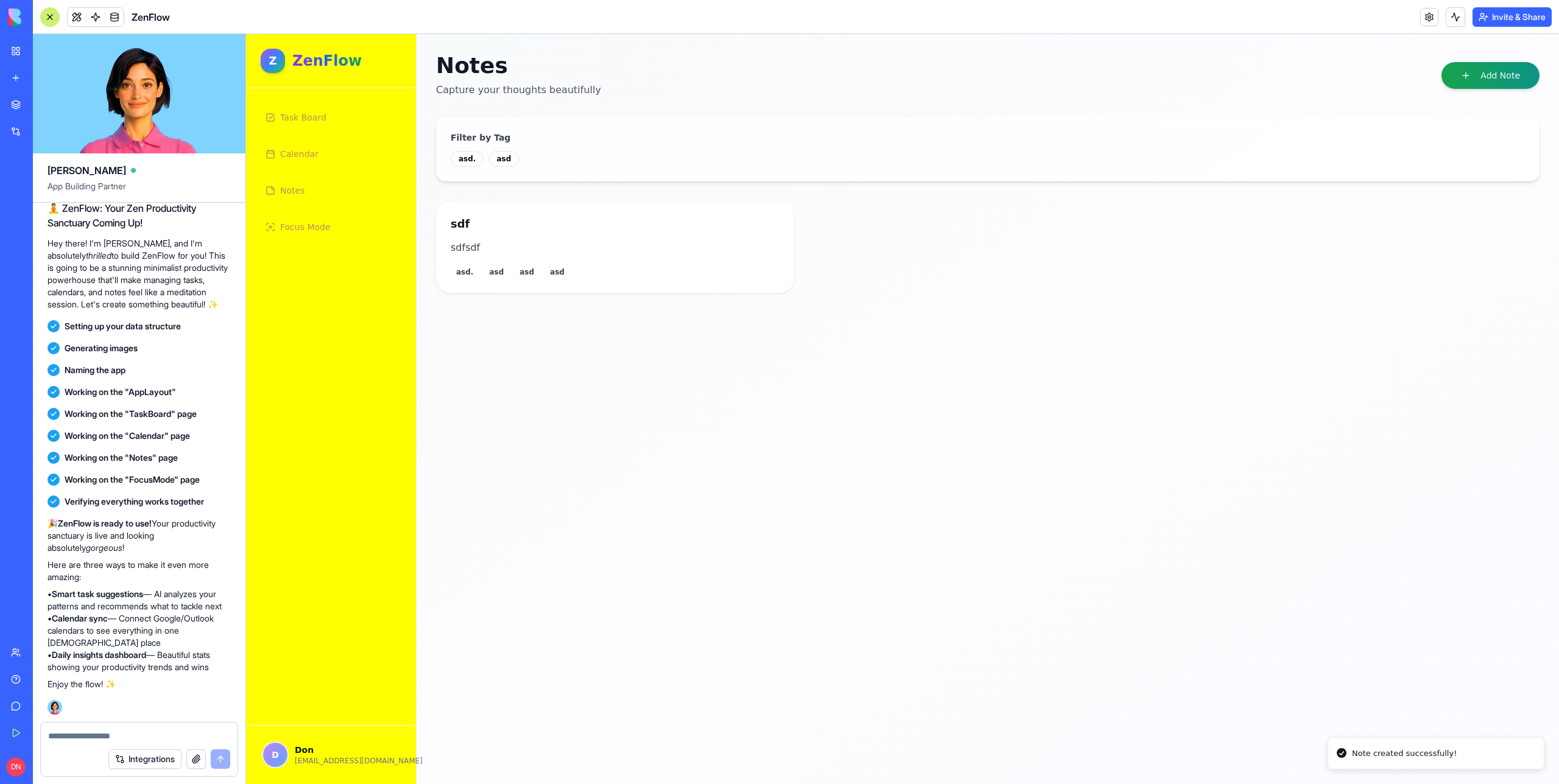
click at [346, 227] on link "Focus Mode" at bounding box center [331, 227] width 141 height 29
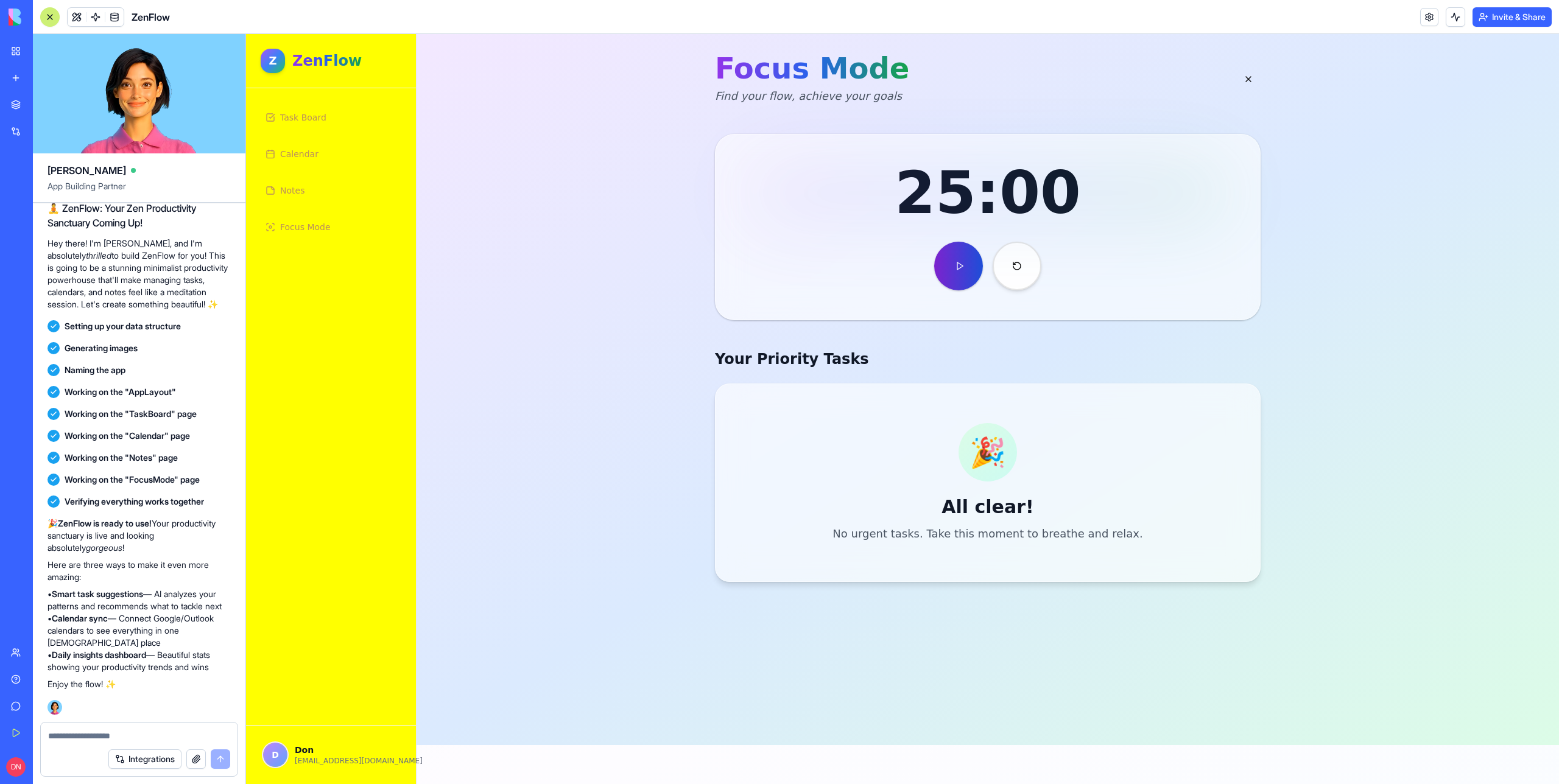
click at [952, 284] on button at bounding box center [959, 266] width 49 height 49
click at [953, 269] on button at bounding box center [959, 266] width 49 height 49
click at [1246, 78] on button at bounding box center [1248, 79] width 24 height 24
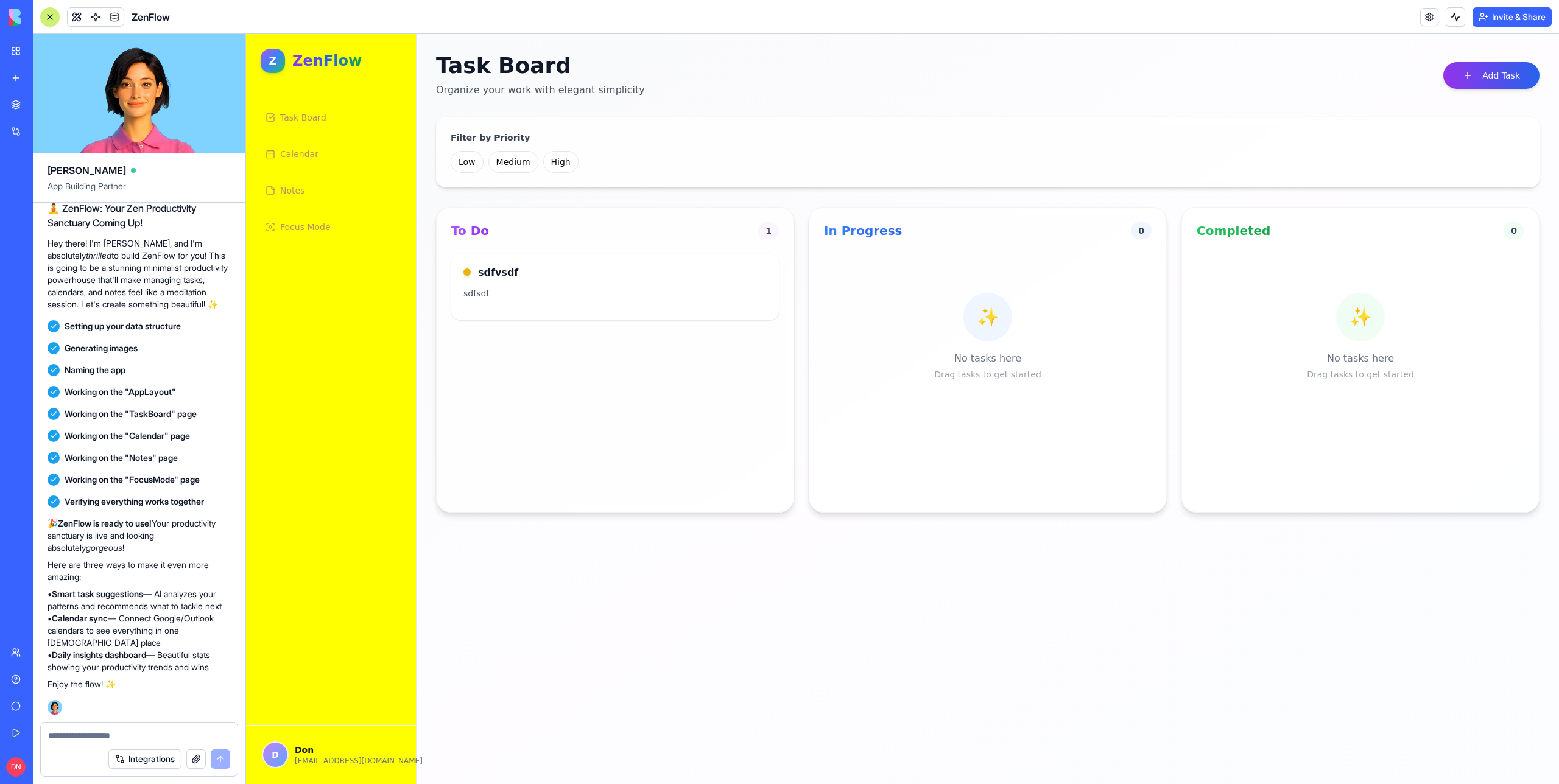
click at [322, 238] on link "Focus Mode" at bounding box center [331, 227] width 141 height 29
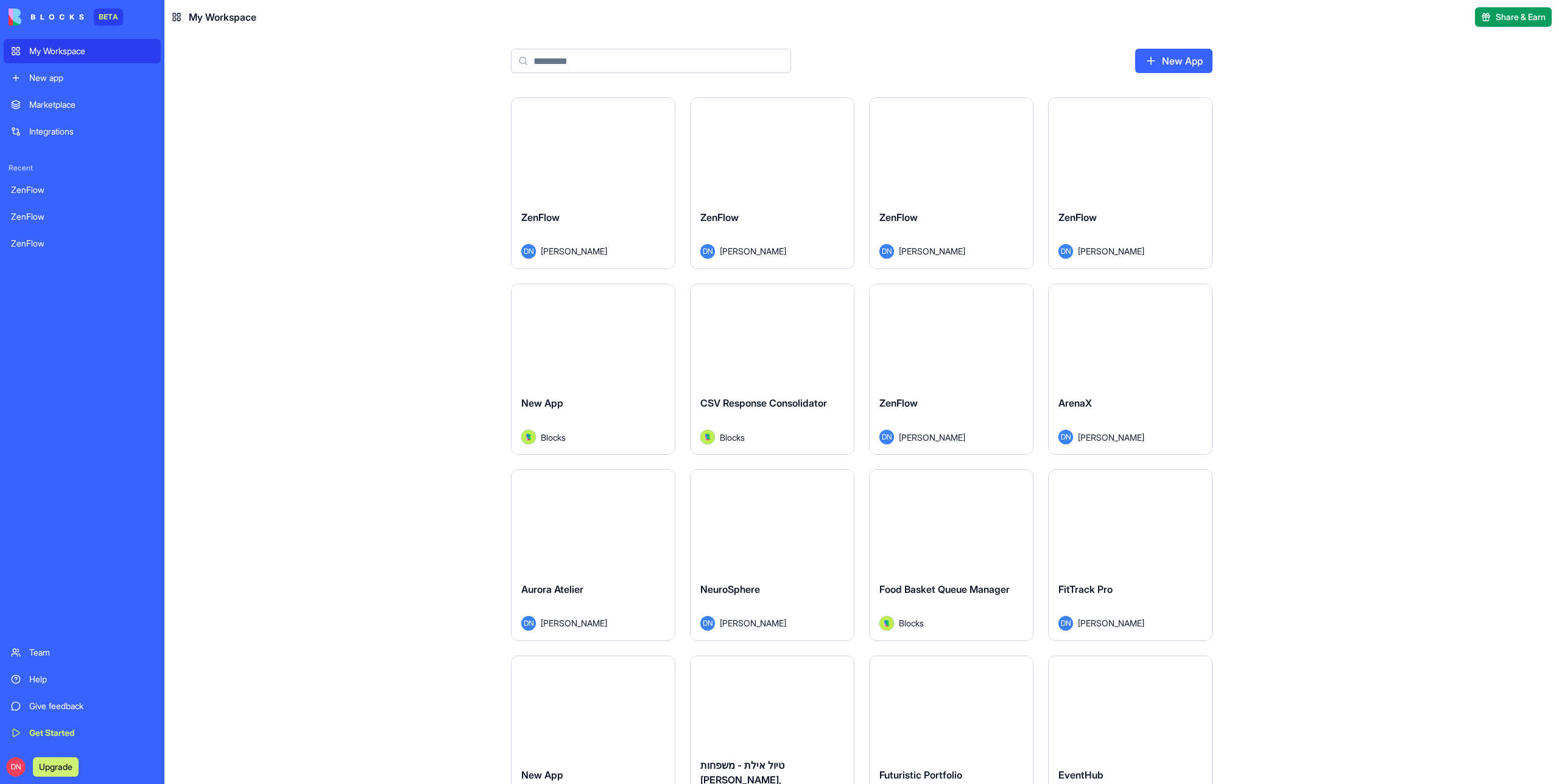
click at [109, 74] on div "New app" at bounding box center [91, 77] width 124 height 12
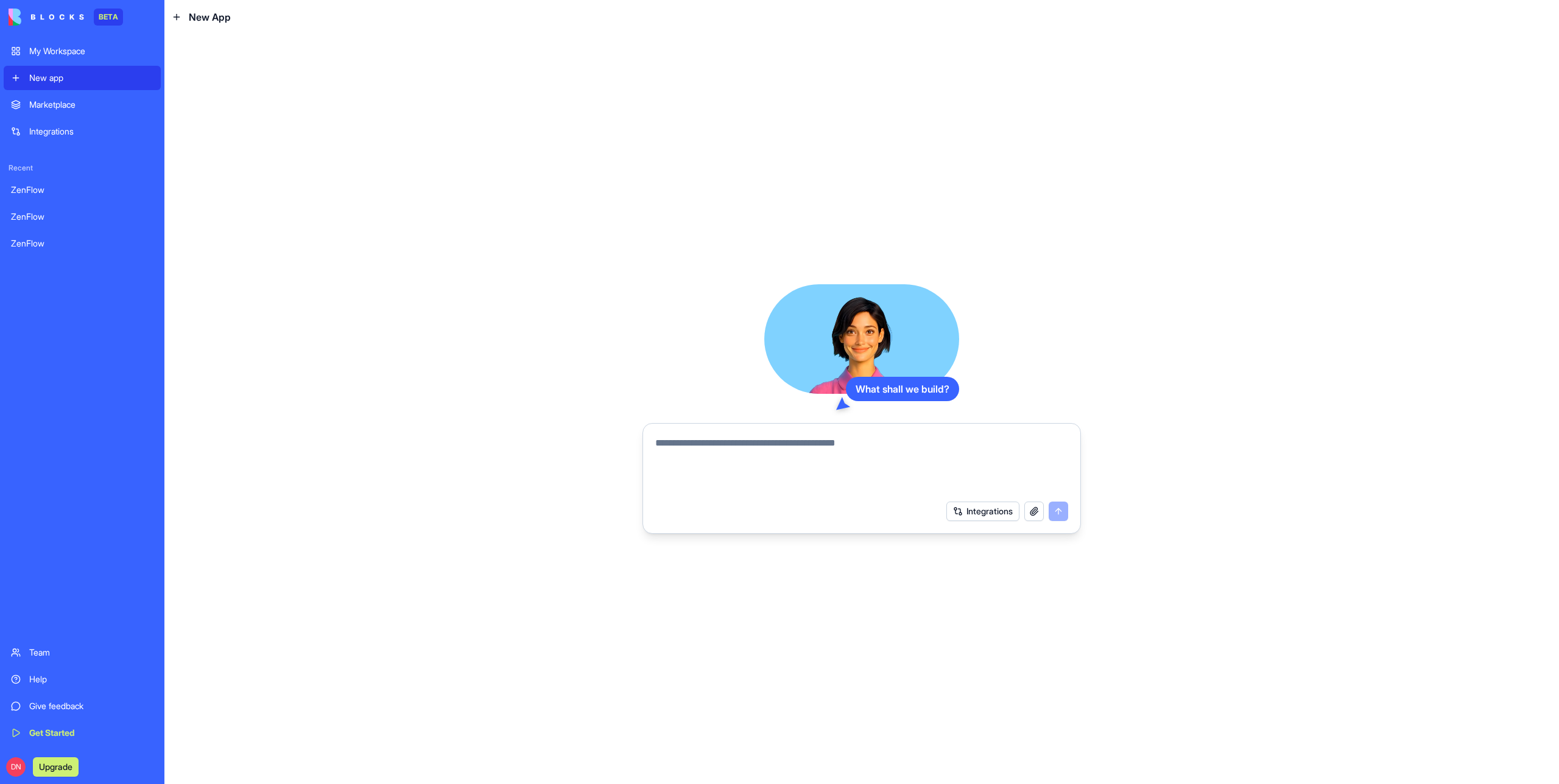
click at [782, 457] on textarea at bounding box center [861, 465] width 413 height 58
paste textarea "**********"
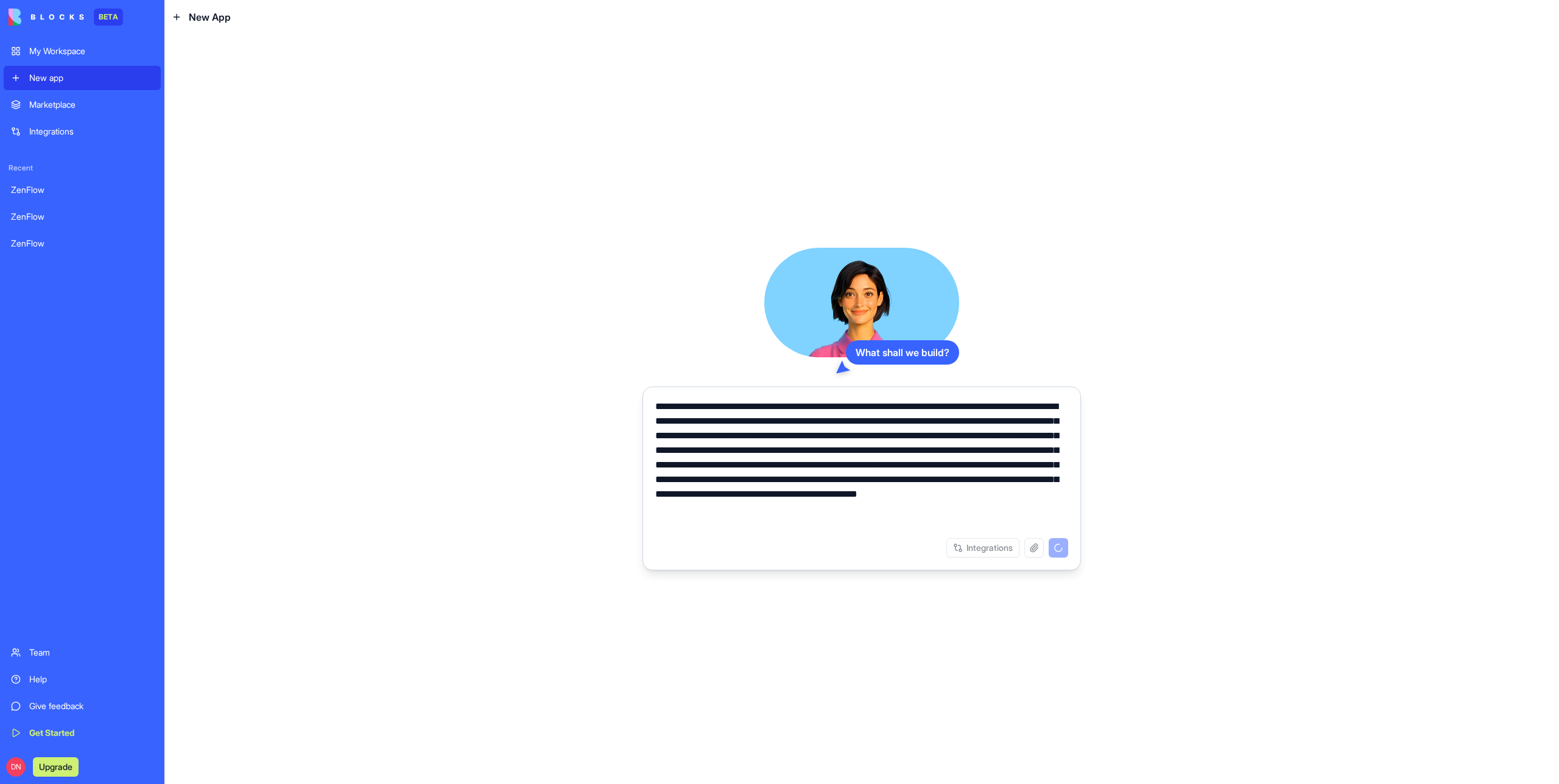
type textarea "**********"
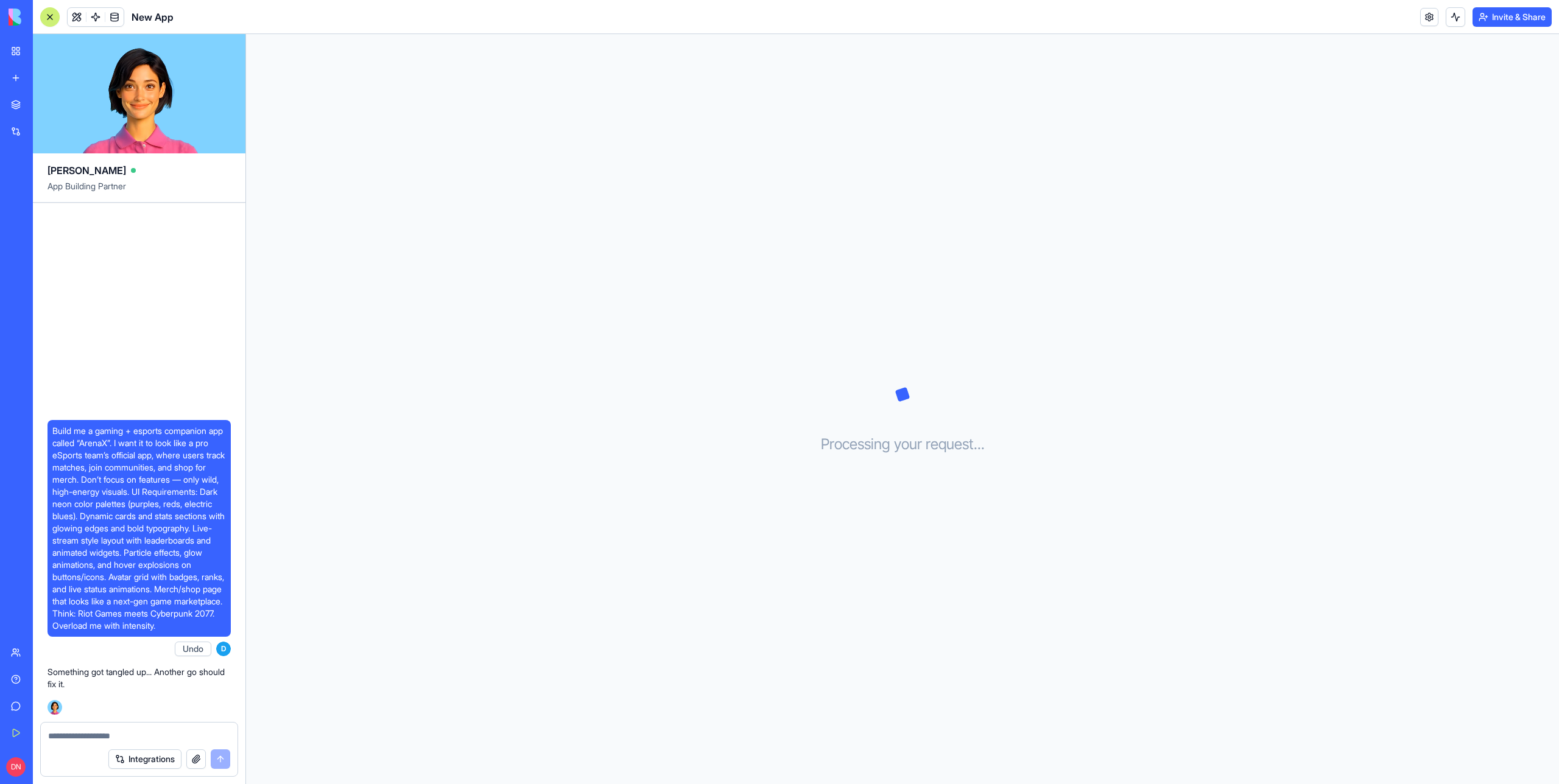
drag, startPoint x: 109, startPoint y: 621, endPoint x: 63, endPoint y: 400, distance: 225.7
click at [63, 425] on span "Build me a gaming + esports companion app called “ArenaX”. I want it to look li…" at bounding box center [139, 528] width 173 height 207
copy span "Build me a gaming + esports companion app called “ArenaX”. I want it to look li…"
click at [26, 69] on link "New app" at bounding box center [28, 78] width 49 height 24
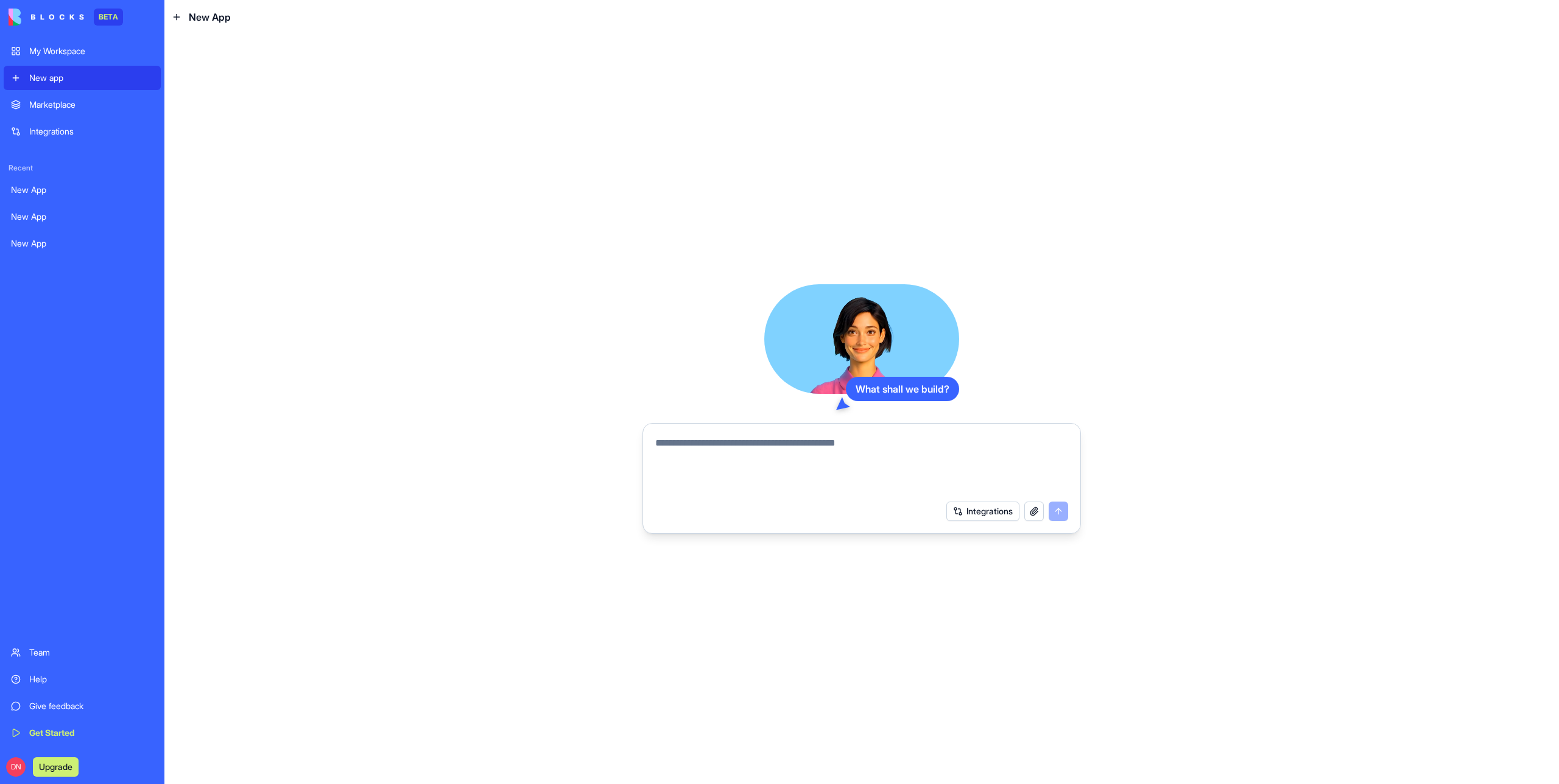
click at [819, 449] on textarea at bounding box center [861, 465] width 413 height 58
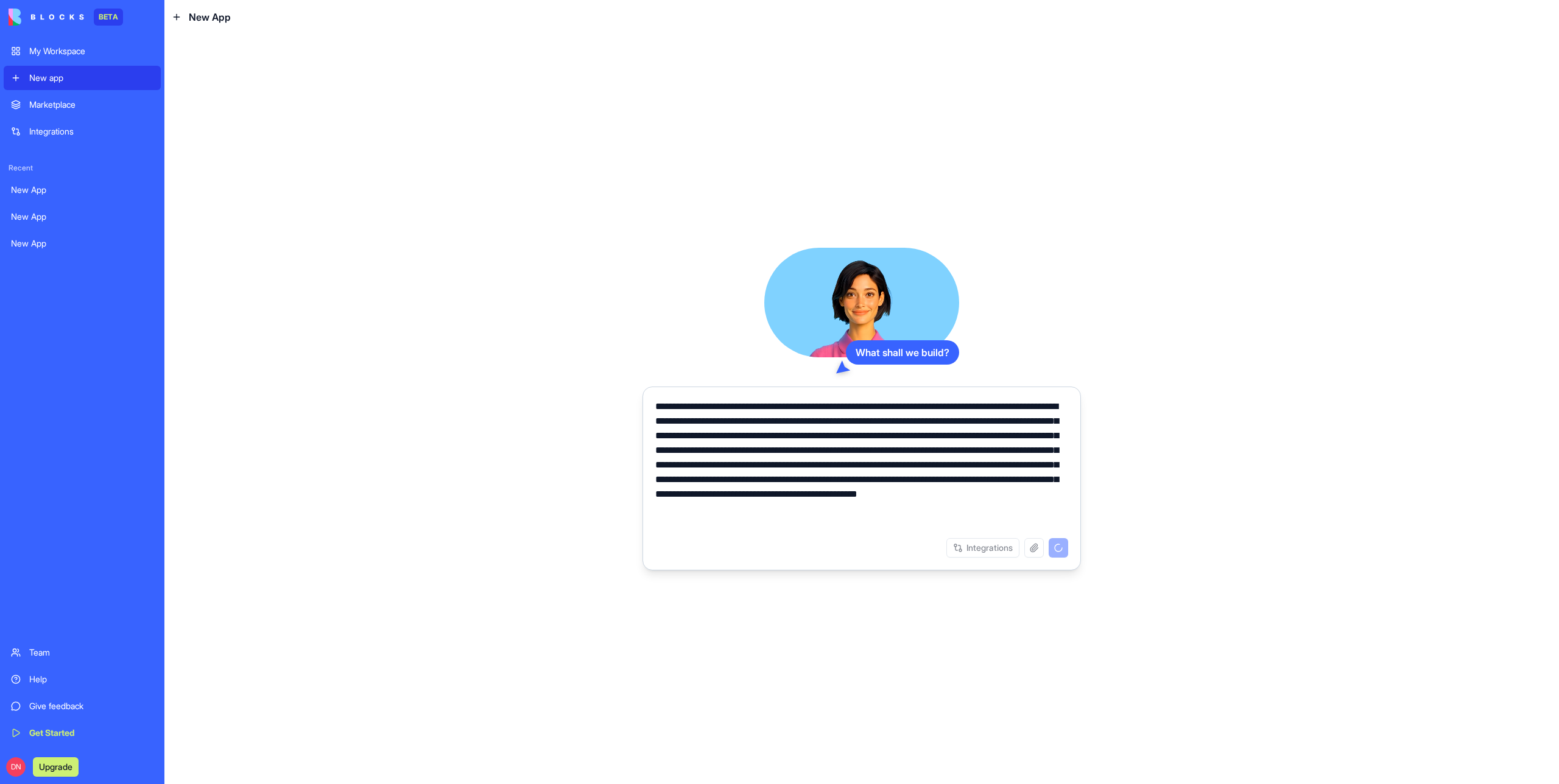
type textarea "**********"
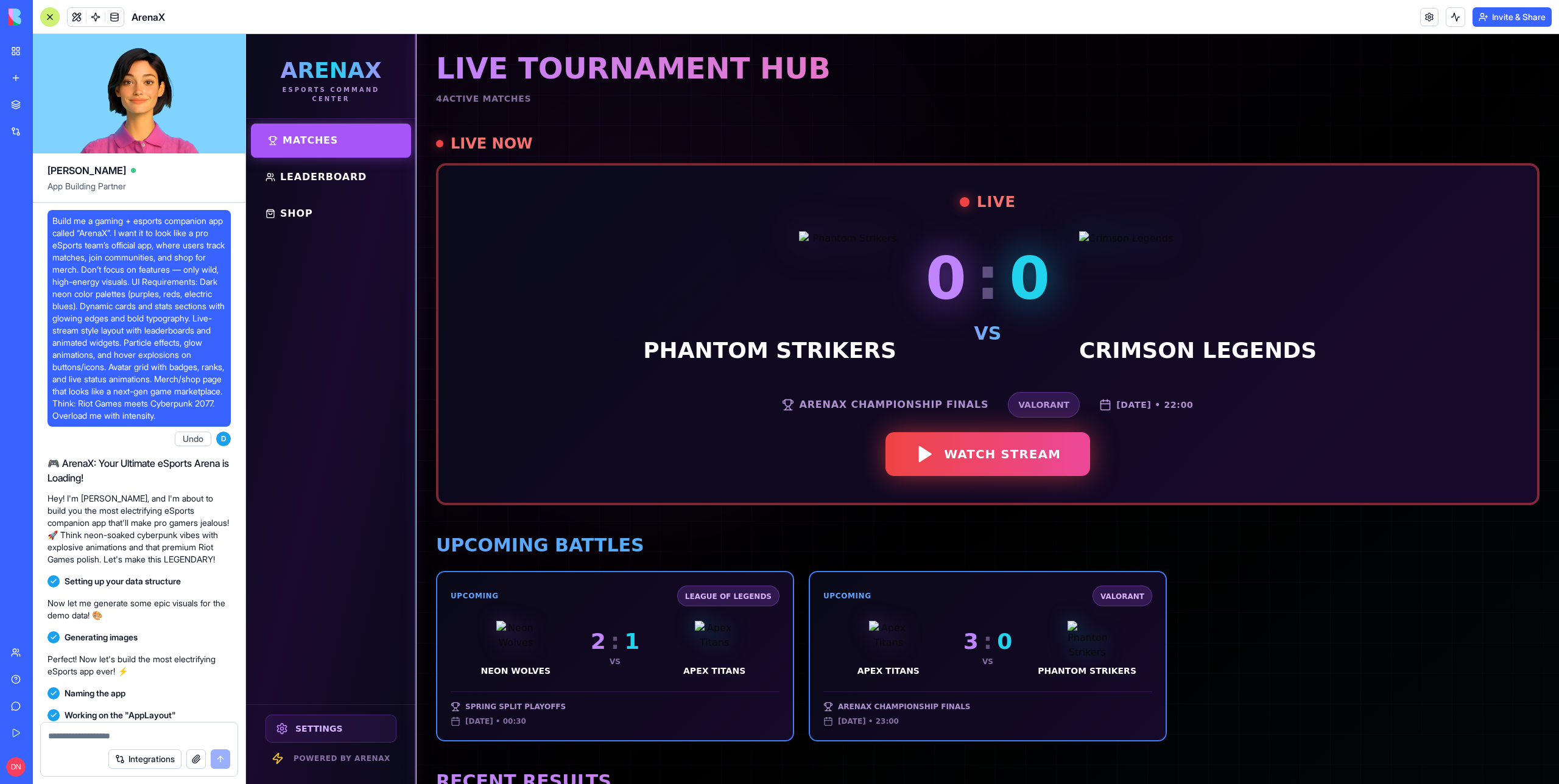
drag, startPoint x: 131, startPoint y: 224, endPoint x: 189, endPoint y: 226, distance: 58.0
click at [189, 226] on span "Build me a gaming + esports companion app called “ArenaX”. I want it to look li…" at bounding box center [139, 318] width 173 height 207
click at [188, 225] on span "Build me a gaming + esports companion app called “ArenaX”. I want it to look li…" at bounding box center [139, 318] width 173 height 207
drag, startPoint x: 135, startPoint y: 225, endPoint x: 188, endPoint y: 234, distance: 53.8
click at [190, 234] on span "Build me a gaming + esports companion app called “ArenaX”. I want it to look li…" at bounding box center [139, 318] width 173 height 207
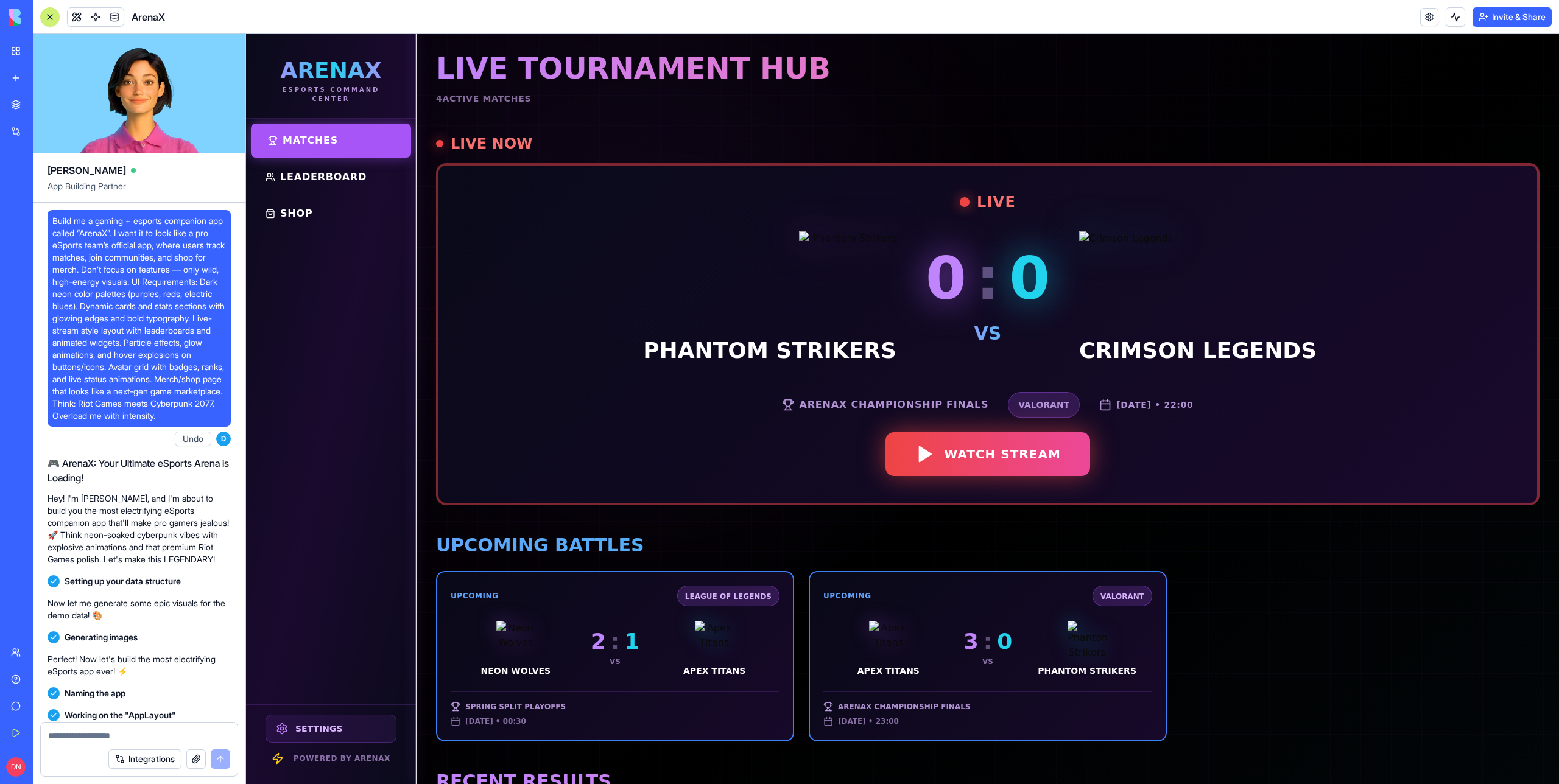
click at [188, 234] on span "Build me a gaming + esports companion app called “ArenaX”. I want it to look li…" at bounding box center [139, 318] width 173 height 207
drag, startPoint x: 118, startPoint y: 430, endPoint x: 197, endPoint y: 430, distance: 79.0
click at [198, 422] on span "Build me a gaming + esports companion app called “ArenaX”. I want it to look li…" at bounding box center [139, 318] width 173 height 207
click at [197, 422] on span "Build me a gaming + esports companion app called “ArenaX”. I want it to look li…" at bounding box center [139, 318] width 173 height 207
click at [53, 23] on button at bounding box center [50, 16] width 19 height 19
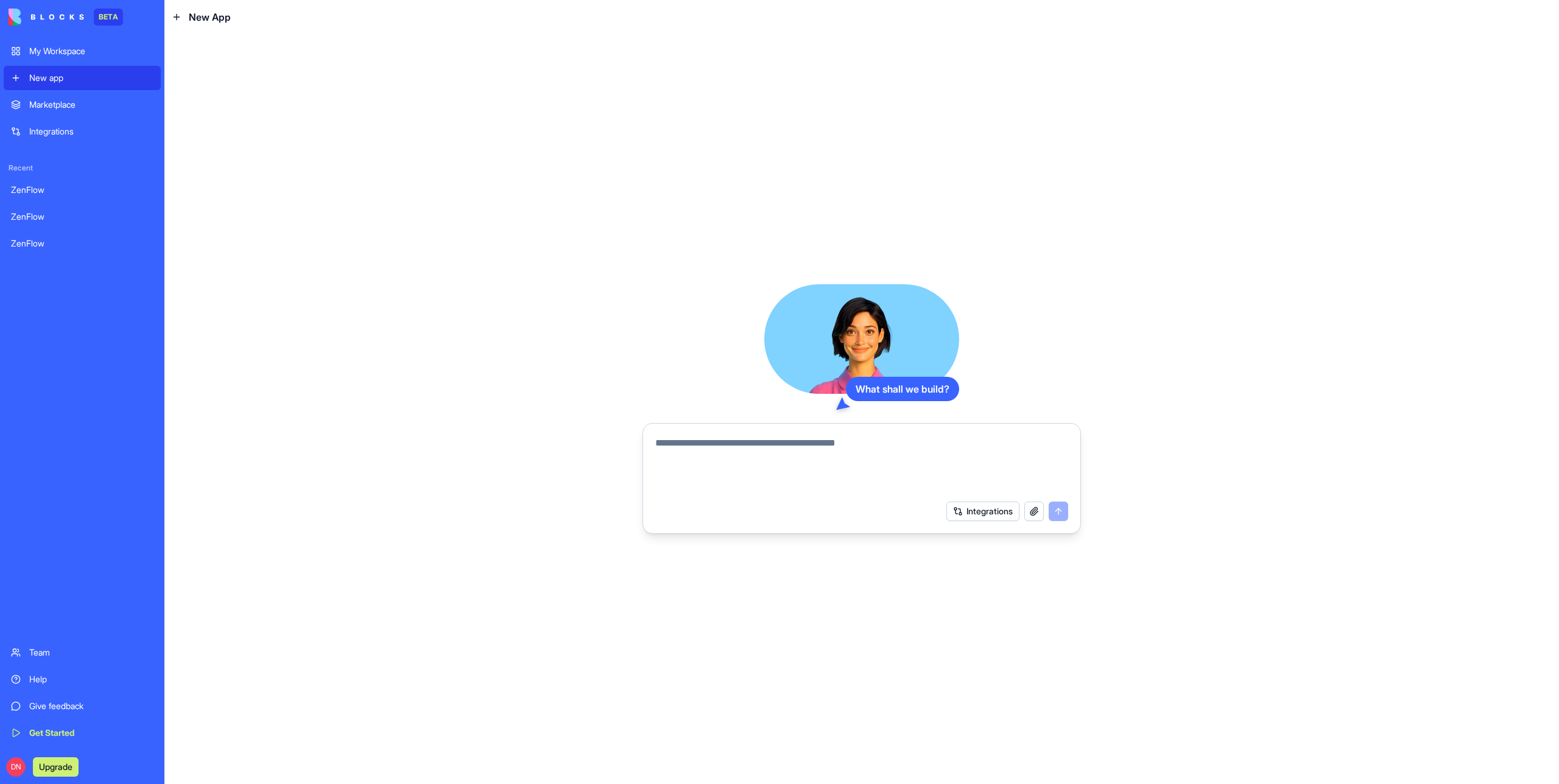
paste textarea "**********"
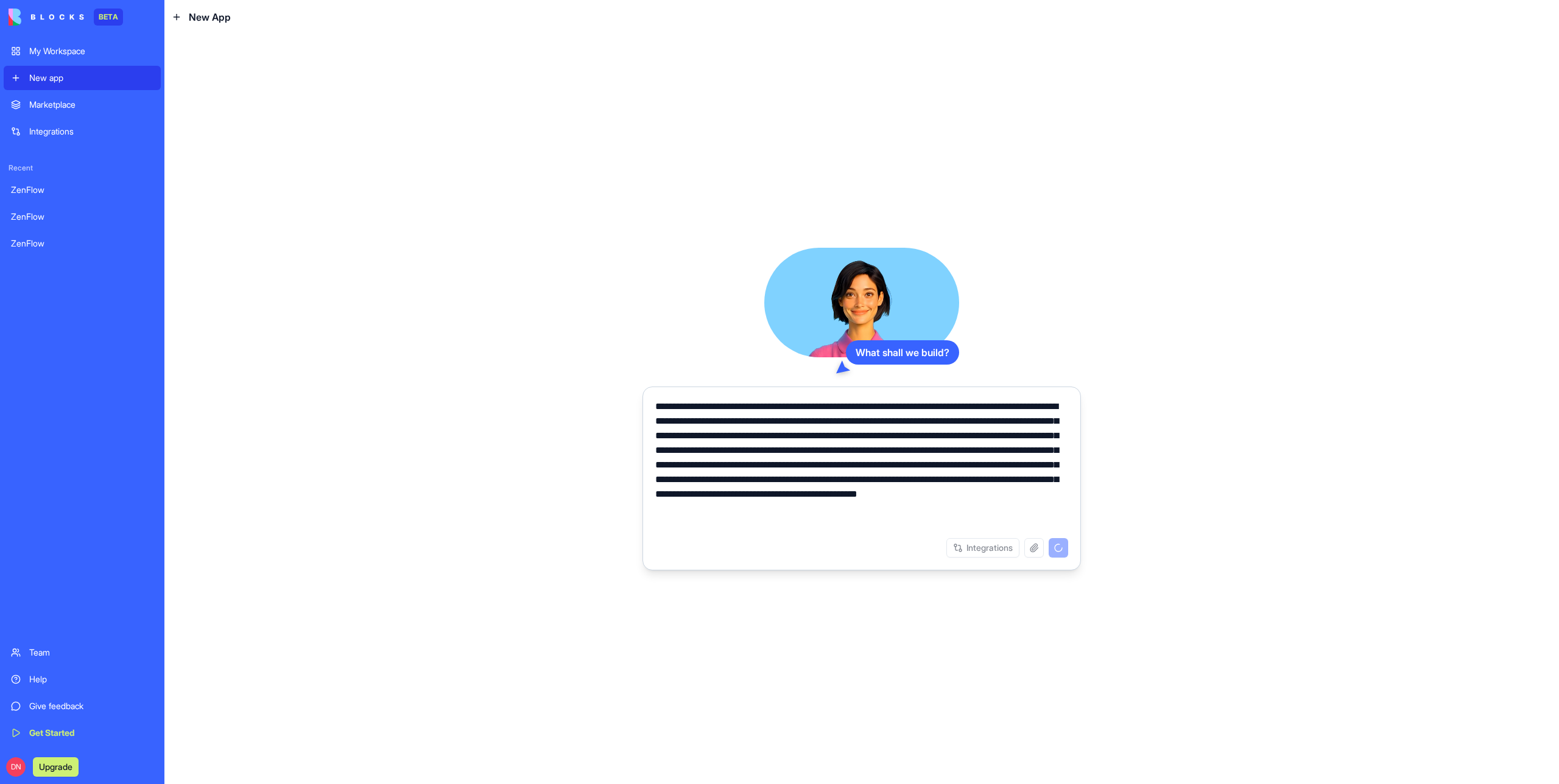
type textarea "**********"
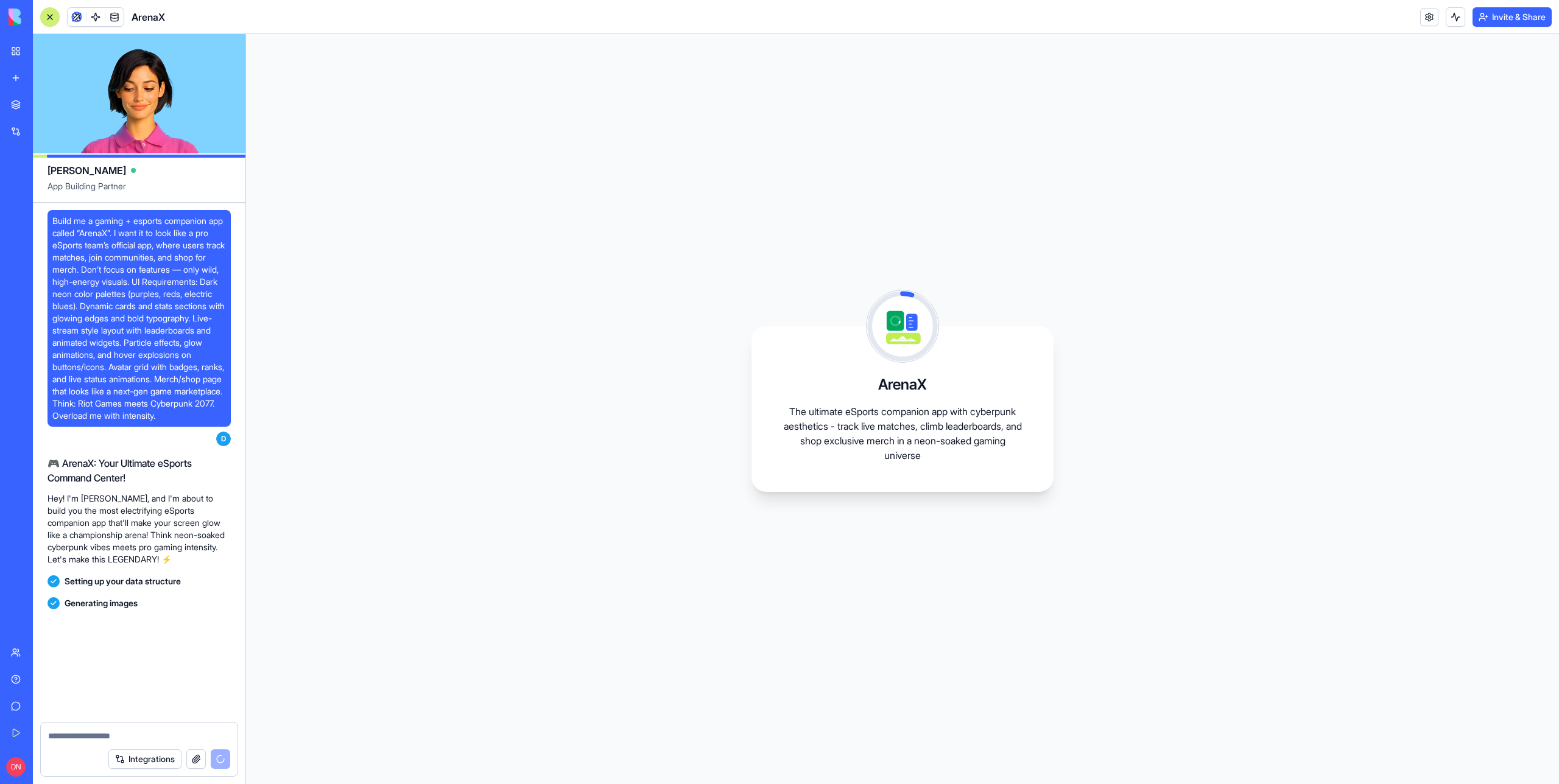
scroll to position [53, 0]
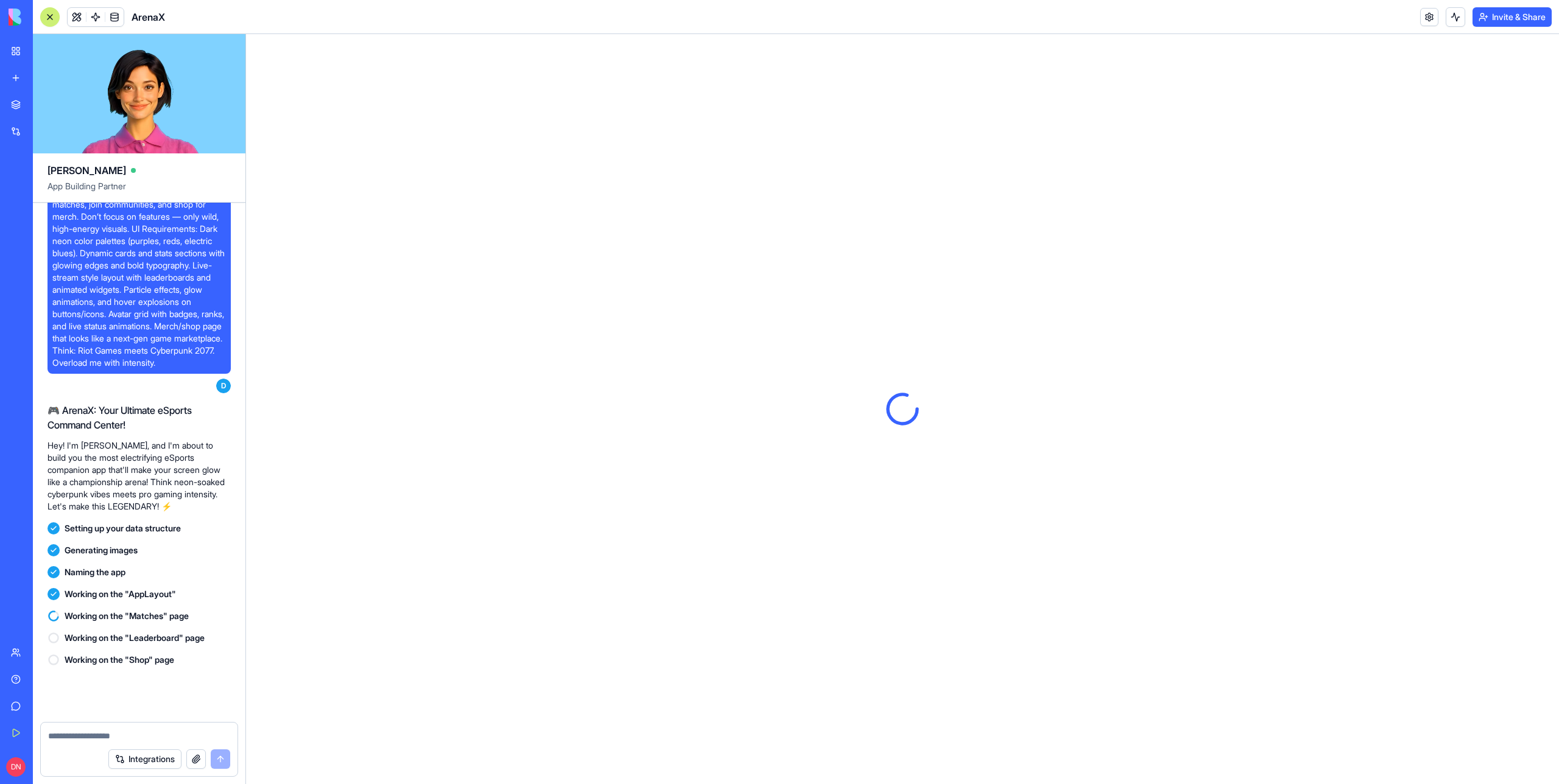
scroll to position [265, 0]
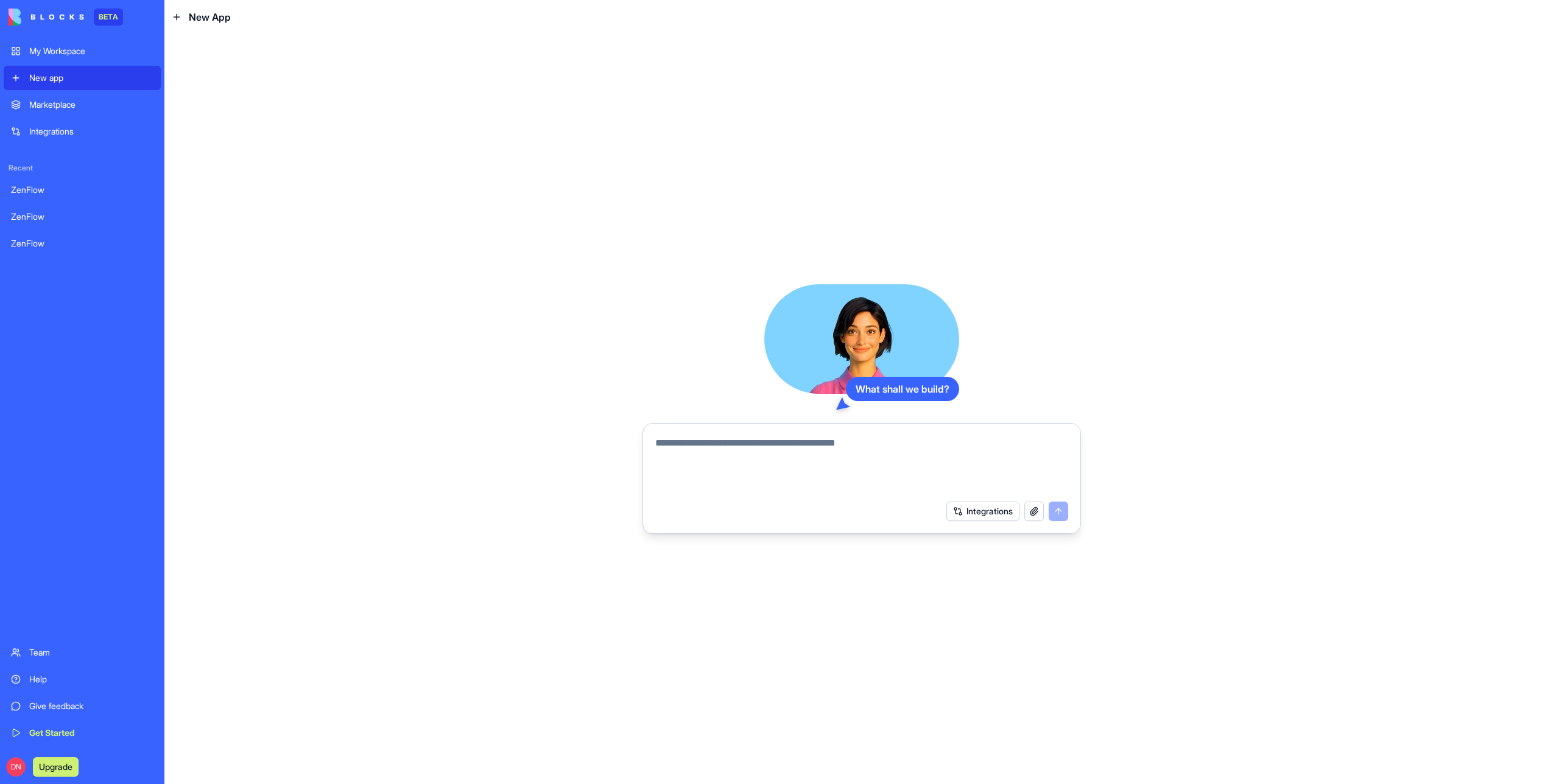
paste textarea "**********"
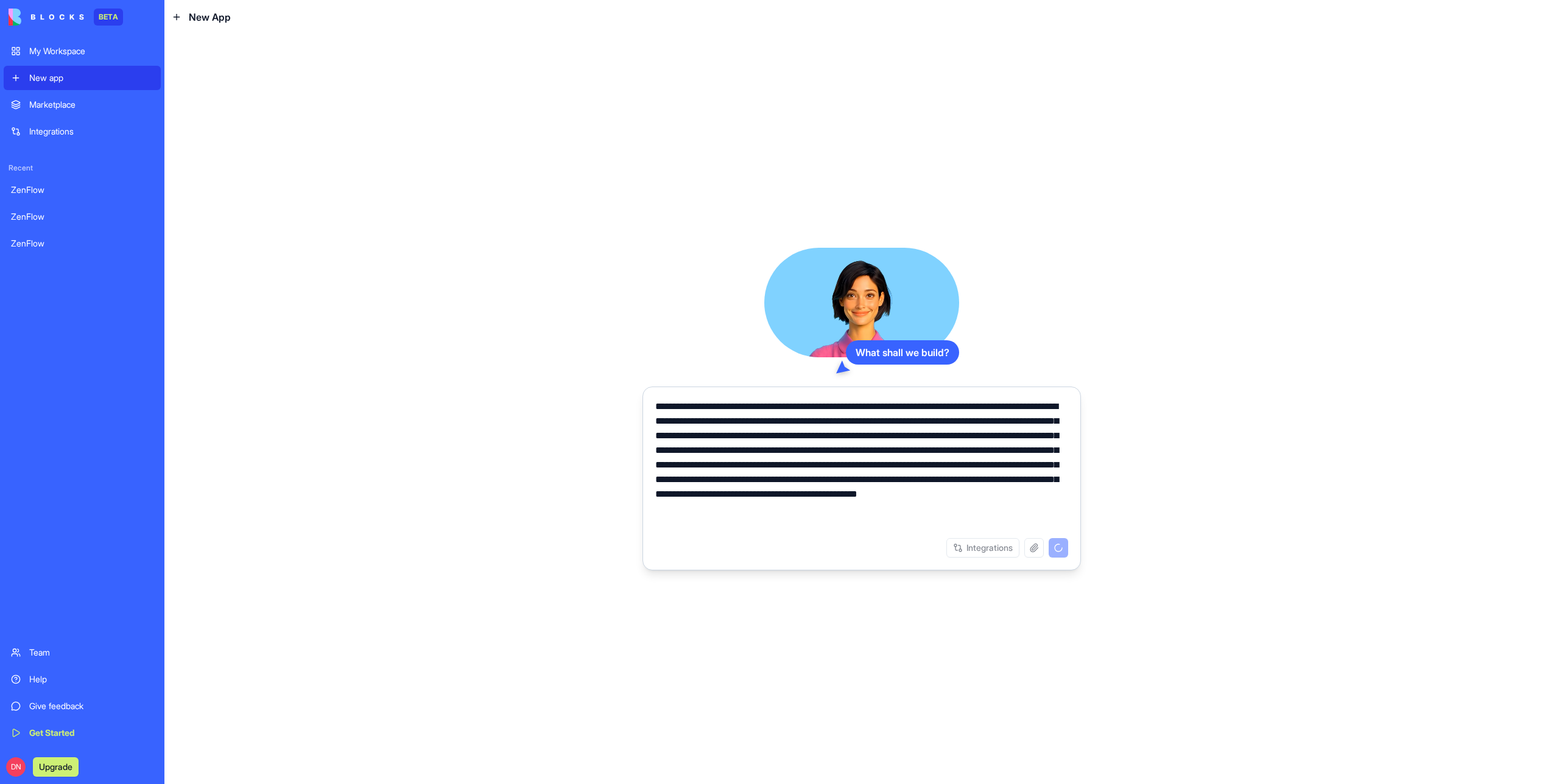
type textarea "**********"
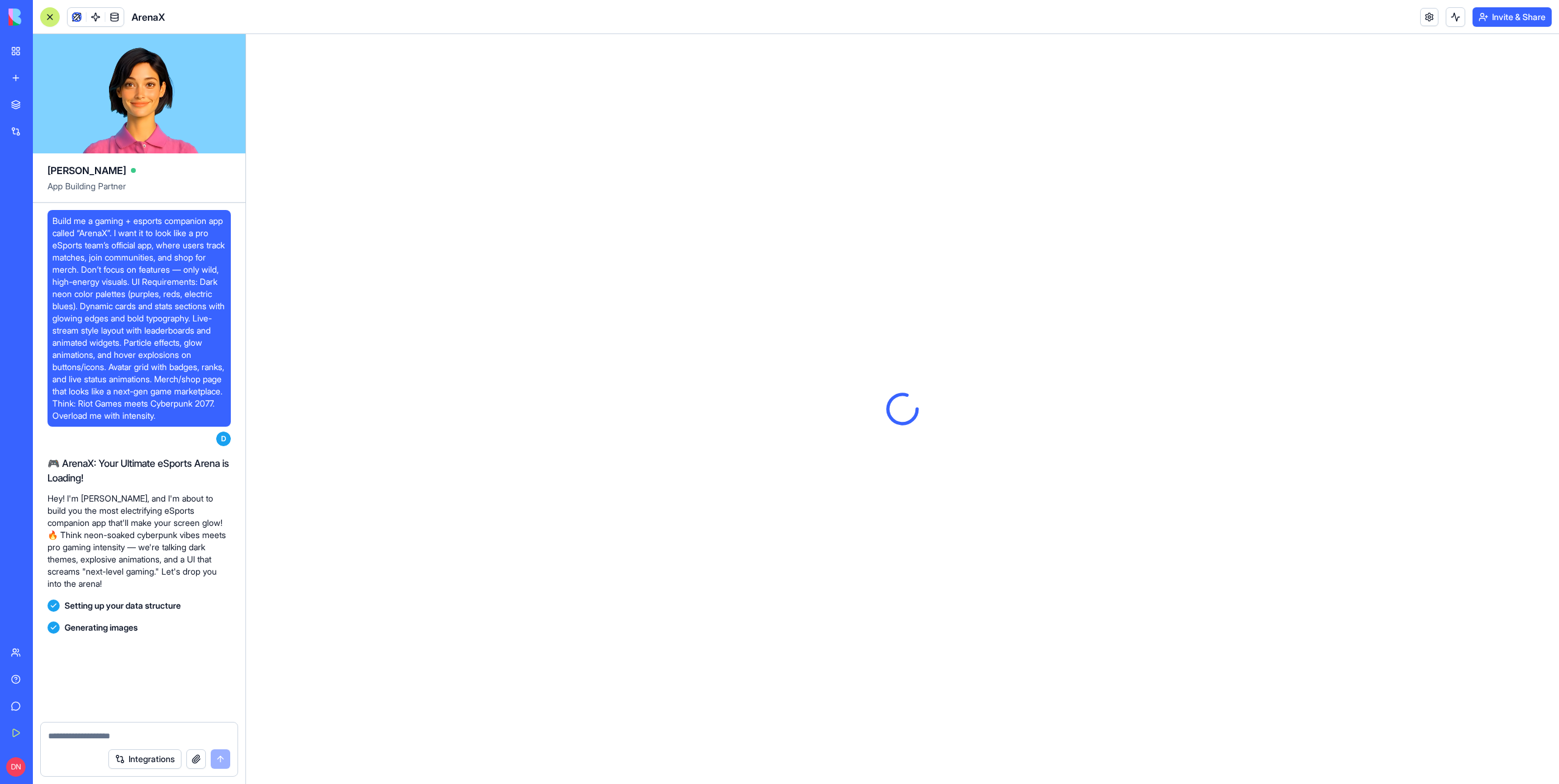
scroll to position [357, 0]
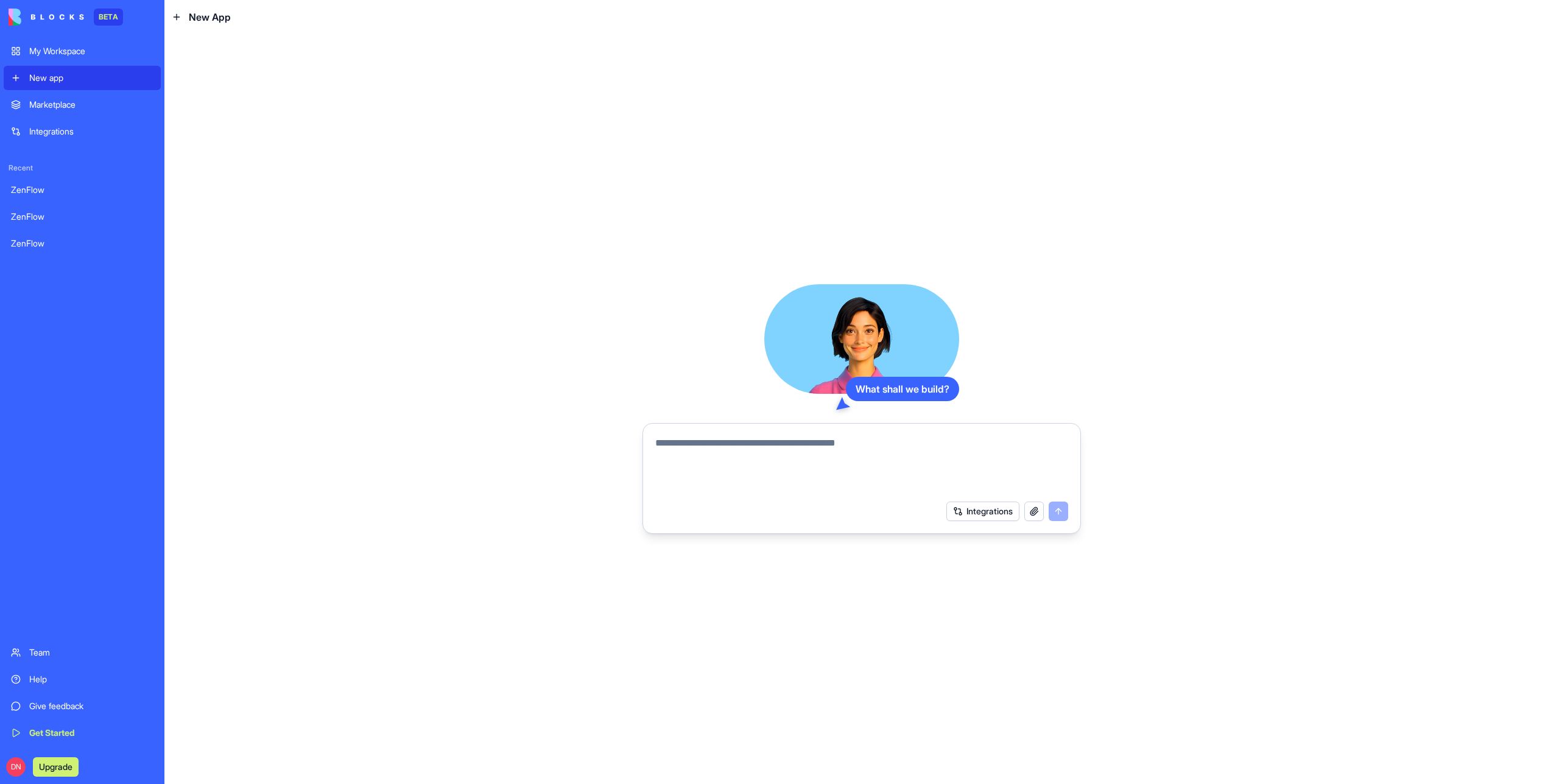
paste textarea "**********"
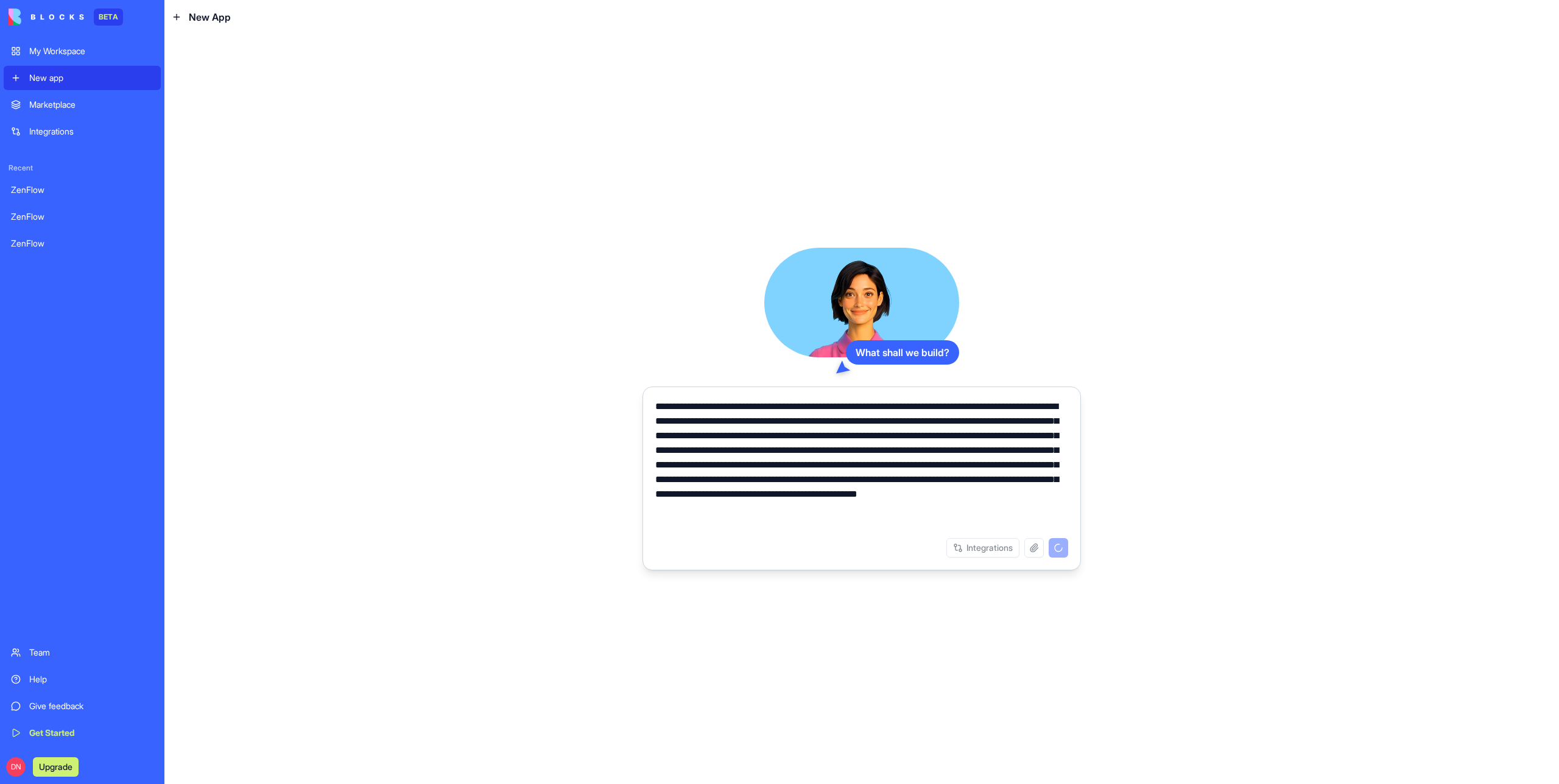
type textarea "**********"
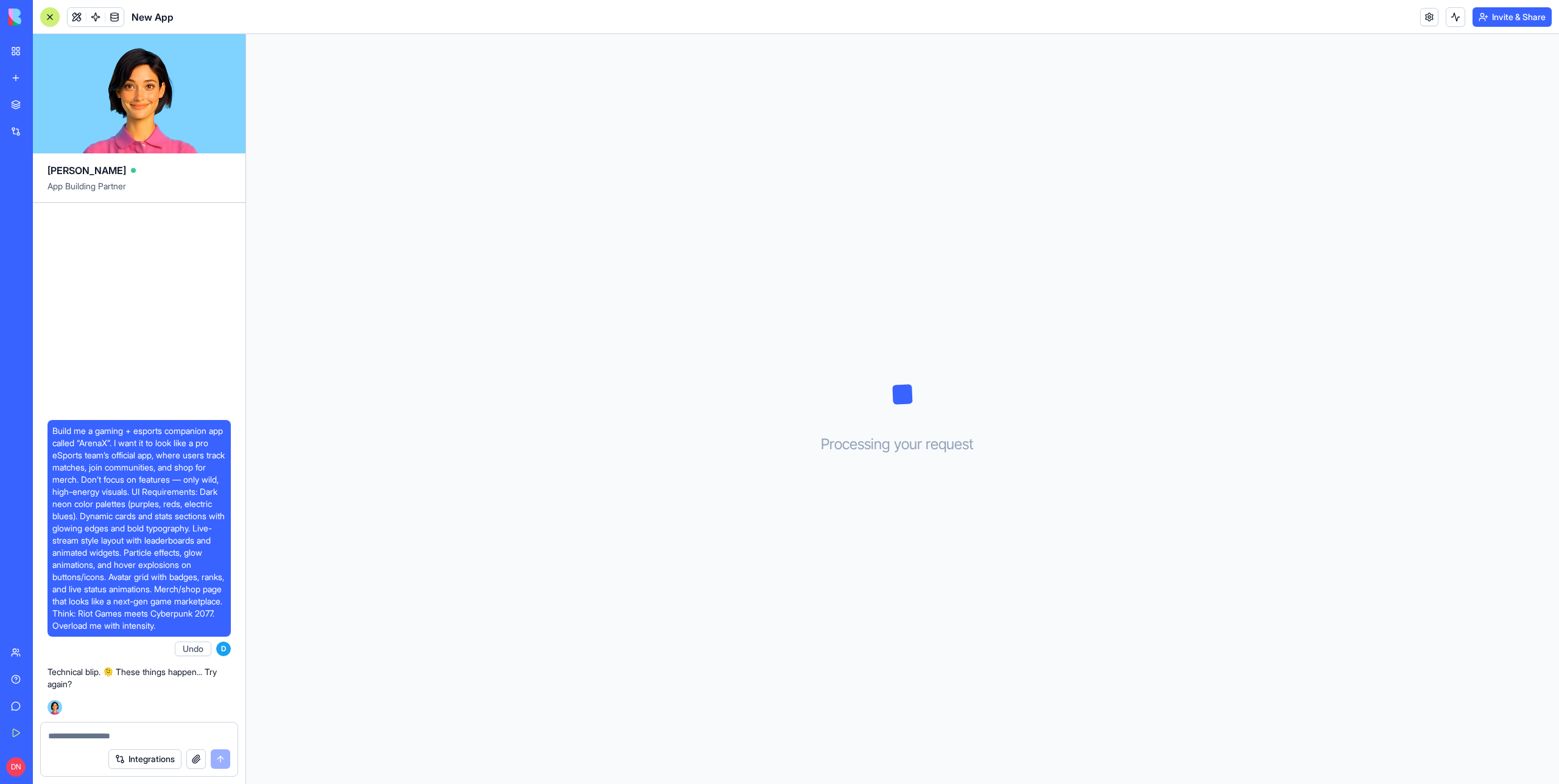
drag, startPoint x: 109, startPoint y: 620, endPoint x: 54, endPoint y: 403, distance: 223.9
click at [54, 420] on div "Build me a gaming + esports companion app called “ArenaX”. I want it to look li…" at bounding box center [139, 528] width 183 height 217
copy span "Build me a gaming + esports companion app called “ArenaX”. I want it to look li…"
click at [11, 72] on link "New app" at bounding box center [28, 78] width 49 height 24
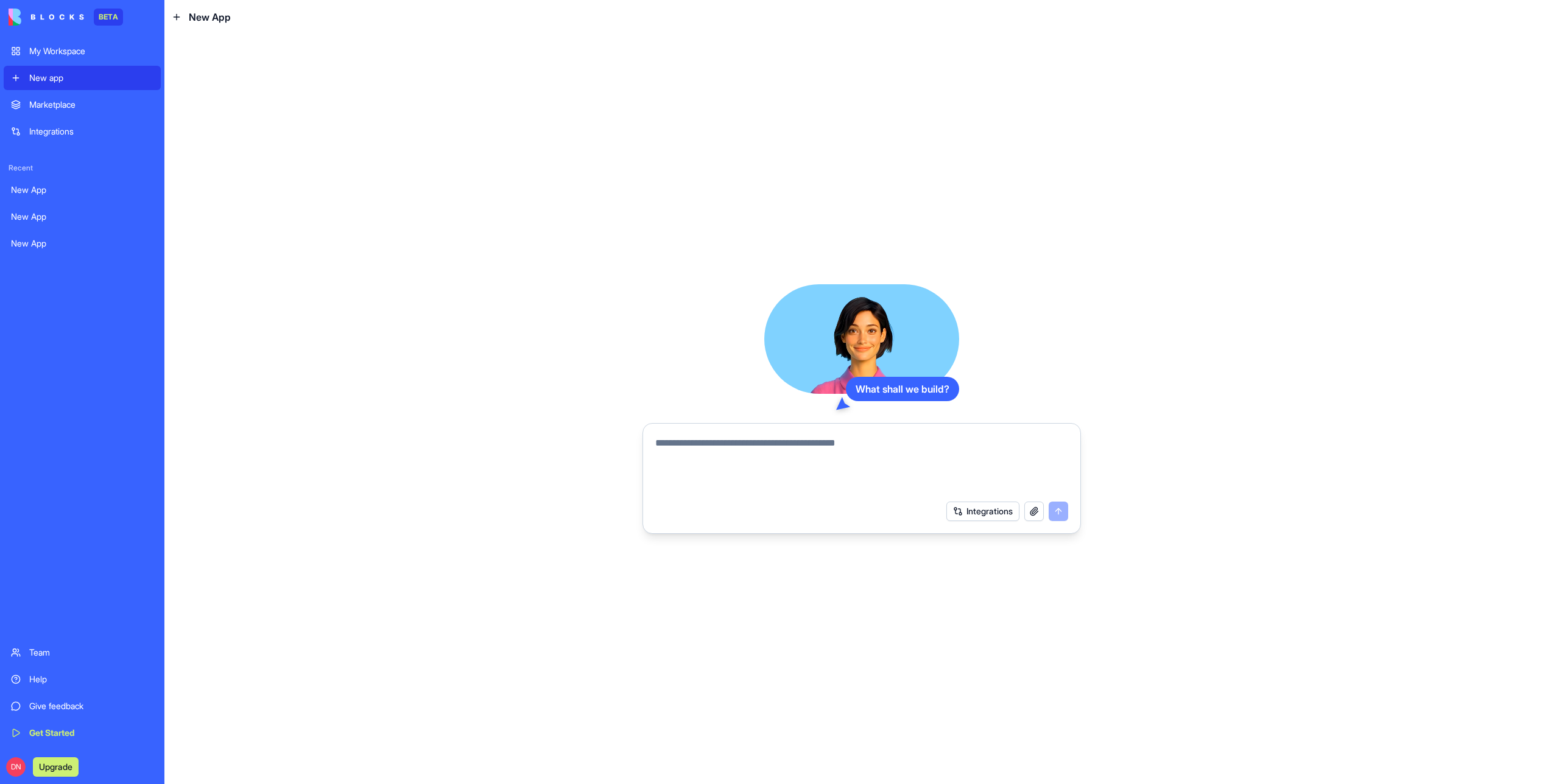
click at [794, 470] on textarea at bounding box center [861, 465] width 413 height 58
type textarea "**********"
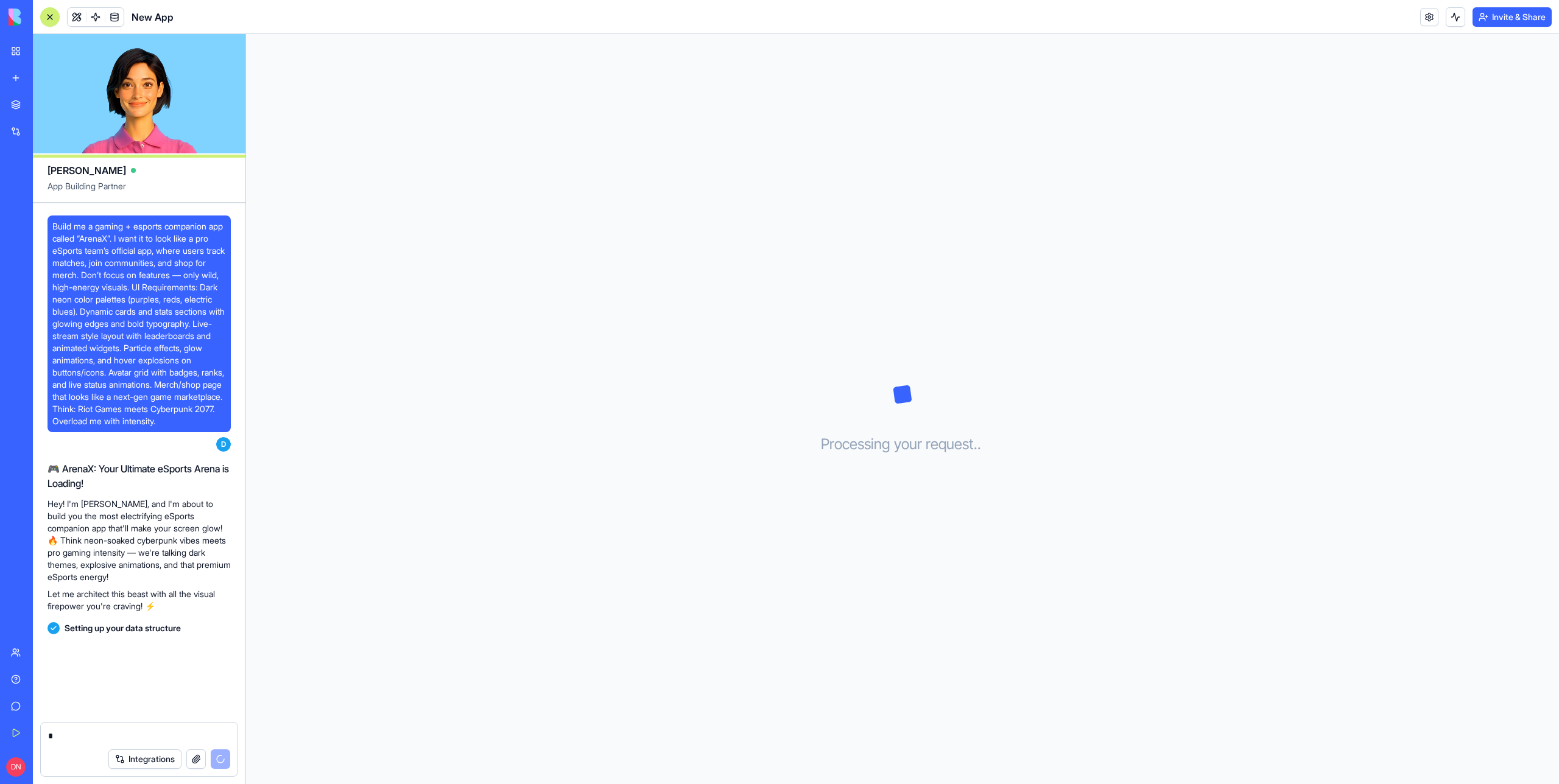
scroll to position [19, 0]
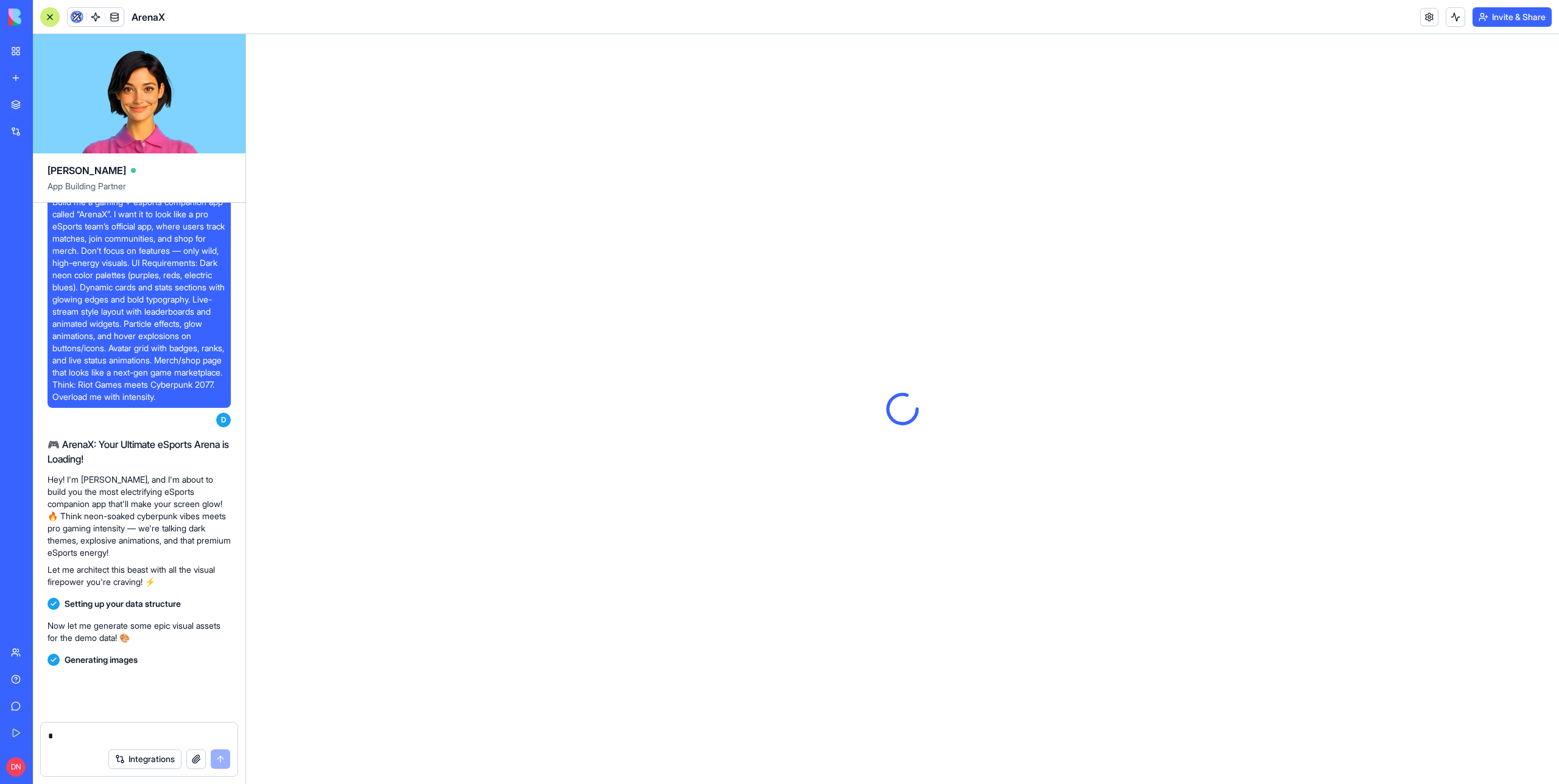
scroll to position [367, 0]
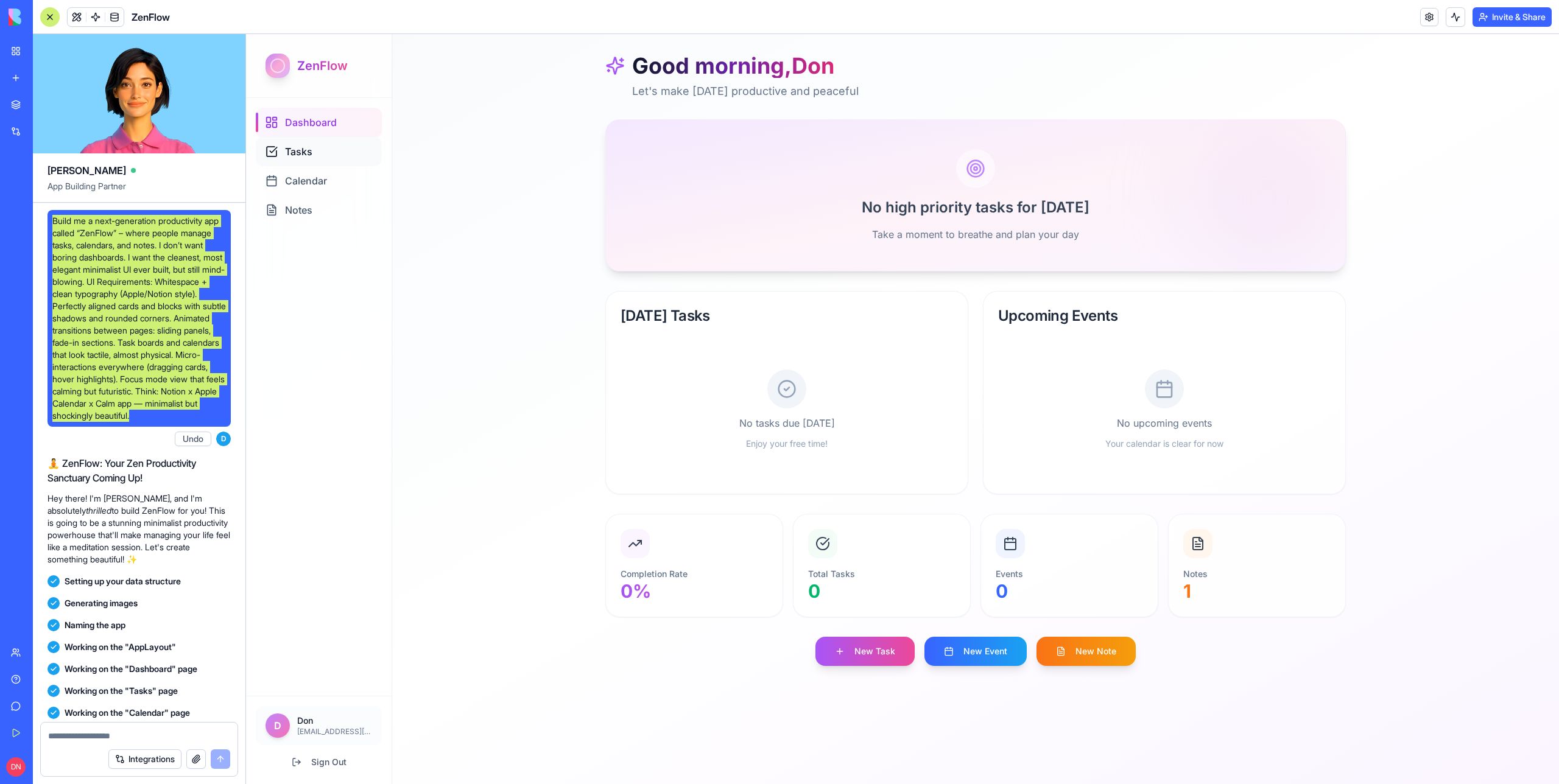
click at [281, 138] on div "Tasks" at bounding box center [318, 151] width 126 height 29
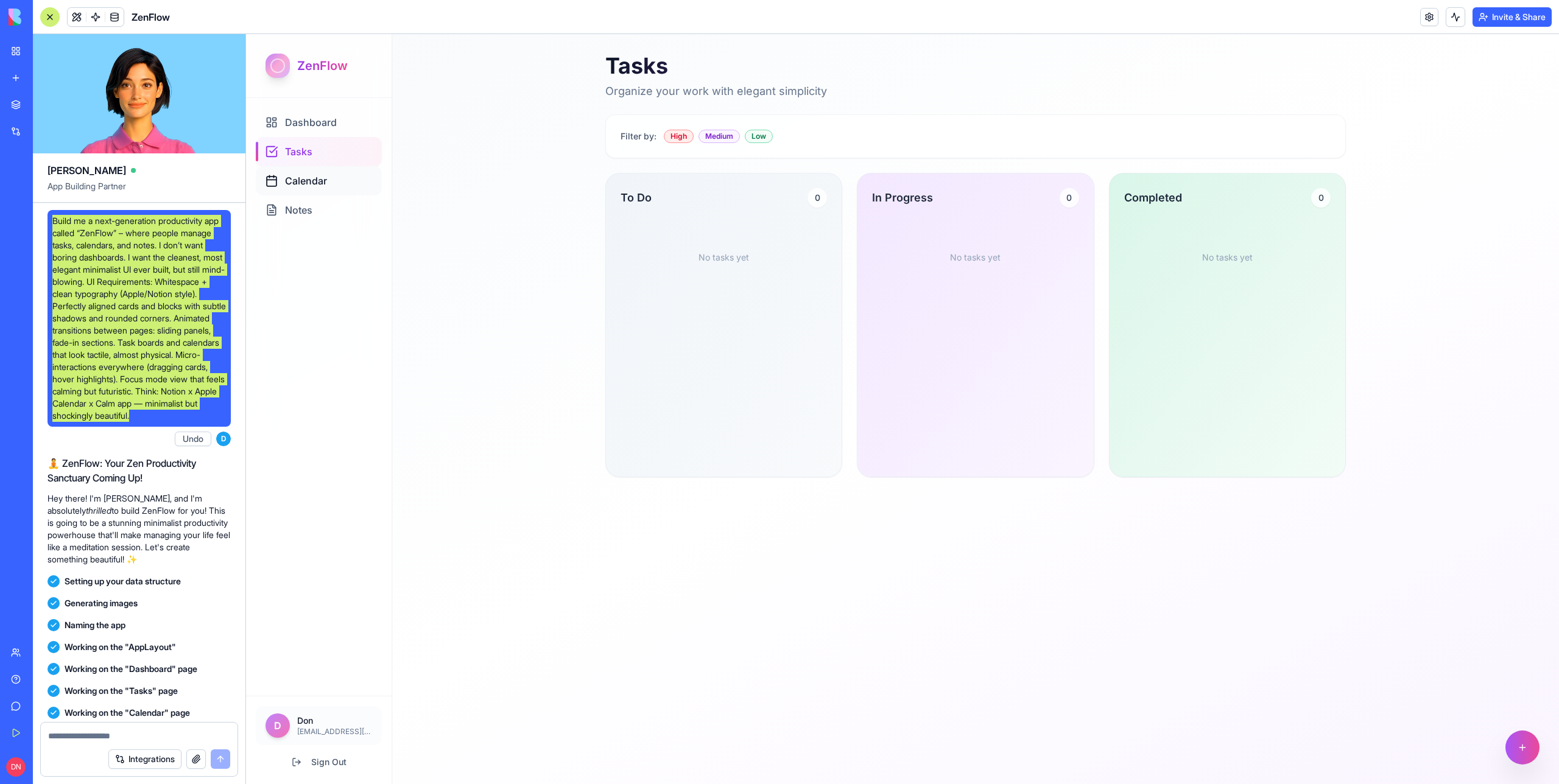
click at [335, 178] on div "Calendar" at bounding box center [318, 180] width 126 height 29
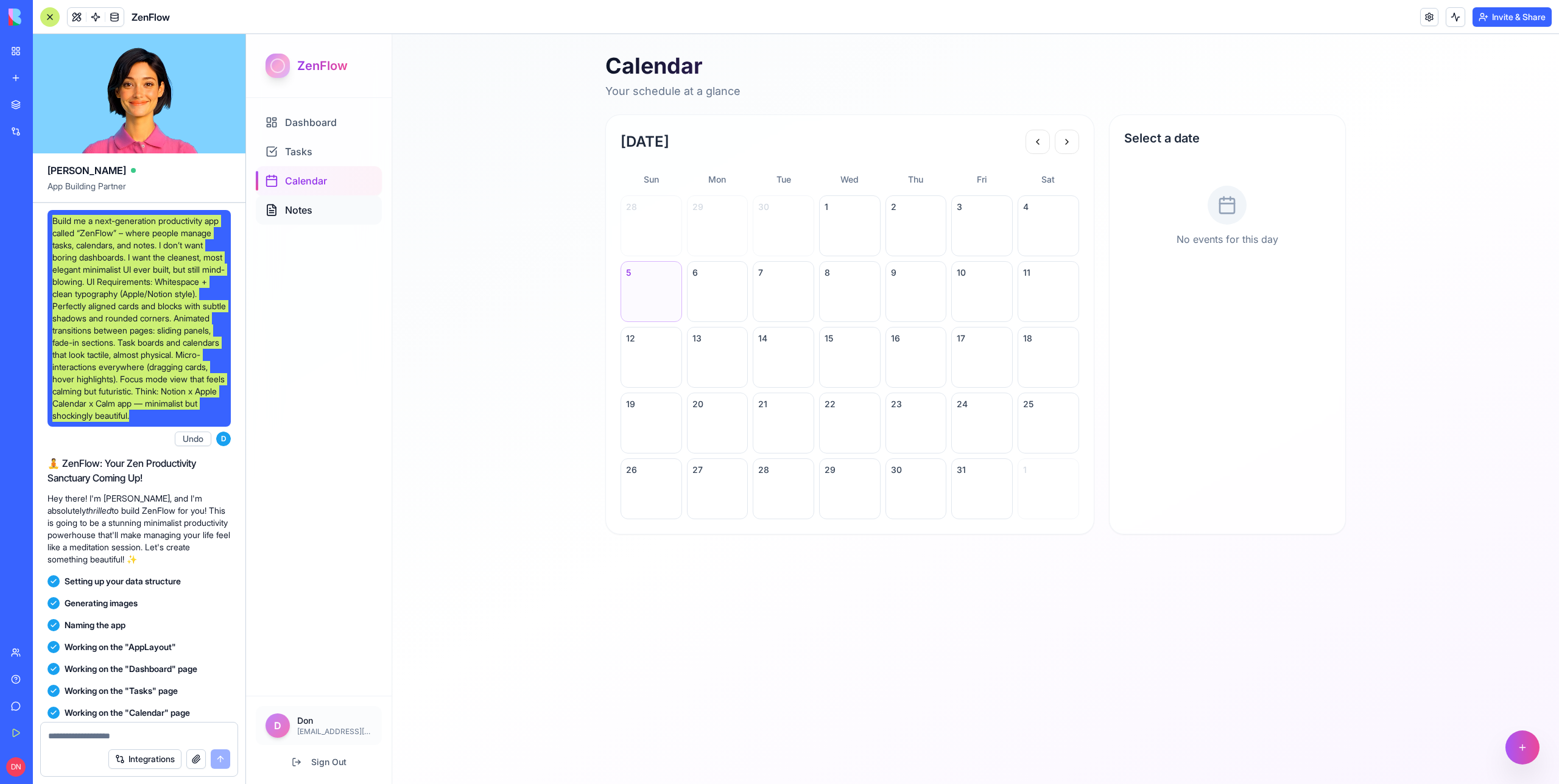
click at [318, 220] on div "Notes" at bounding box center [318, 209] width 126 height 29
click at [311, 187] on span "Calendar" at bounding box center [306, 180] width 42 height 15
click at [325, 128] on span "Dashboard" at bounding box center [311, 122] width 52 height 15
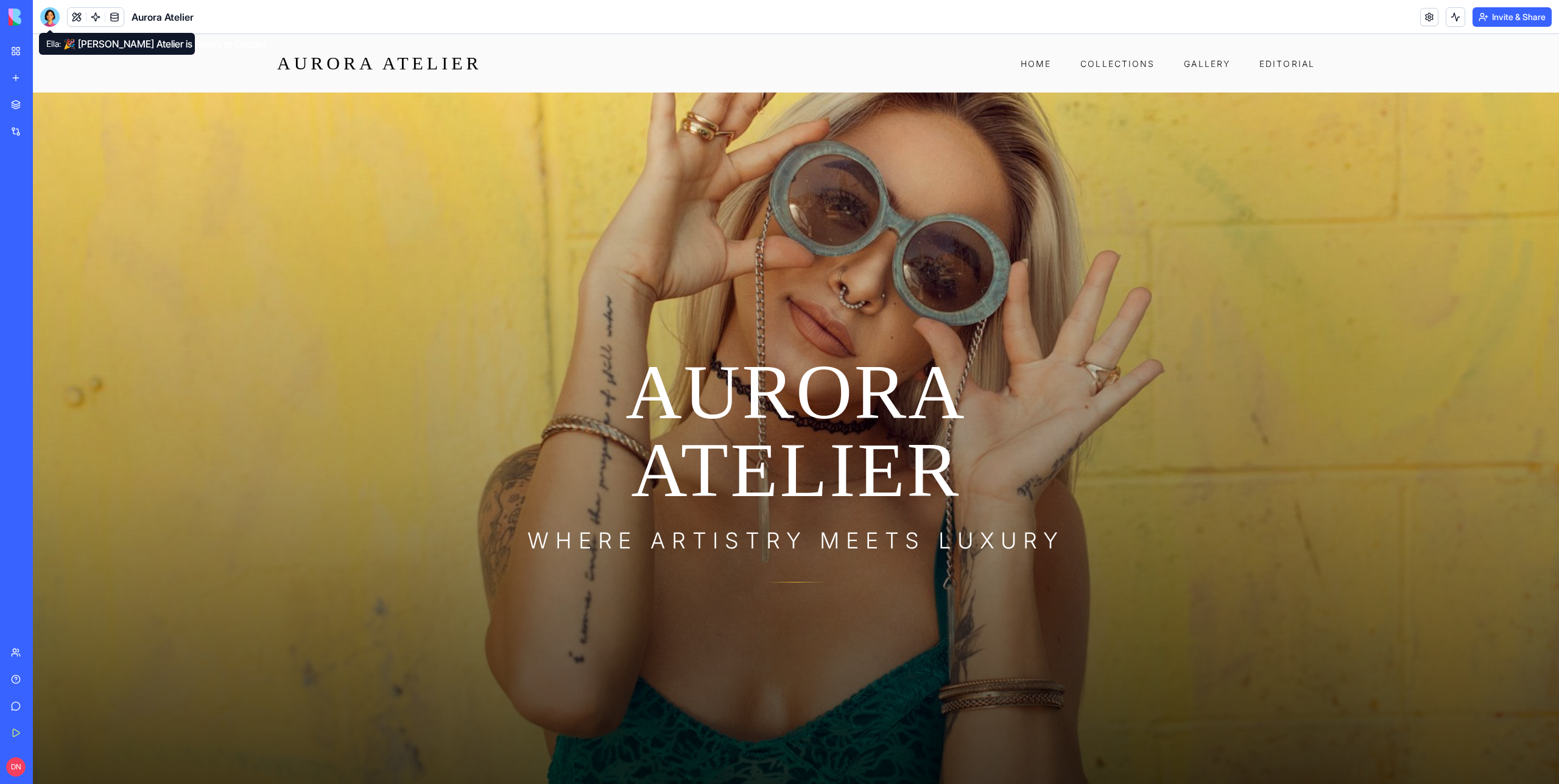
click at [57, 15] on div at bounding box center [50, 16] width 19 height 19
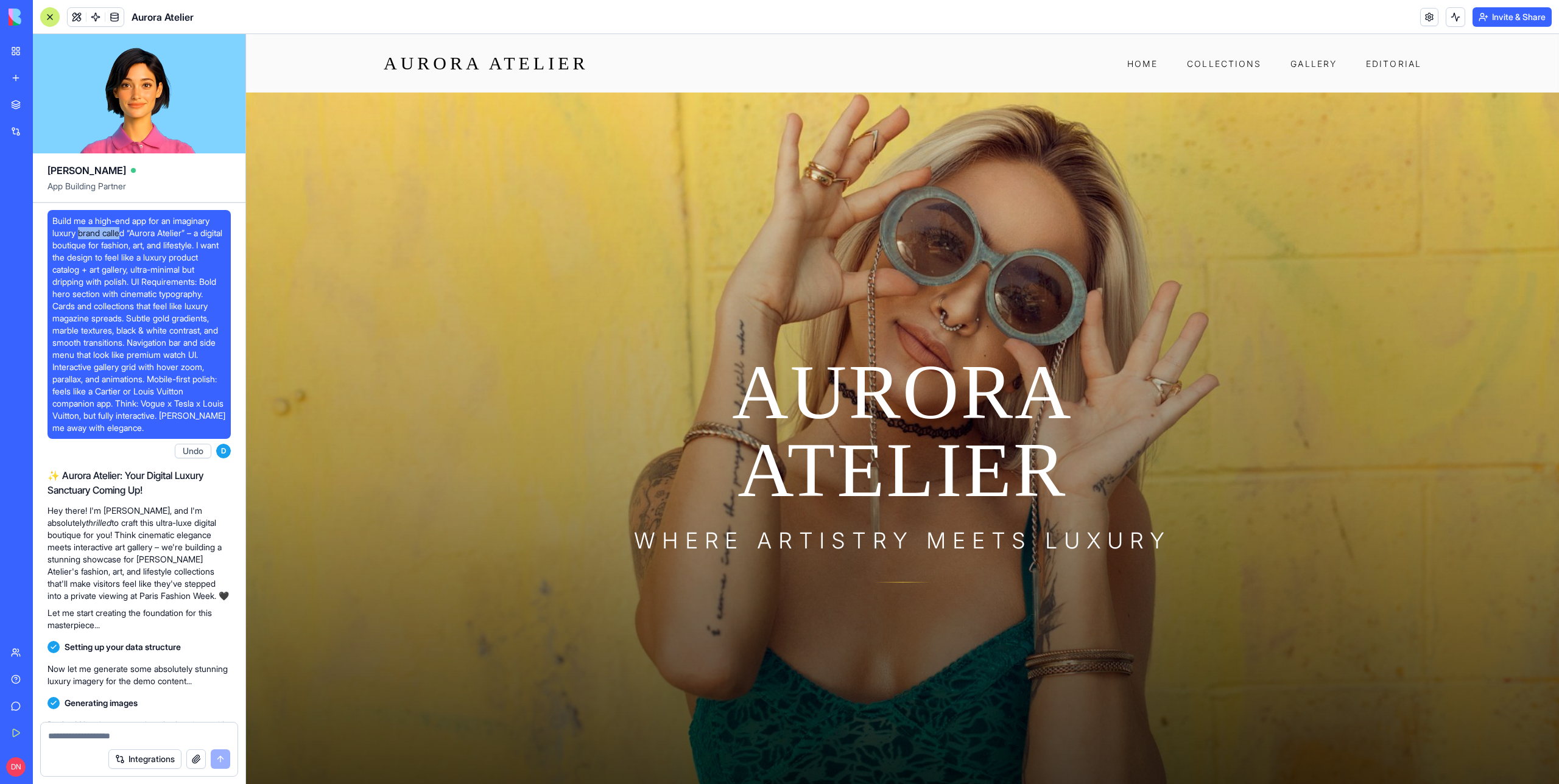
drag, startPoint x: 81, startPoint y: 228, endPoint x: 122, endPoint y: 234, distance: 41.4
click at [122, 234] on span "Build me a high-end app for an imaginary luxury brand called “Aurora Atelier” –…" at bounding box center [139, 325] width 173 height 219
click at [96, 236] on span "Build me a high-end app for an imaginary luxury brand called “Aurora Atelier” –…" at bounding box center [139, 325] width 173 height 219
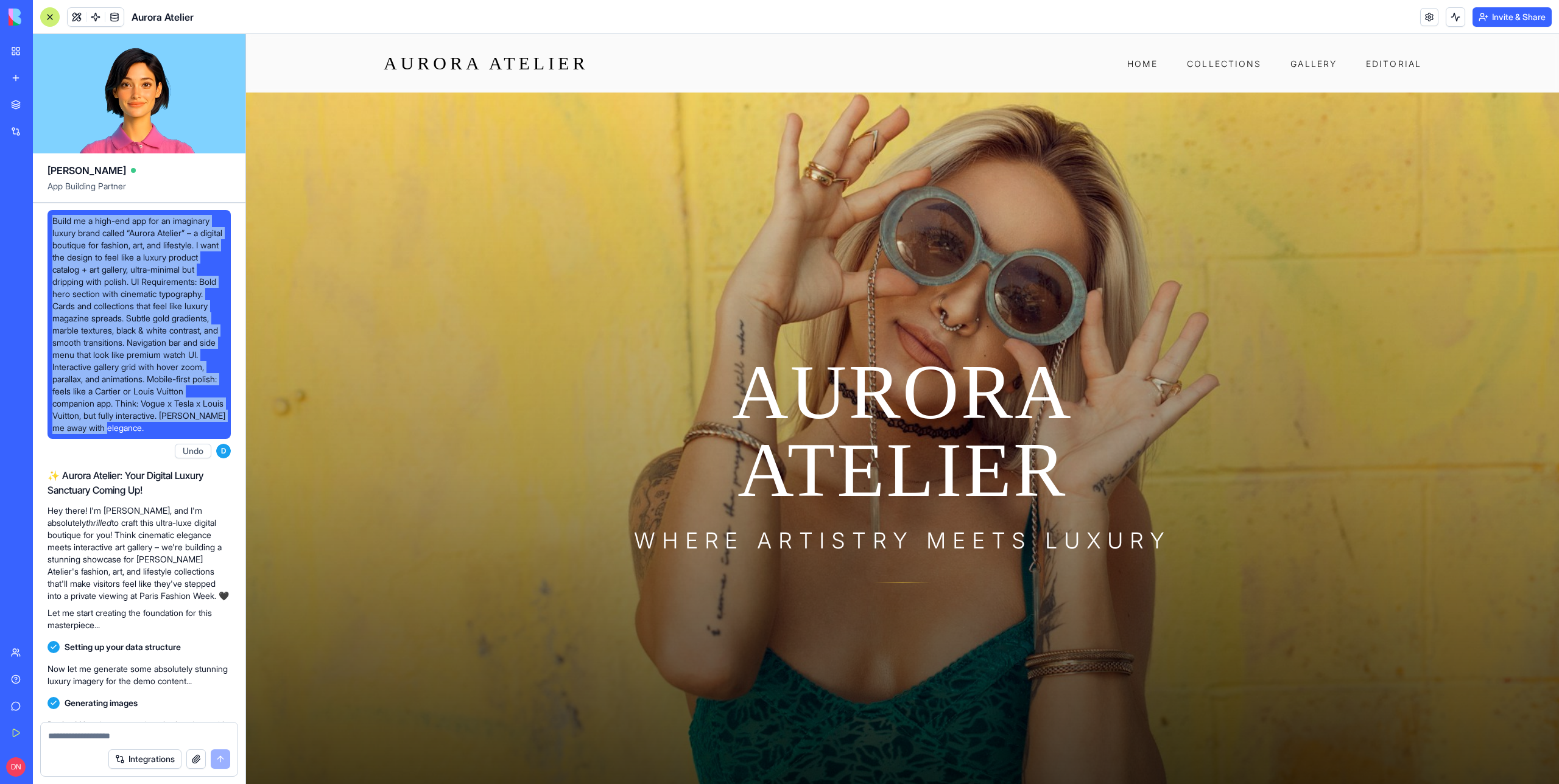
drag, startPoint x: 53, startPoint y: 219, endPoint x: 203, endPoint y: 441, distance: 267.9
click at [203, 434] on span "Build me a high-end app for an imaginary luxury brand called “Aurora Atelier” –…" at bounding box center [139, 325] width 173 height 219
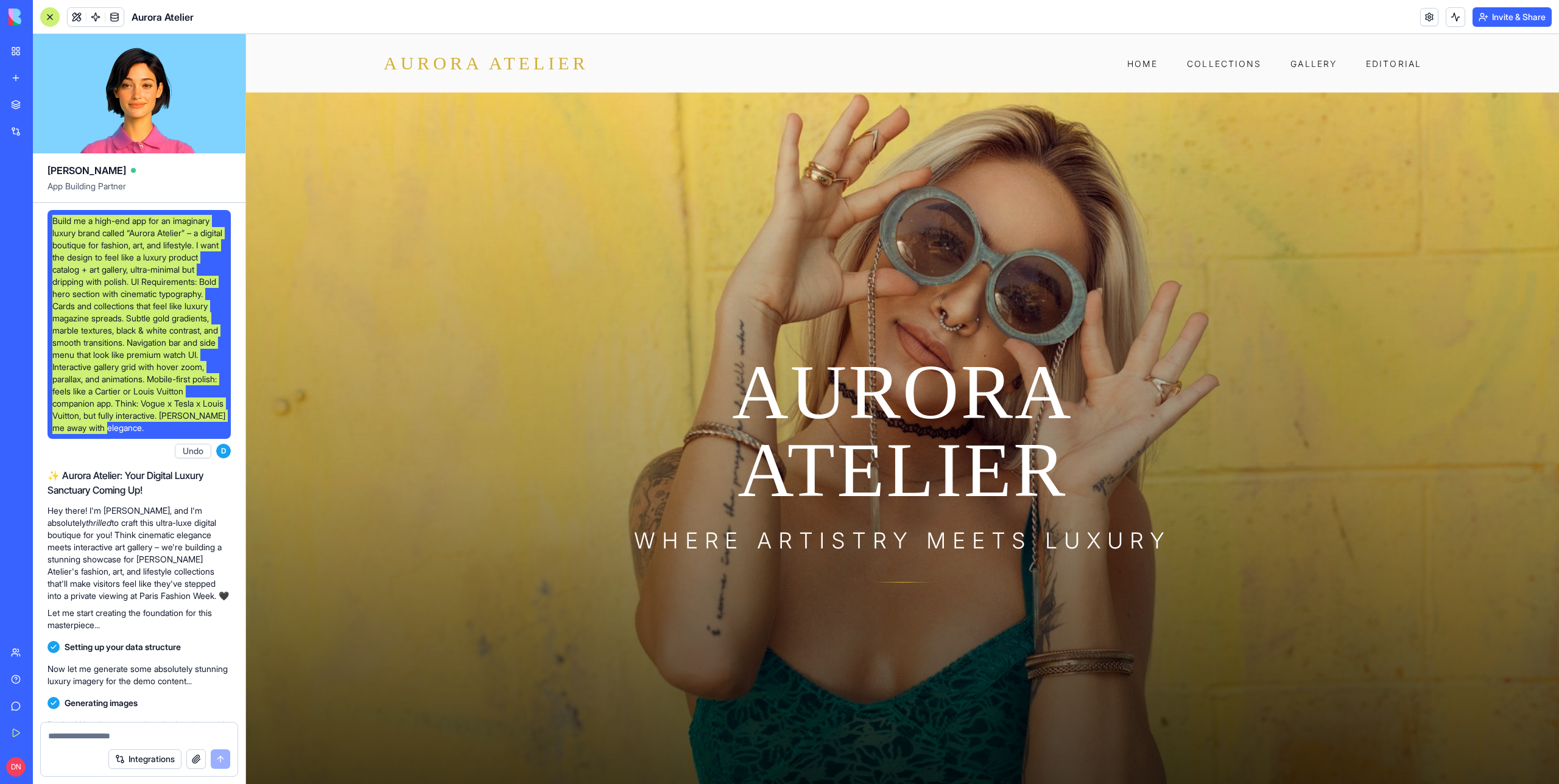
drag, startPoint x: 437, startPoint y: 63, endPoint x: 542, endPoint y: 63, distance: 105.0
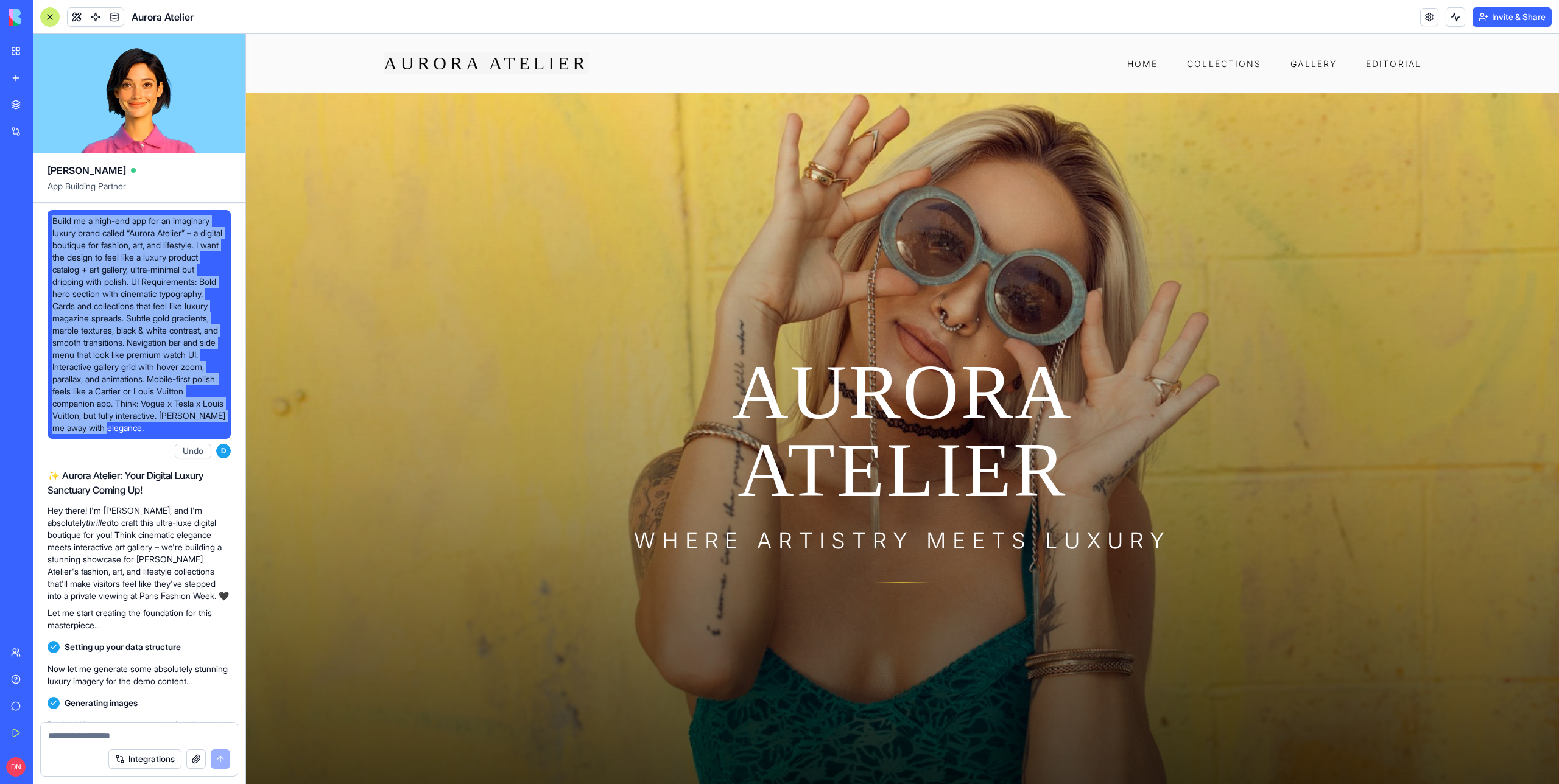
click at [113, 309] on span "Build me a high-end app for an imaginary luxury brand called “Aurora Atelier” –…" at bounding box center [139, 325] width 173 height 219
drag, startPoint x: 161, startPoint y: 438, endPoint x: 40, endPoint y: 226, distance: 244.1
click at [40, 226] on div "Build me a high-end app for an imaginary luxury brand called “Aurora Atelier” –…" at bounding box center [139, 697] width 212 height 991
copy span "Build me a high-end app for an imaginary luxury brand called “Aurora Atelier” –…"
click at [145, 228] on span "Build me a high-end app for an imaginary luxury brand called “Aurora Atelier” –…" at bounding box center [139, 325] width 173 height 219
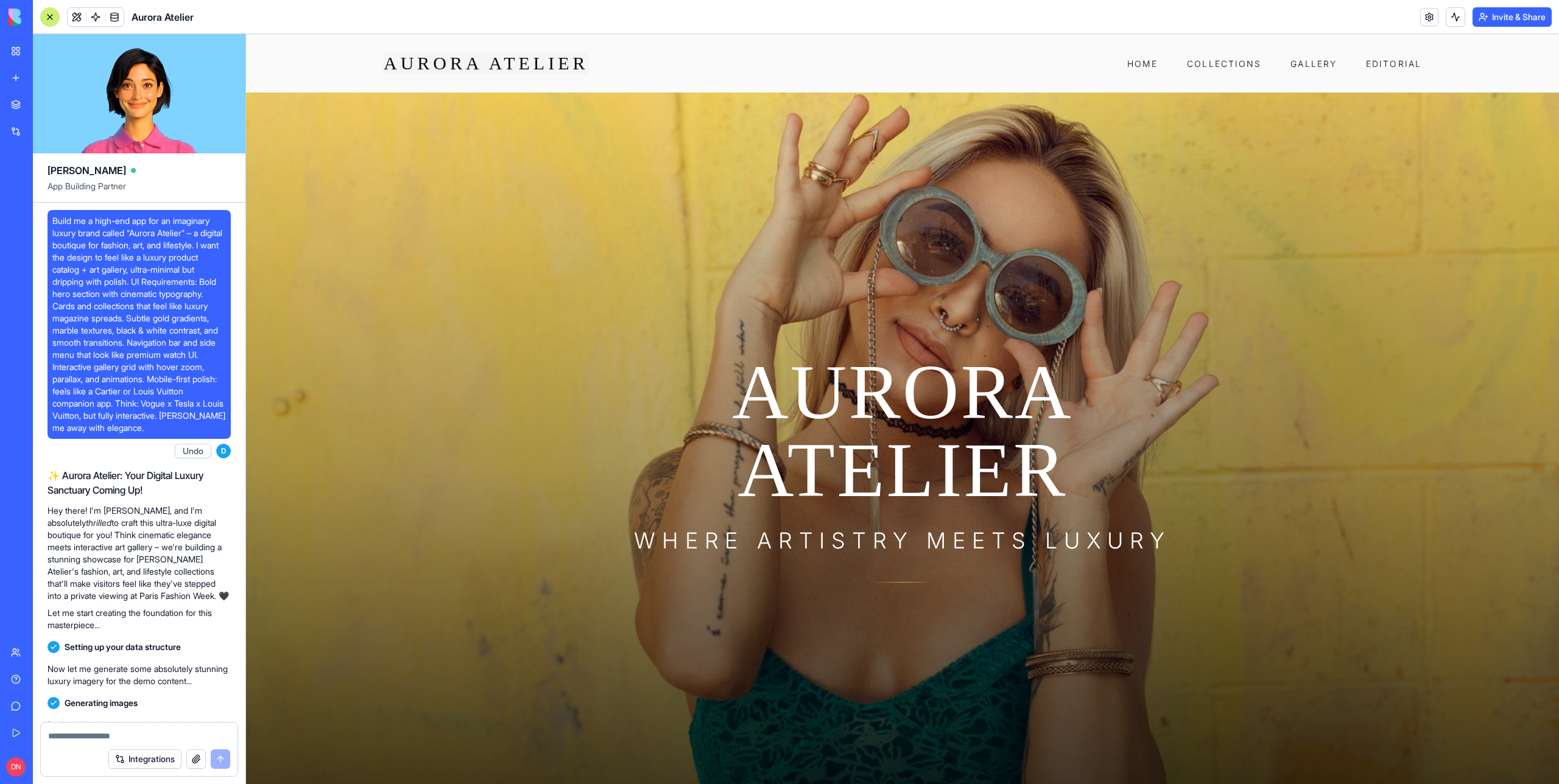
click at [148, 234] on span "Build me a high-end app for an imaginary luxury brand called “Aurora Atelier” –…" at bounding box center [139, 325] width 173 height 219
copy span "Aurora"
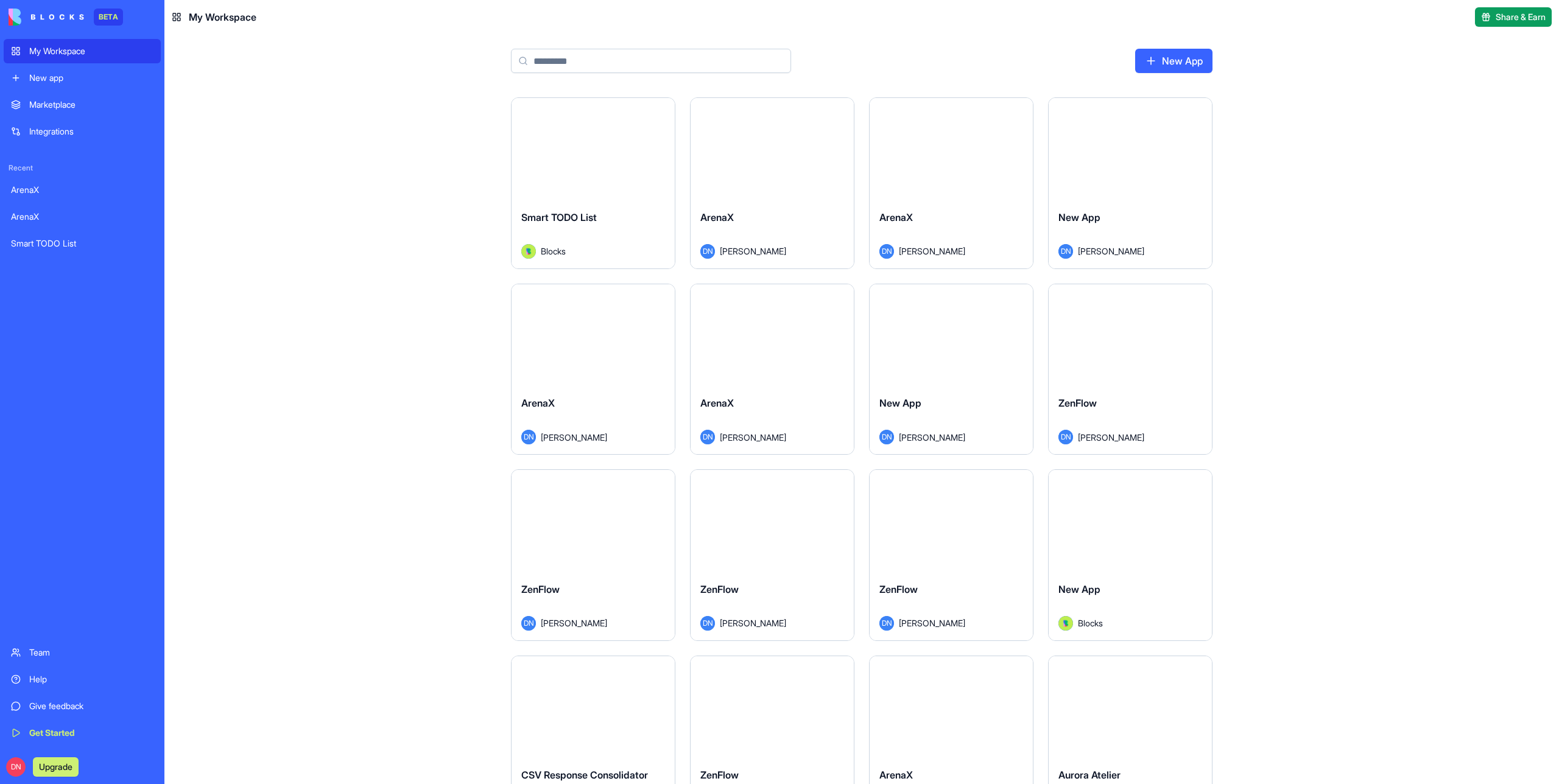
click at [82, 82] on div "New app" at bounding box center [91, 77] width 124 height 12
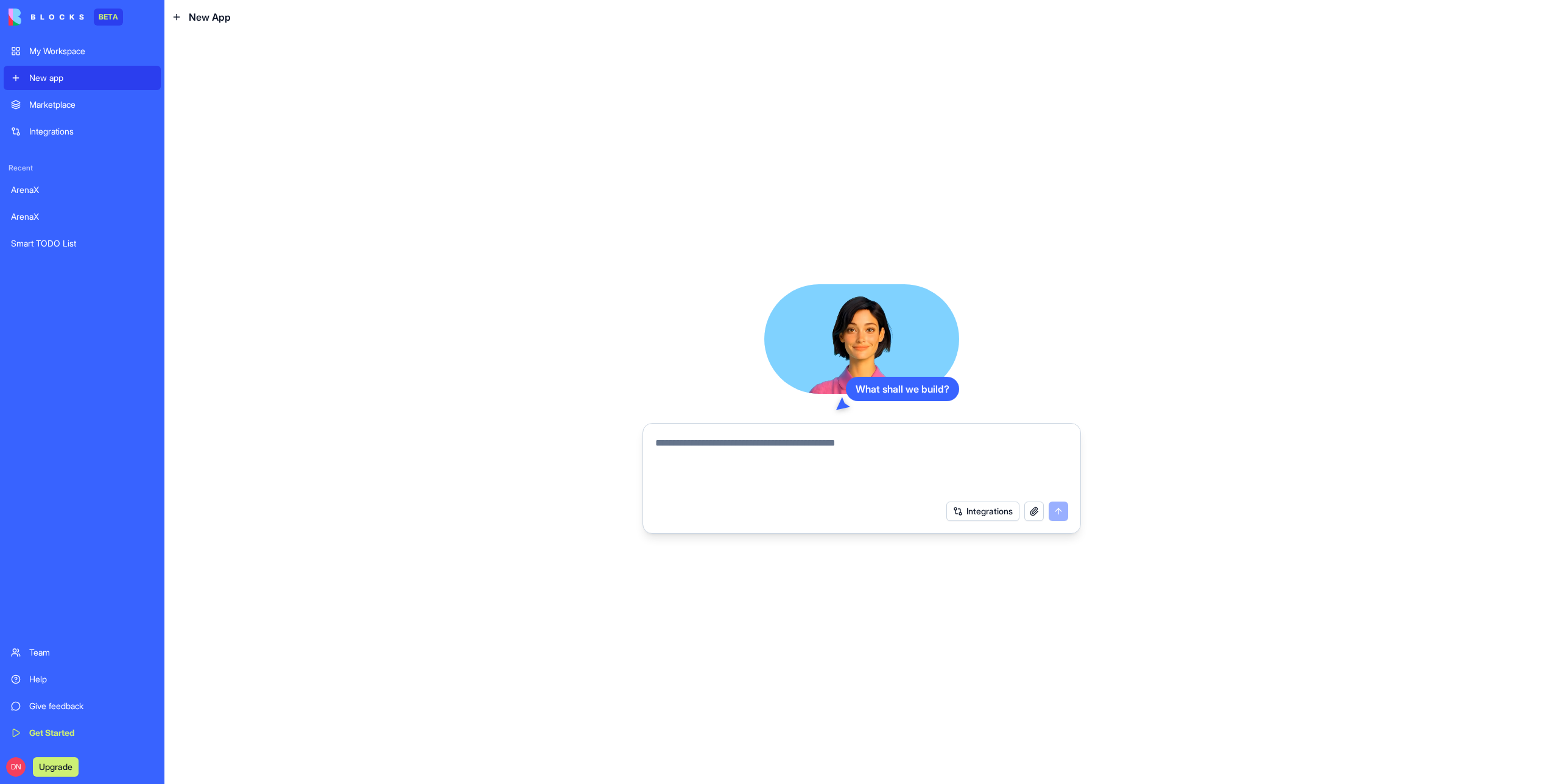
paste textarea "**********"
type textarea "**********"
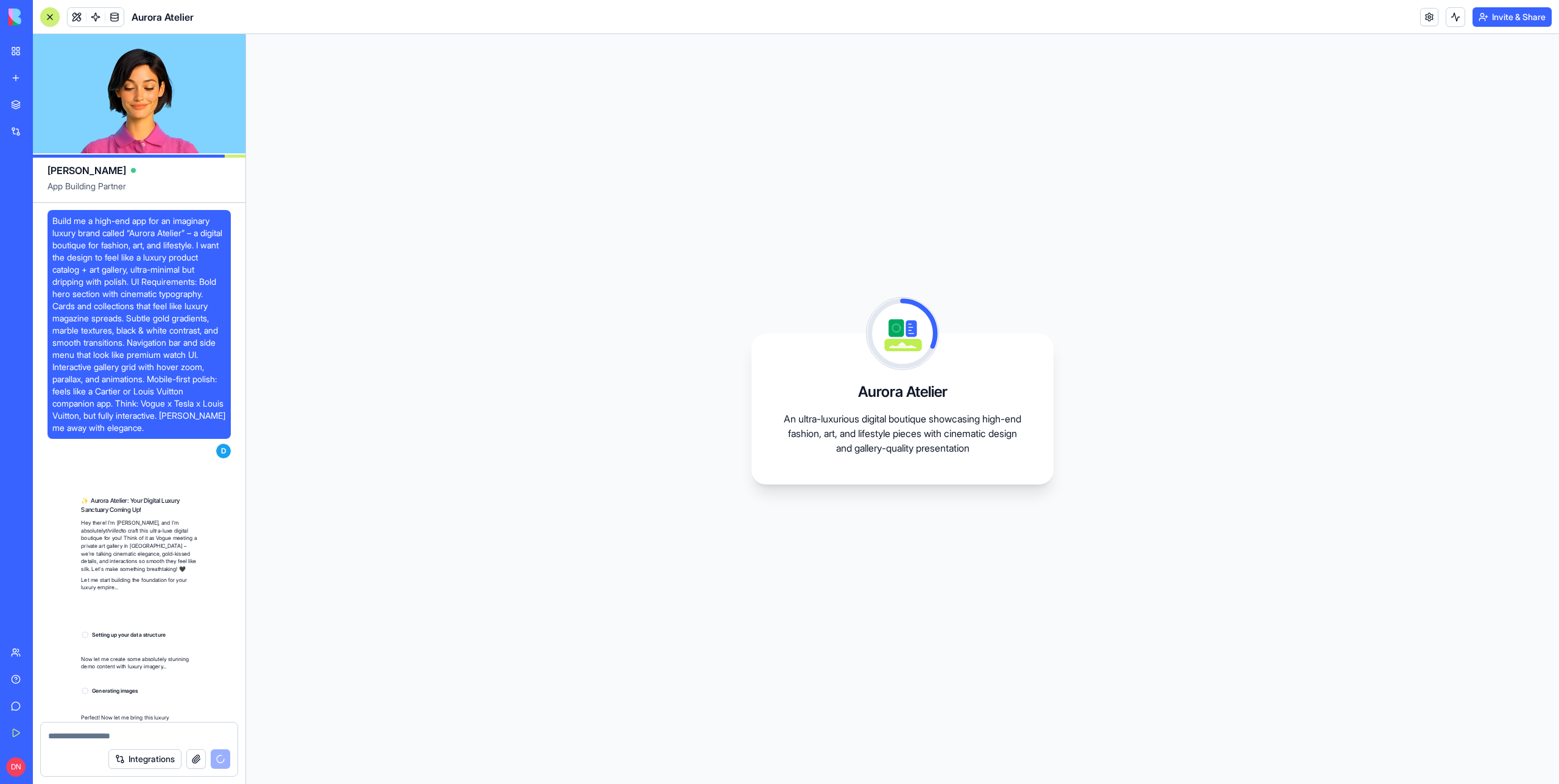
scroll to position [197, 0]
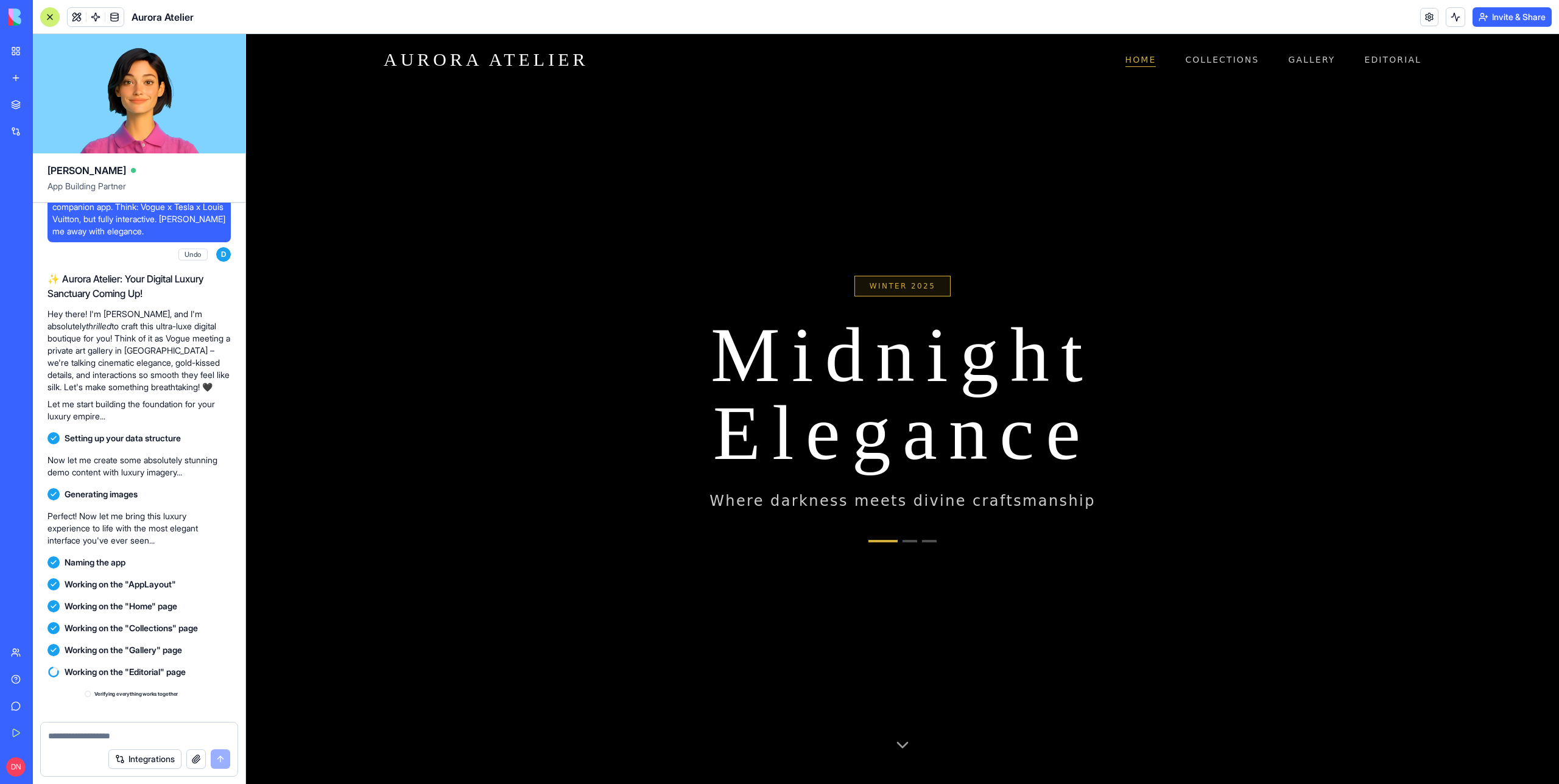
scroll to position [403, 0]
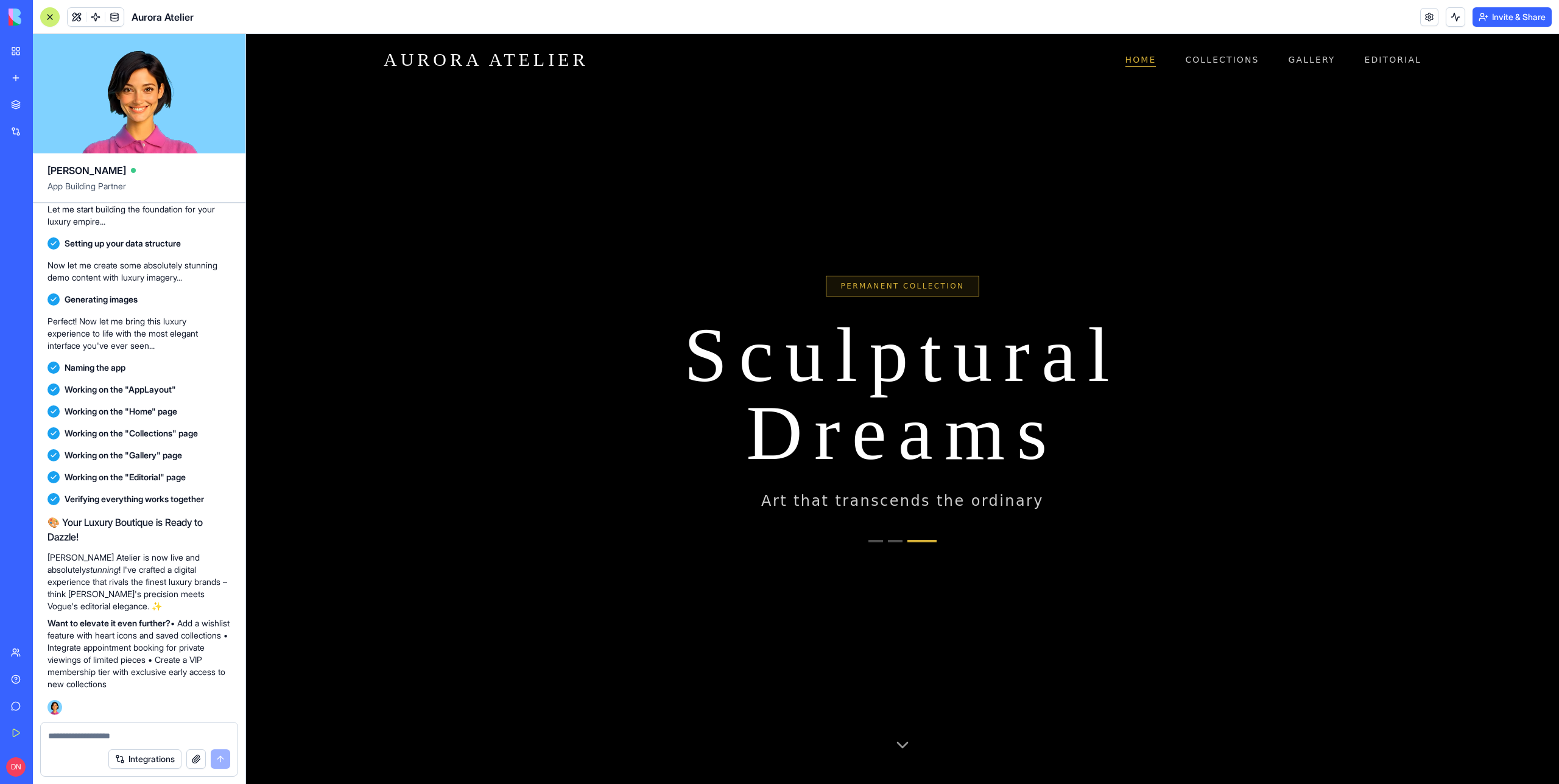
click at [53, 12] on div at bounding box center [50, 17] width 10 height 10
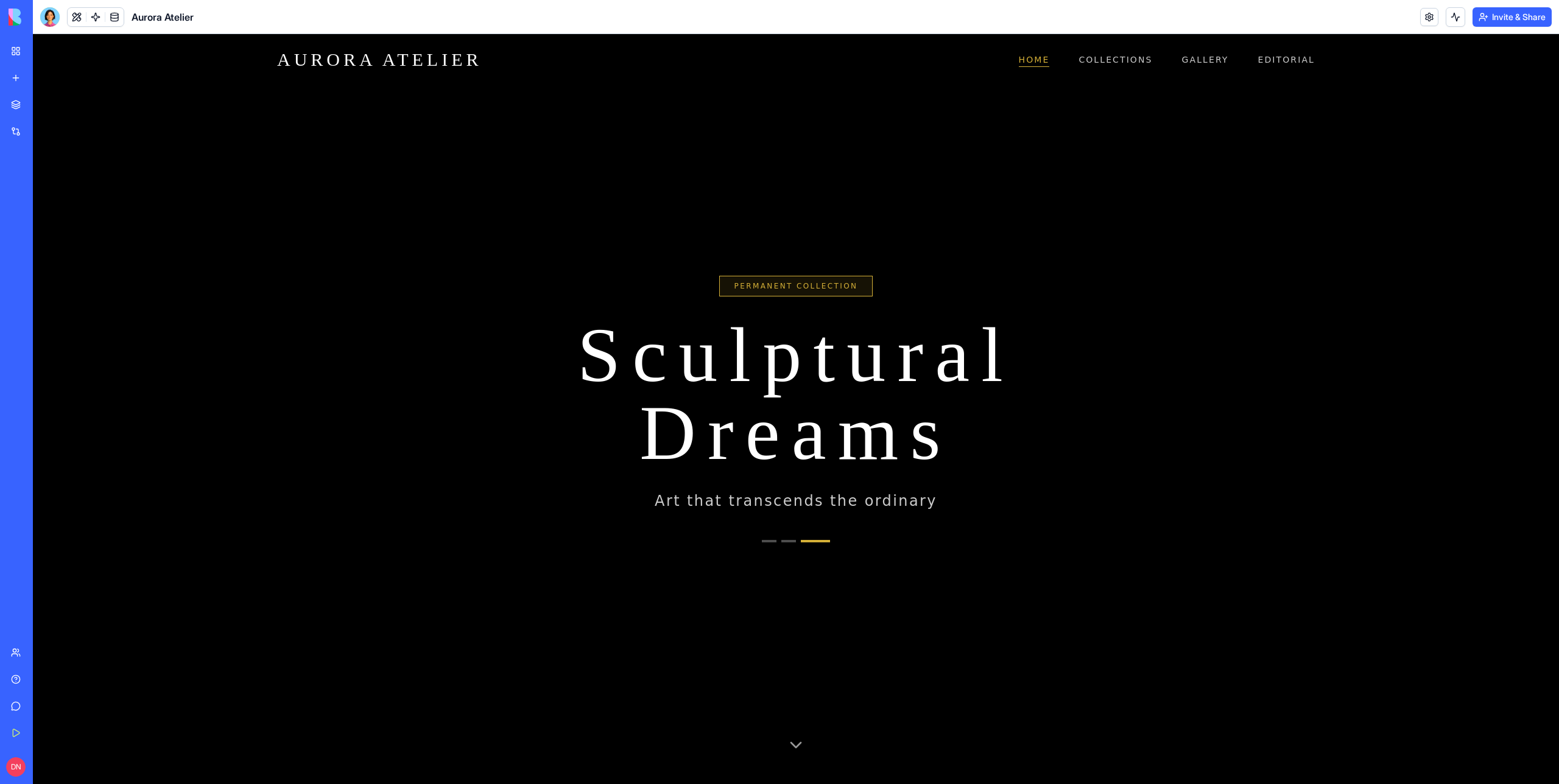
click at [787, 541] on button "Go to collection 2" at bounding box center [789, 540] width 15 height 2
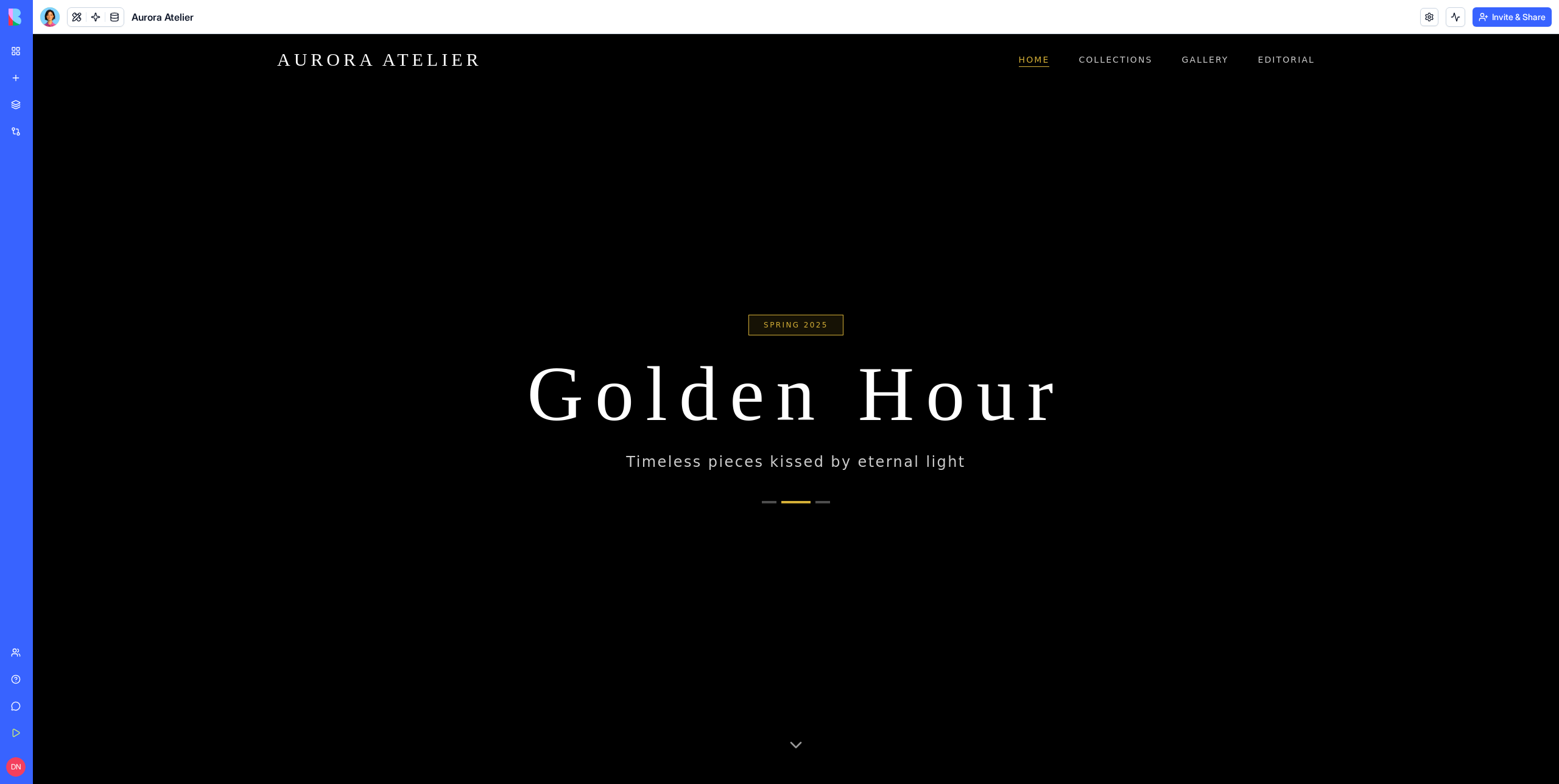
click at [765, 501] on button "Go to collection 1" at bounding box center [769, 501] width 15 height 2
click at [824, 501] on button "Go to collection 3" at bounding box center [823, 501] width 15 height 2
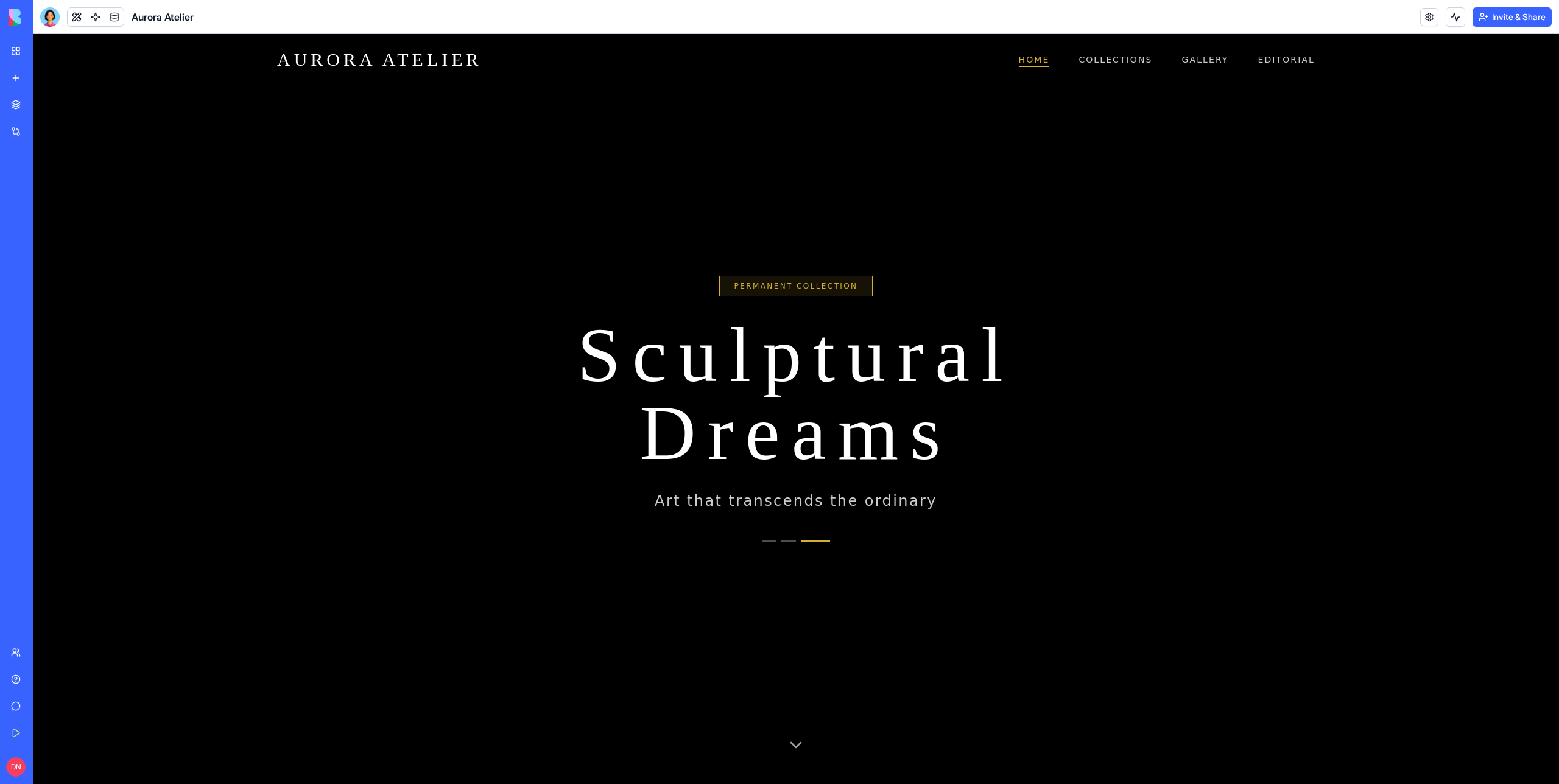
click at [771, 543] on div "Permanent Collection Sculptural Dreams Art that transcends the ordinary" at bounding box center [796, 409] width 1526 height 750
click at [767, 543] on div "Permanent Collection Sculptural Dreams Art that transcends the ordinary" at bounding box center [796, 409] width 1526 height 750
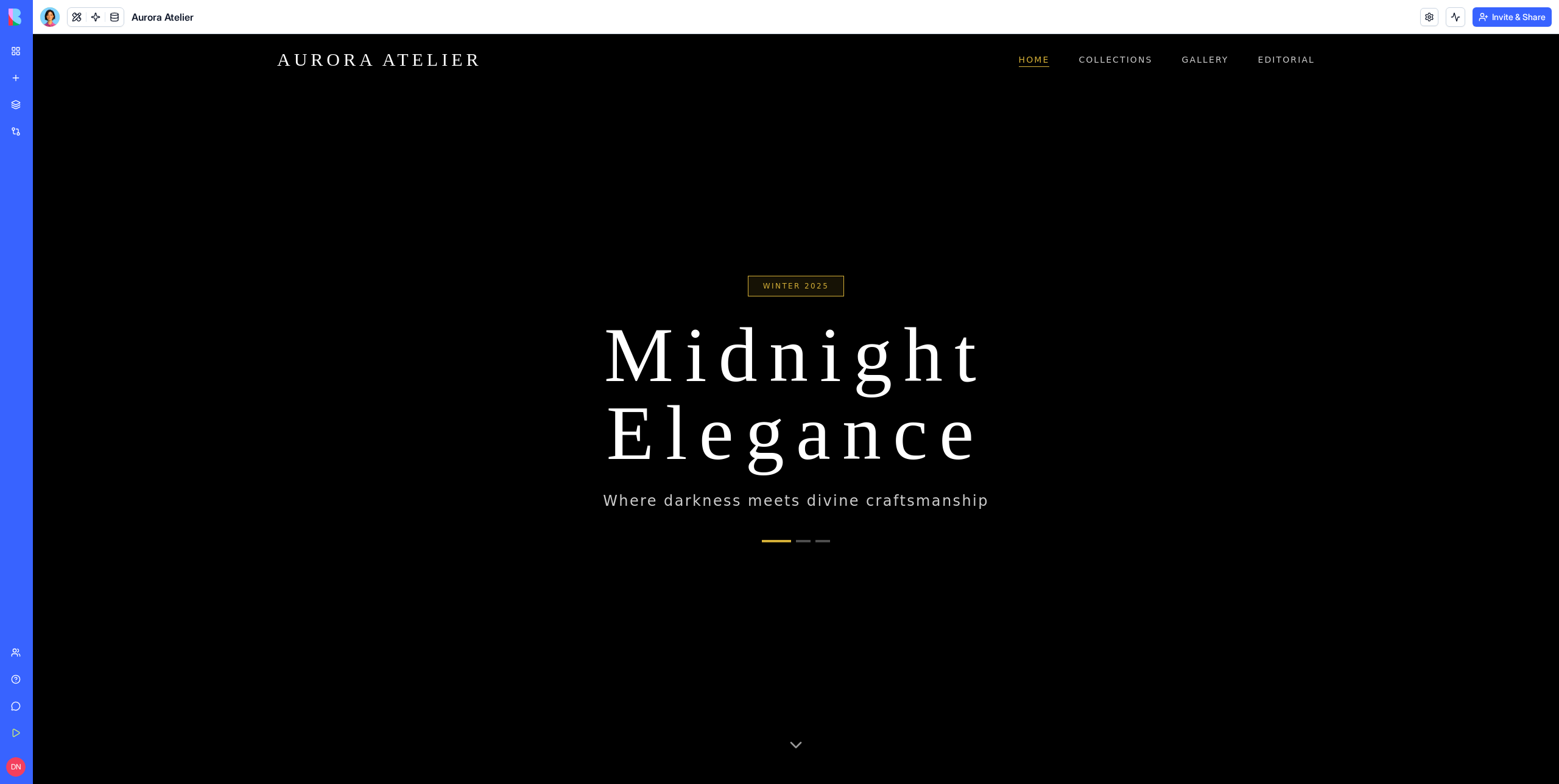
click at [803, 744] on icon at bounding box center [805, 739] width 19 height 19
click at [819, 741] on div "Winter 2025 Midnight Elegance Where darkness meets divine craftsmanship" at bounding box center [796, 409] width 1526 height 750
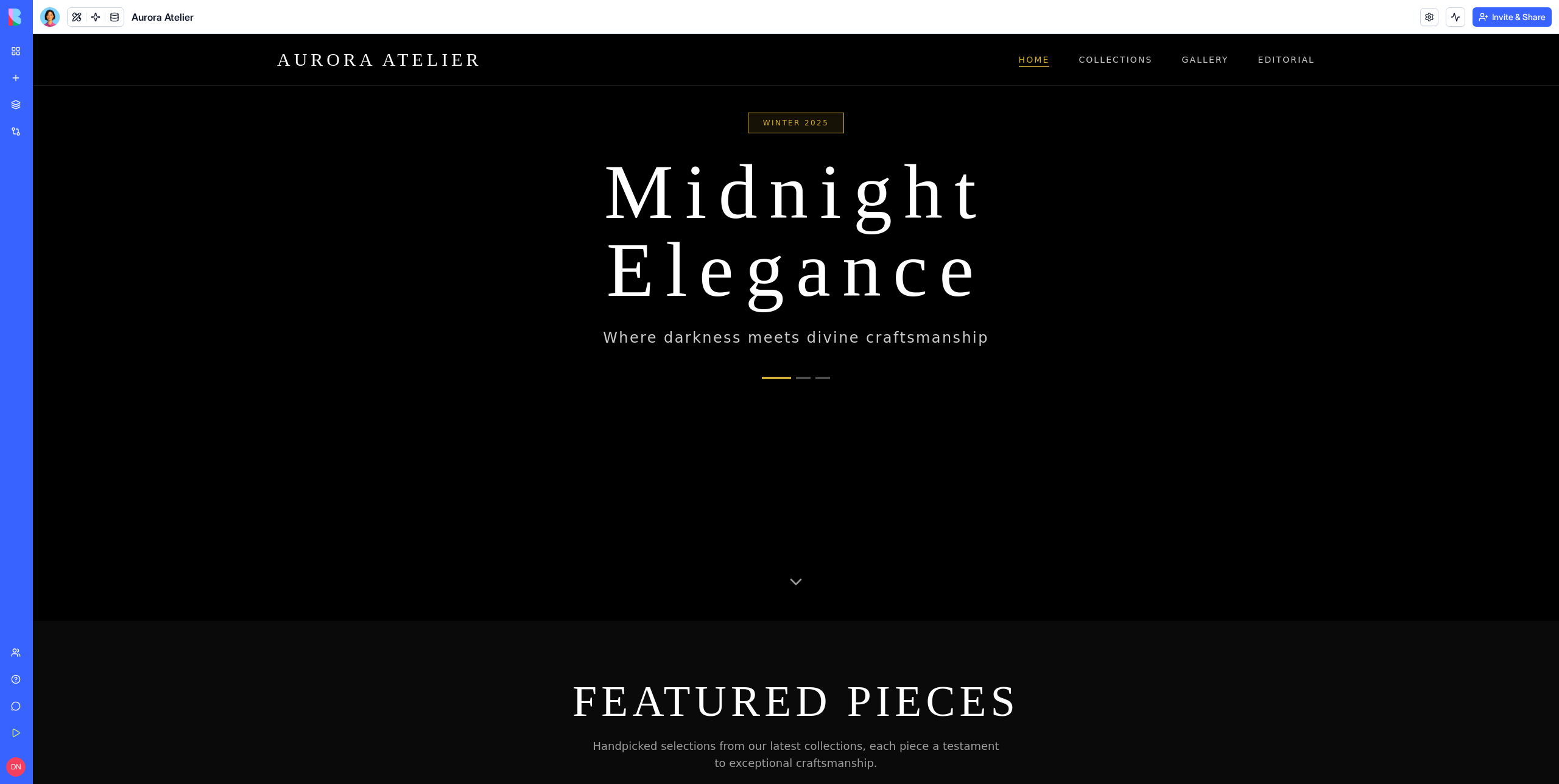
scroll to position [0, 0]
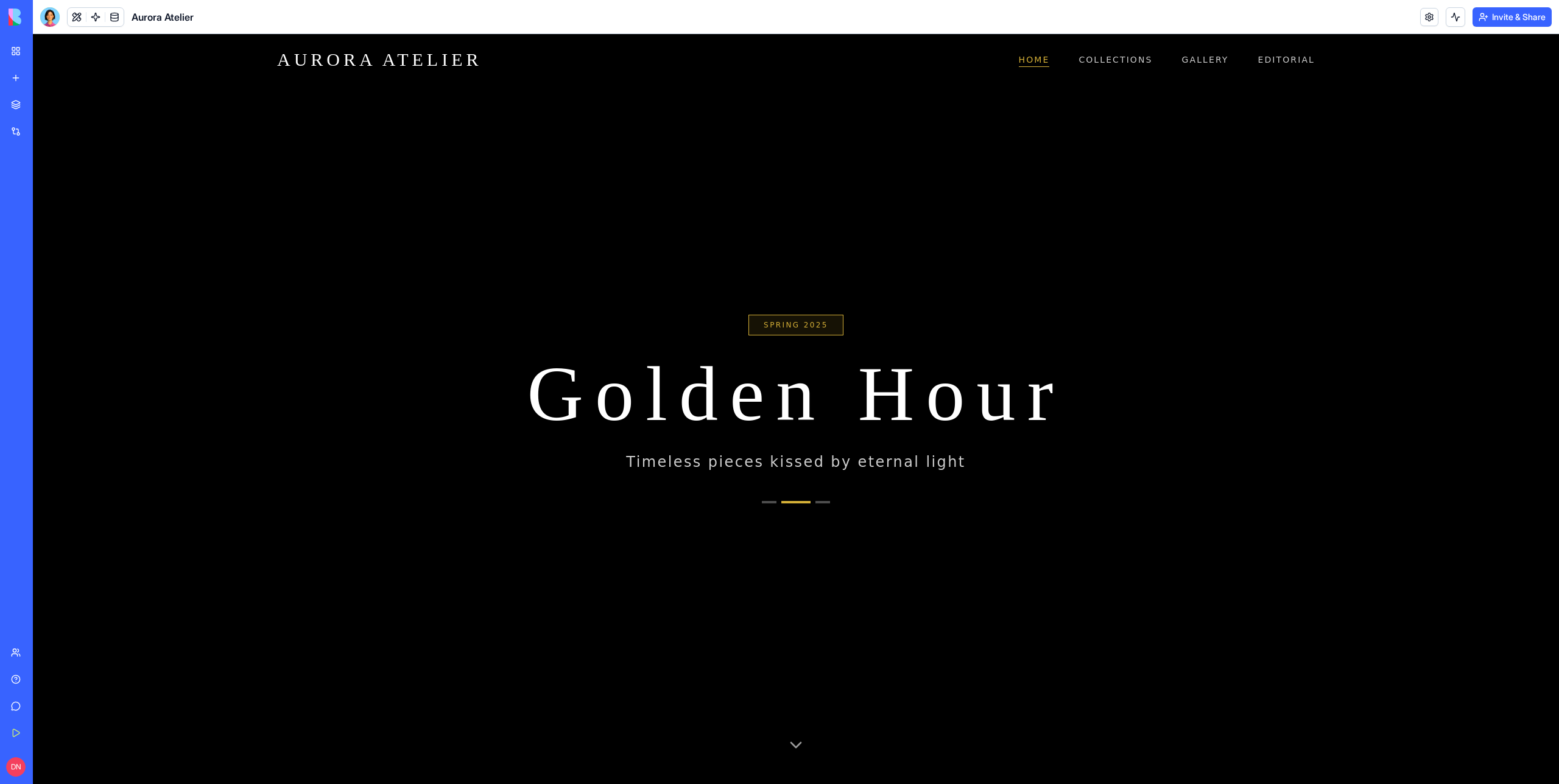
click at [824, 502] on button "Go to collection 3" at bounding box center [823, 501] width 15 height 2
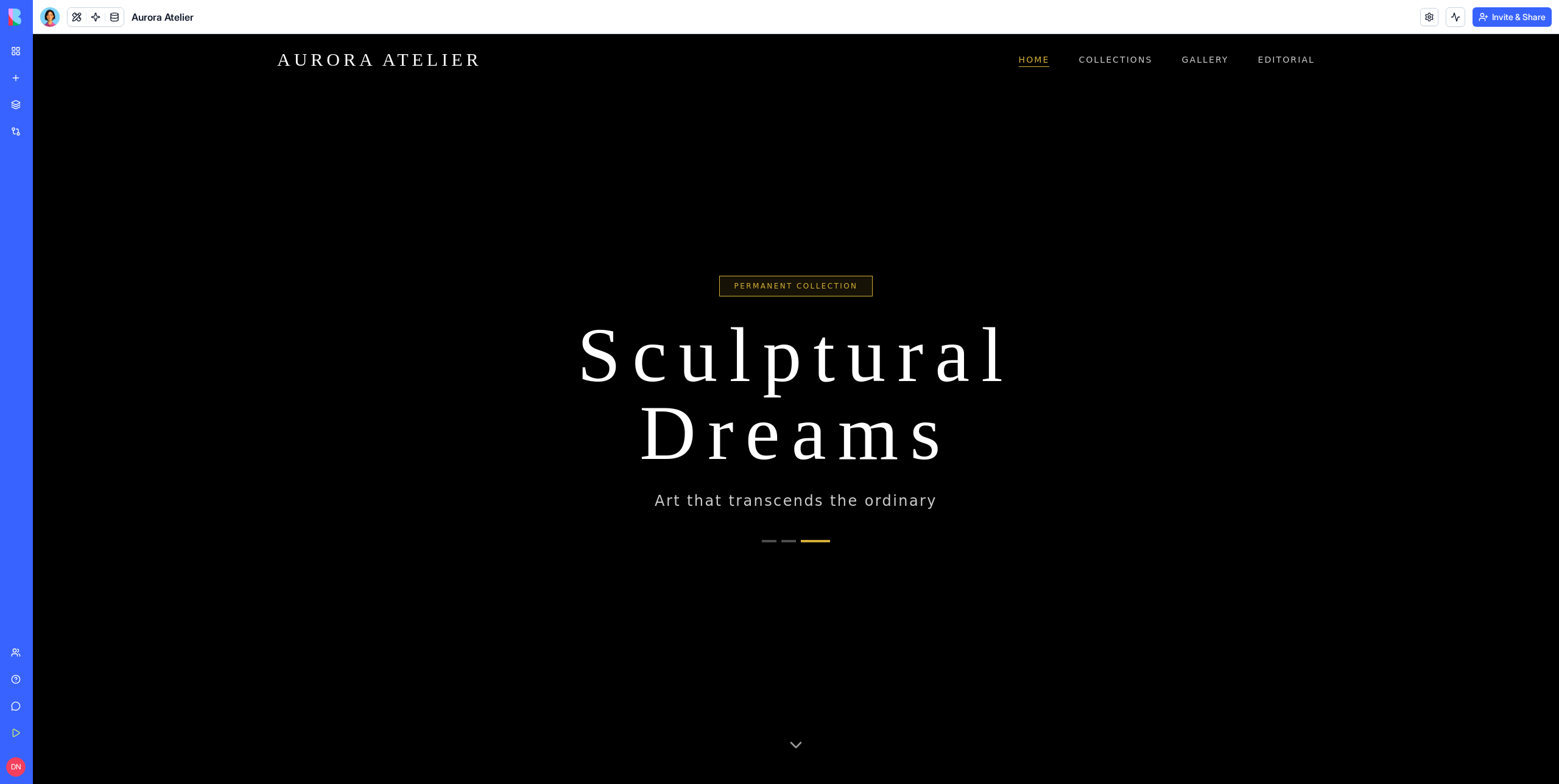
click at [792, 543] on div "Permanent Collection Sculptural Dreams Art that transcends the ordinary" at bounding box center [796, 409] width 1526 height 750
click at [785, 540] on button "Go to collection 2" at bounding box center [789, 540] width 15 height 2
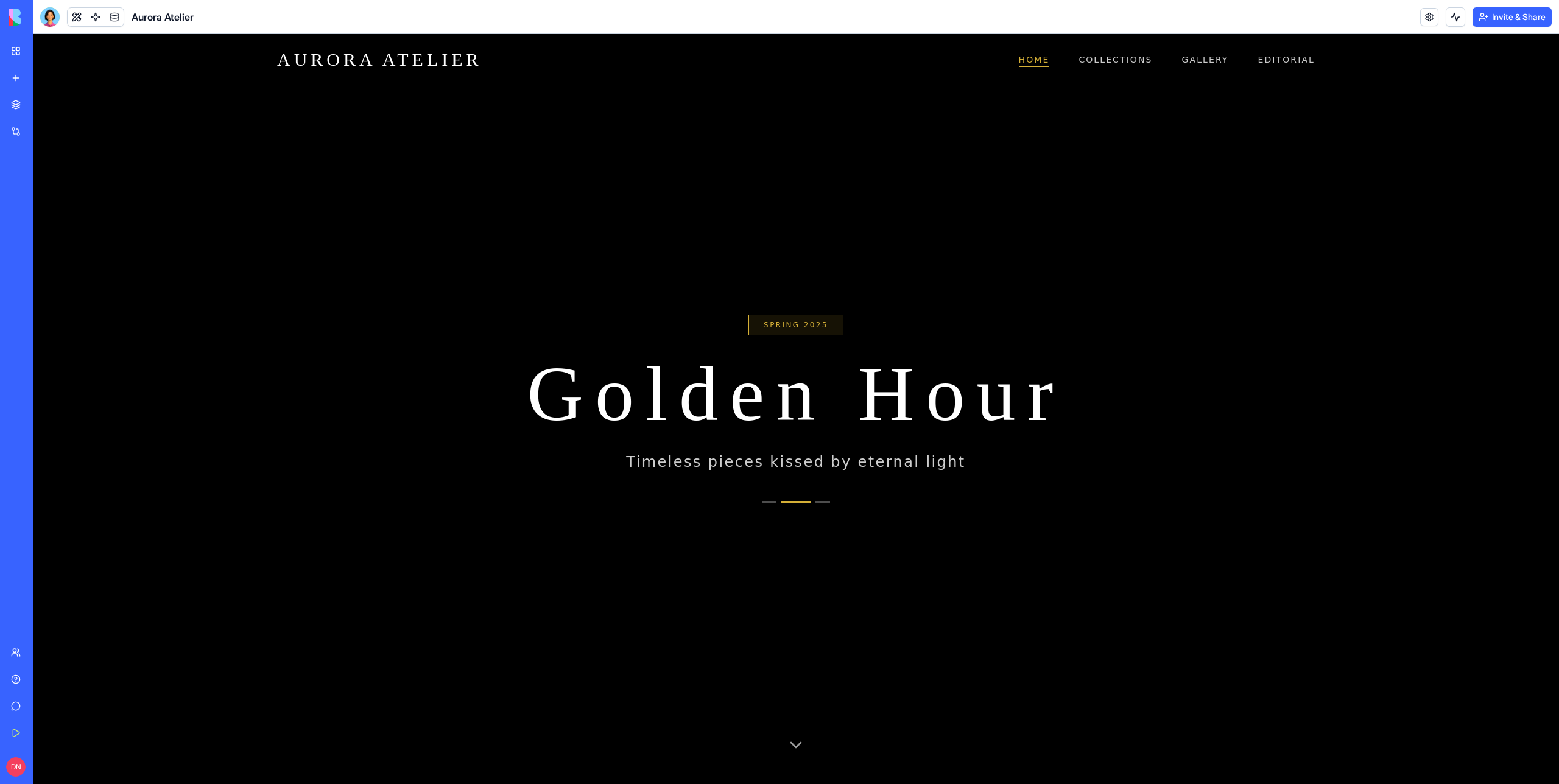
click at [773, 501] on button "Go to collection 1" at bounding box center [769, 501] width 15 height 2
click at [808, 748] on icon at bounding box center [805, 739] width 19 height 19
click at [77, 11] on span at bounding box center [77, 17] width 34 height 34
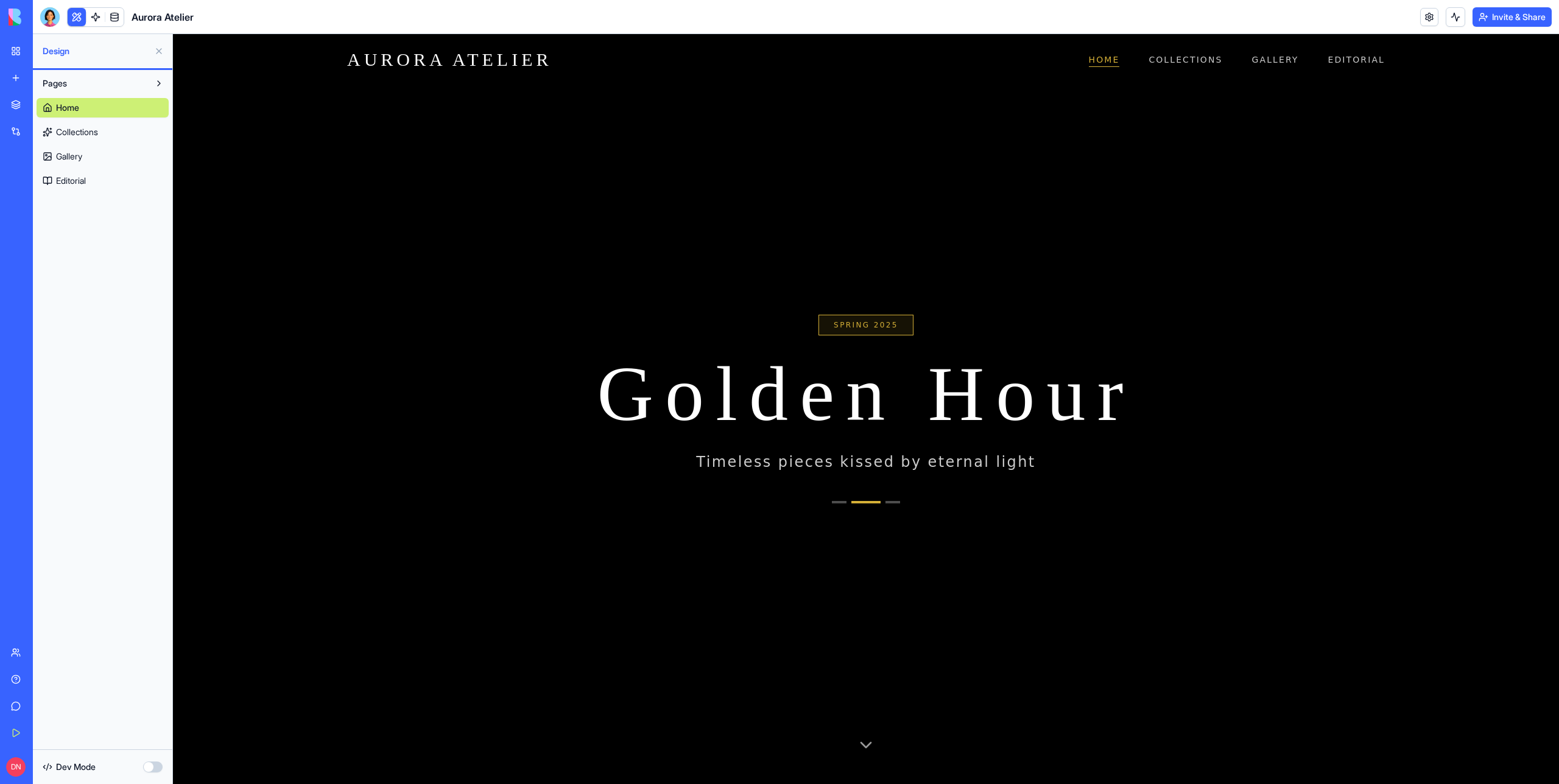
click at [75, 19] on button at bounding box center [77, 17] width 18 height 18
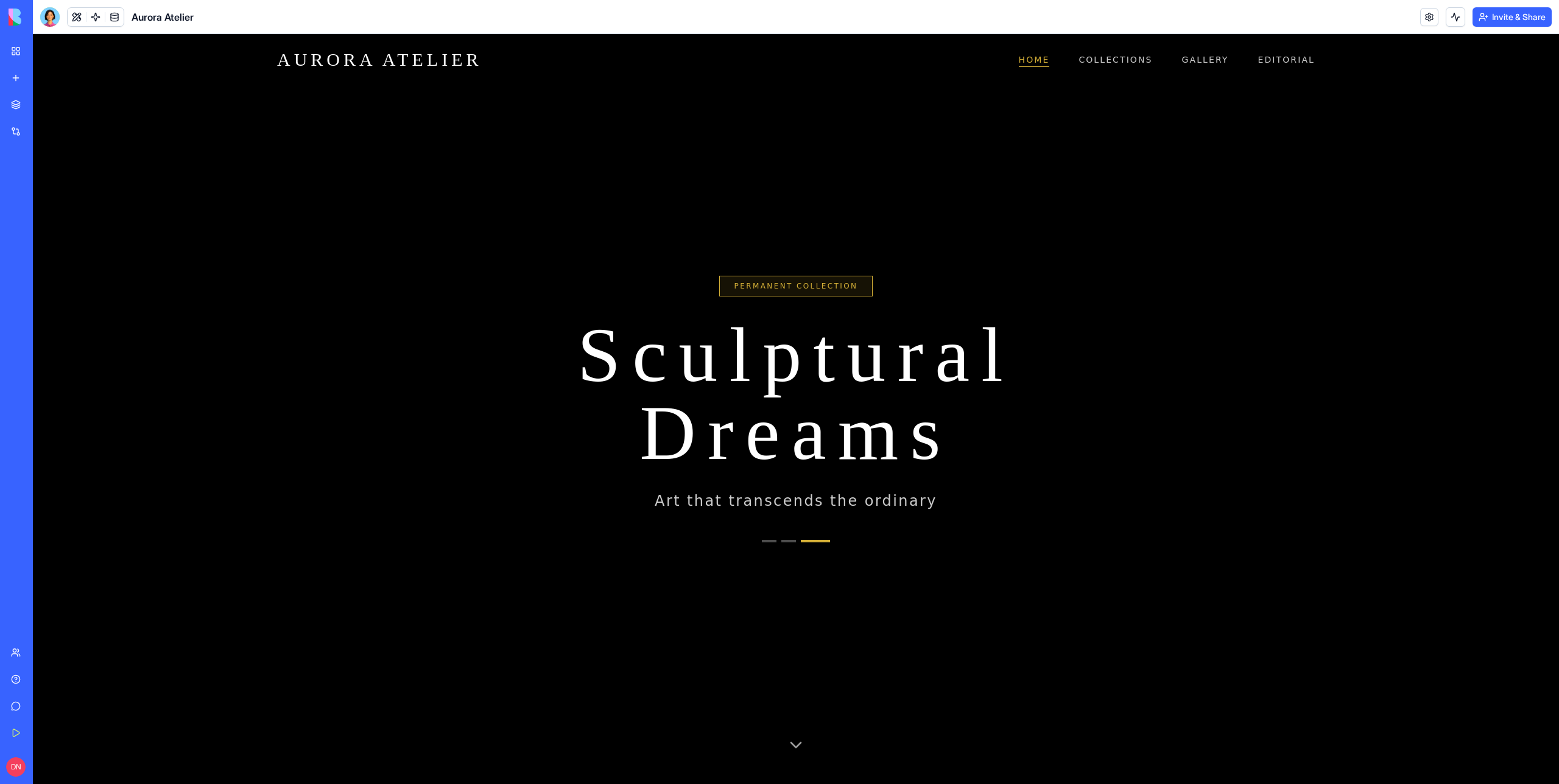
click at [808, 739] on icon at bounding box center [805, 739] width 19 height 19
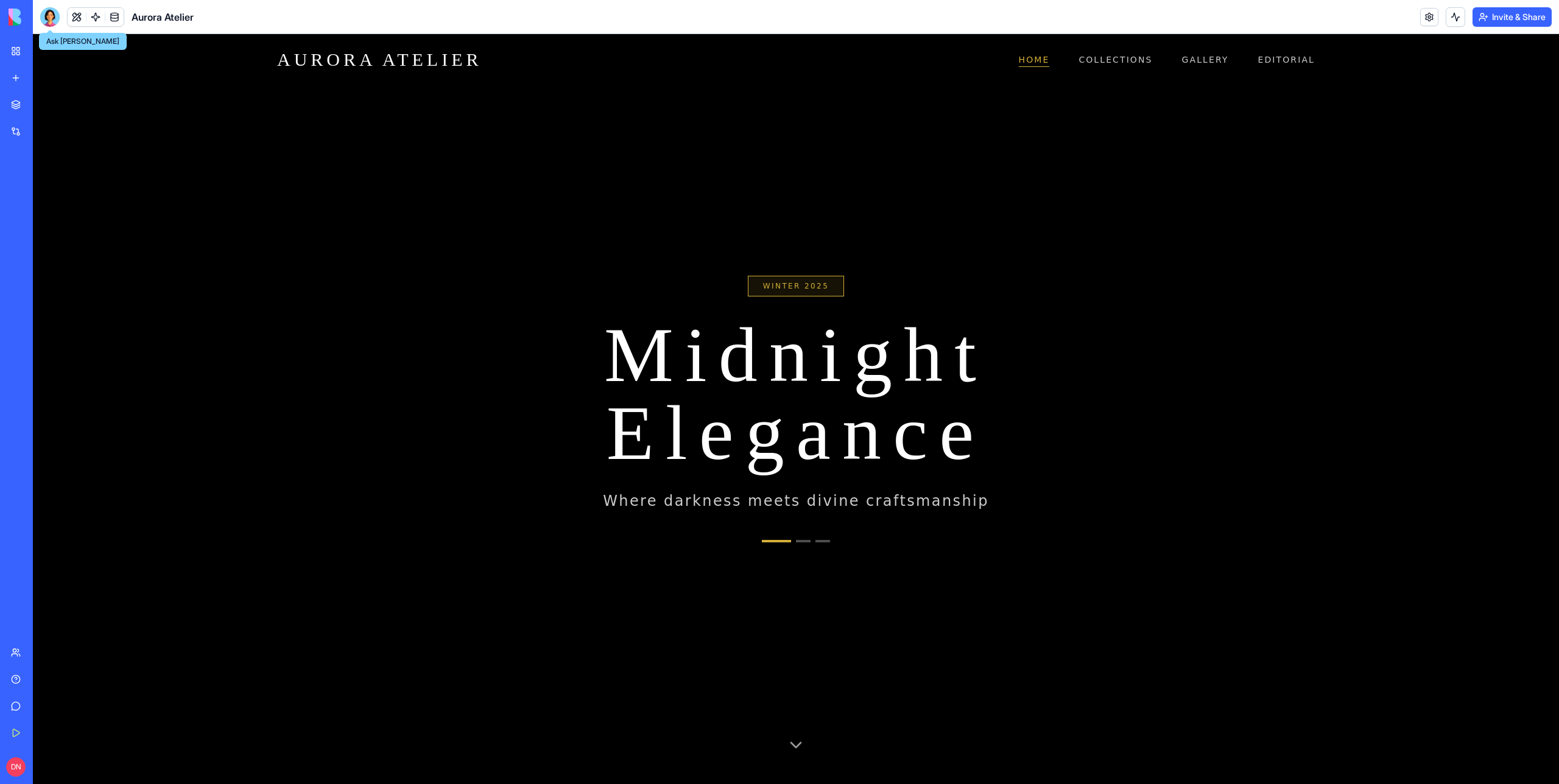
click at [53, 13] on div at bounding box center [50, 16] width 19 height 19
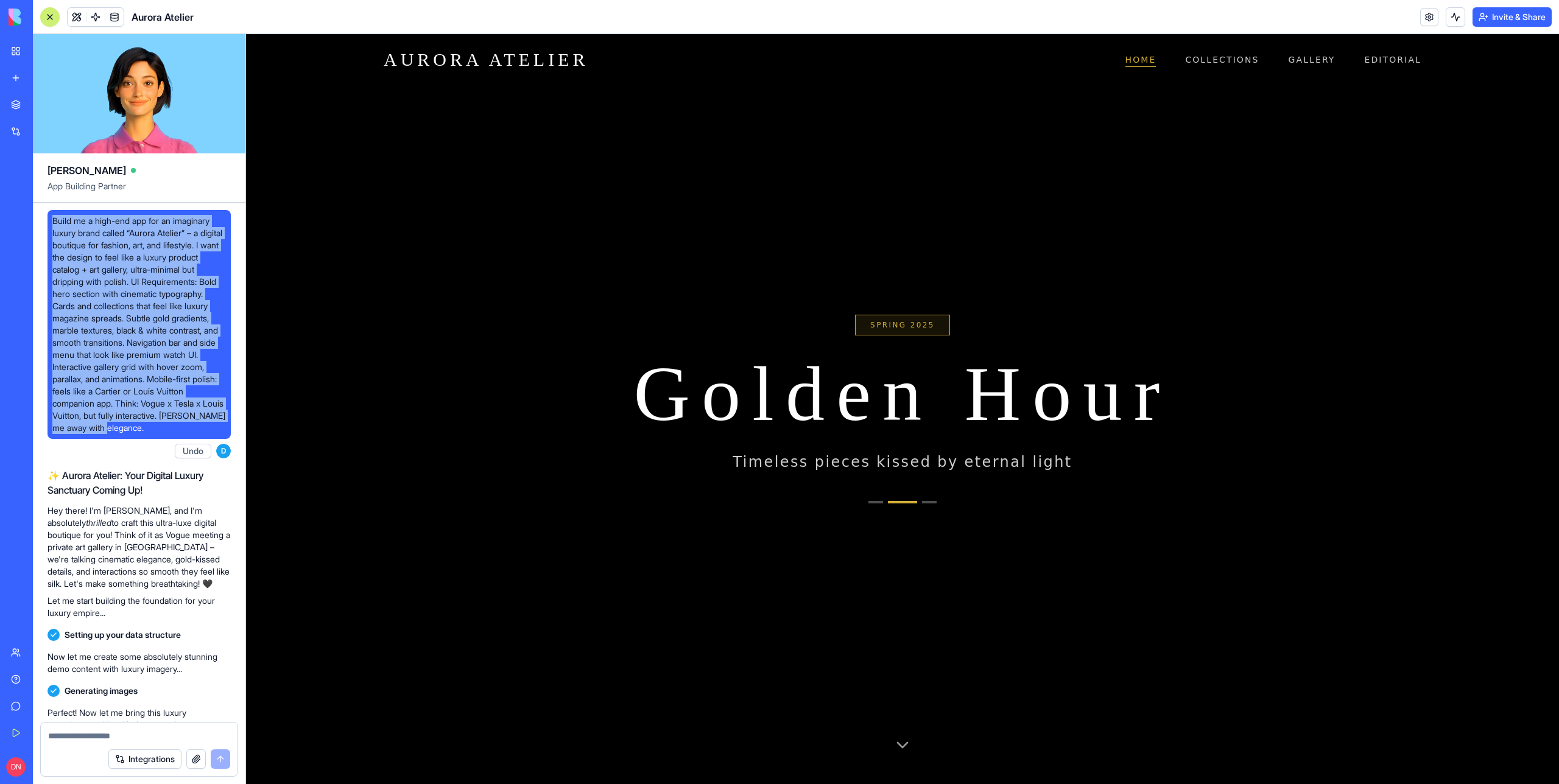
drag, startPoint x: 166, startPoint y: 442, endPoint x: 50, endPoint y: 224, distance: 246.9
click at [50, 224] on div "Build me a high-end app for an imaginary luxury brand called “Aurora Atelier” –…" at bounding box center [139, 325] width 183 height 229
copy span "Build me a high-end app for an imaginary luxury brand called “Aurora Atelier” –…"
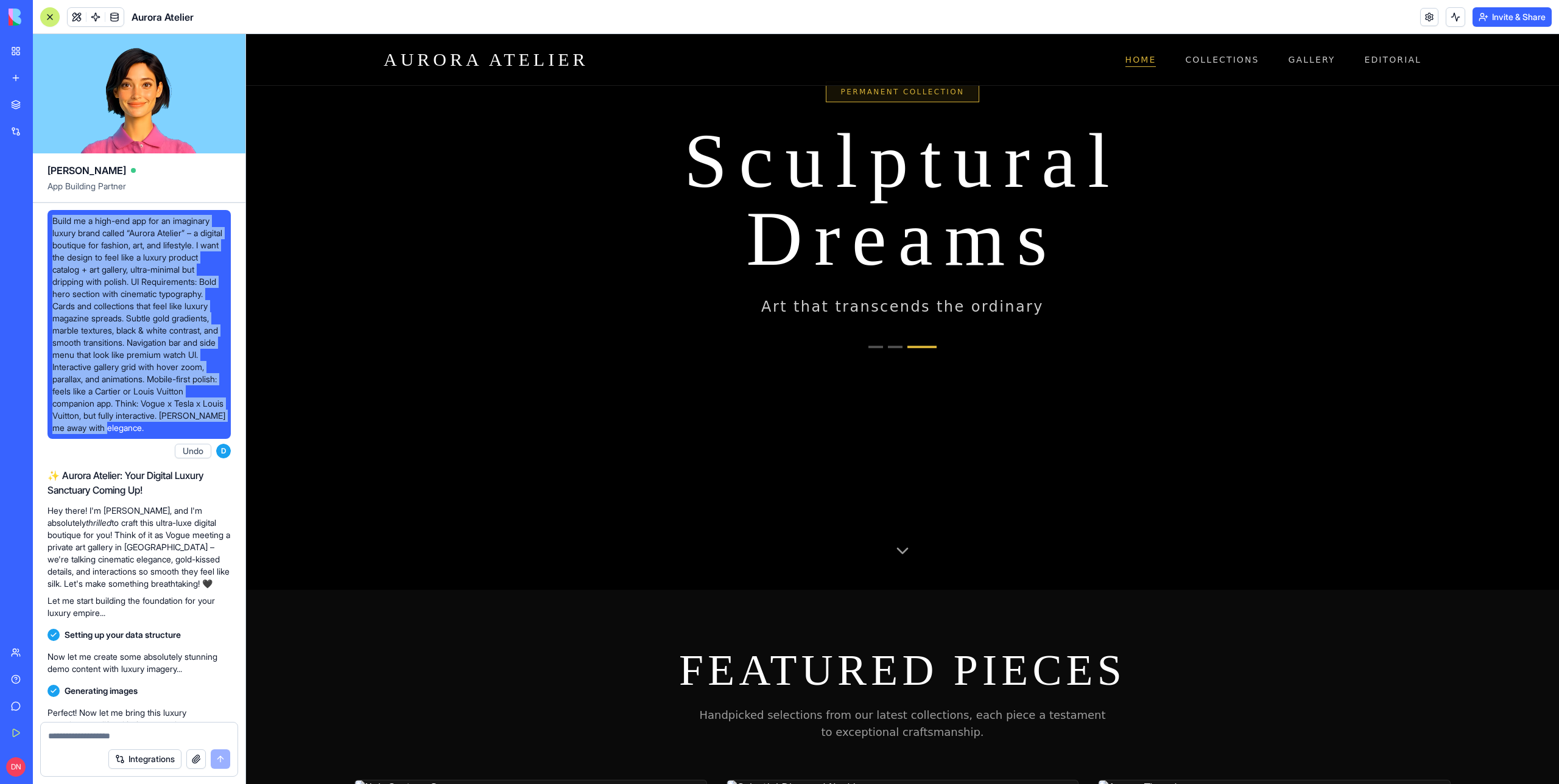
scroll to position [218, 0]
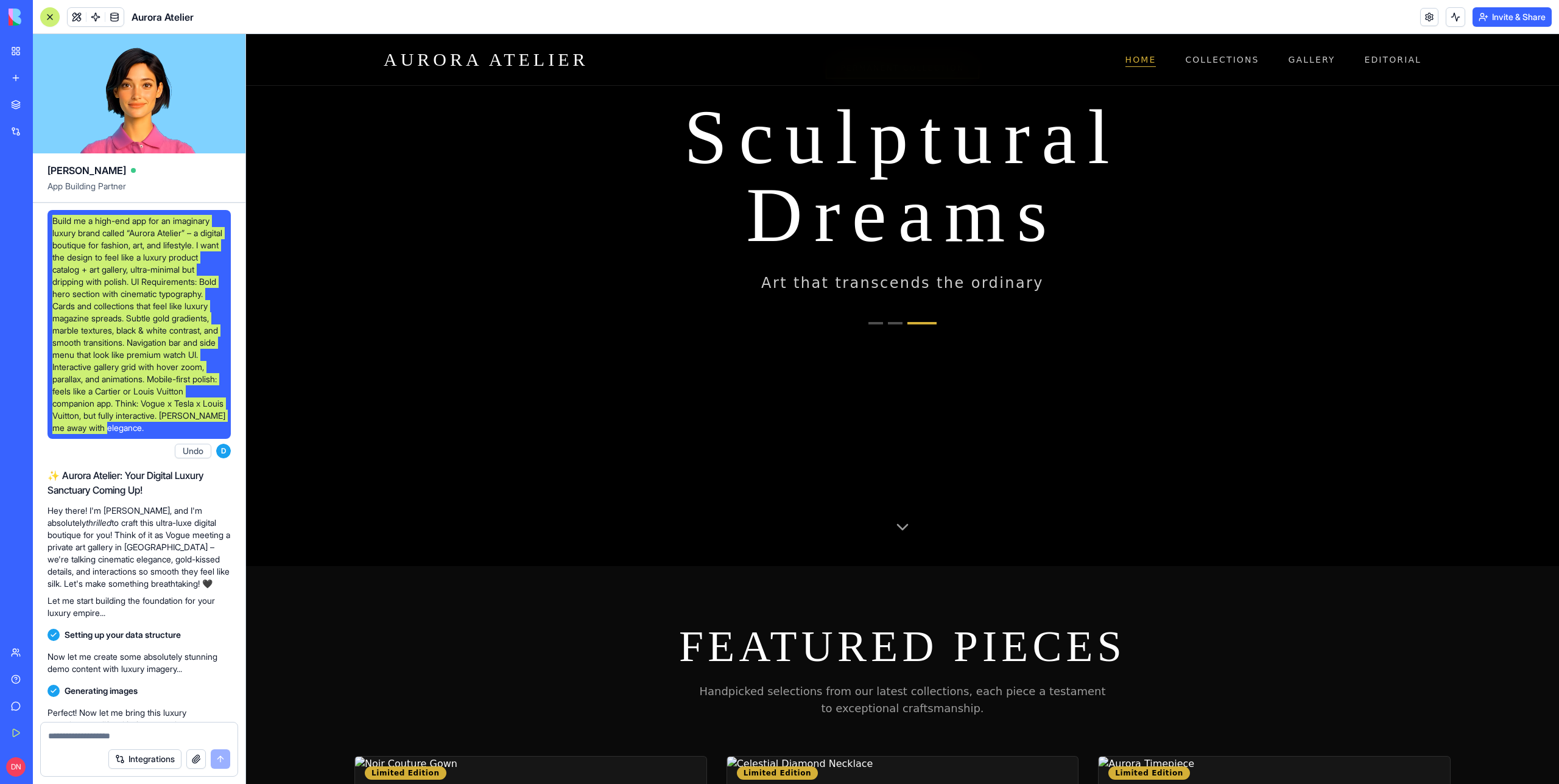
click at [894, 322] on button "Go to collection 2" at bounding box center [895, 322] width 15 height 2
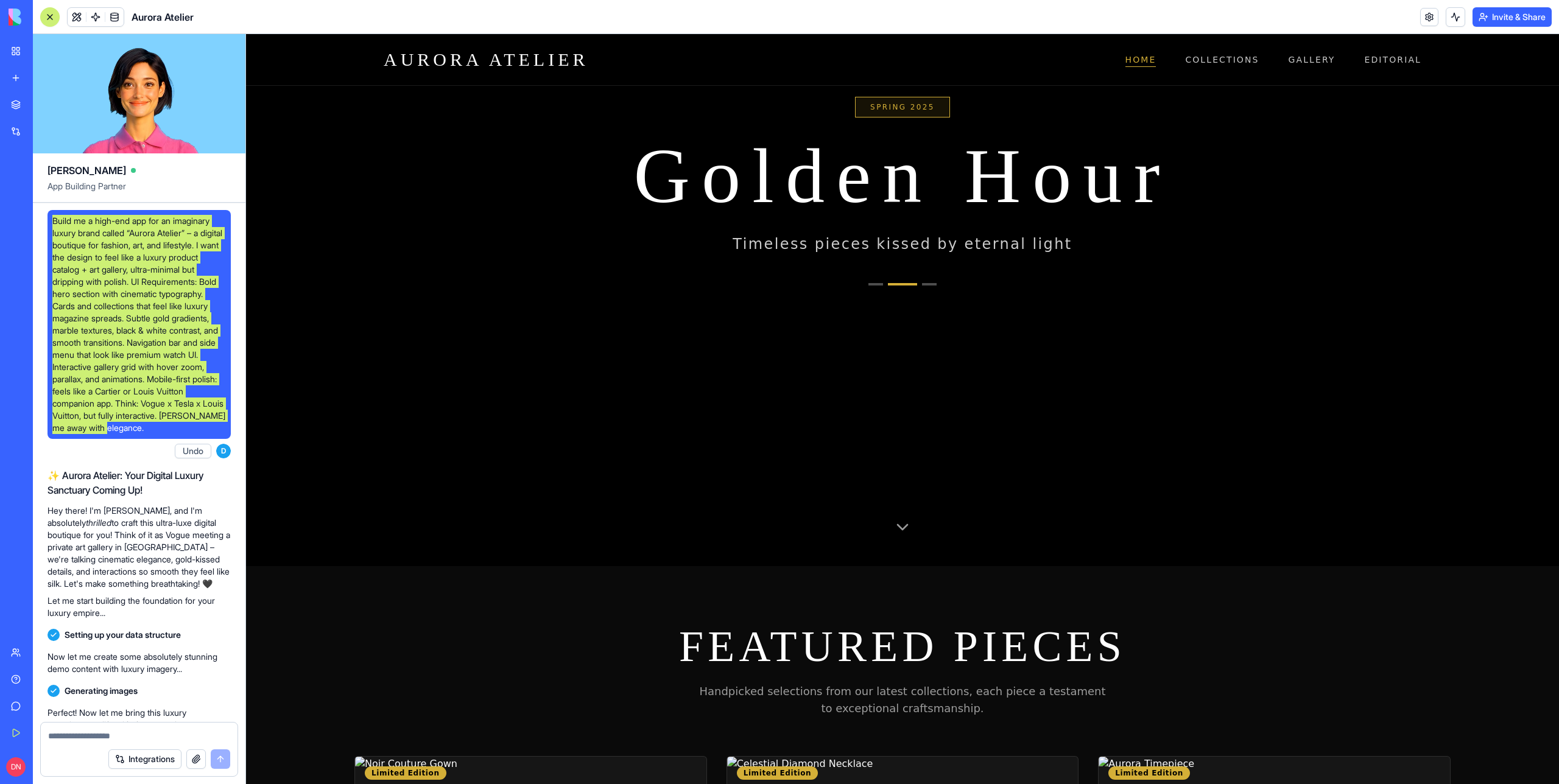
click at [875, 283] on button "Go to collection 1" at bounding box center [875, 284] width 15 height 2
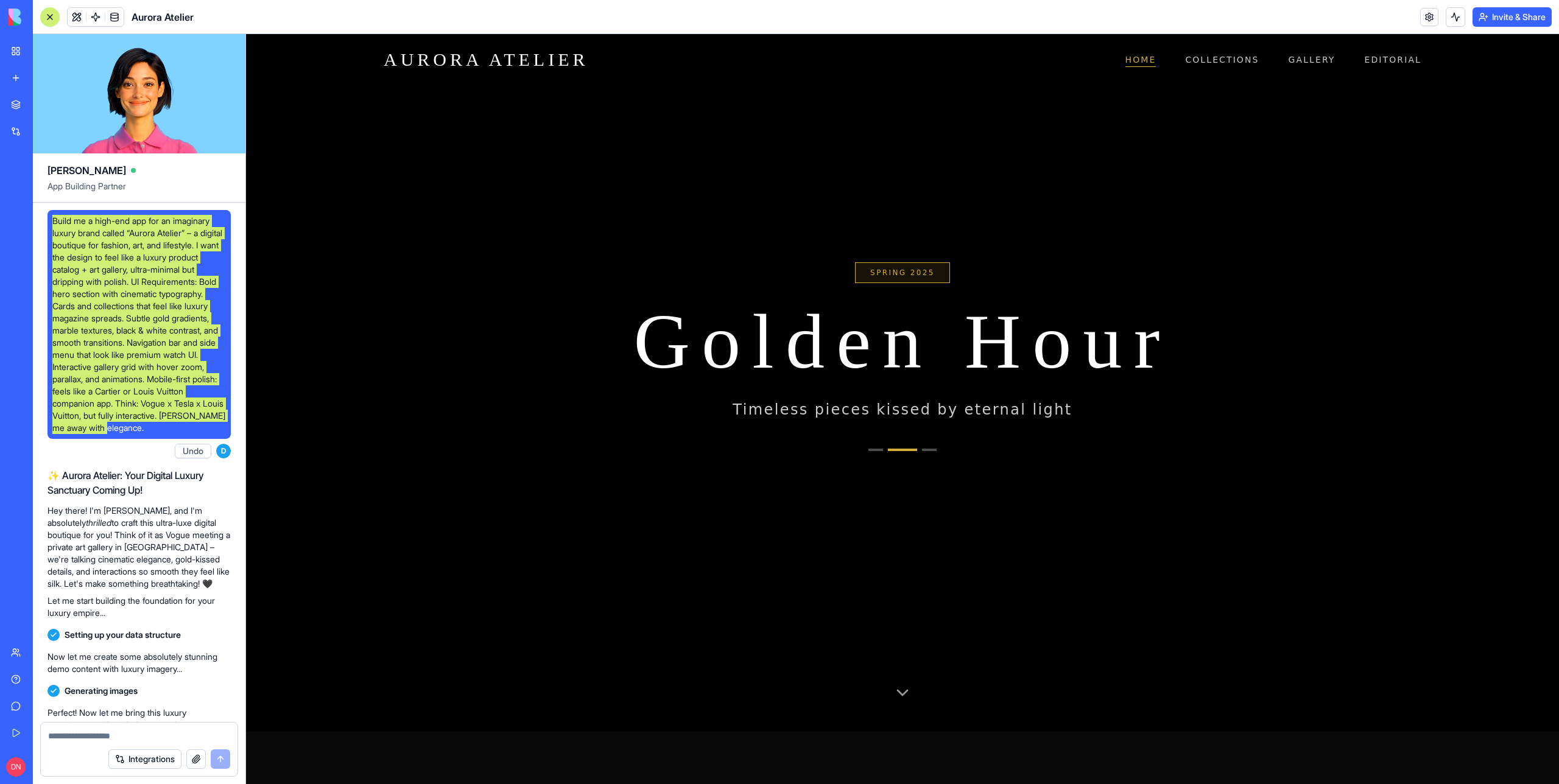
scroll to position [0, 0]
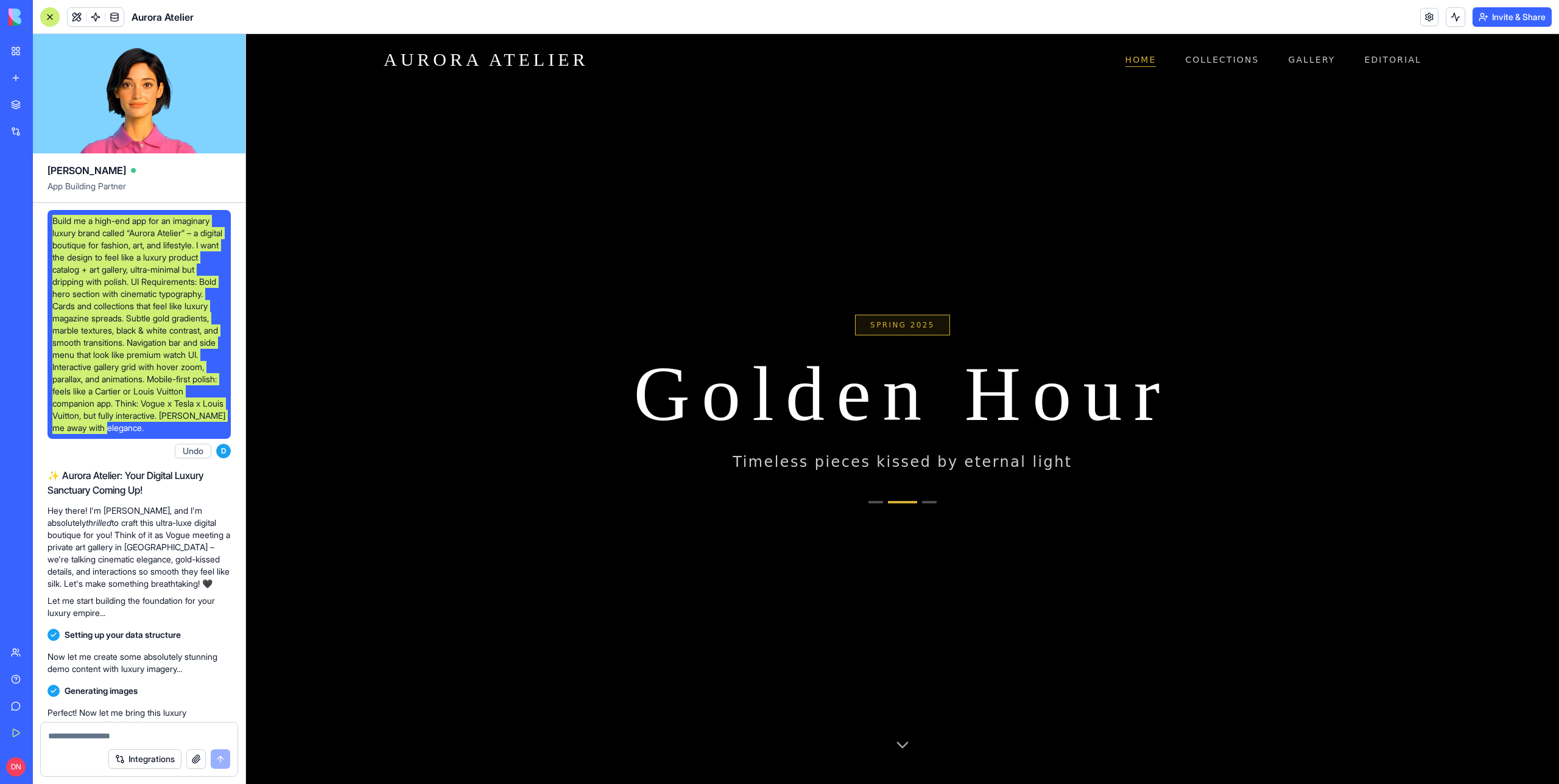
click at [873, 501] on button "Go to collection 1" at bounding box center [875, 501] width 15 height 2
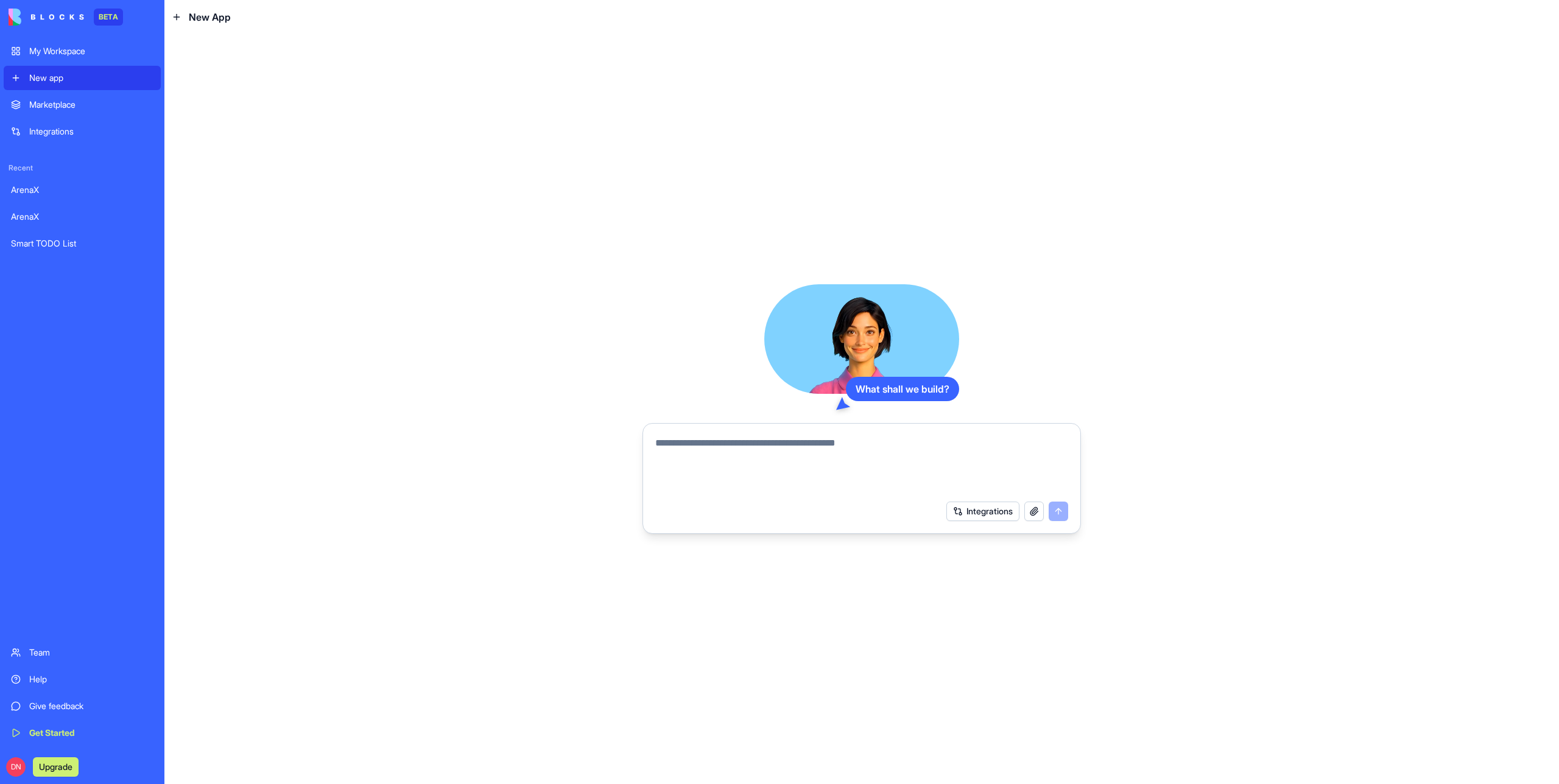
paste textarea "**********"
type textarea "**********"
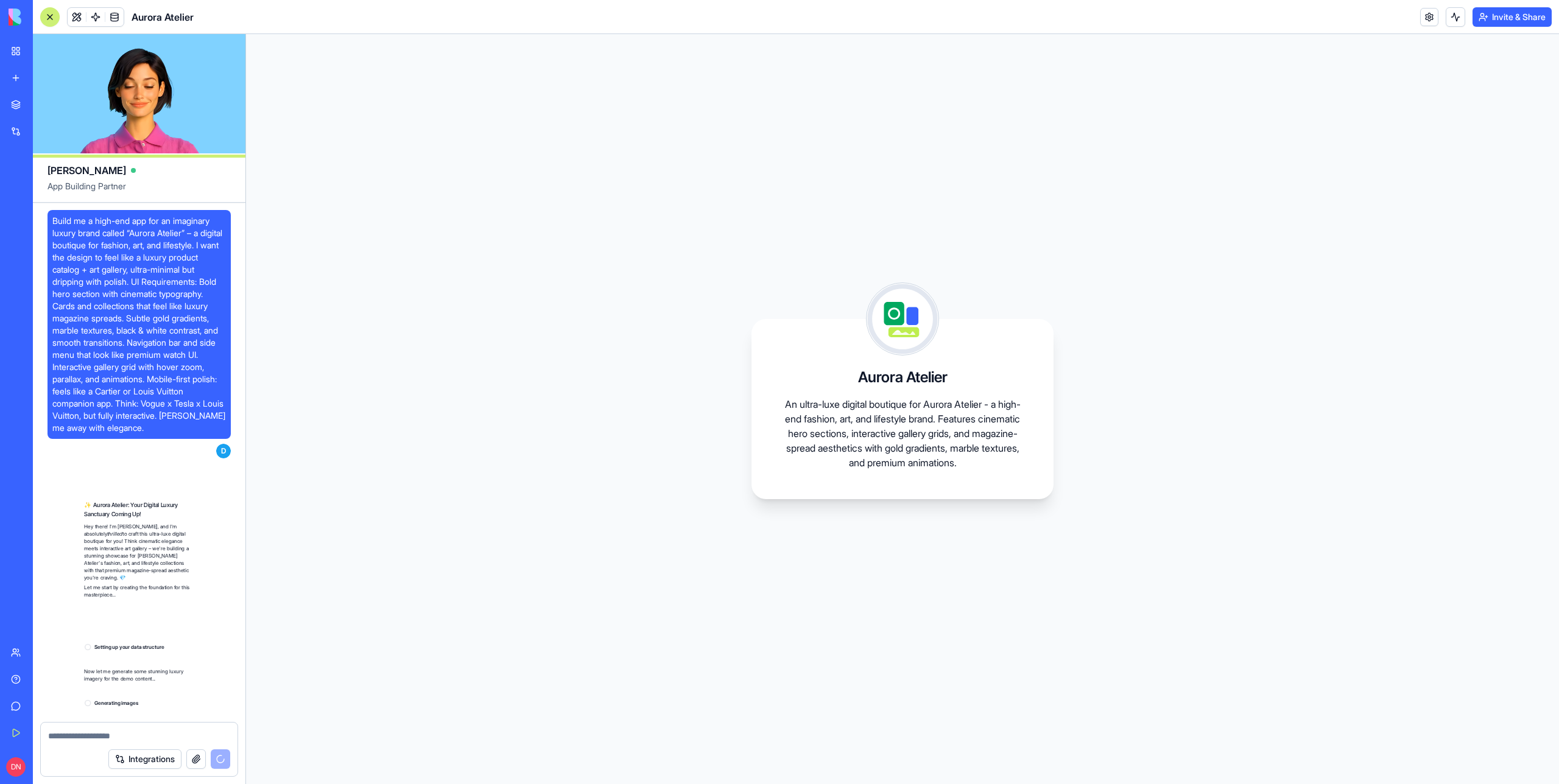
scroll to position [231, 0]
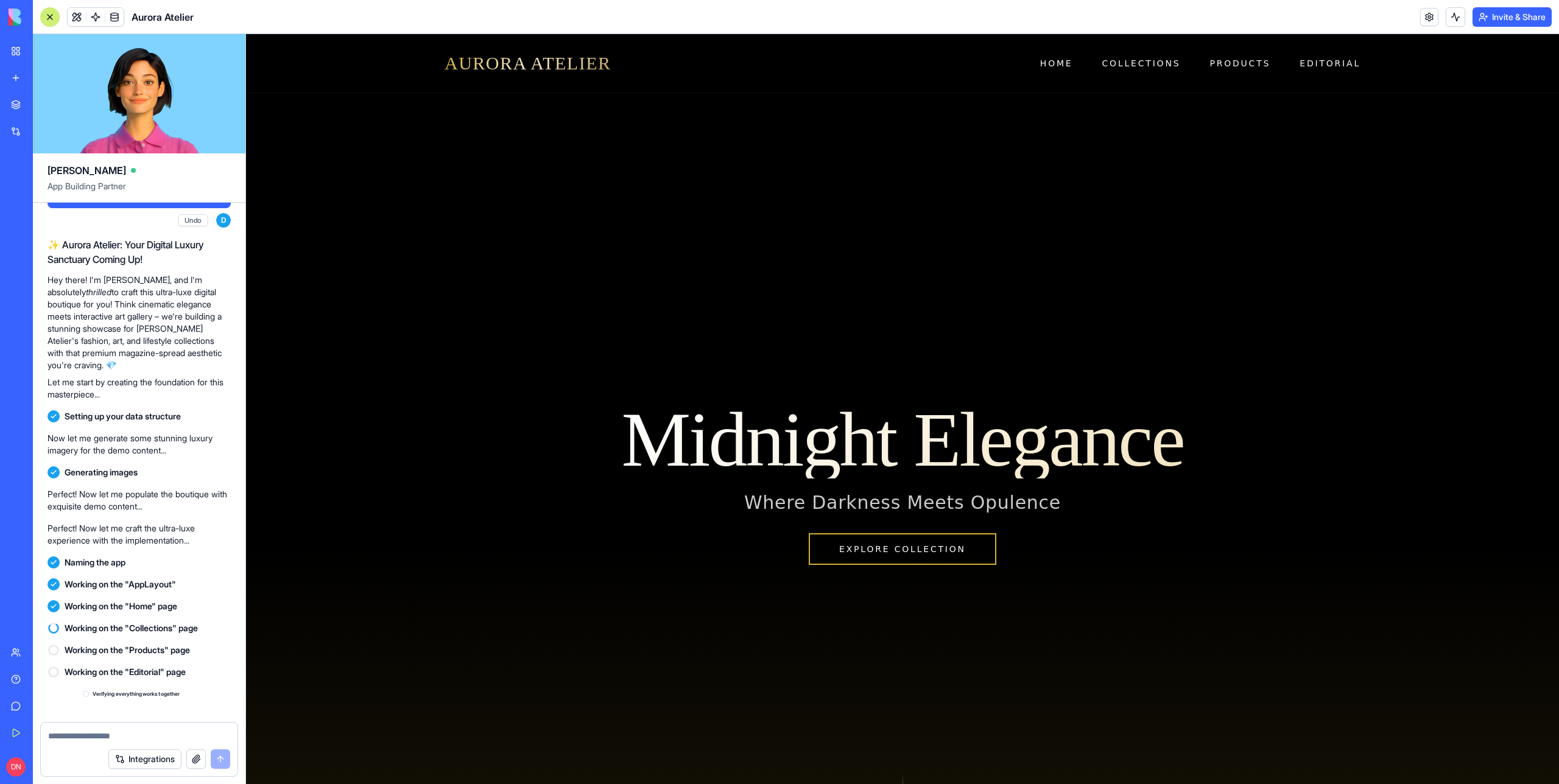
scroll to position [450, 0]
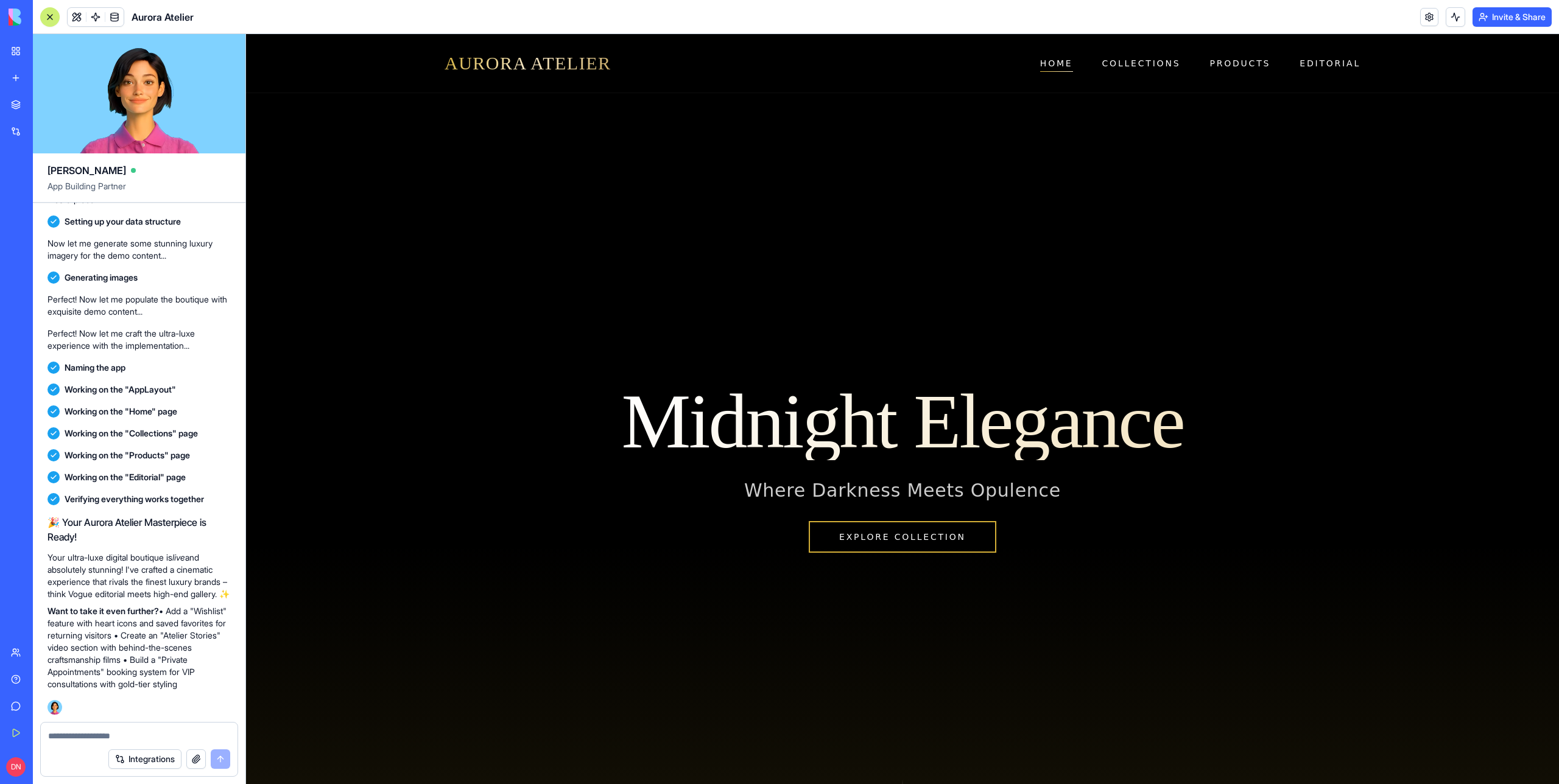
click at [51, 18] on div at bounding box center [50, 17] width 10 height 10
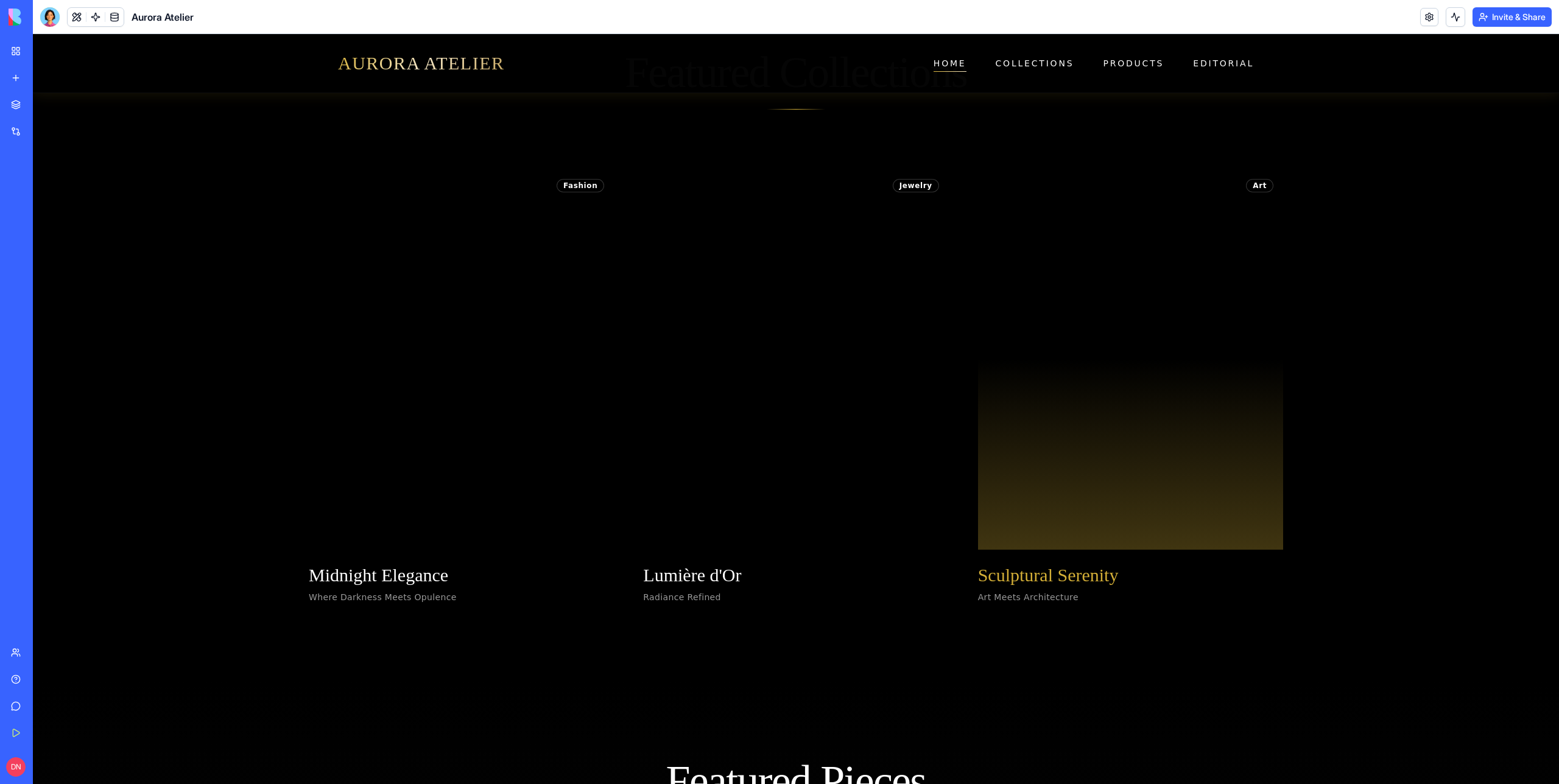
scroll to position [785, 0]
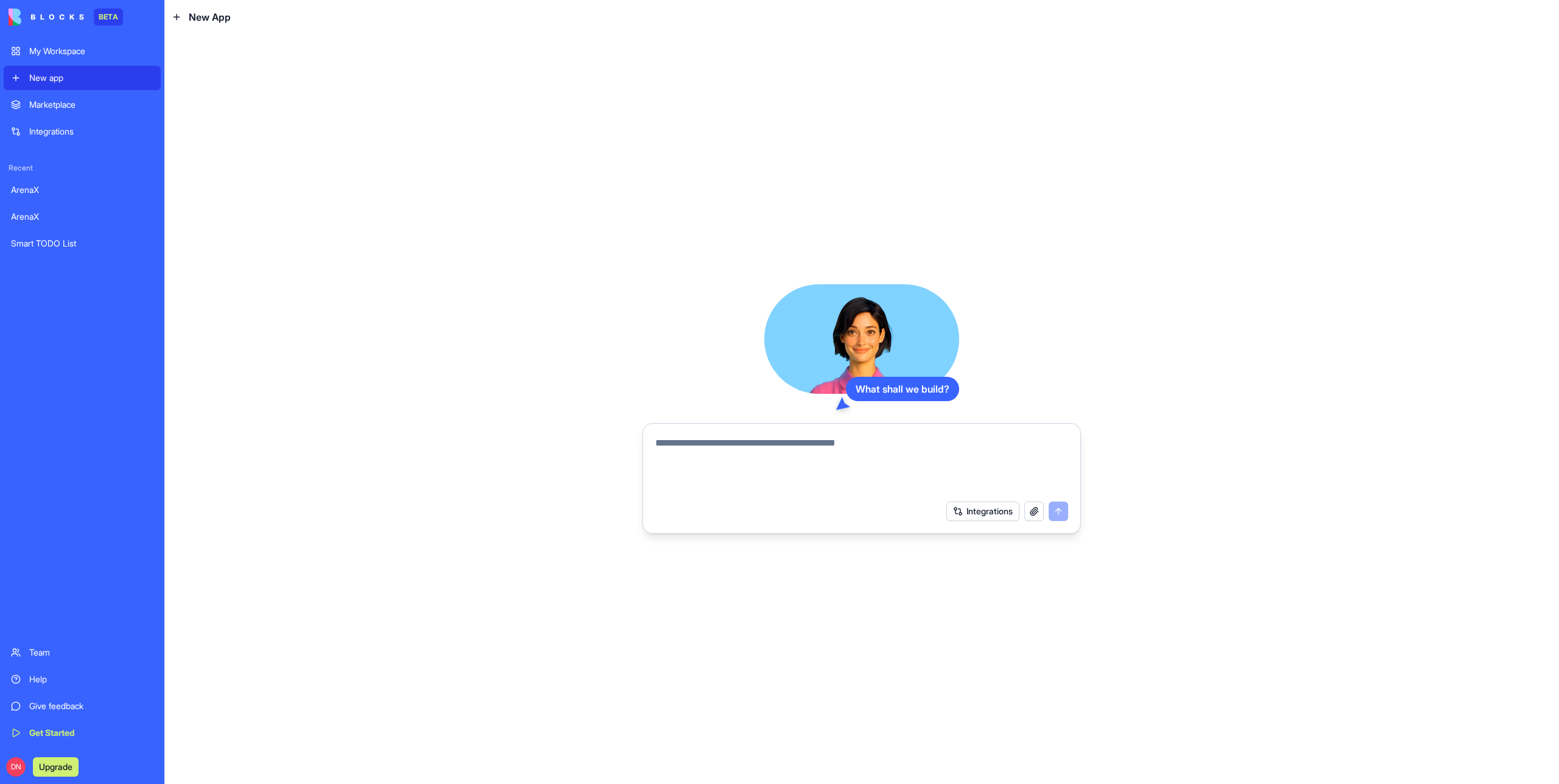
paste textarea "**********"
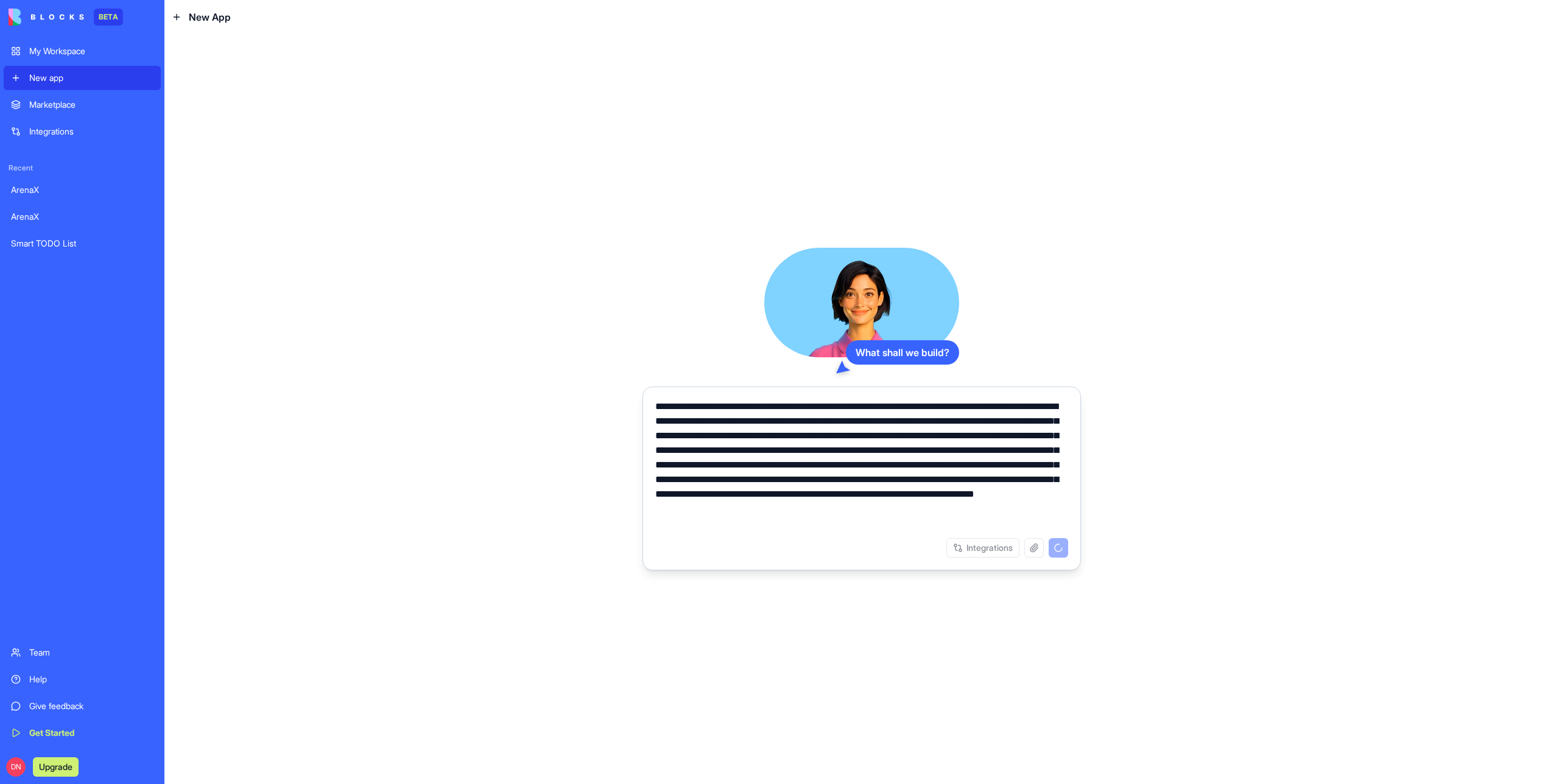
type textarea "**********"
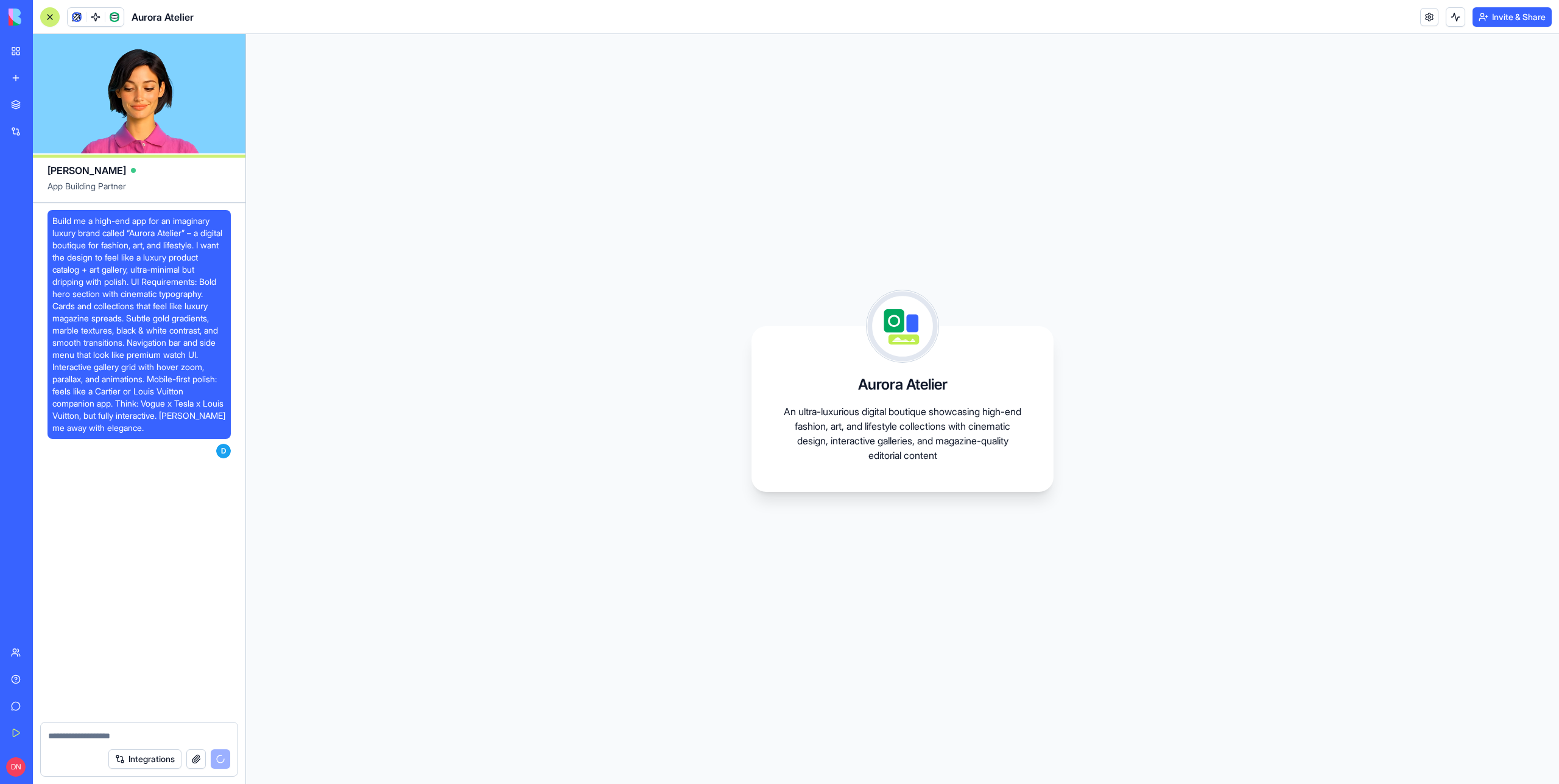
scroll to position [185, 0]
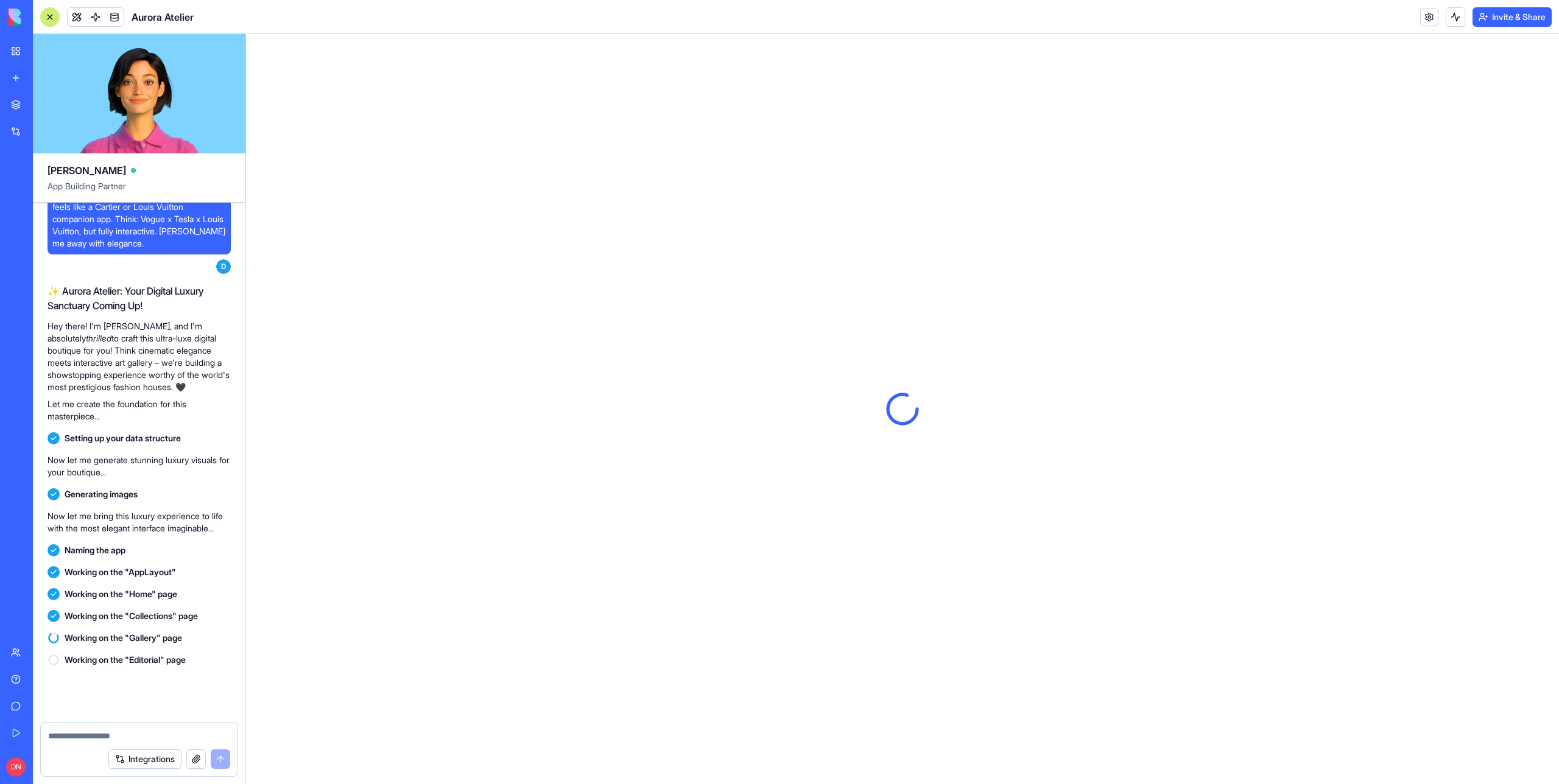
scroll to position [640, 0]
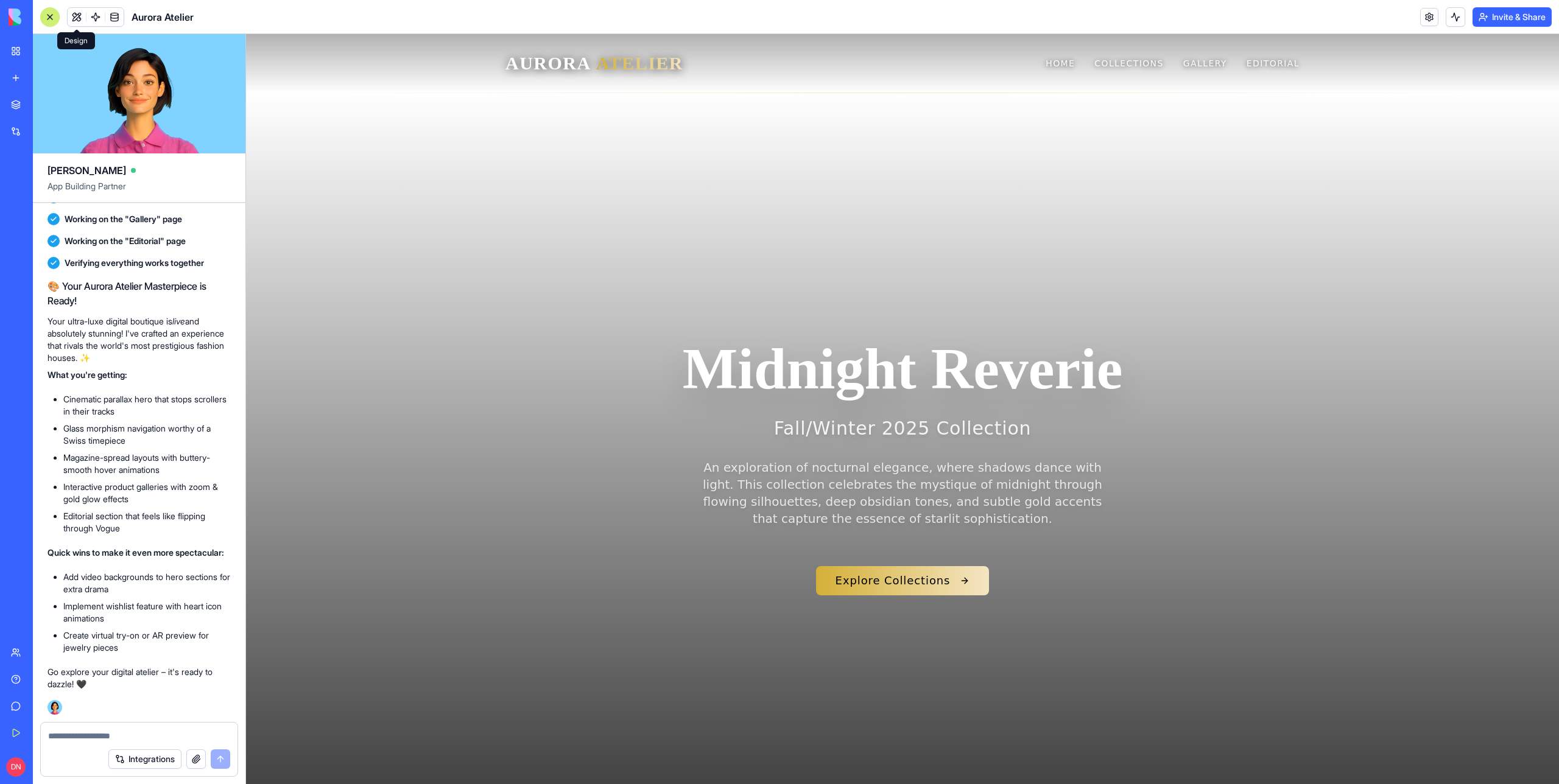
click at [55, 18] on button at bounding box center [50, 16] width 19 height 19
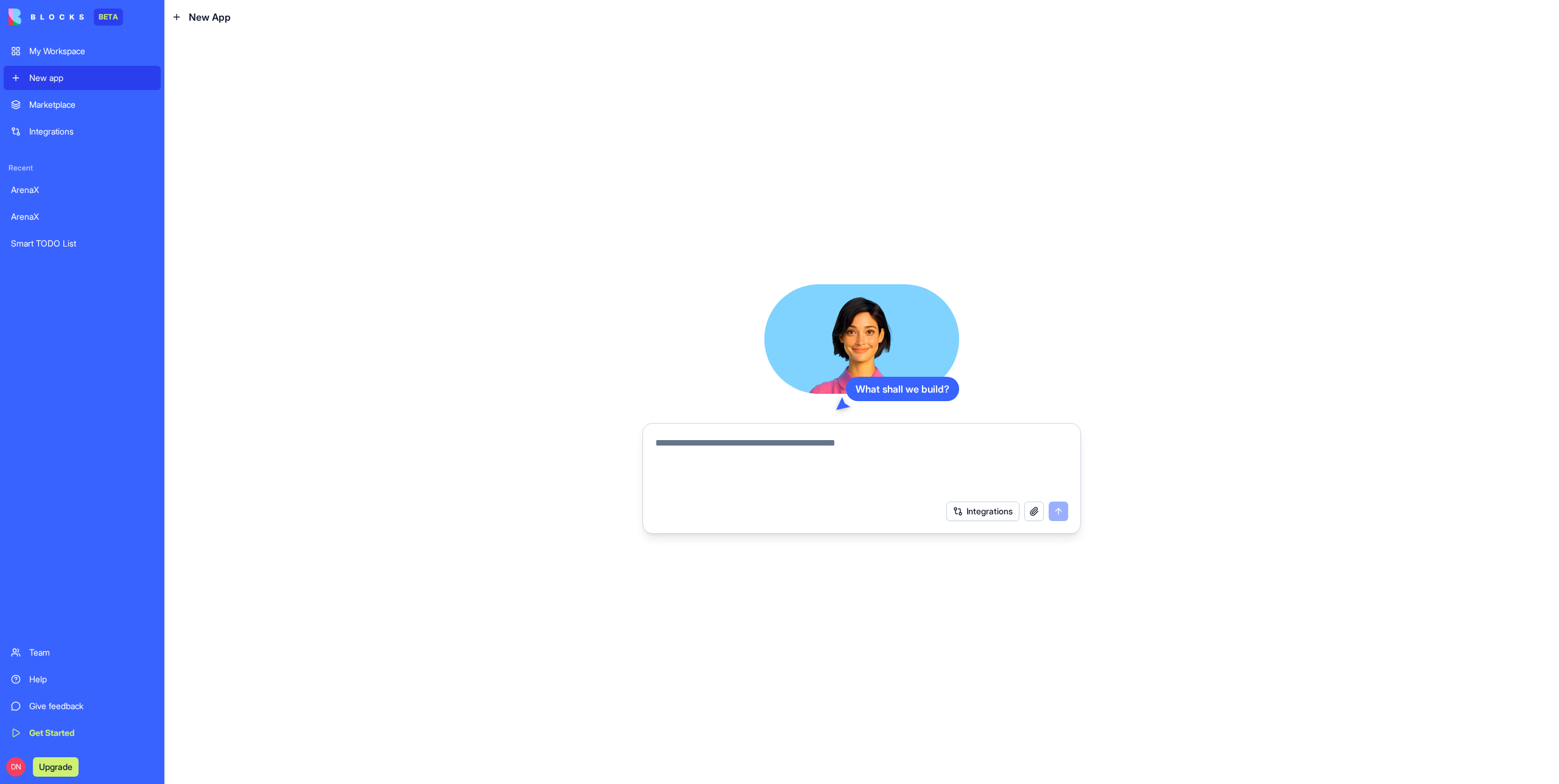
paste textarea "**********"
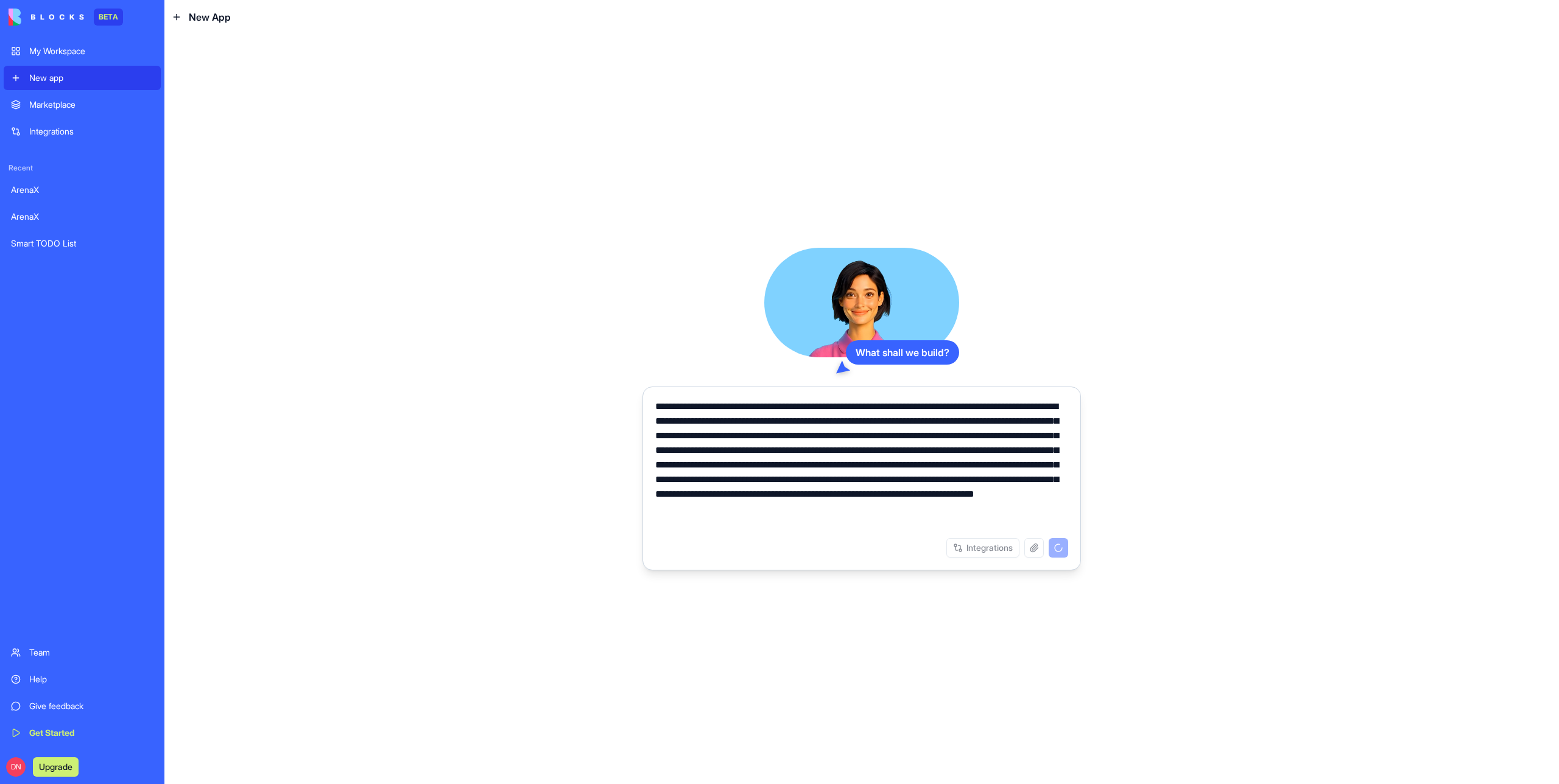
type textarea "**********"
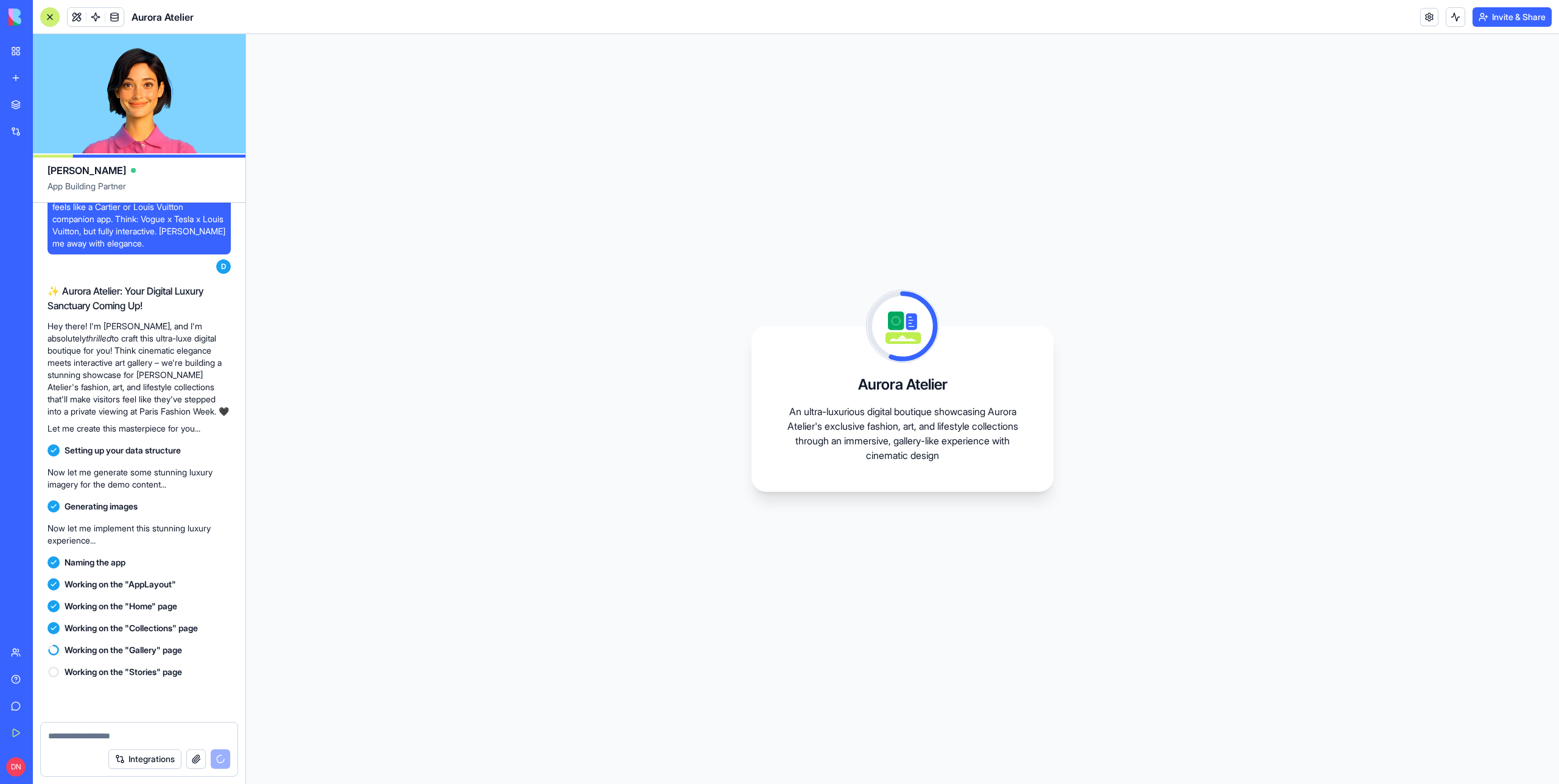
scroll to position [207, 0]
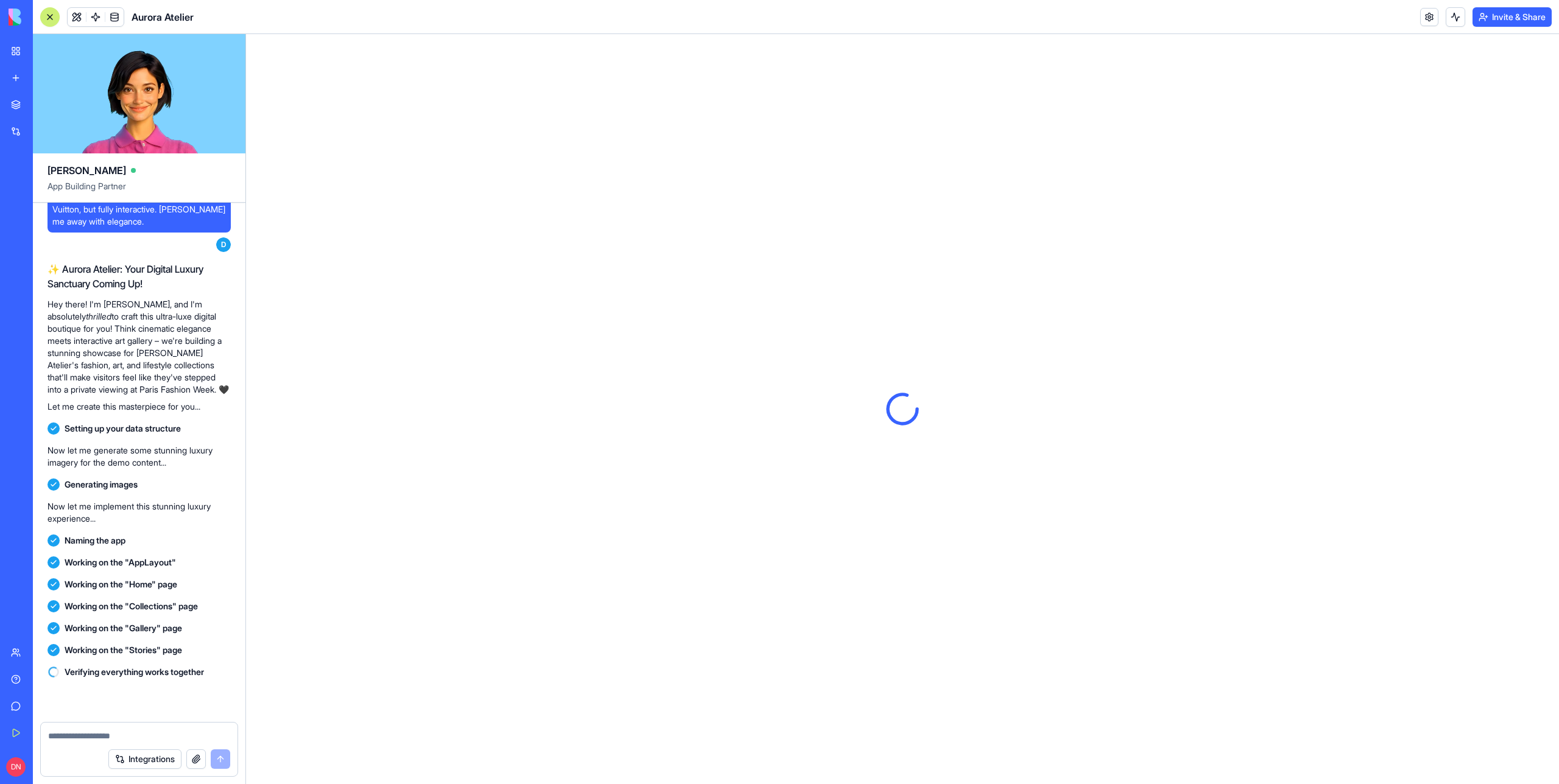
scroll to position [435, 0]
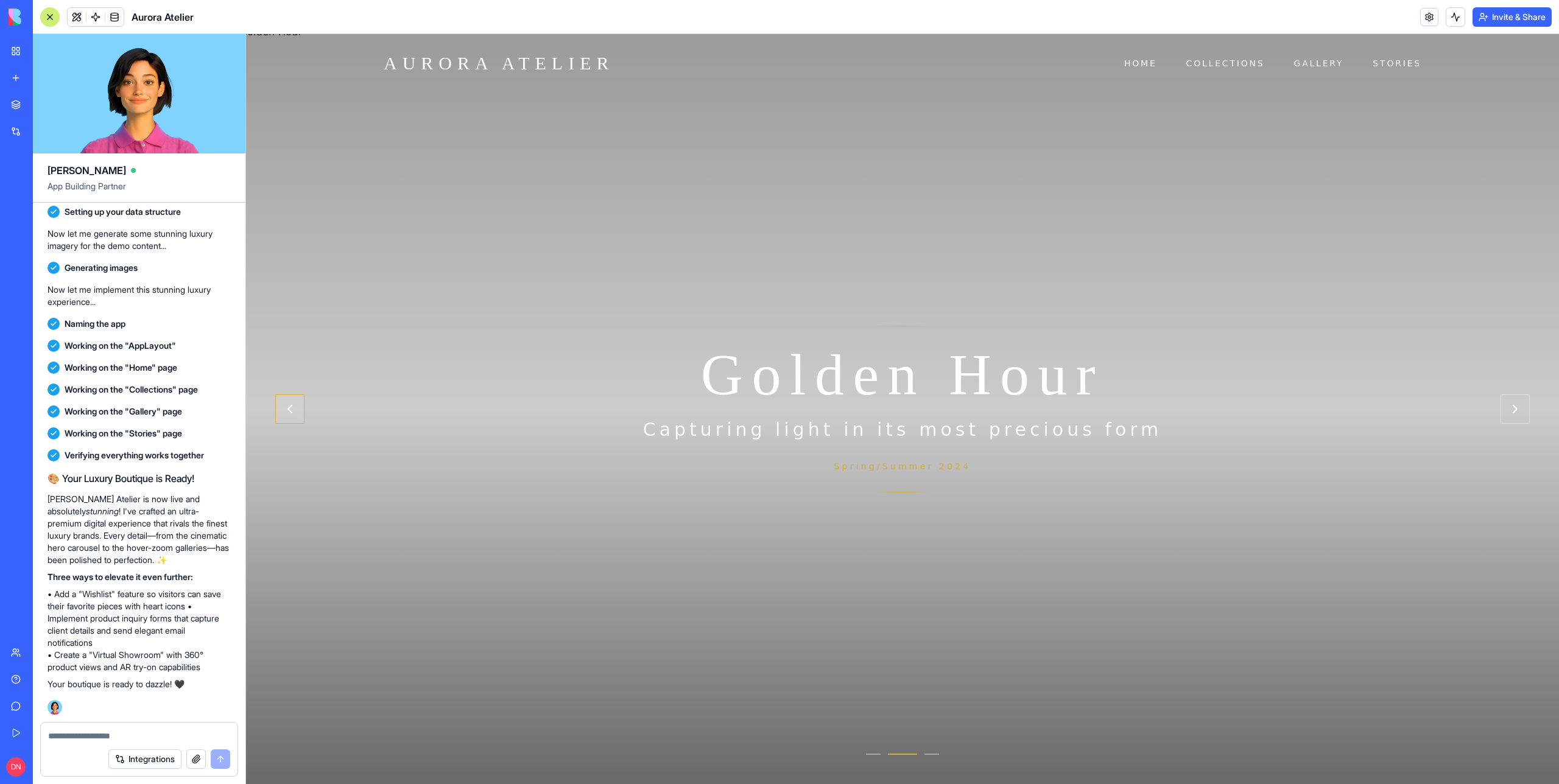
click at [293, 415] on icon "Previous slide" at bounding box center [290, 409] width 15 height 15
click at [1517, 415] on icon "Next slide" at bounding box center [1515, 409] width 15 height 15
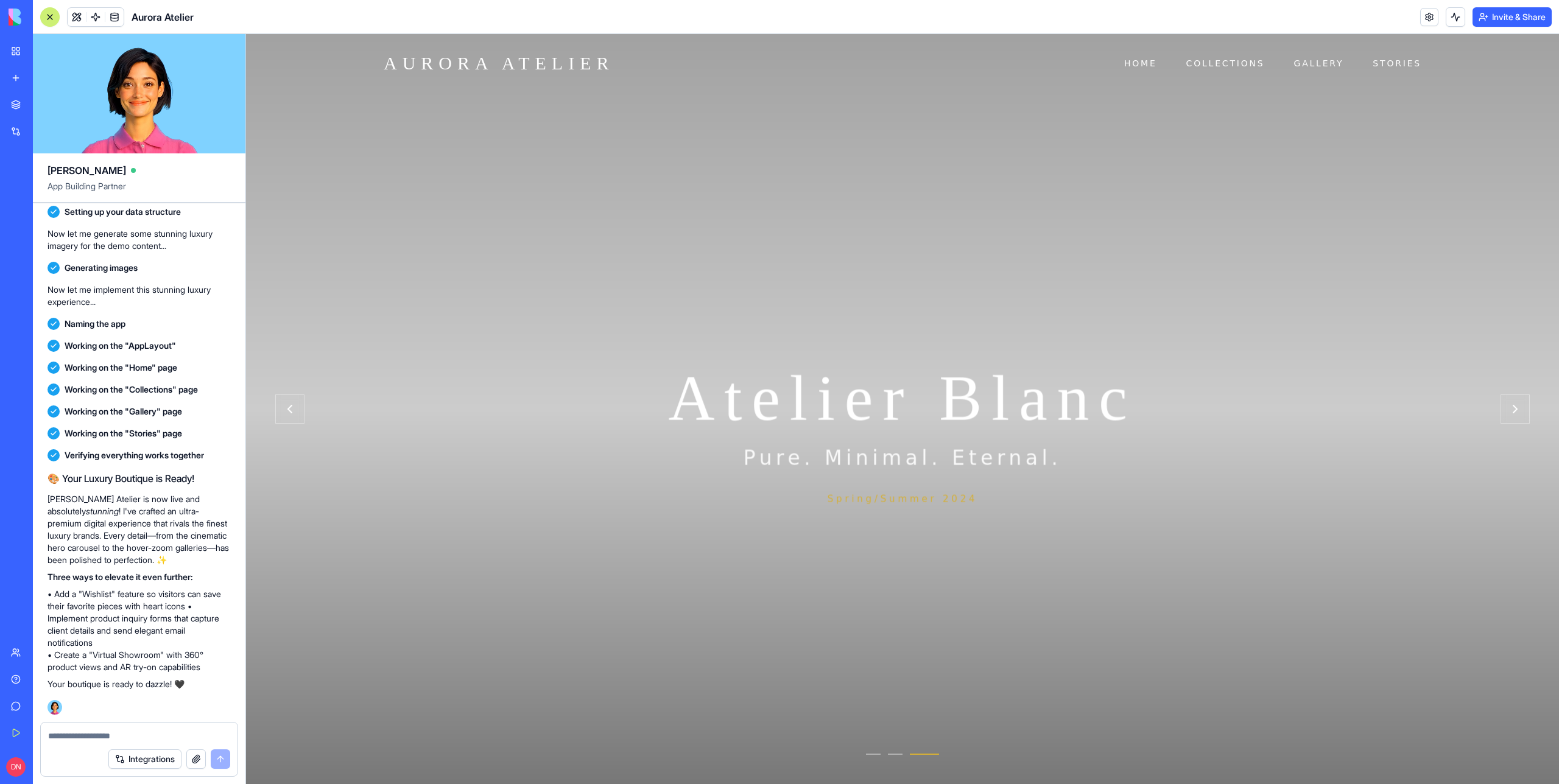
click at [51, 21] on button at bounding box center [50, 16] width 19 height 19
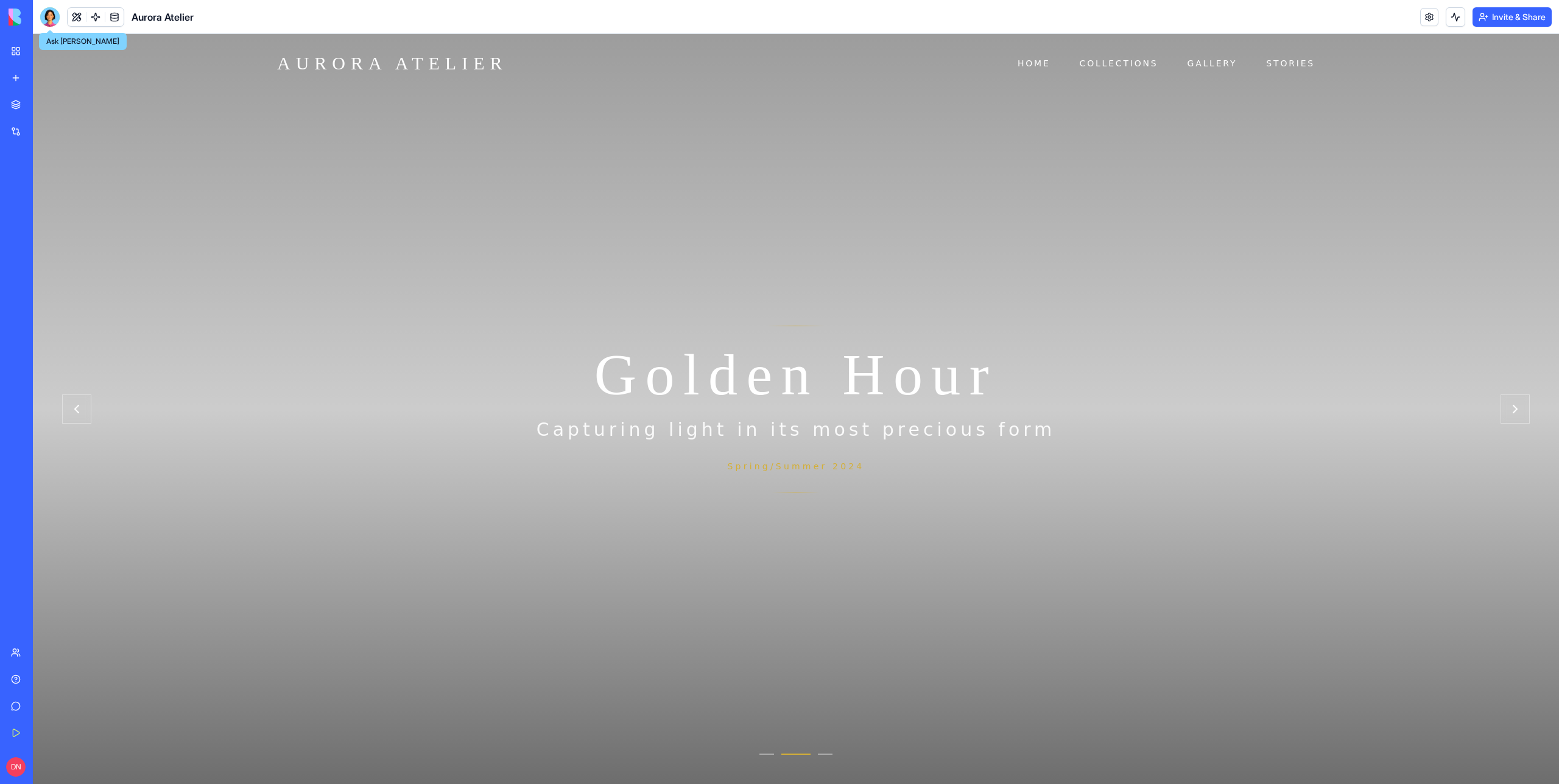
click at [342, 27] on header "Aurora Atelier Invite & Share" at bounding box center [796, 17] width 1526 height 34
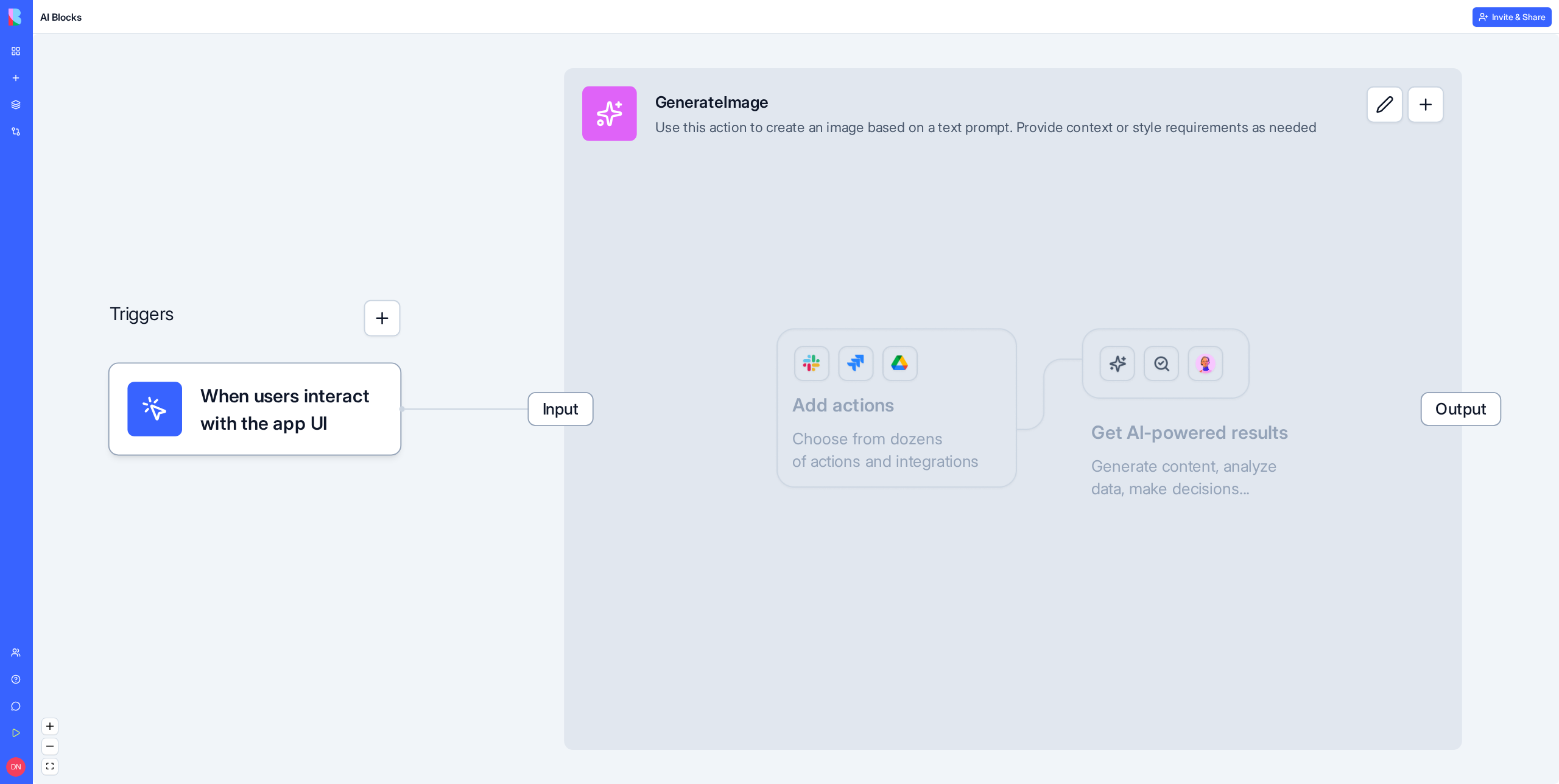
click at [1189, 21] on header "AI Blocks Invite & Share" at bounding box center [796, 17] width 1526 height 34
click at [1516, 21] on html "My Workspace New app Marketplace Integrations Recent Aurora Atelier Aurora Atel…" at bounding box center [780, 392] width 1559 height 784
click at [1482, 109] on span "Switch to old builder" at bounding box center [1501, 108] width 78 height 12
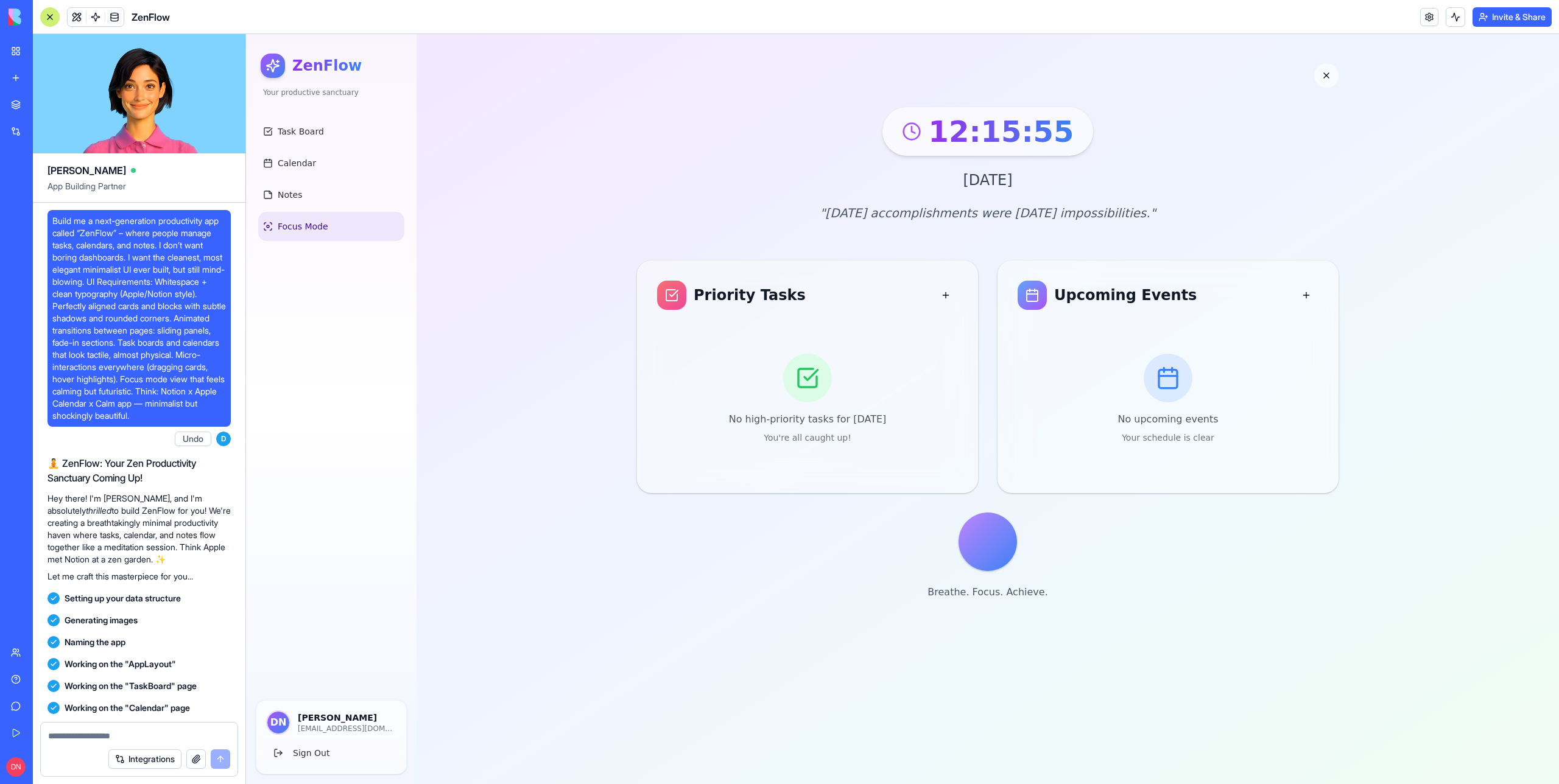
scroll to position [340, 0]
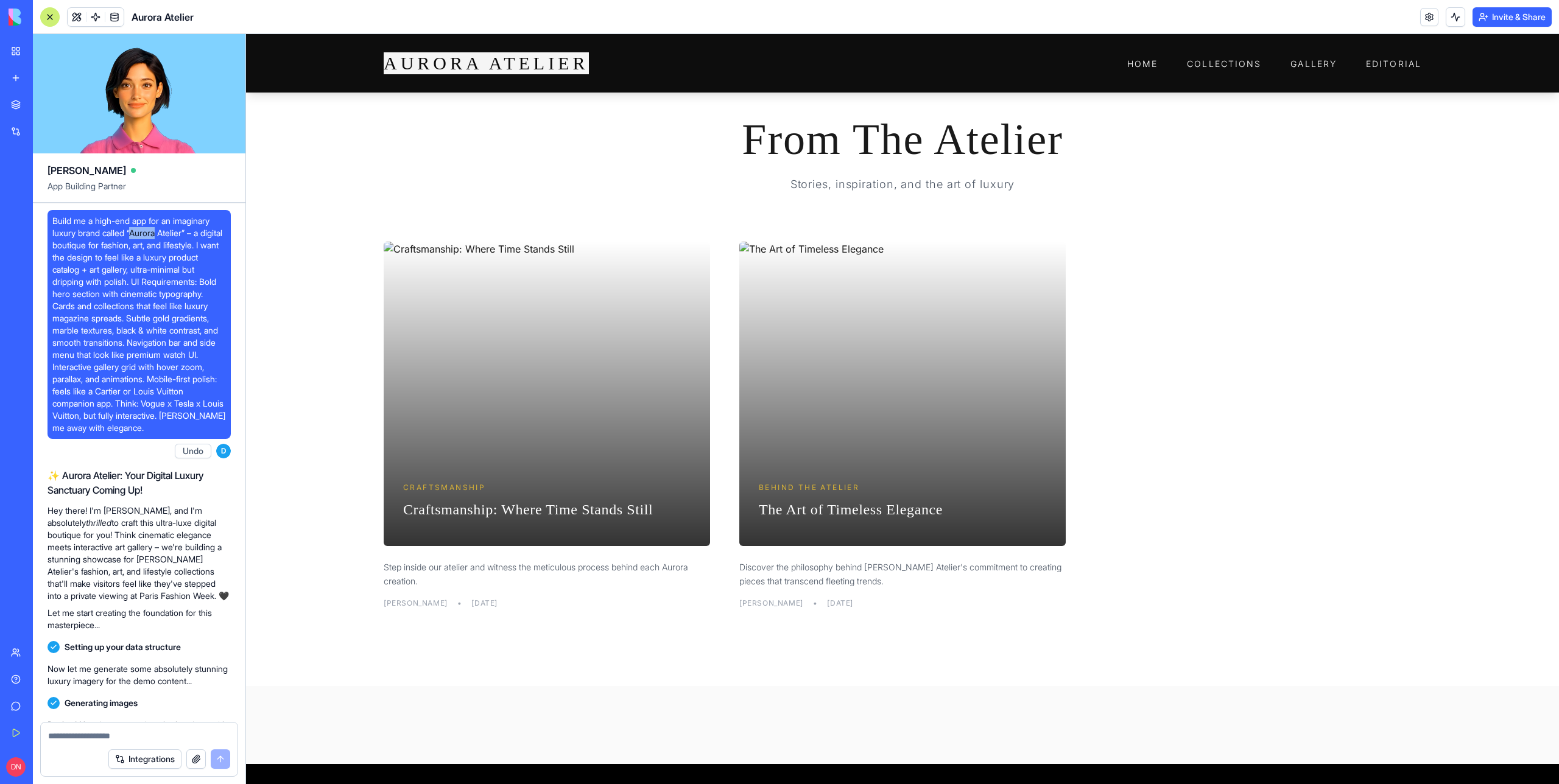
scroll to position [2477, 0]
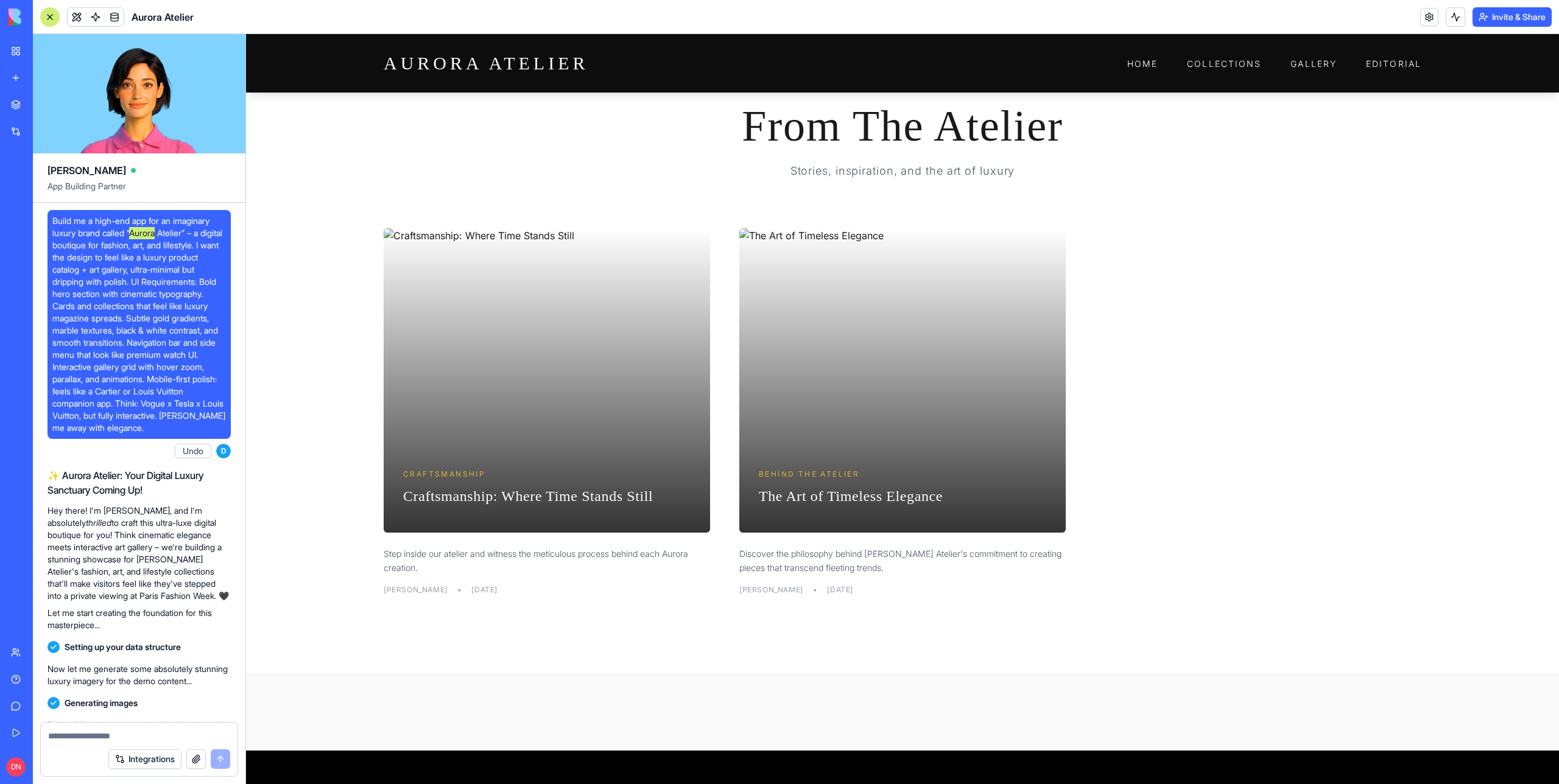
click at [522, 151] on div "From The Atelier Stories, inspiration, and the art of luxury" at bounding box center [902, 142] width 1037 height 75
